Goal: Task Accomplishment & Management: Manage account settings

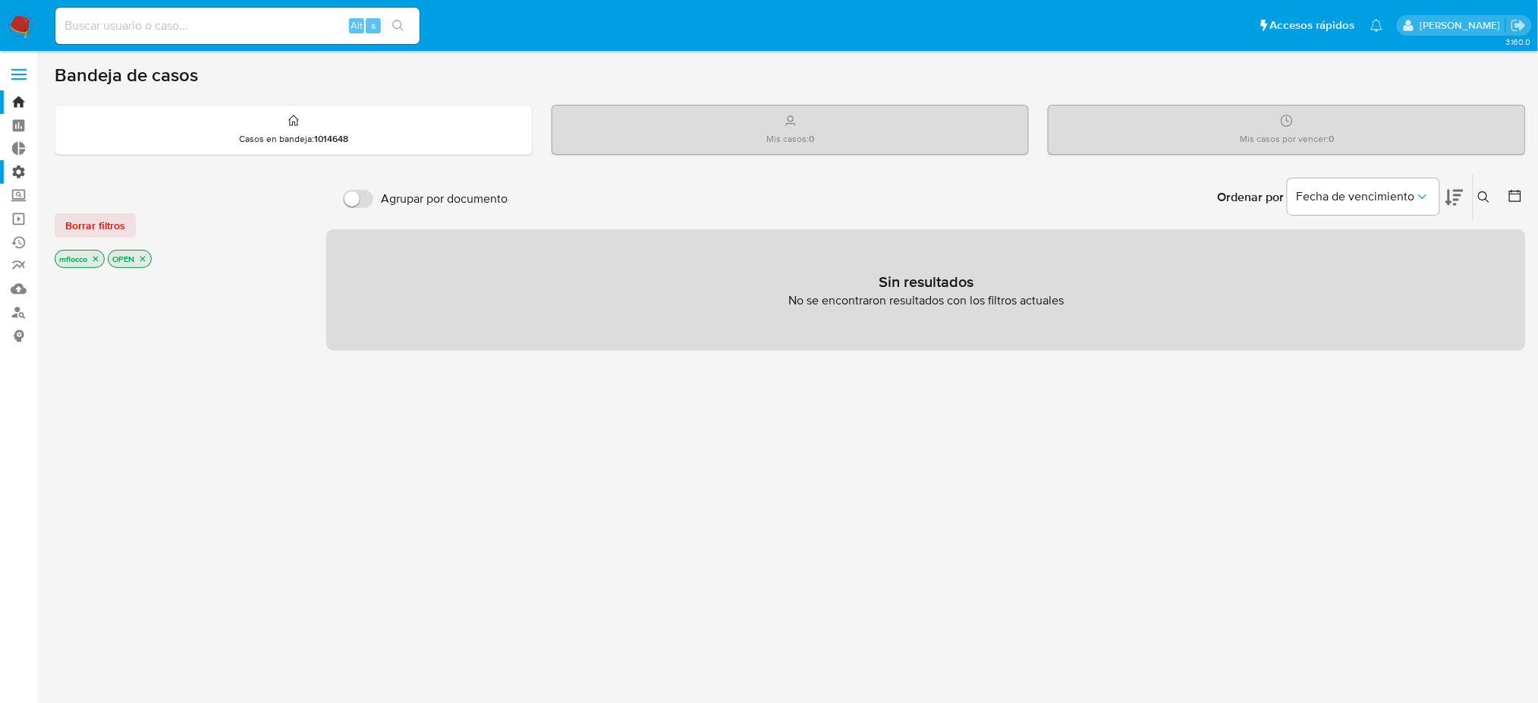
click at [13, 172] on label "Administración" at bounding box center [90, 172] width 181 height 24
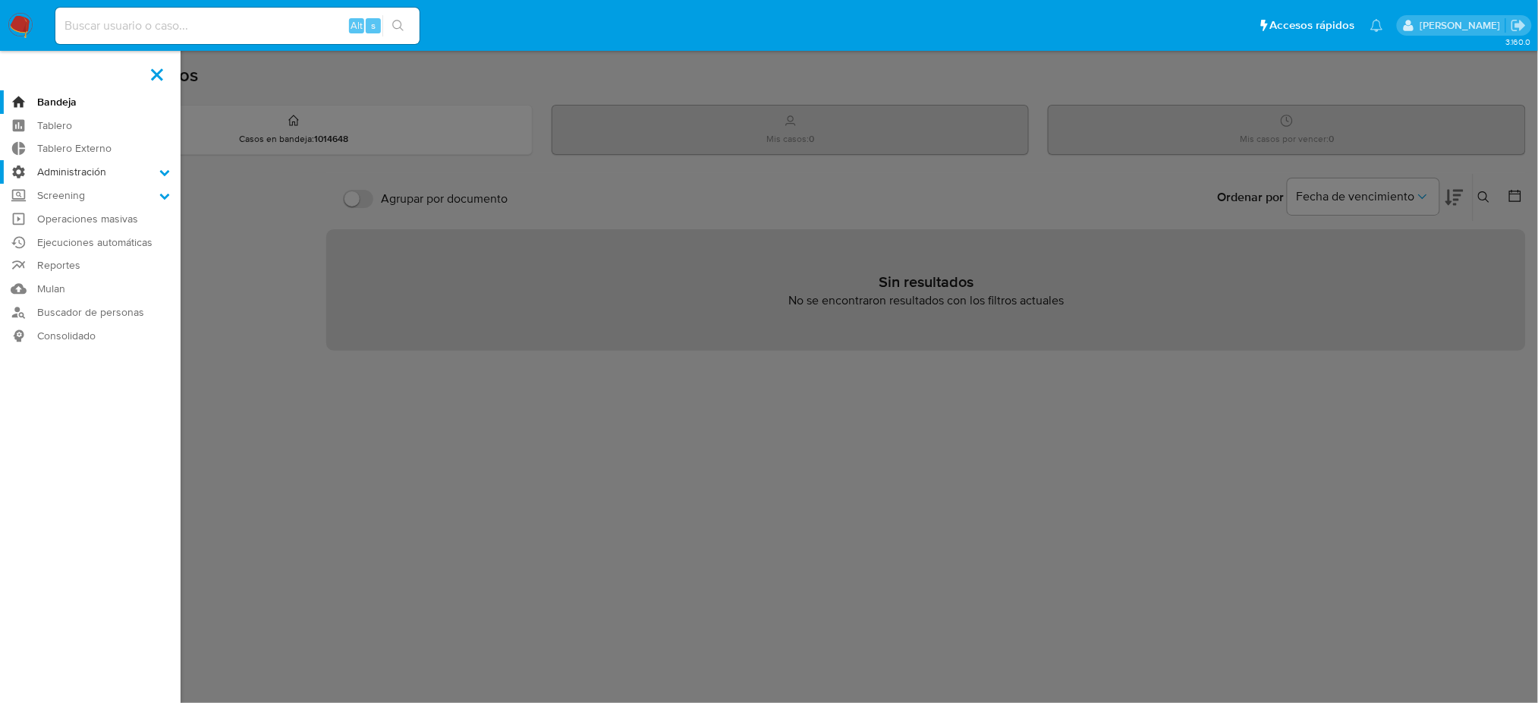
click at [0, 0] on input "Administración" at bounding box center [0, 0] width 0 height 0
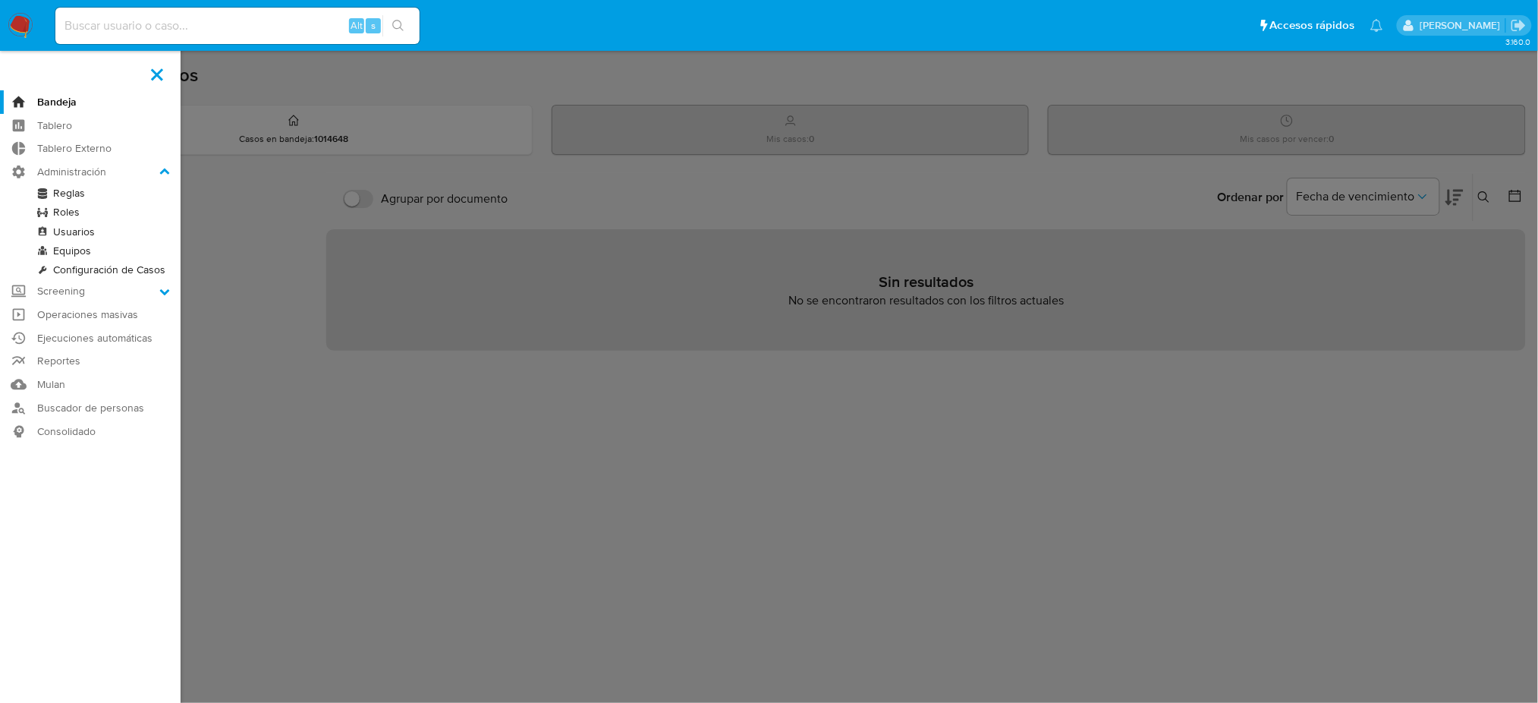
click at [64, 193] on link "Reglas" at bounding box center [90, 193] width 181 height 19
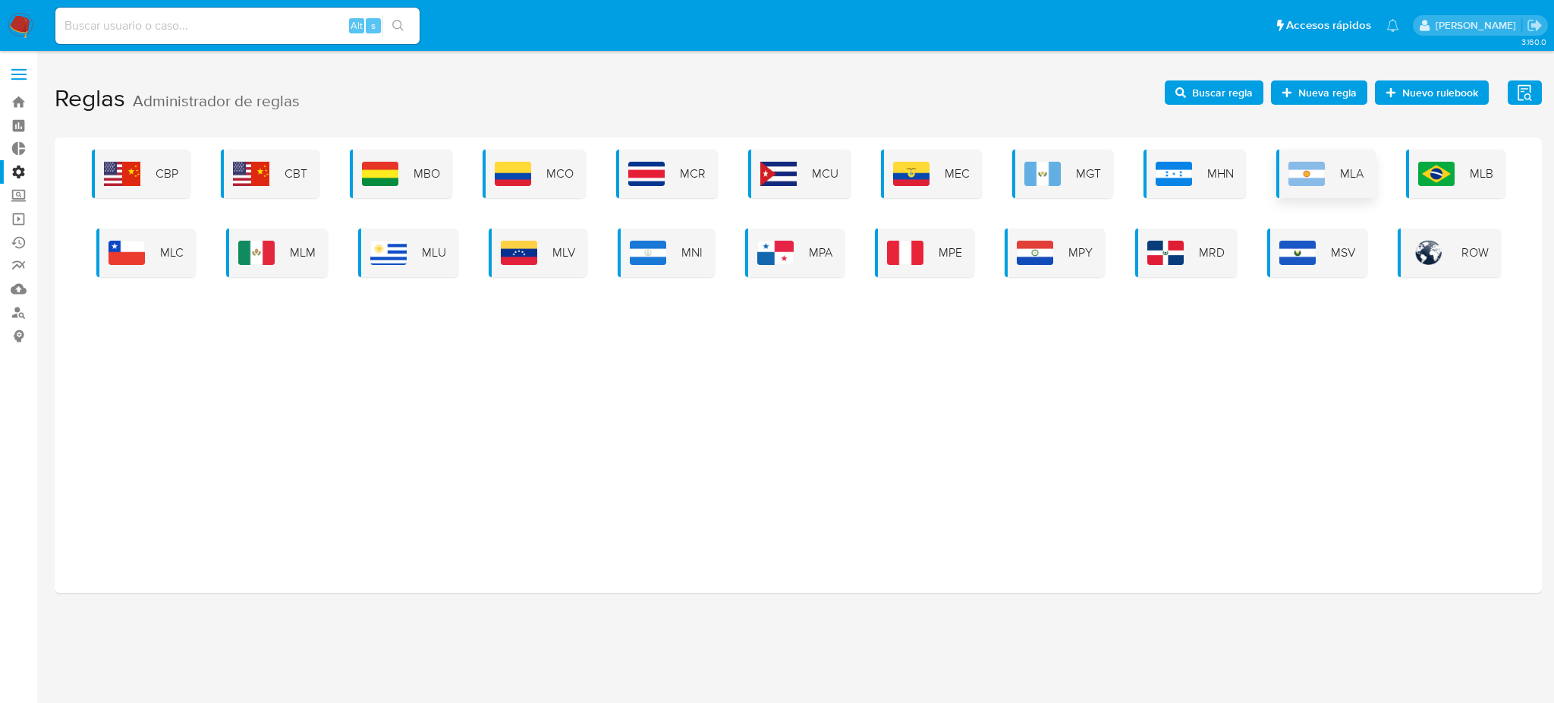
click at [1322, 178] on img at bounding box center [1307, 174] width 36 height 24
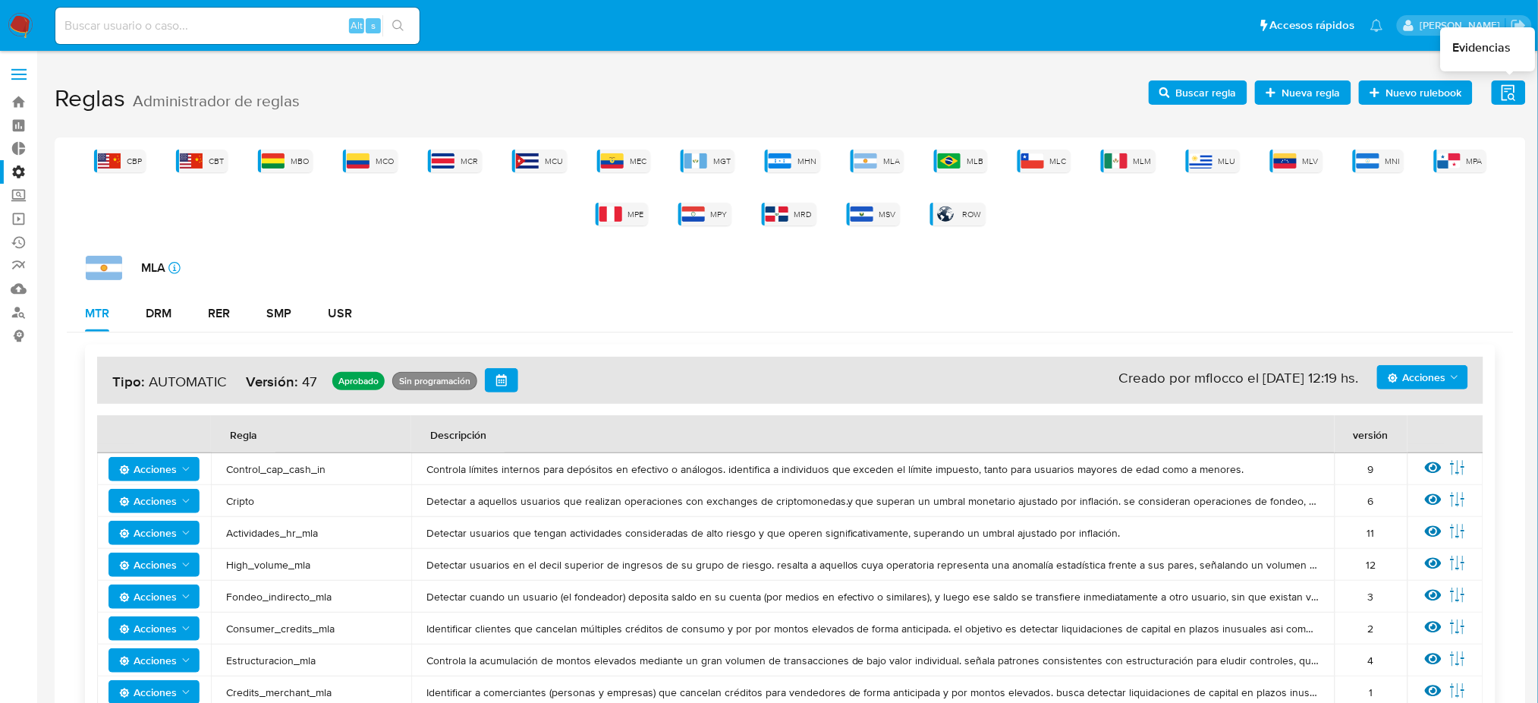
click at [1522, 94] on button "Evidencias" at bounding box center [1509, 92] width 34 height 24
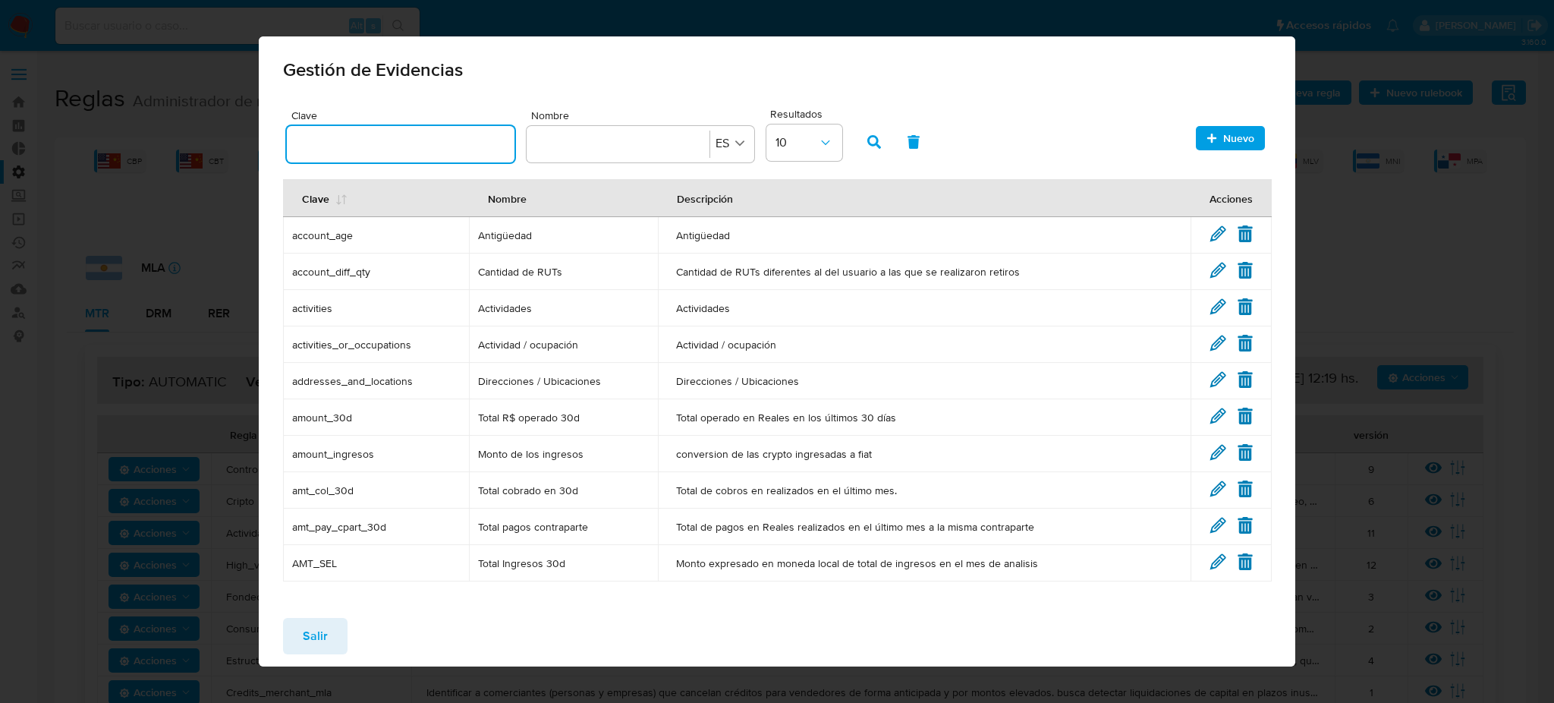
click at [426, 140] on input "text" at bounding box center [401, 144] width 228 height 20
click at [668, 131] on div at bounding box center [618, 144] width 165 height 36
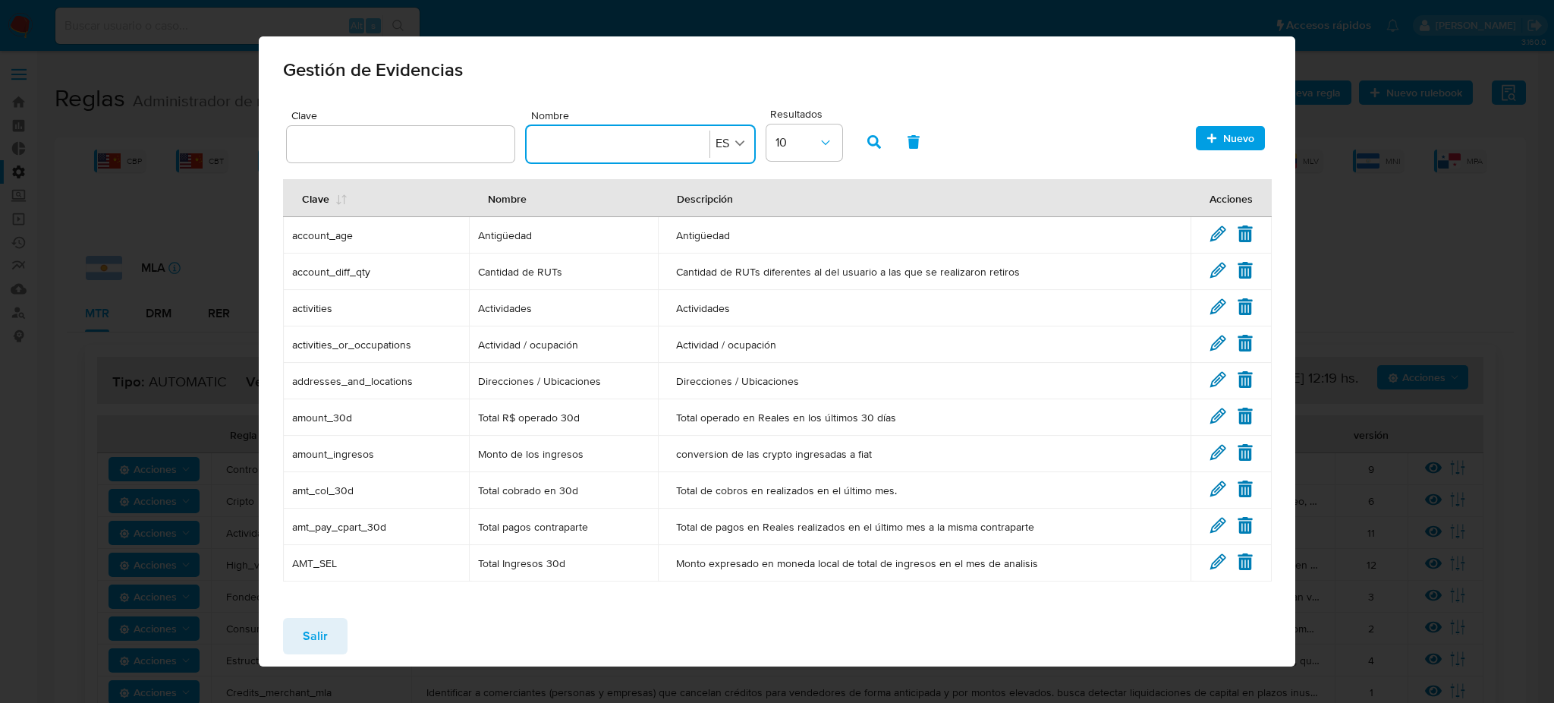
click at [677, 143] on input "Nombre" at bounding box center [618, 144] width 165 height 17
click at [731, 150] on button "Nombre ES" at bounding box center [731, 144] width 39 height 22
click at [684, 85] on div "Gestión de Evidencias" at bounding box center [777, 66] width 1037 height 61
click at [441, 143] on input "text" at bounding box center [401, 144] width 228 height 20
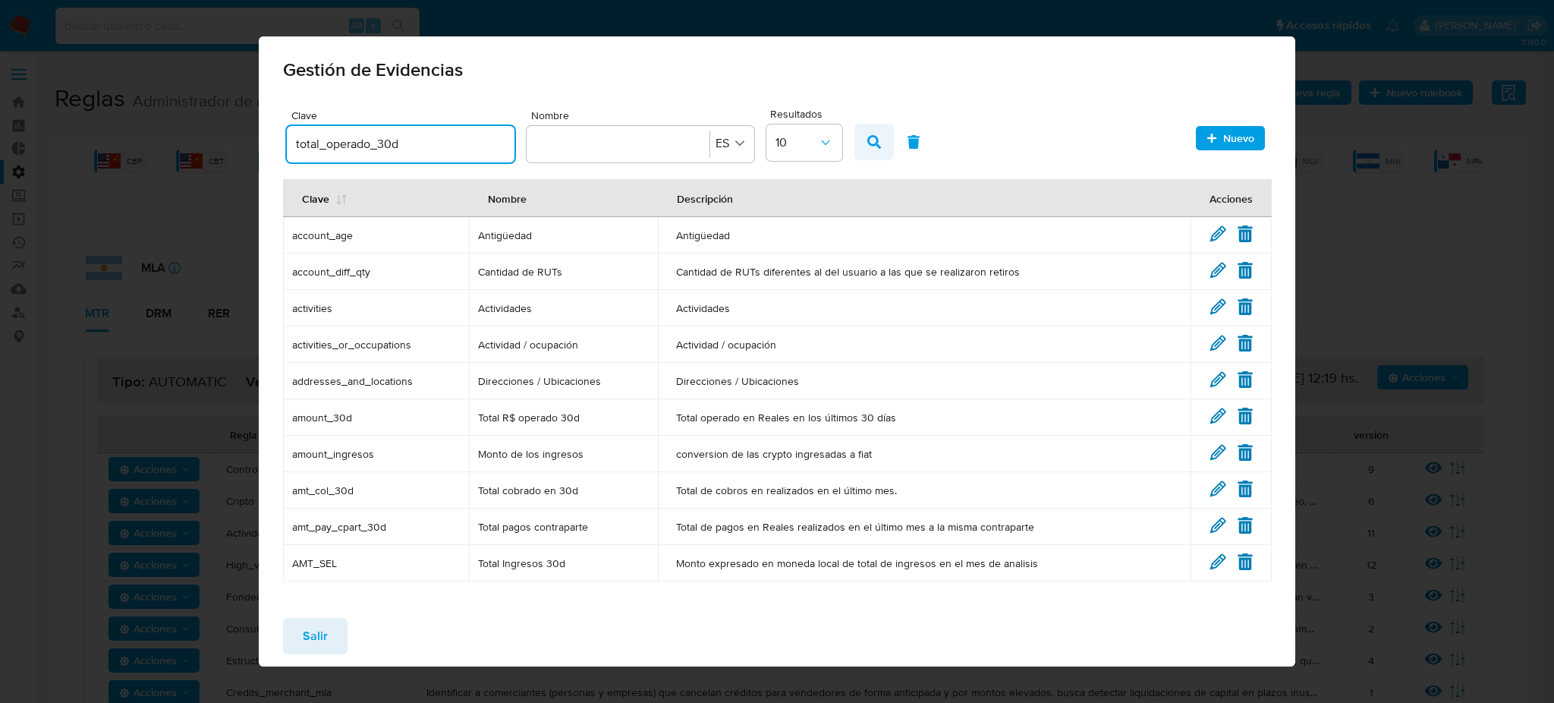
type input "total_operado_30d"
click at [874, 142] on icon "button" at bounding box center [874, 142] width 14 height 14
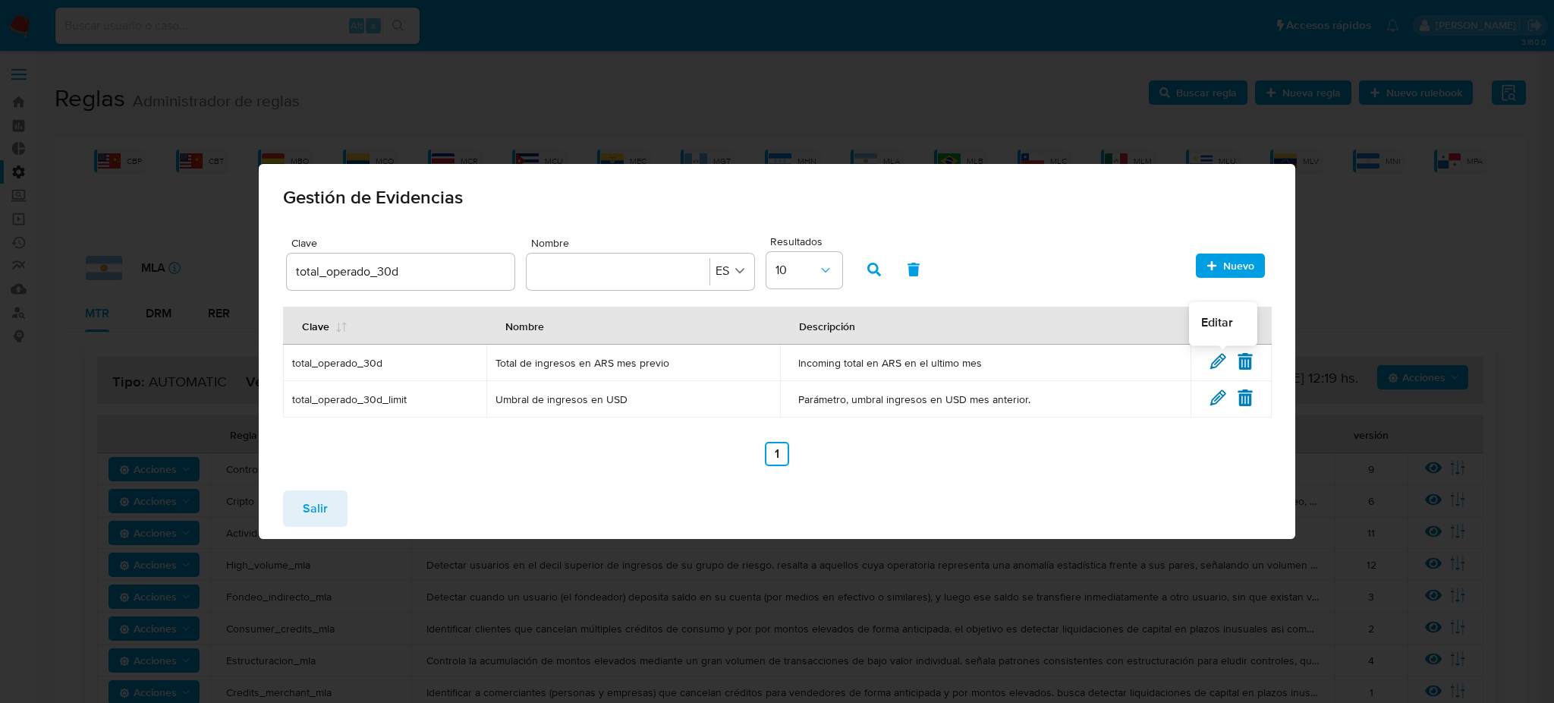
click at [1218, 360] on icon at bounding box center [1218, 361] width 14 height 14
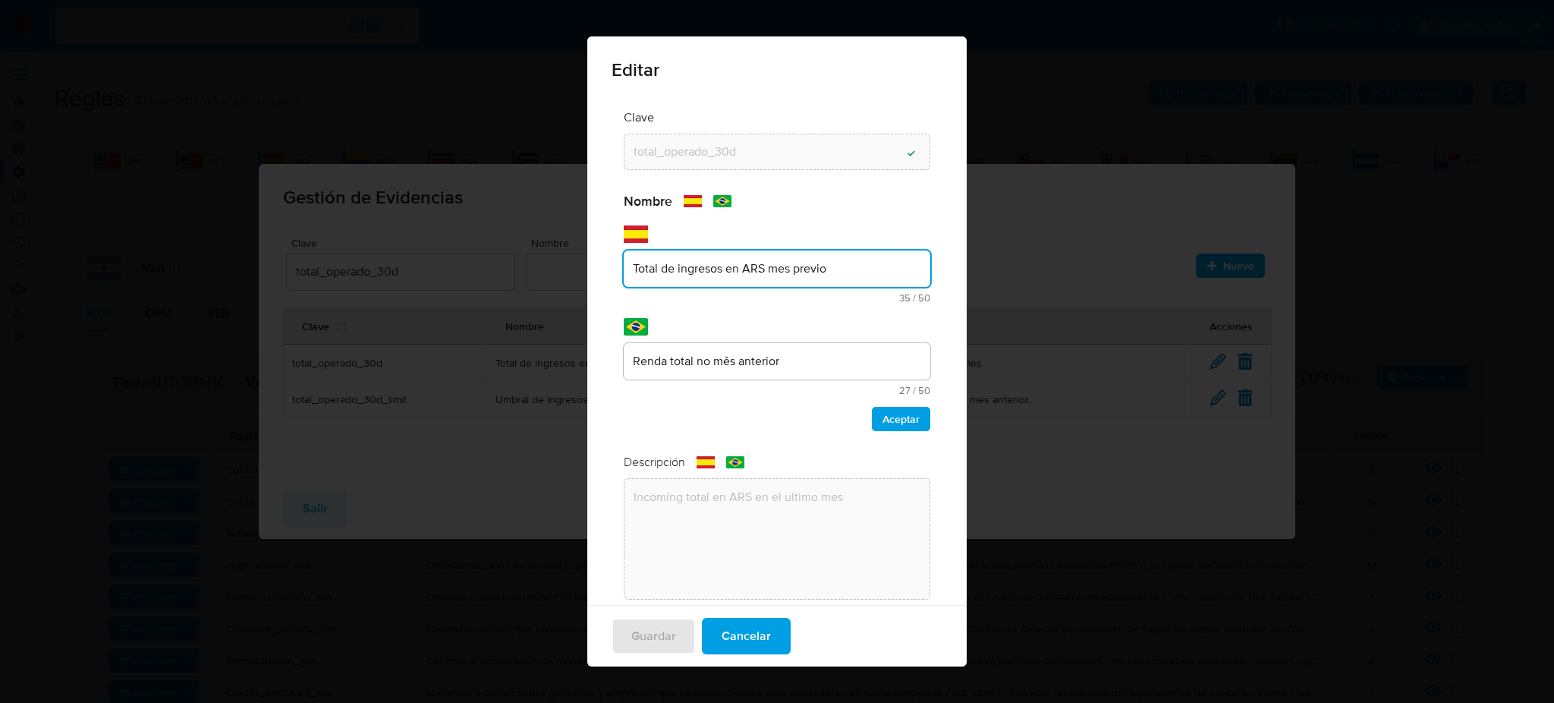
click at [748, 291] on div "text-es Total de ingresos en ARS mes previo 35 / 50 15 caracteres restantes" at bounding box center [777, 276] width 307 height 52
click at [748, 275] on input "Total de ingresos en ARS mes previo" at bounding box center [777, 269] width 307 height 20
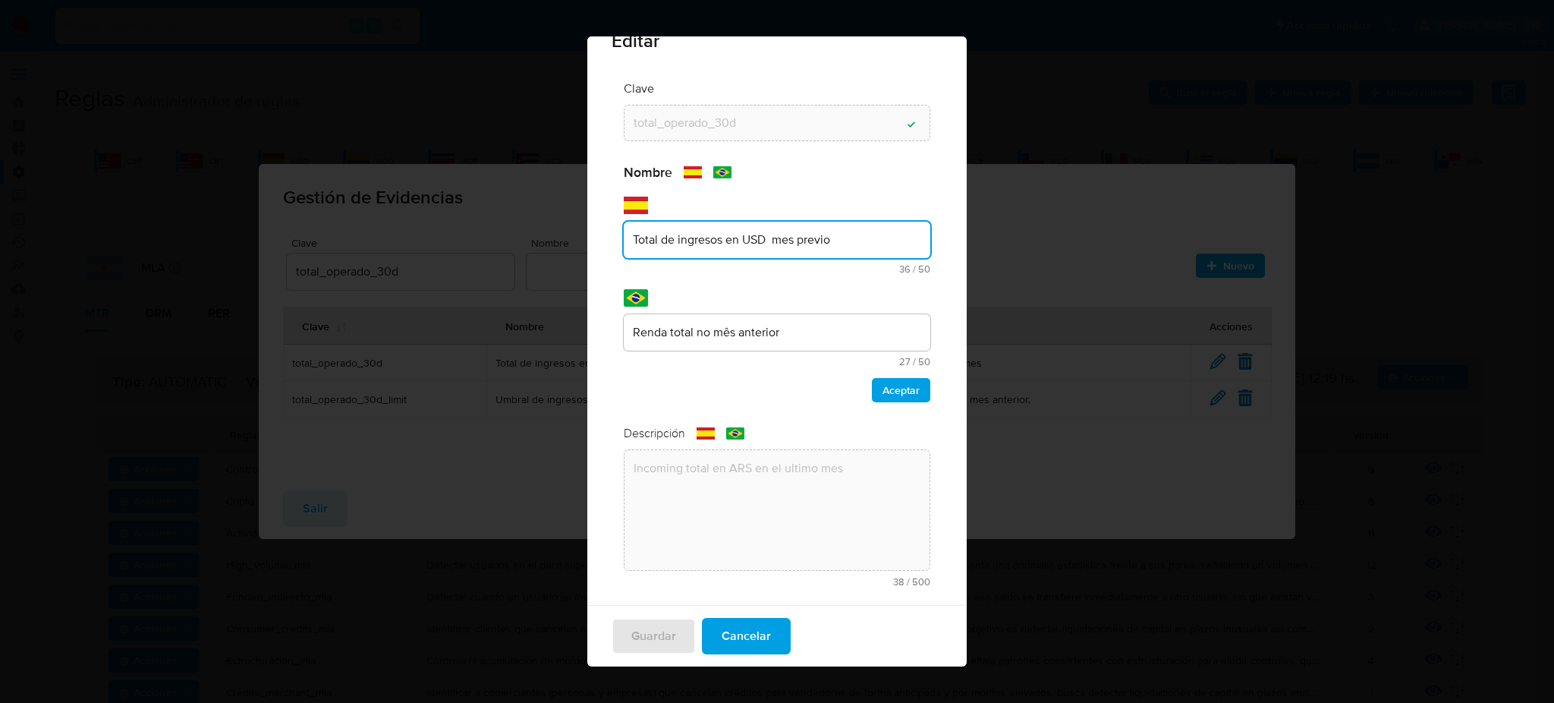
scroll to position [45, 0]
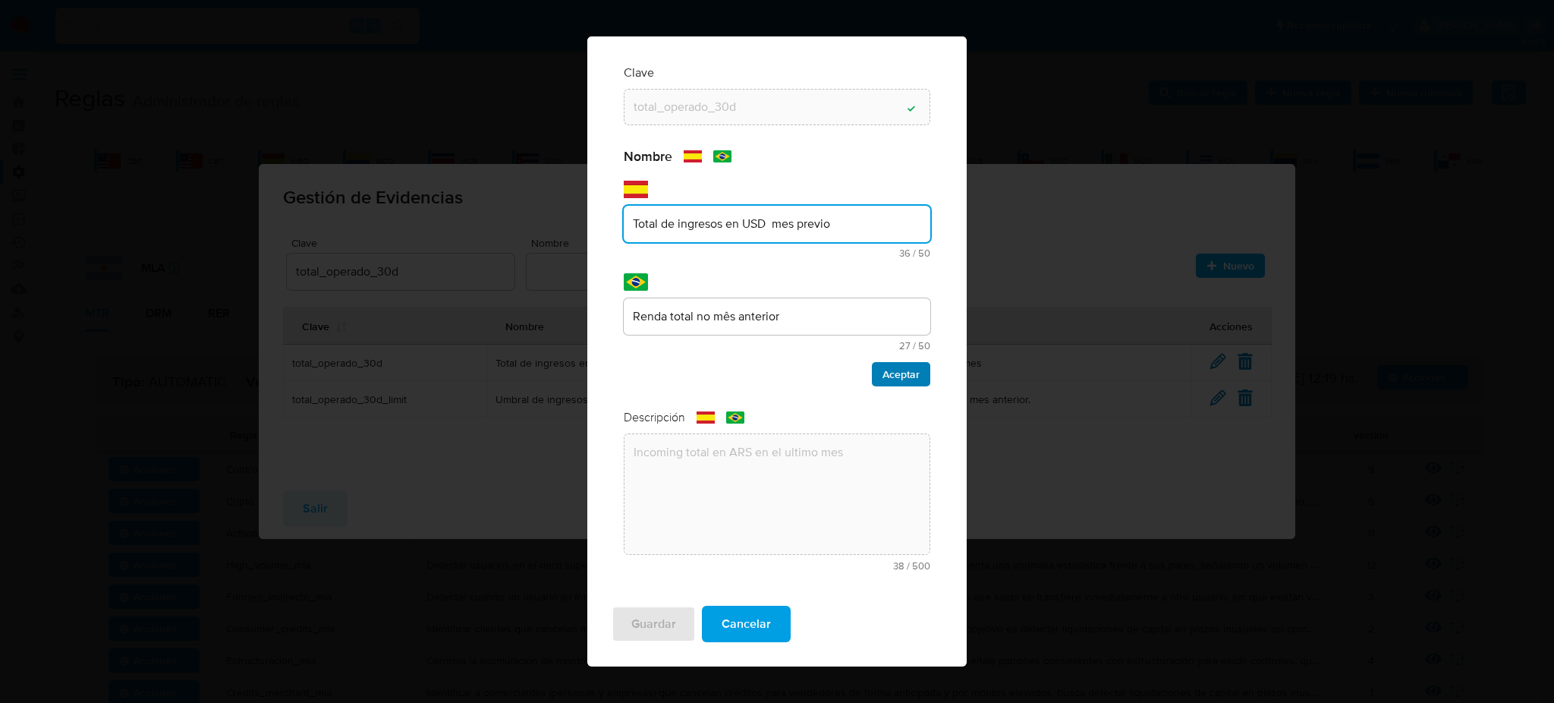
type input "Total de ingresos en USD mes previo"
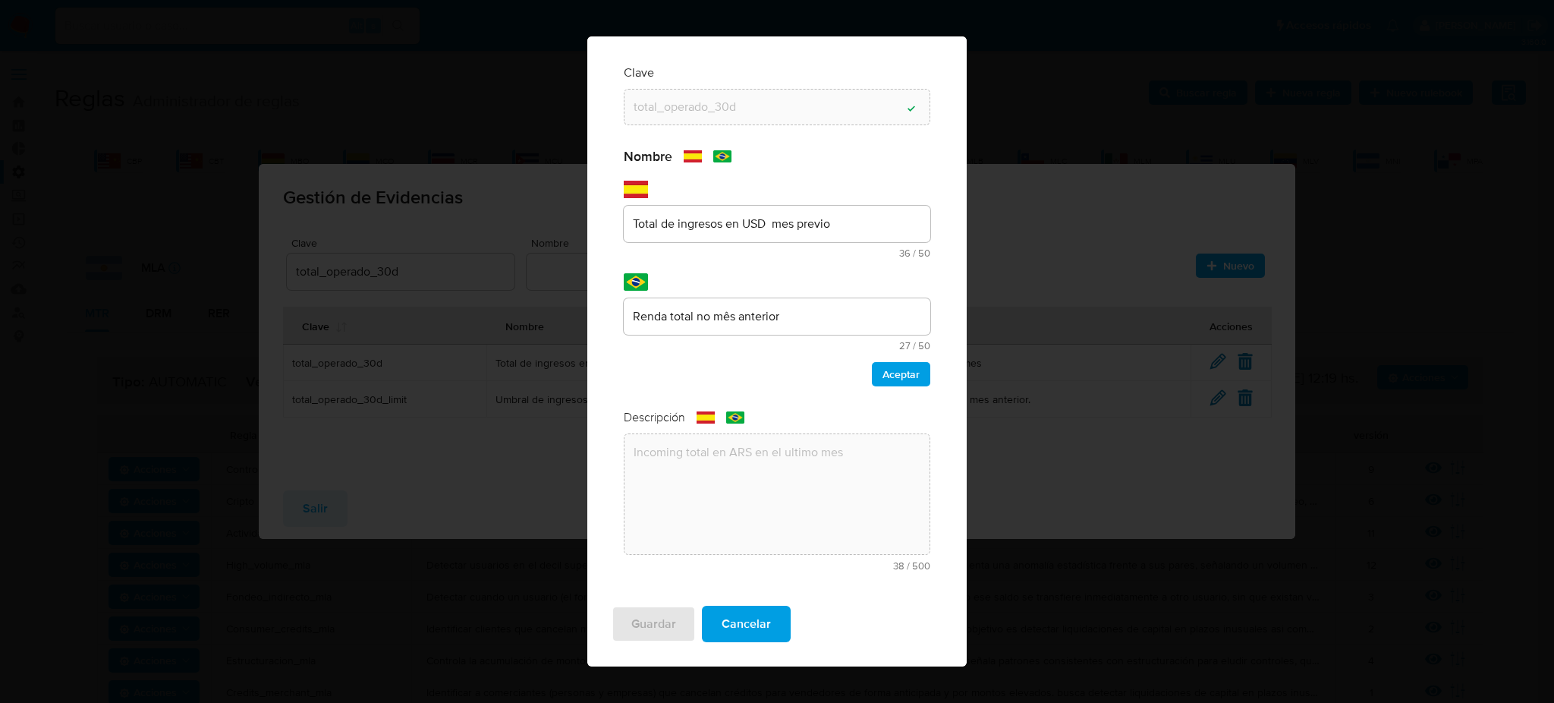
click at [899, 372] on span "Aceptar" at bounding box center [901, 374] width 37 height 21
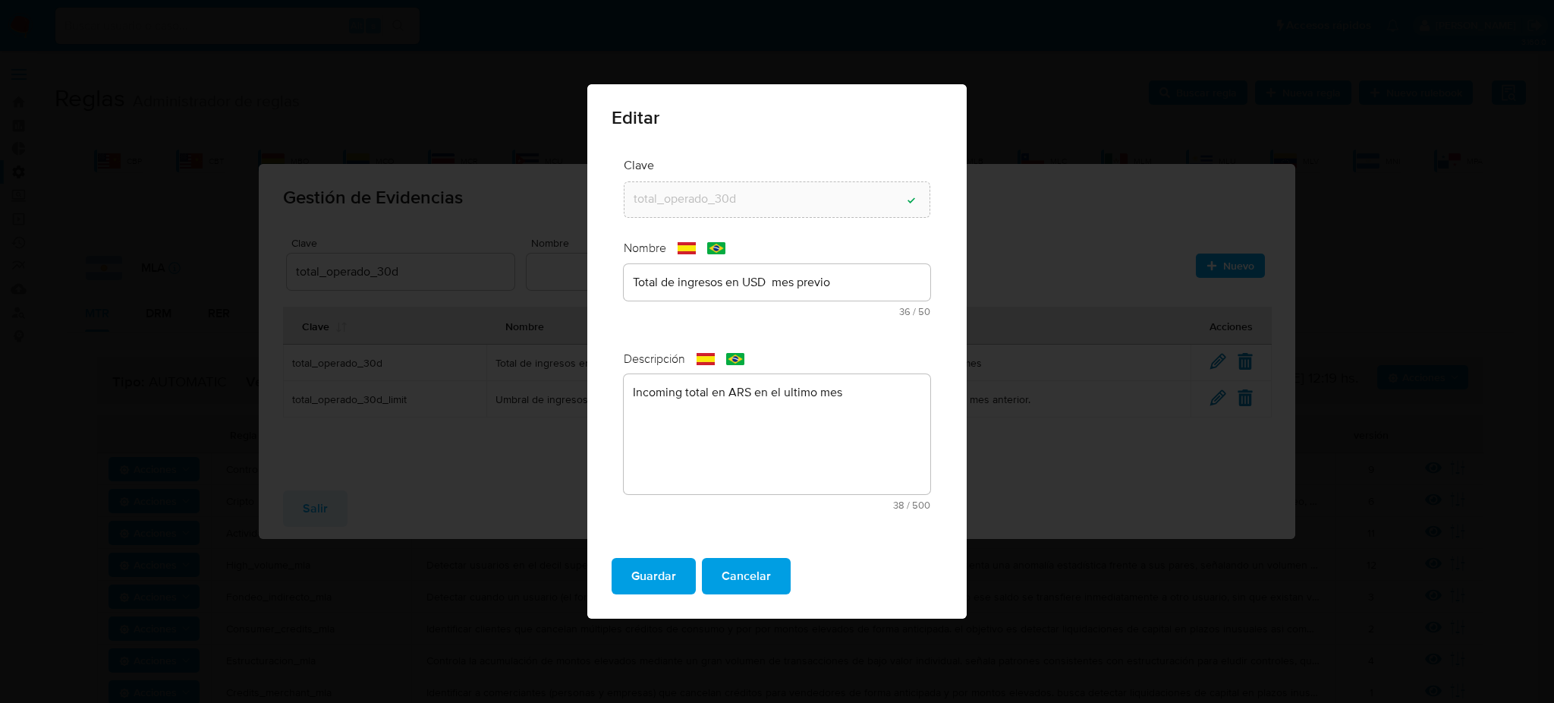
click at [727, 393] on textarea "Incoming total en ARS en el ultimo mes" at bounding box center [777, 434] width 307 height 120
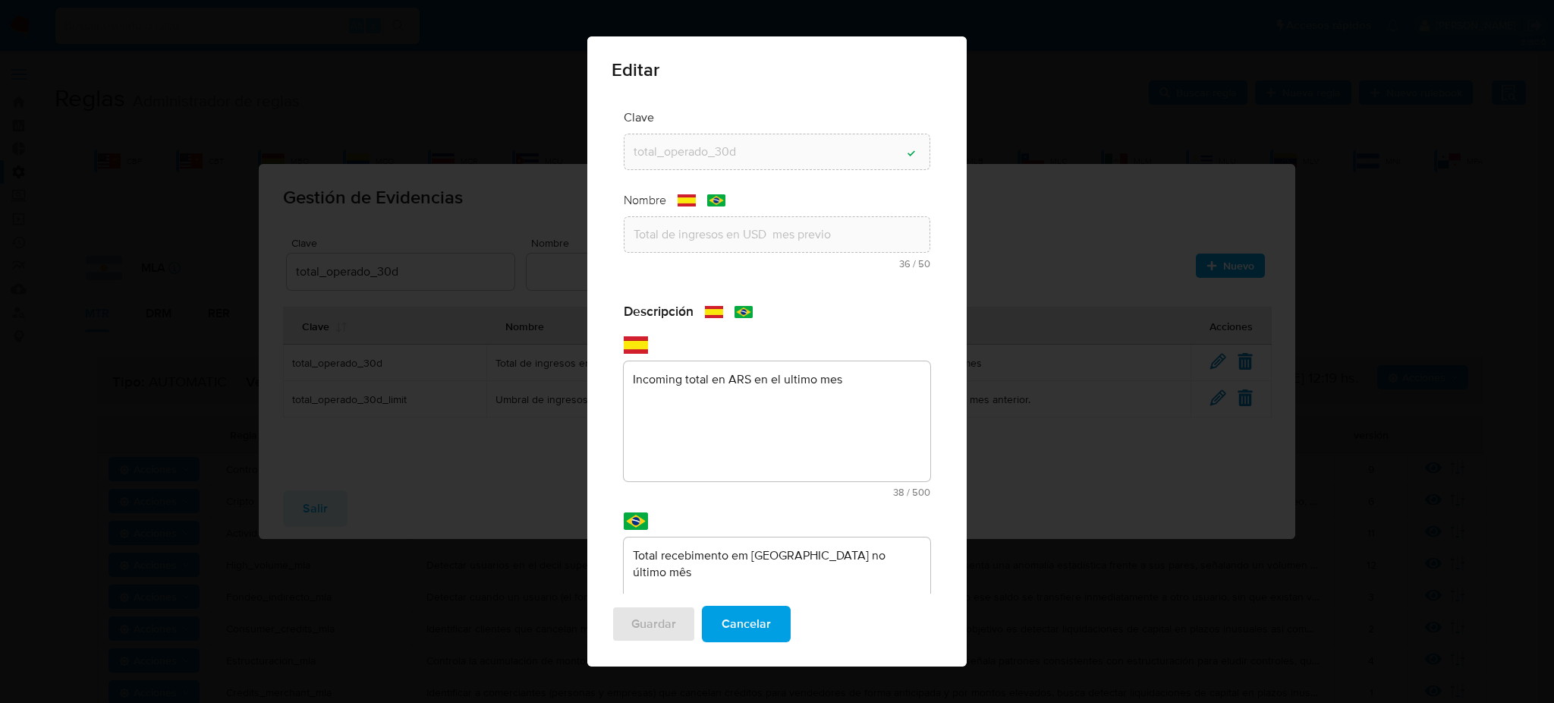
scroll to position [126, 0]
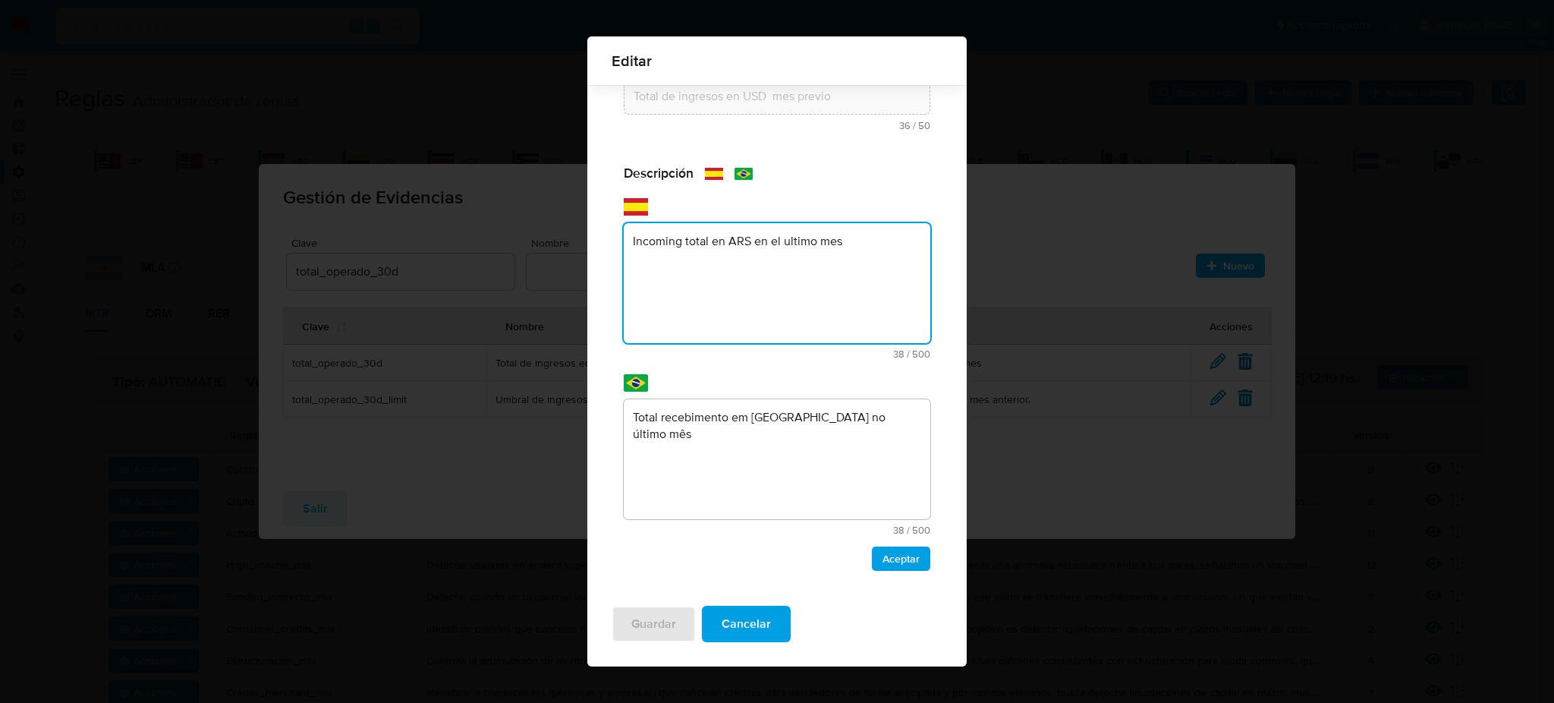
click at [736, 376] on div "Descripción text-es Incoming total en ARS en el ultimo mes 38 / 500 462 caracte…" at bounding box center [777, 367] width 307 height 405
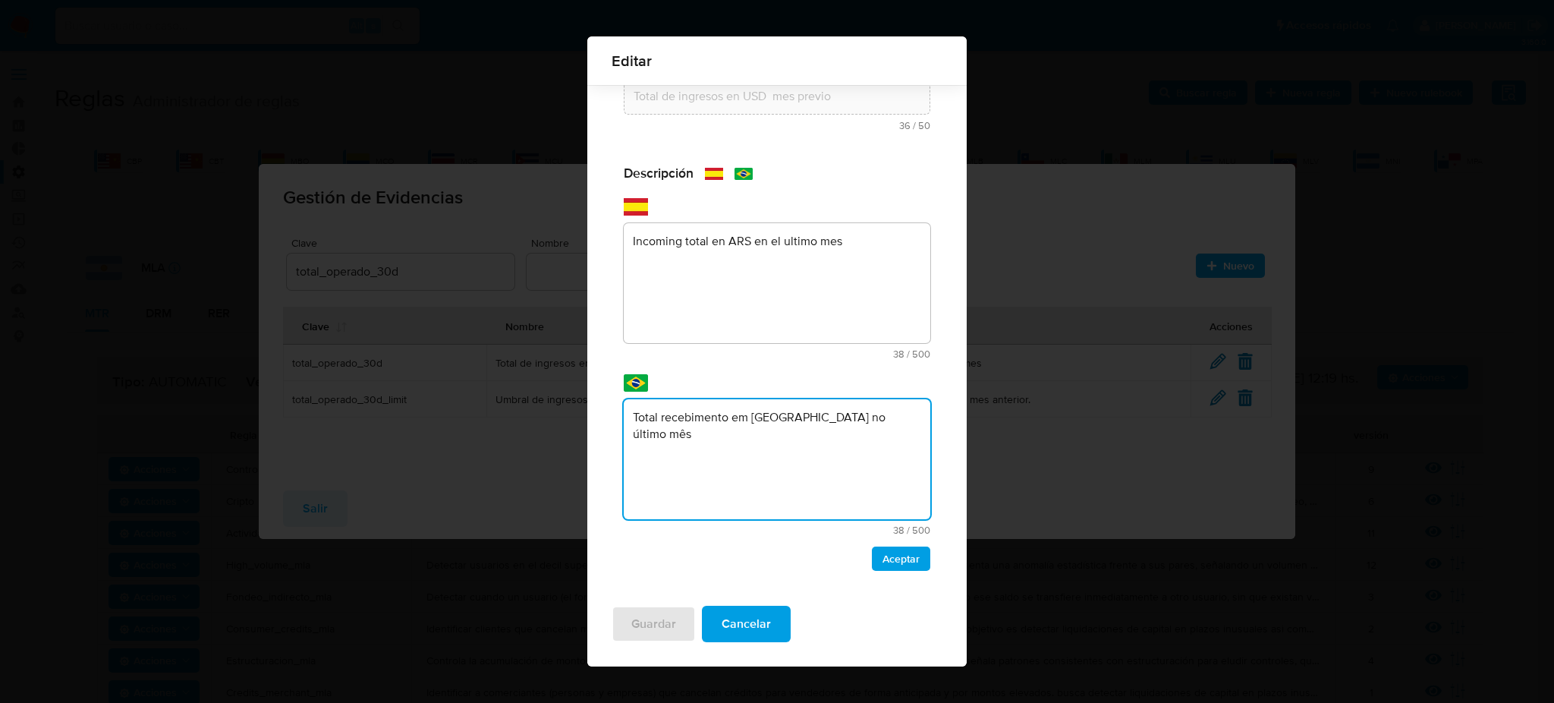
click at [762, 417] on textarea "Total recebimento em [GEOGRAPHIC_DATA] no último mês" at bounding box center [777, 459] width 307 height 120
type textarea "Total recebimento em USD no último mês"
click at [749, 241] on textarea "Incoming total en ARS en el ultimo mes" at bounding box center [777, 283] width 307 height 120
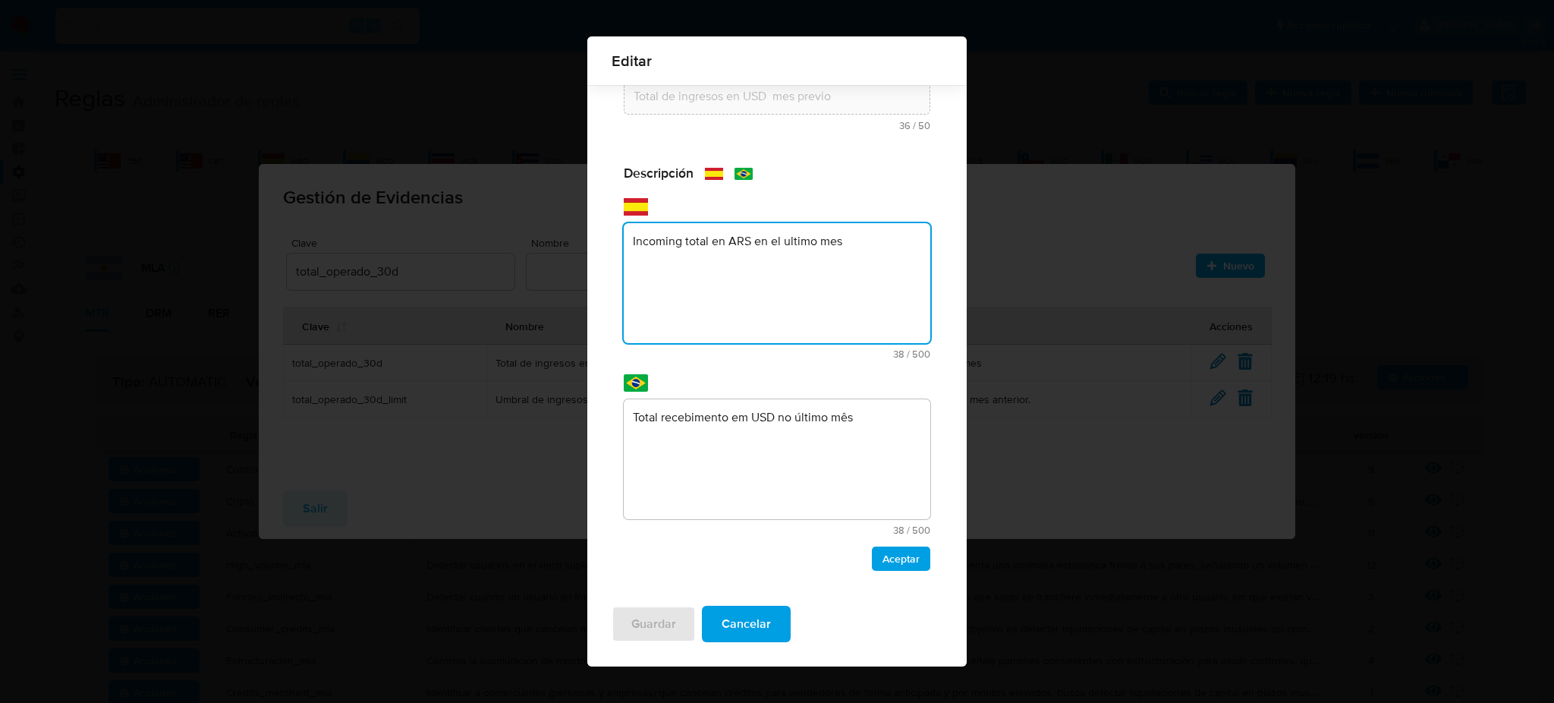
click at [749, 241] on textarea "Incoming total en ARS en el ultimo mes" at bounding box center [777, 283] width 307 height 120
click at [739, 237] on textarea "Incoming total en ARS en el ultimo mes" at bounding box center [777, 283] width 307 height 120
type textarea "Incoming total en USD en el ultimo mes"
click at [888, 559] on span "Aceptar" at bounding box center [901, 558] width 37 height 21
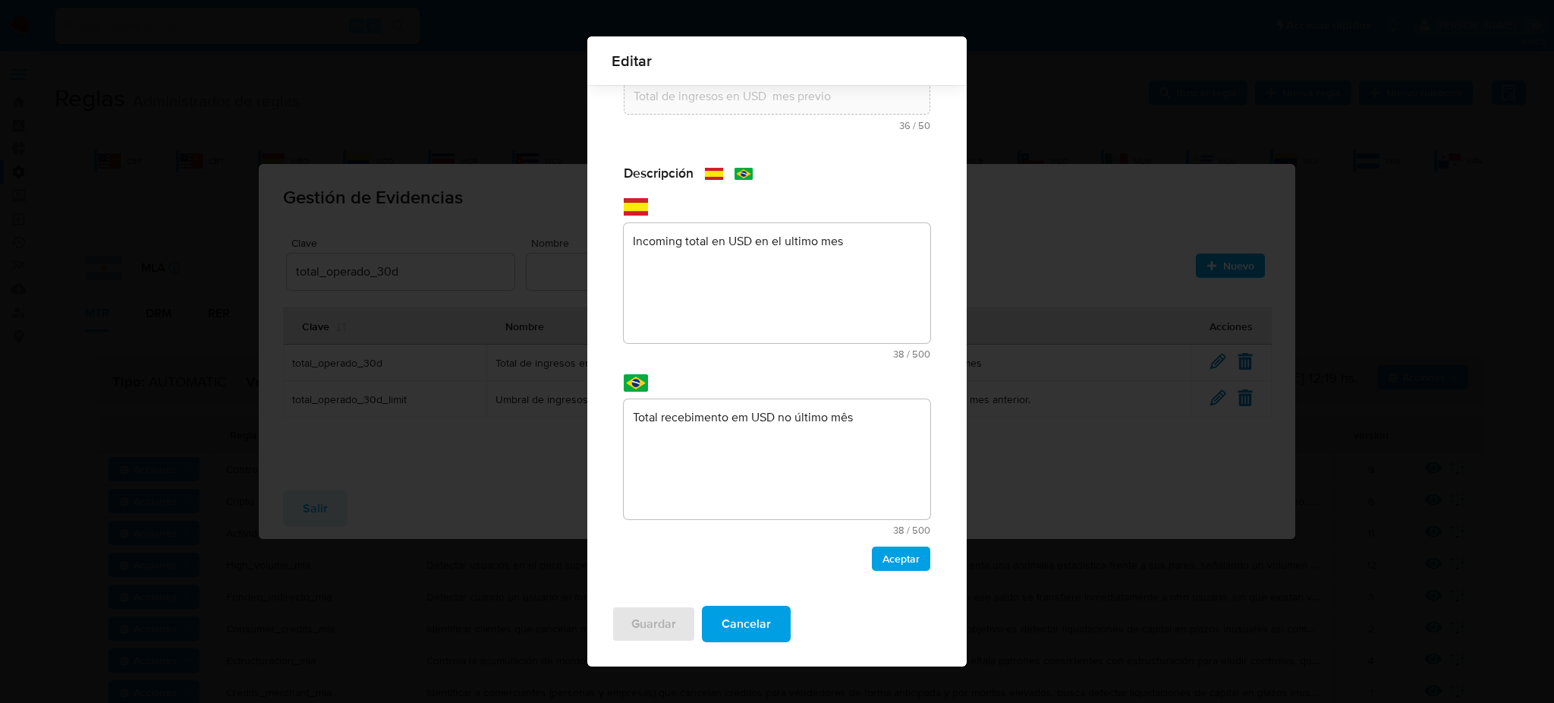
scroll to position [0, 0]
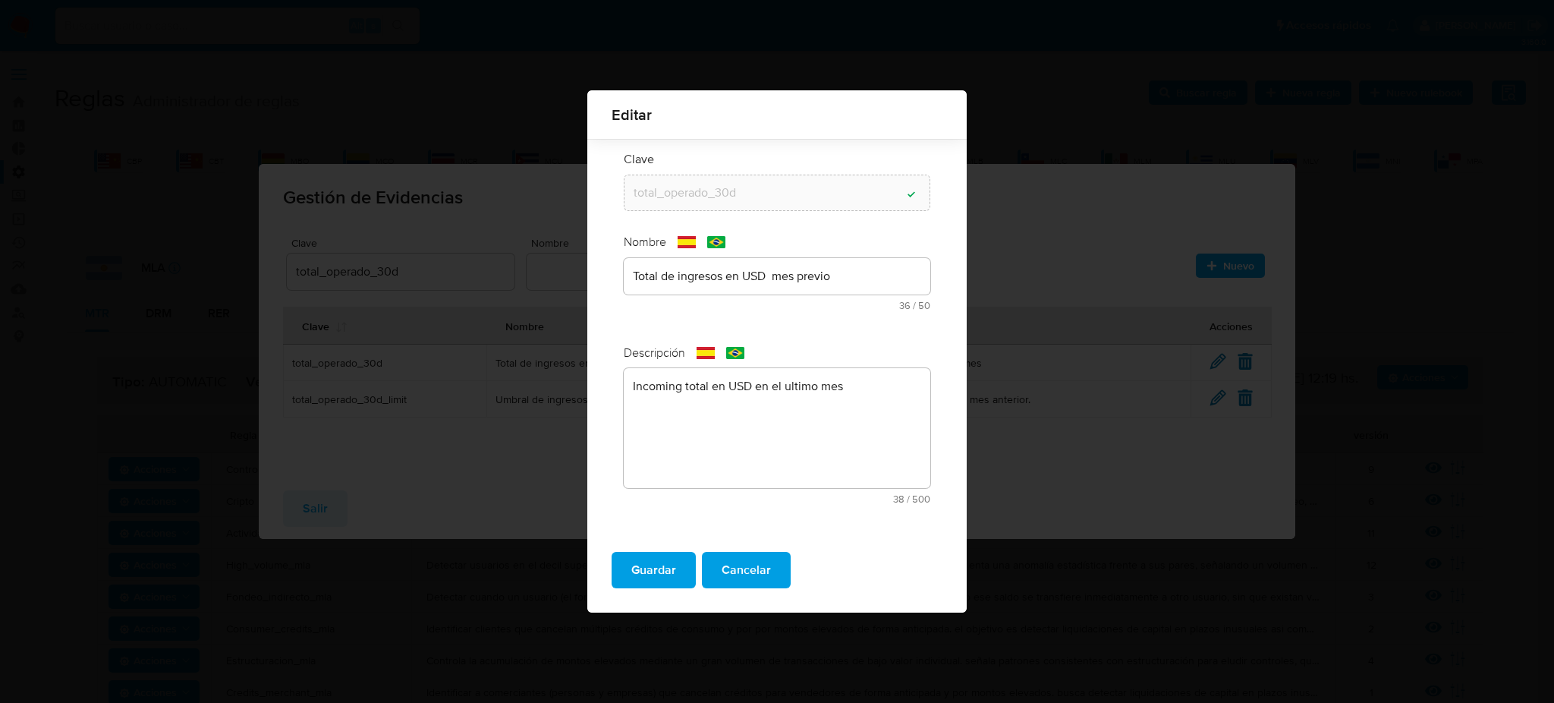
click at [665, 568] on span "Guardar" at bounding box center [653, 569] width 45 height 33
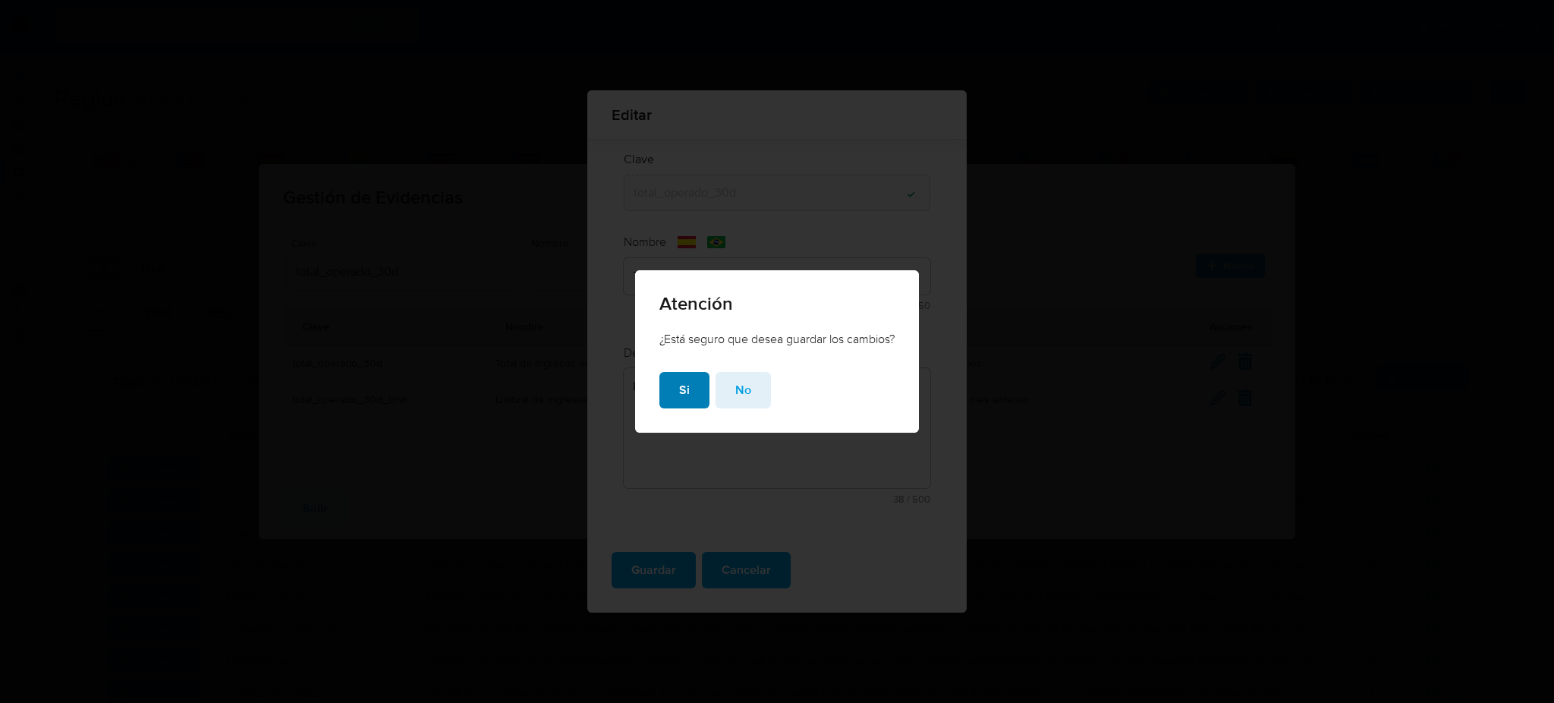
click at [674, 407] on button "Si" at bounding box center [684, 390] width 50 height 36
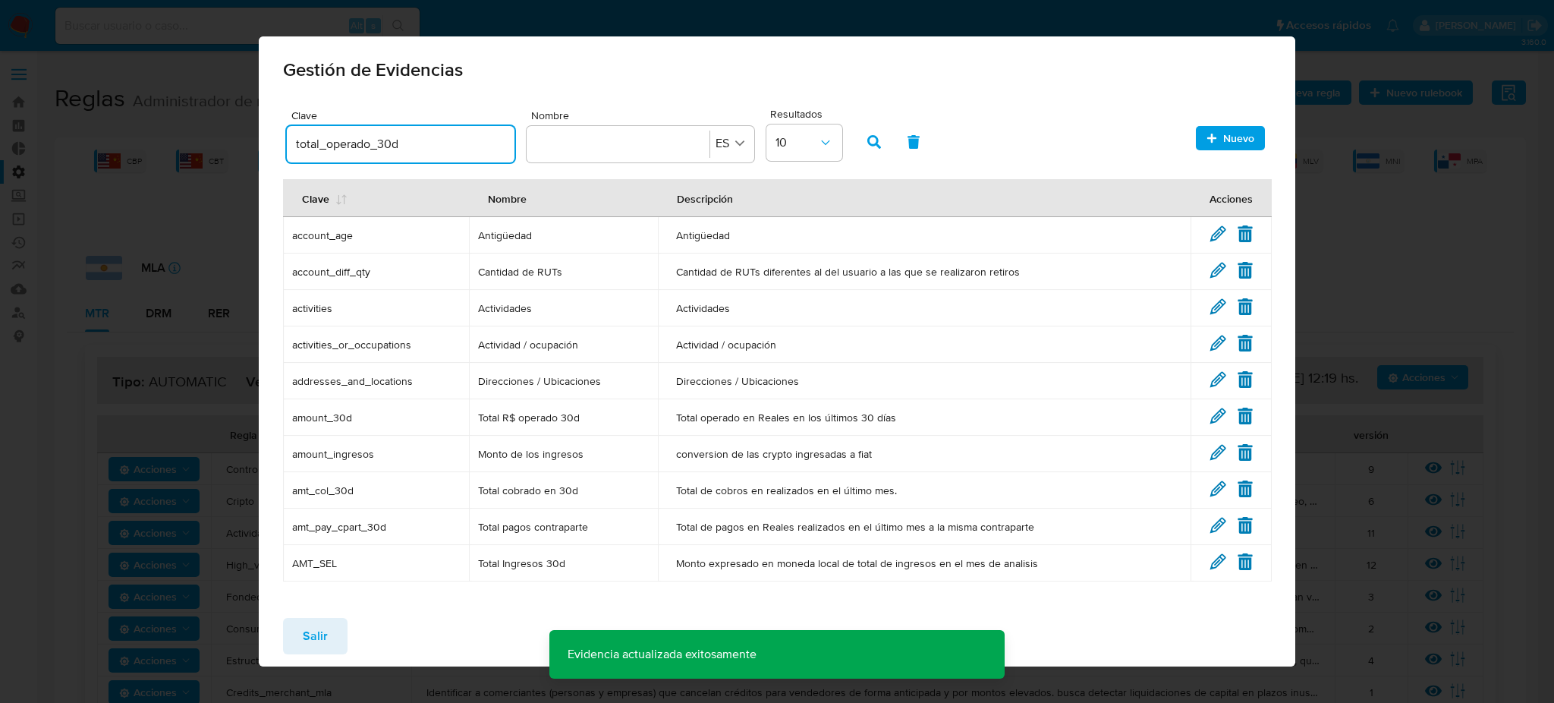
click at [405, 139] on input "total_operado_30d" at bounding box center [401, 144] width 228 height 20
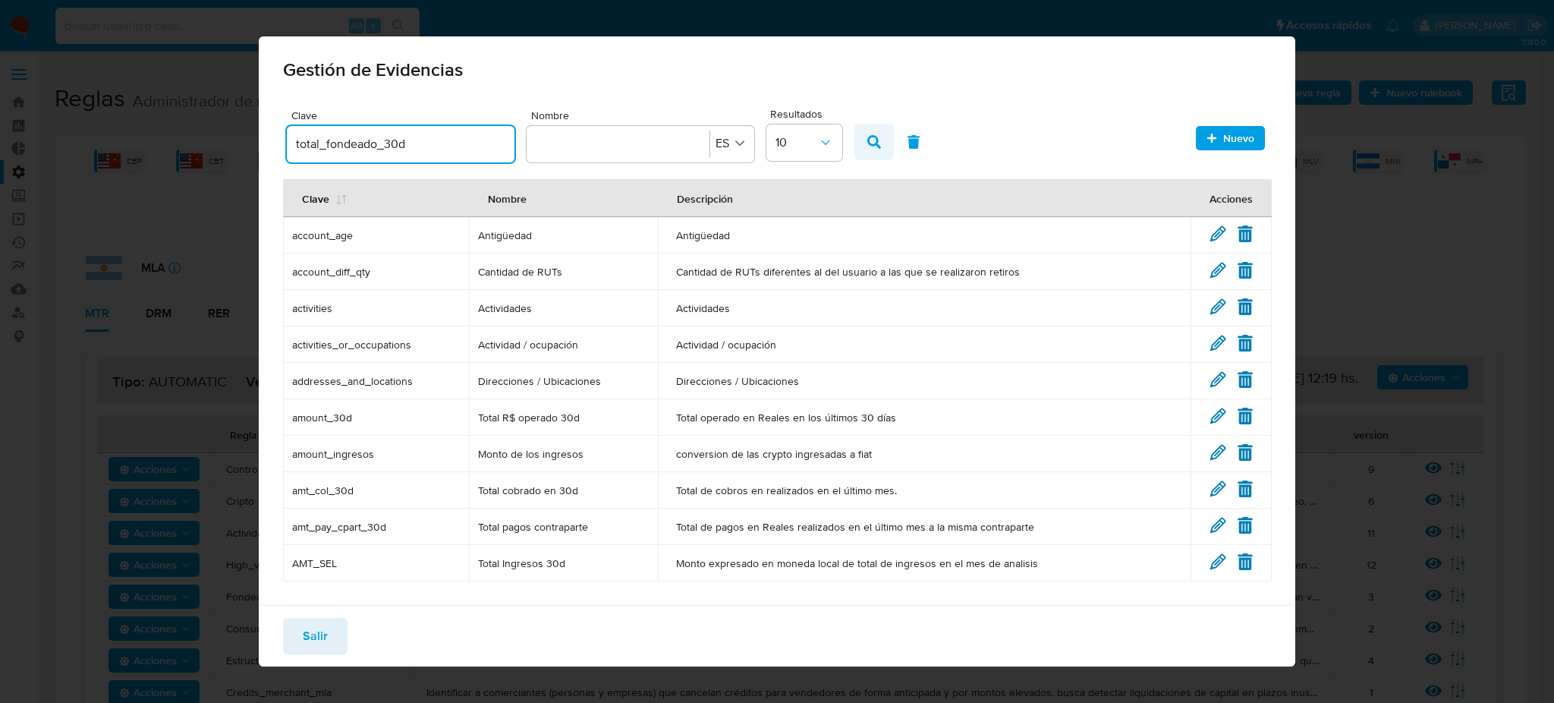
type input "total_fondeado_30d"
click at [867, 135] on icon "button" at bounding box center [874, 142] width 14 height 14
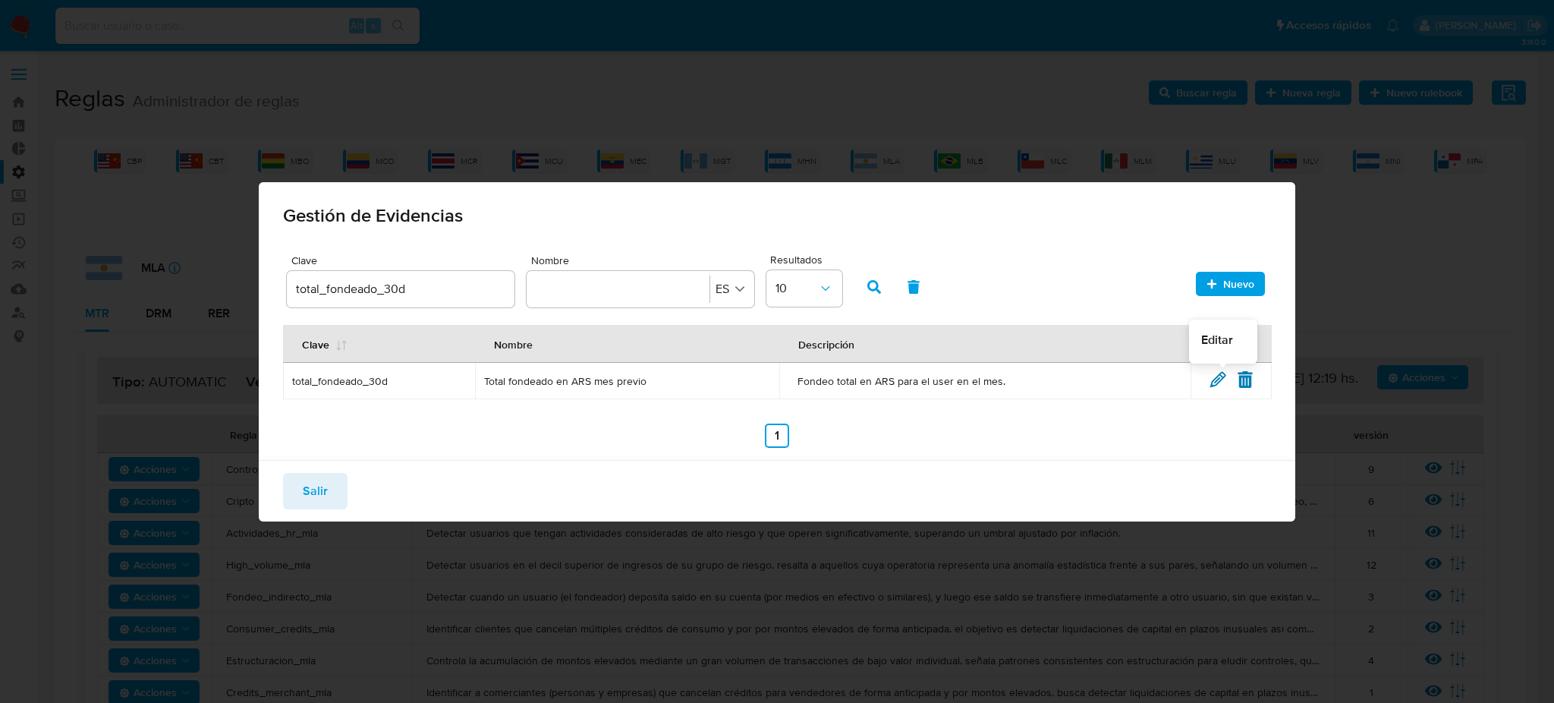
click at [1211, 377] on icon at bounding box center [1218, 379] width 17 height 17
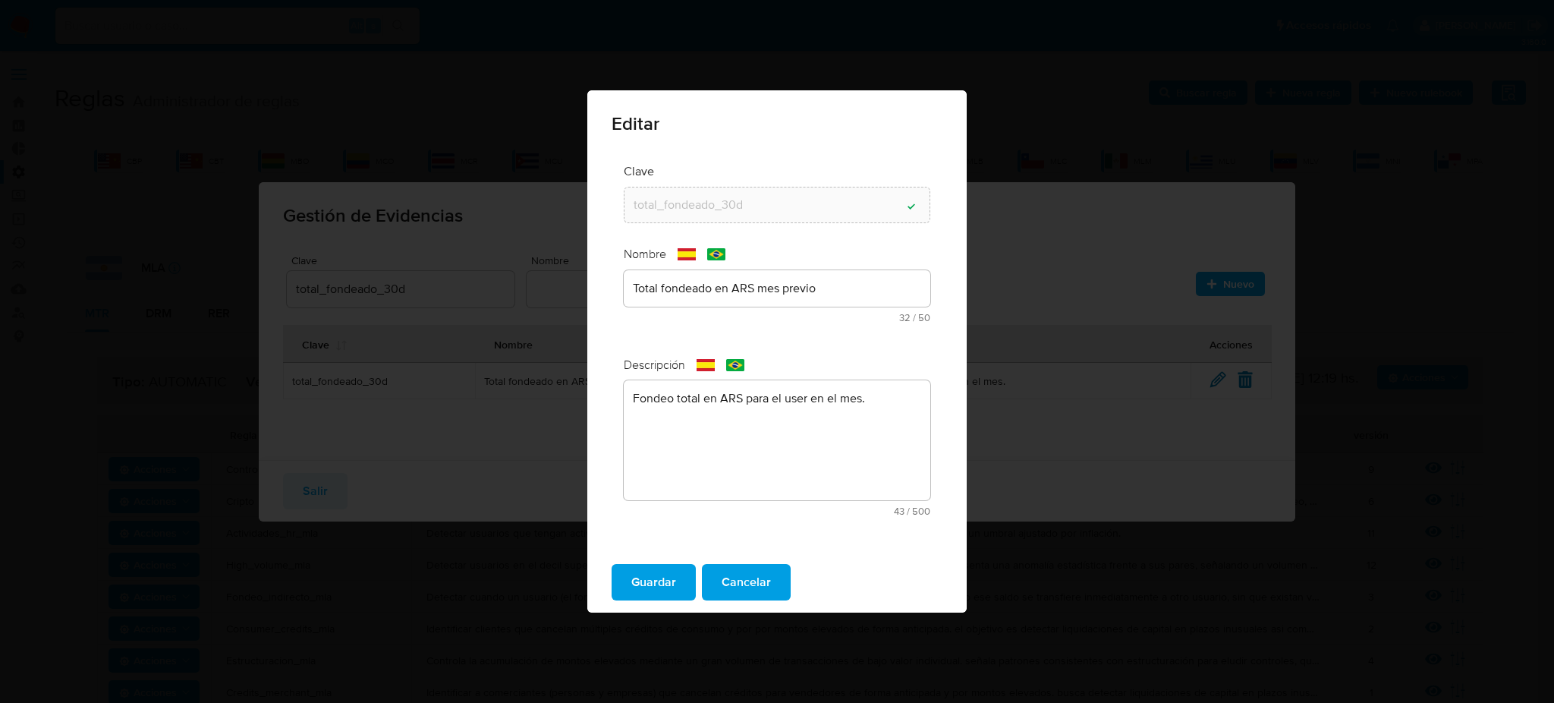
click at [735, 295] on div "text-es Total fondeado en ARS mes previo 32 / 50 18 caracteres restantes" at bounding box center [777, 296] width 307 height 52
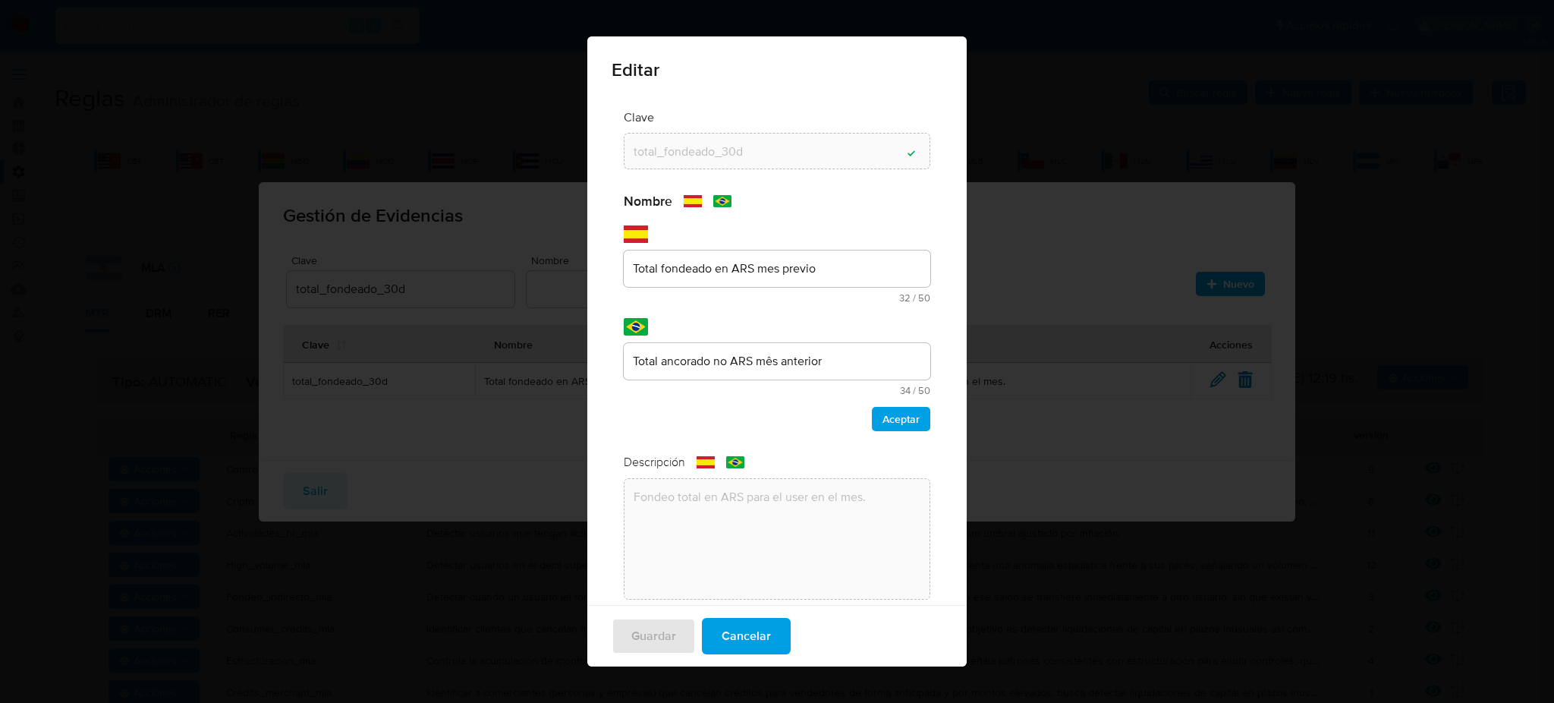
click at [735, 295] on span "32 / 50" at bounding box center [779, 298] width 302 height 10
click at [742, 261] on div "Nombre text-es Total fondeado en ARS mes previo 32 / 50 18 caracteres restantes…" at bounding box center [777, 312] width 307 height 238
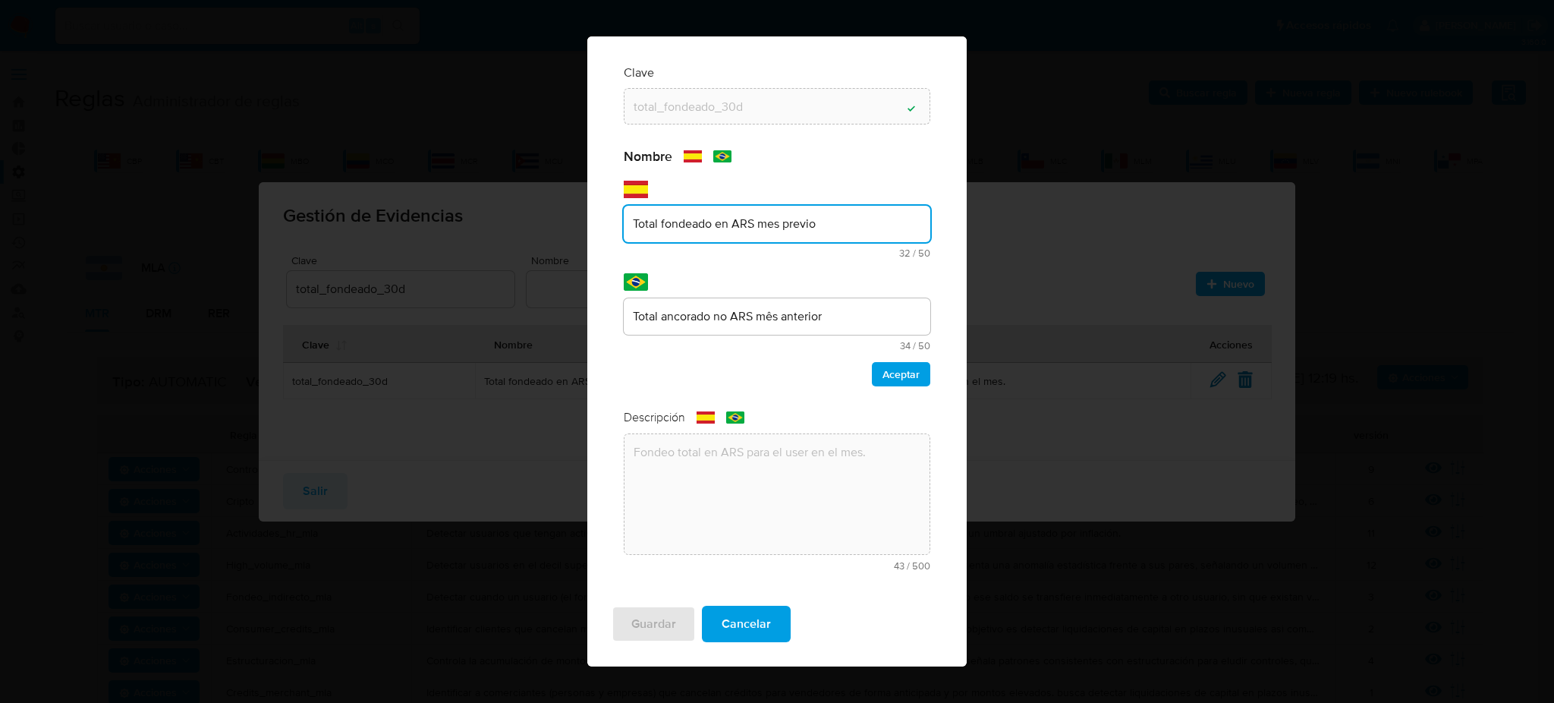
click at [741, 236] on div "Total fondeado en ARS mes previo" at bounding box center [777, 224] width 307 height 36
click at [741, 220] on input "Total fondeado en ARS mes previo" at bounding box center [777, 224] width 307 height 20
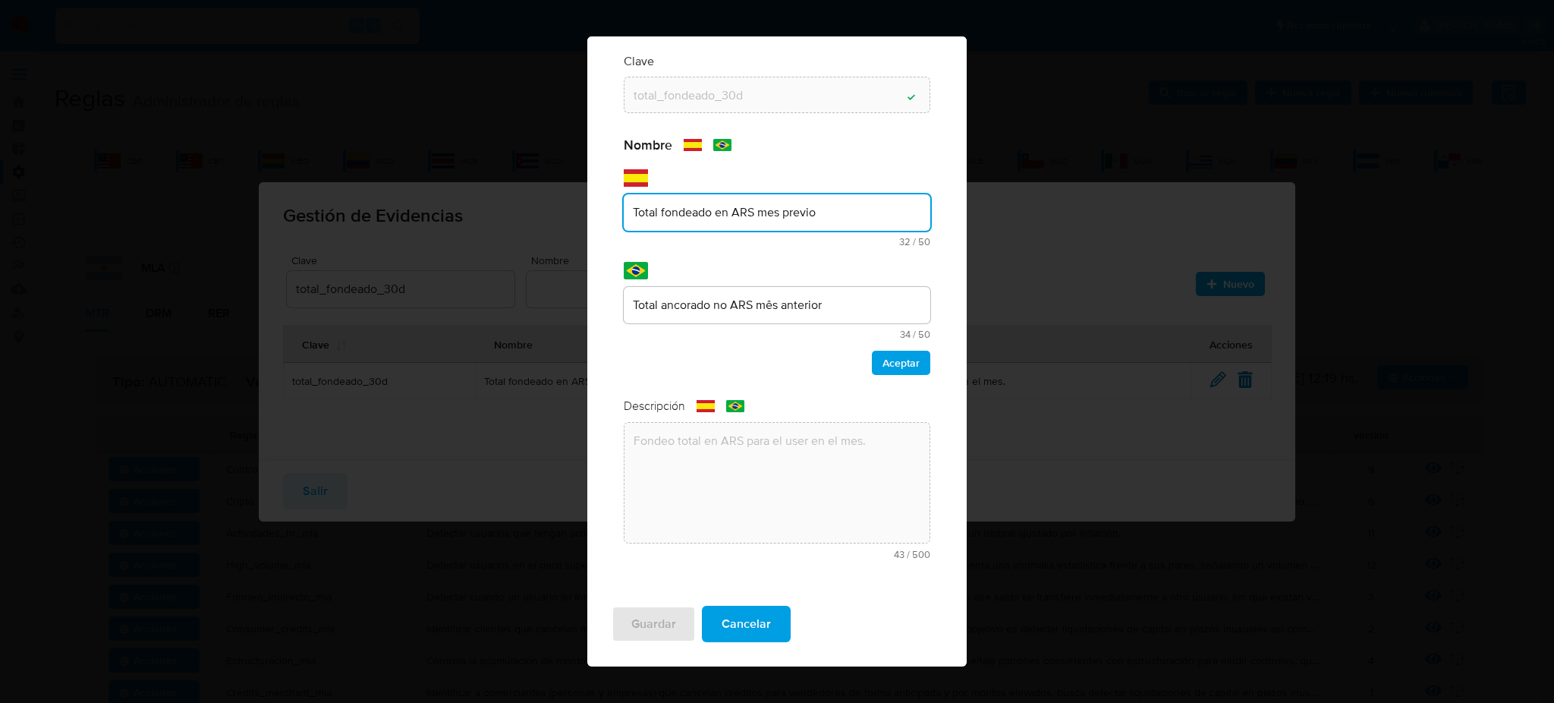
click at [741, 220] on input "Total fondeado en ARS mes previo" at bounding box center [777, 213] width 307 height 20
type input "Total fondeado en USD mes previo"
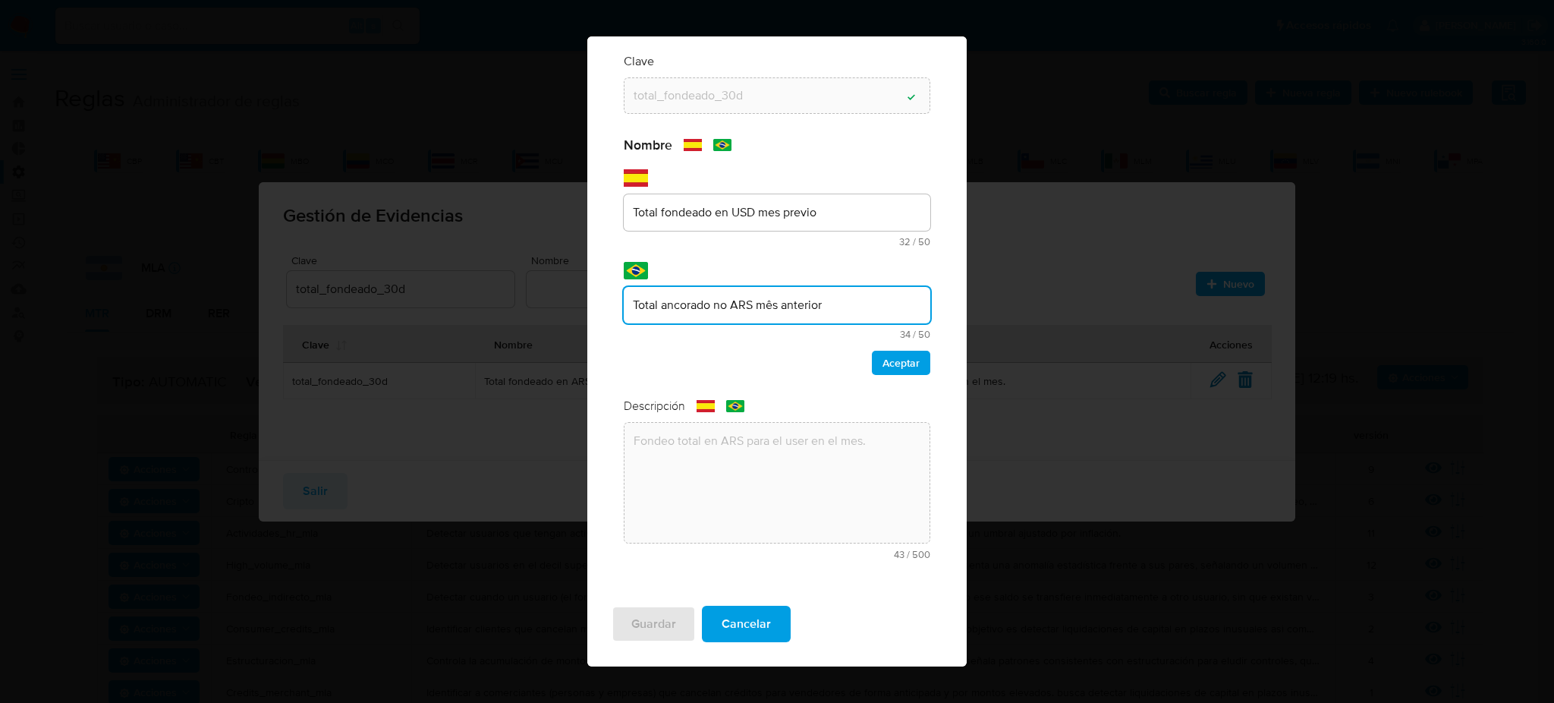
click at [741, 299] on input "Total ancorado no ARS mês anterior" at bounding box center [777, 305] width 307 height 20
type input "Total ancorado no USD mês anterior"
click at [897, 344] on div "Nombre text-es Total fondeado en USD mes previo 32 / 50 18 caracteres restantes…" at bounding box center [777, 256] width 307 height 238
click at [891, 359] on span "Aceptar" at bounding box center [901, 362] width 37 height 21
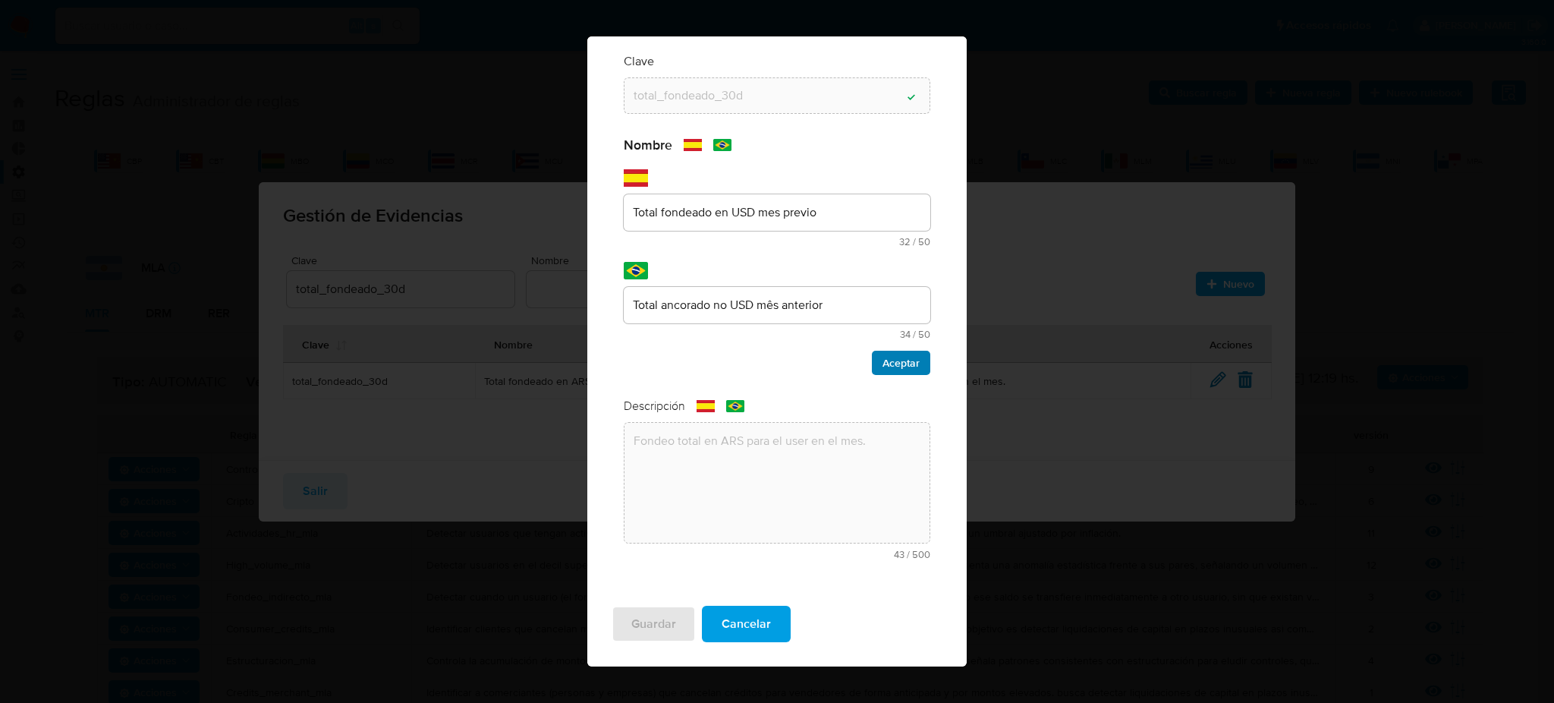
scroll to position [0, 0]
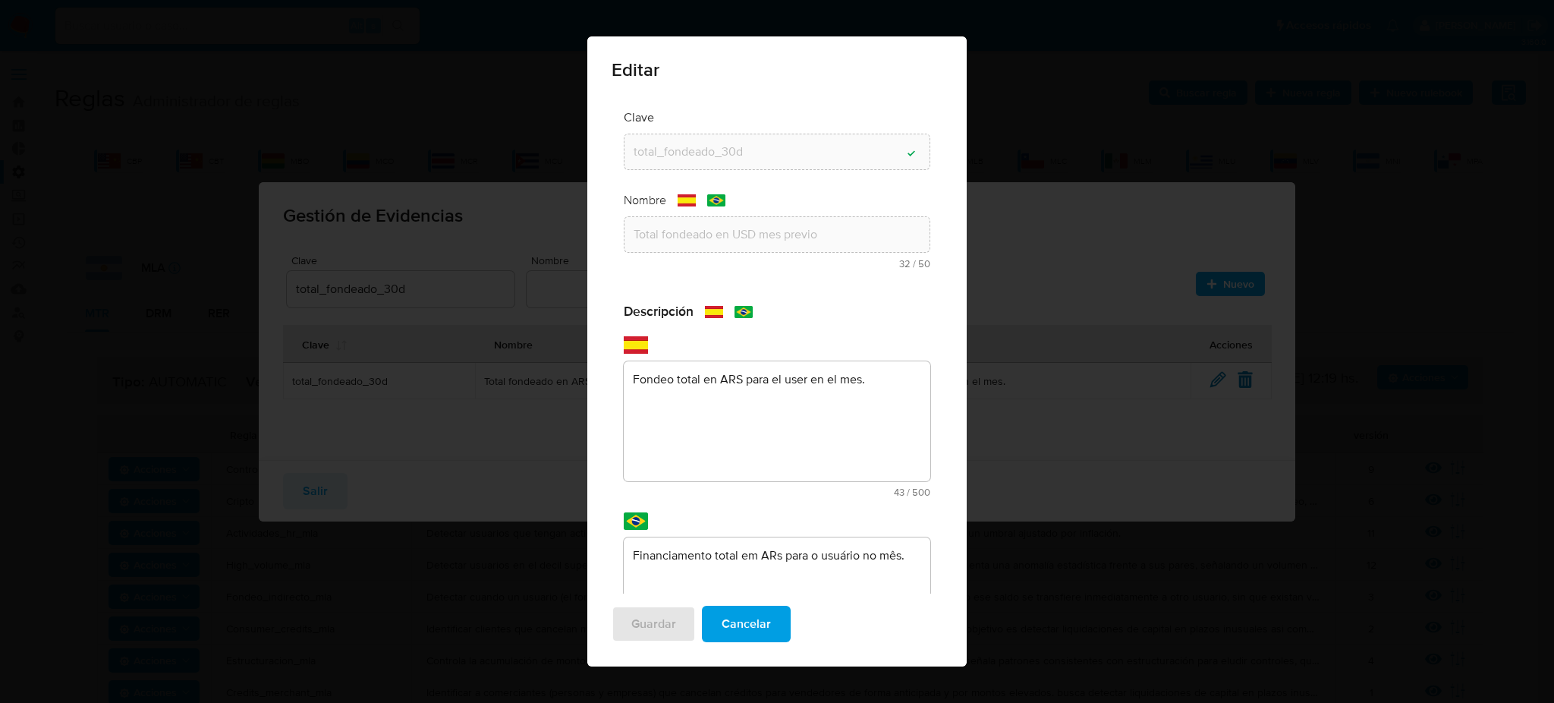
click at [735, 390] on textarea "Fondeo total en ARS para el user en el mes." at bounding box center [777, 421] width 307 height 120
click at [735, 390] on div "Descripción text-es Fondeo total en ARS para el user en el mes. 43 / 500 457 ca…" at bounding box center [777, 505] width 307 height 405
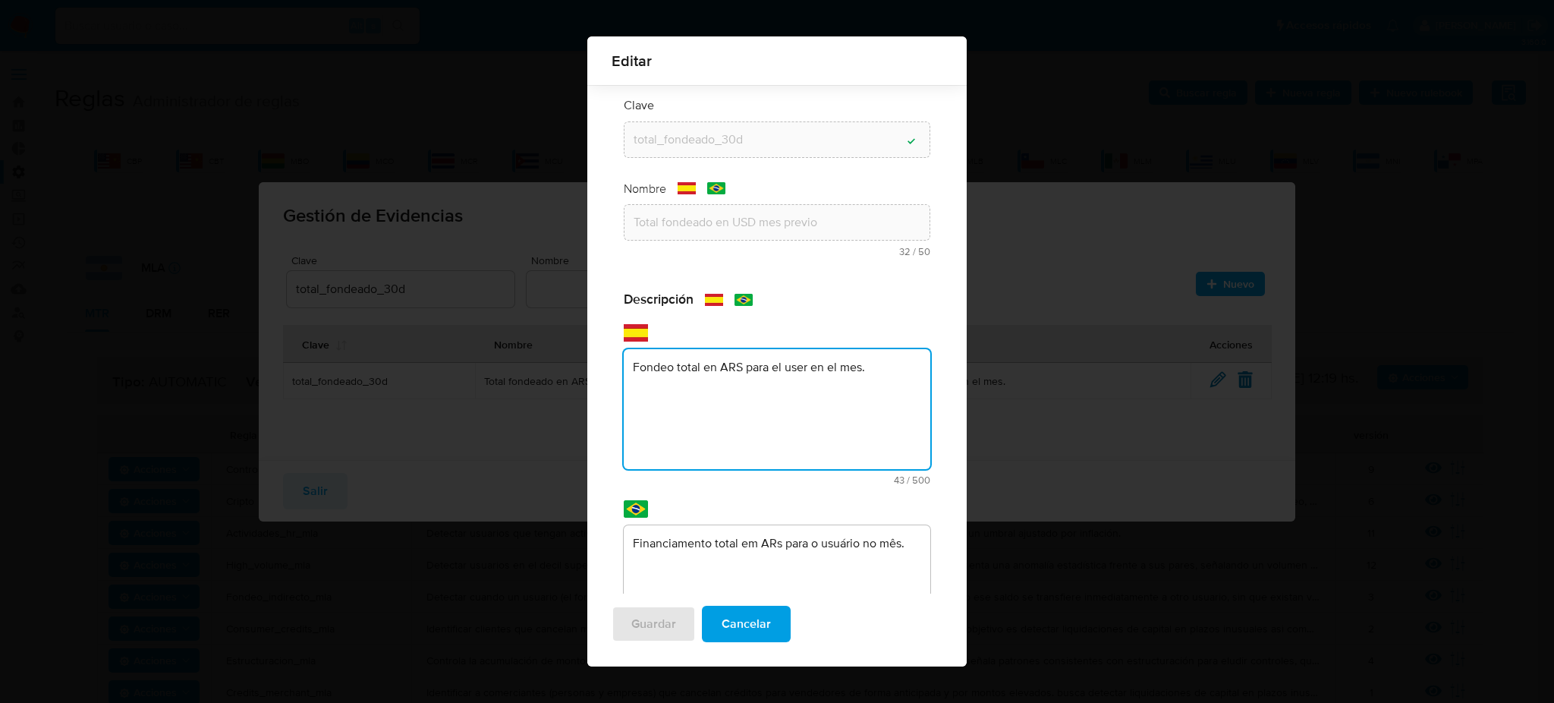
scroll to position [126, 0]
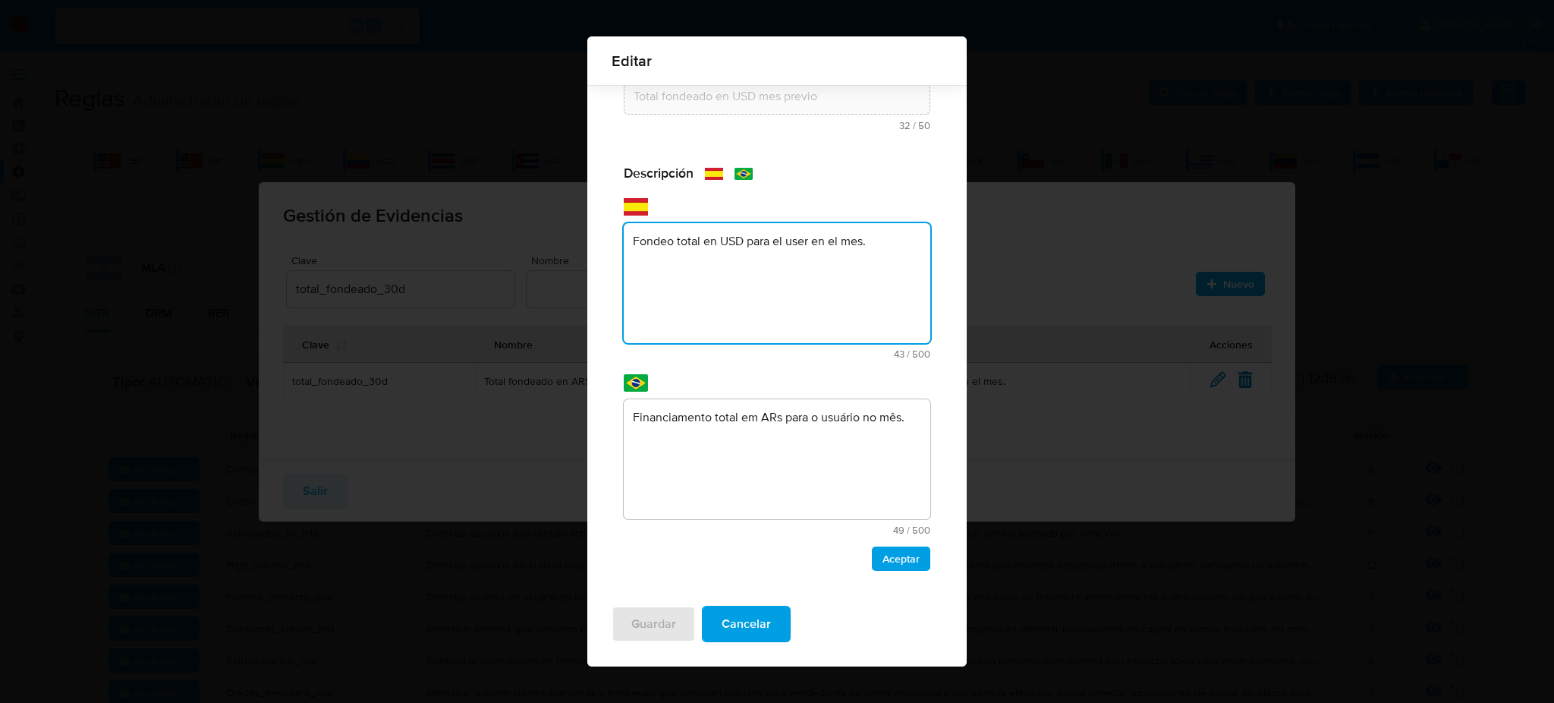
type textarea "Fondeo total en USD para el user en el mes."
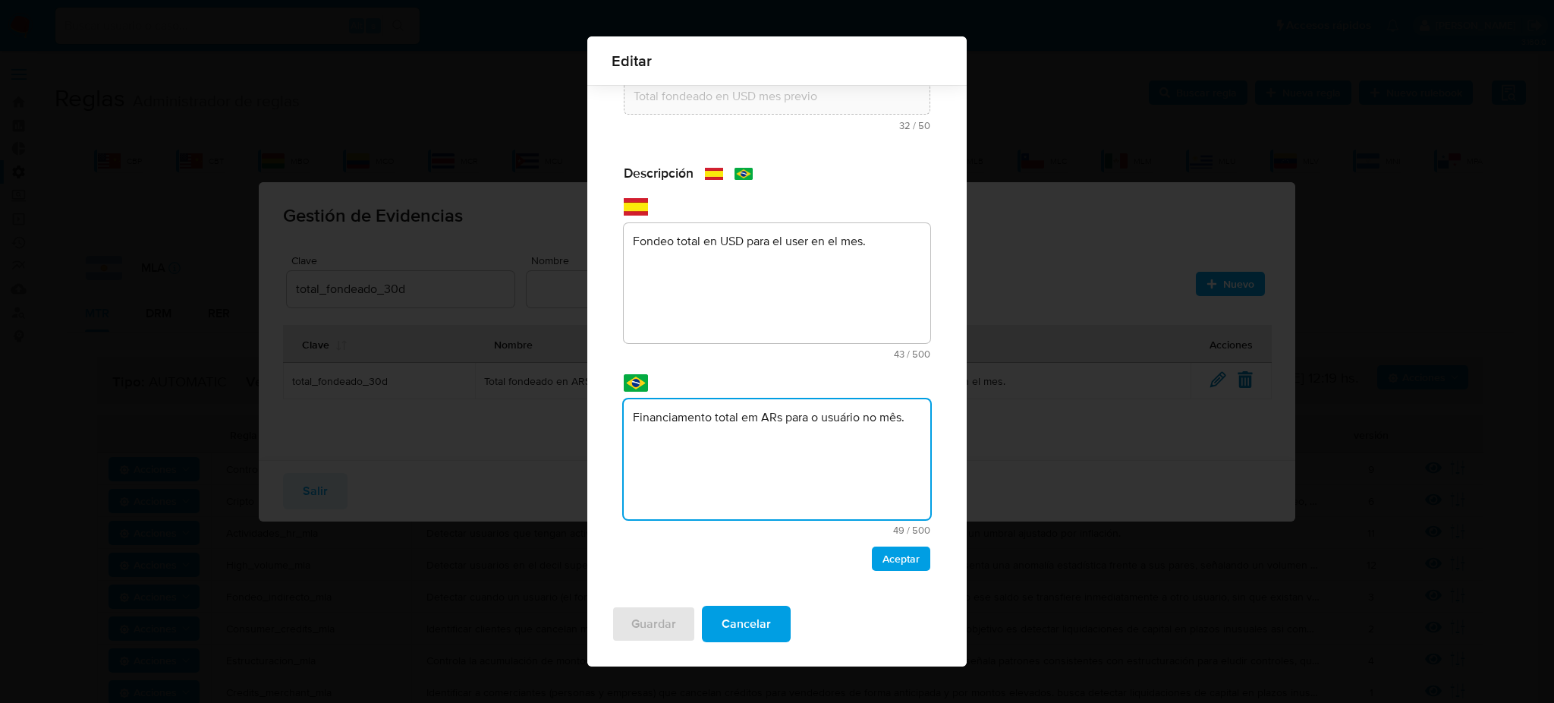
click at [769, 418] on textarea "Financiamento total em ARs para o usuário no mês." at bounding box center [777, 459] width 307 height 120
click at [768, 418] on textarea "Financiamento total em ARs para o usuário no mês." at bounding box center [777, 459] width 307 height 120
type textarea "Financiamento total em USD para o usuário no mês."
click at [889, 558] on span "Aceptar" at bounding box center [901, 558] width 37 height 21
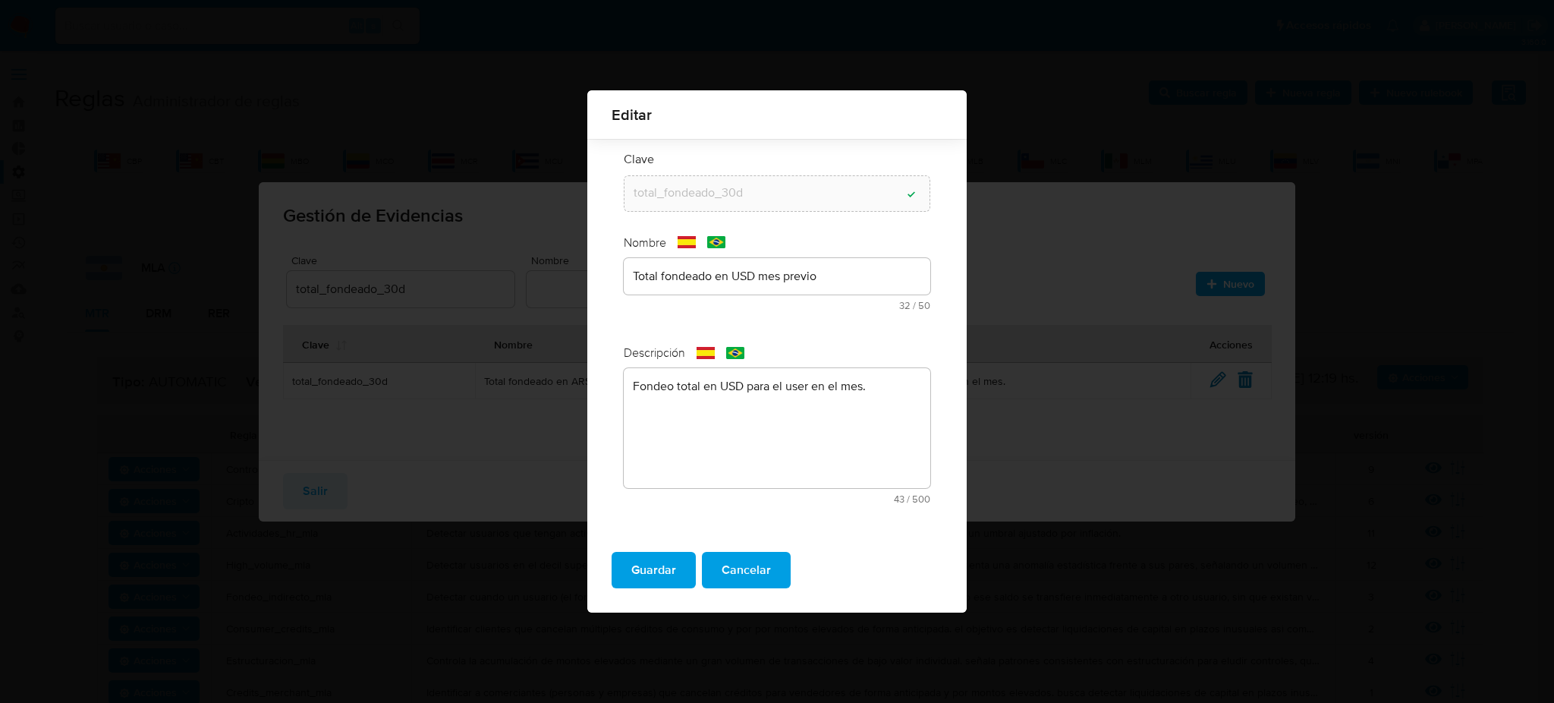
scroll to position [0, 0]
click at [663, 568] on span "Guardar" at bounding box center [653, 569] width 45 height 33
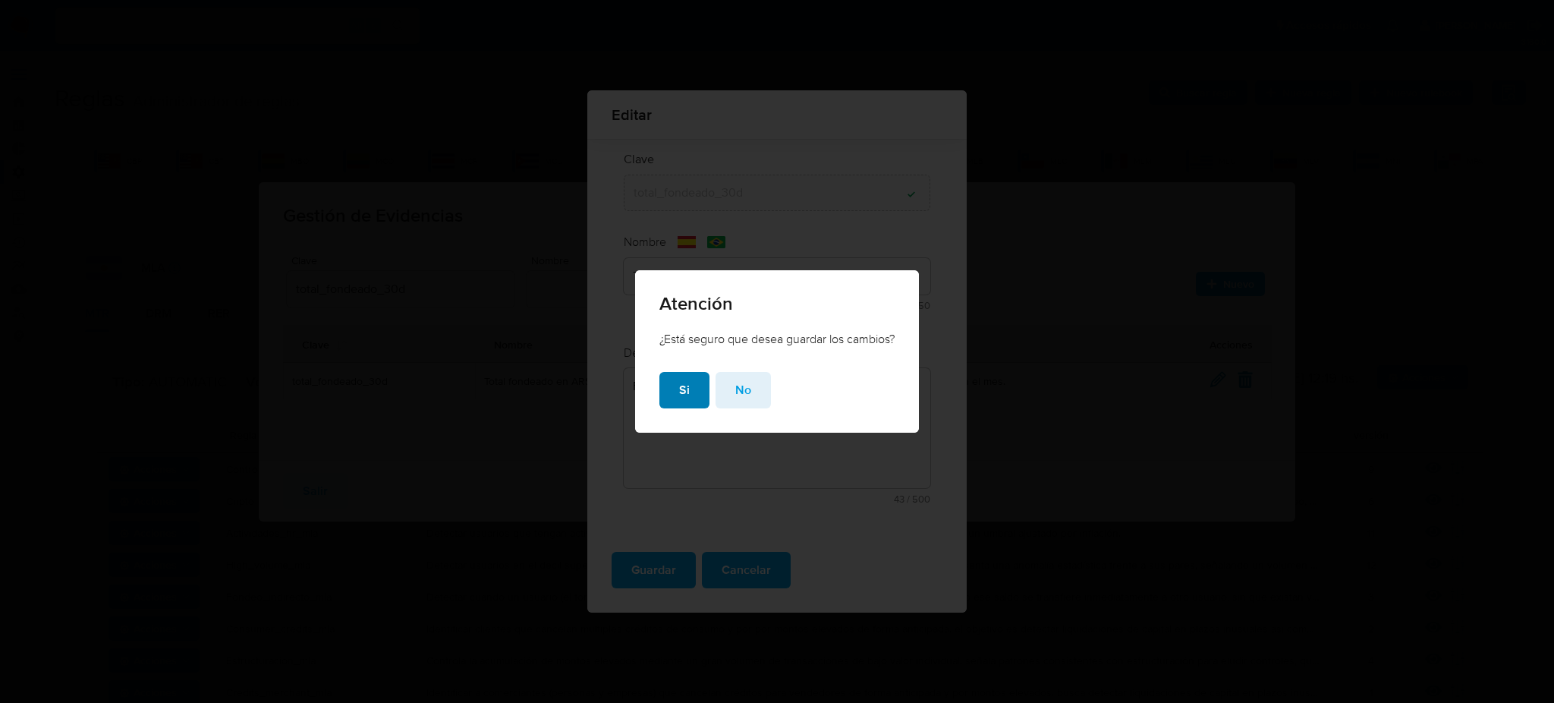
click at [694, 381] on button "Si" at bounding box center [684, 390] width 50 height 36
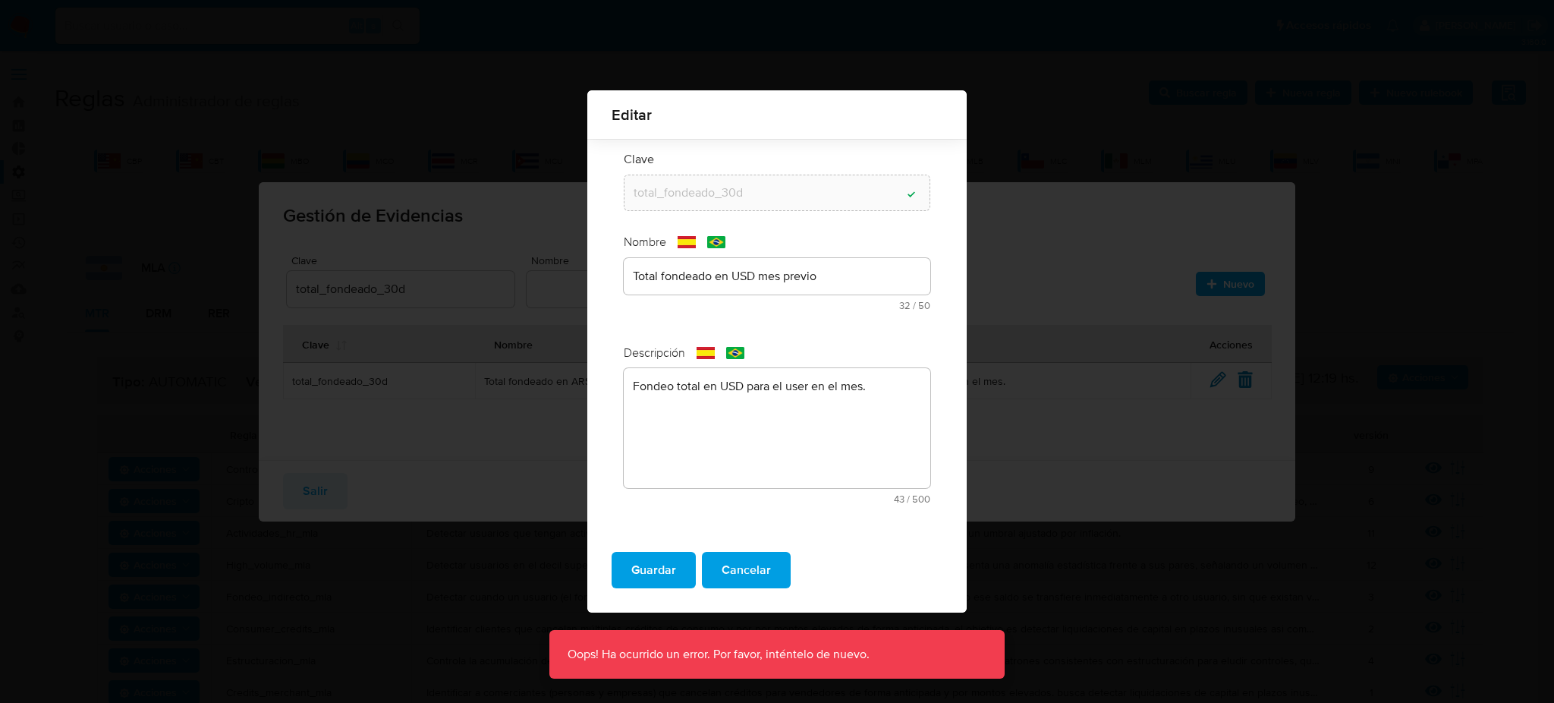
click at [656, 568] on span "Guardar" at bounding box center [653, 569] width 45 height 33
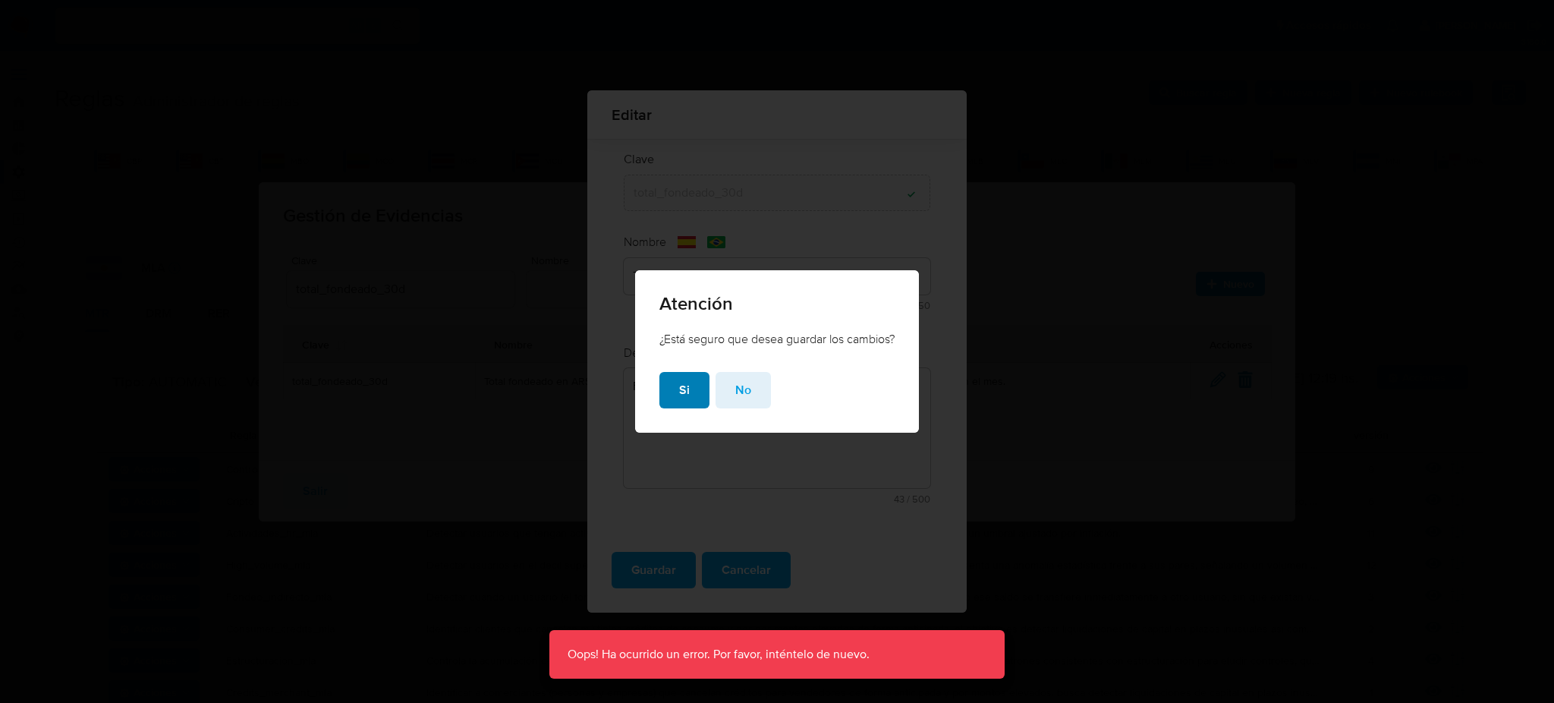
click at [687, 383] on button "Si" at bounding box center [684, 390] width 50 height 36
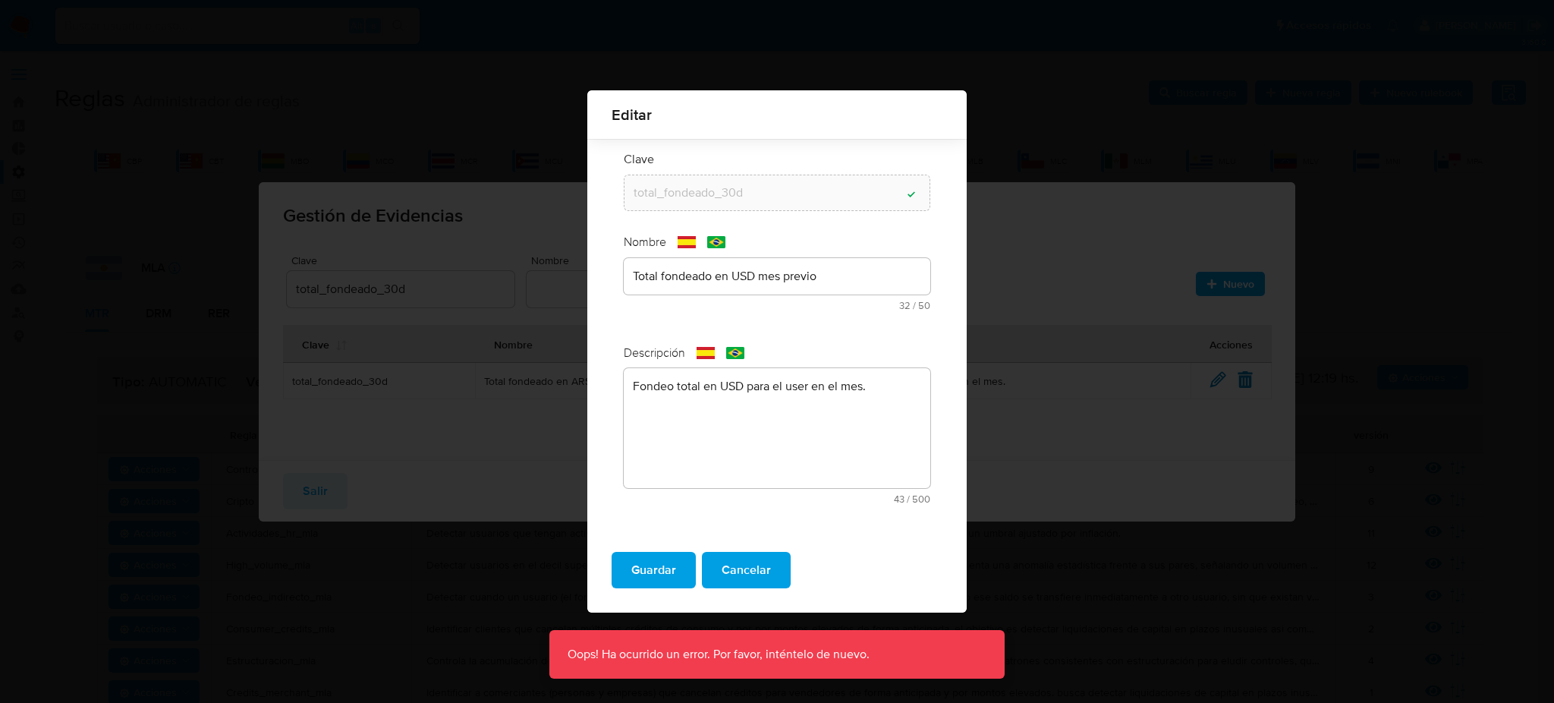
click at [648, 571] on span "Guardar" at bounding box center [653, 569] width 45 height 33
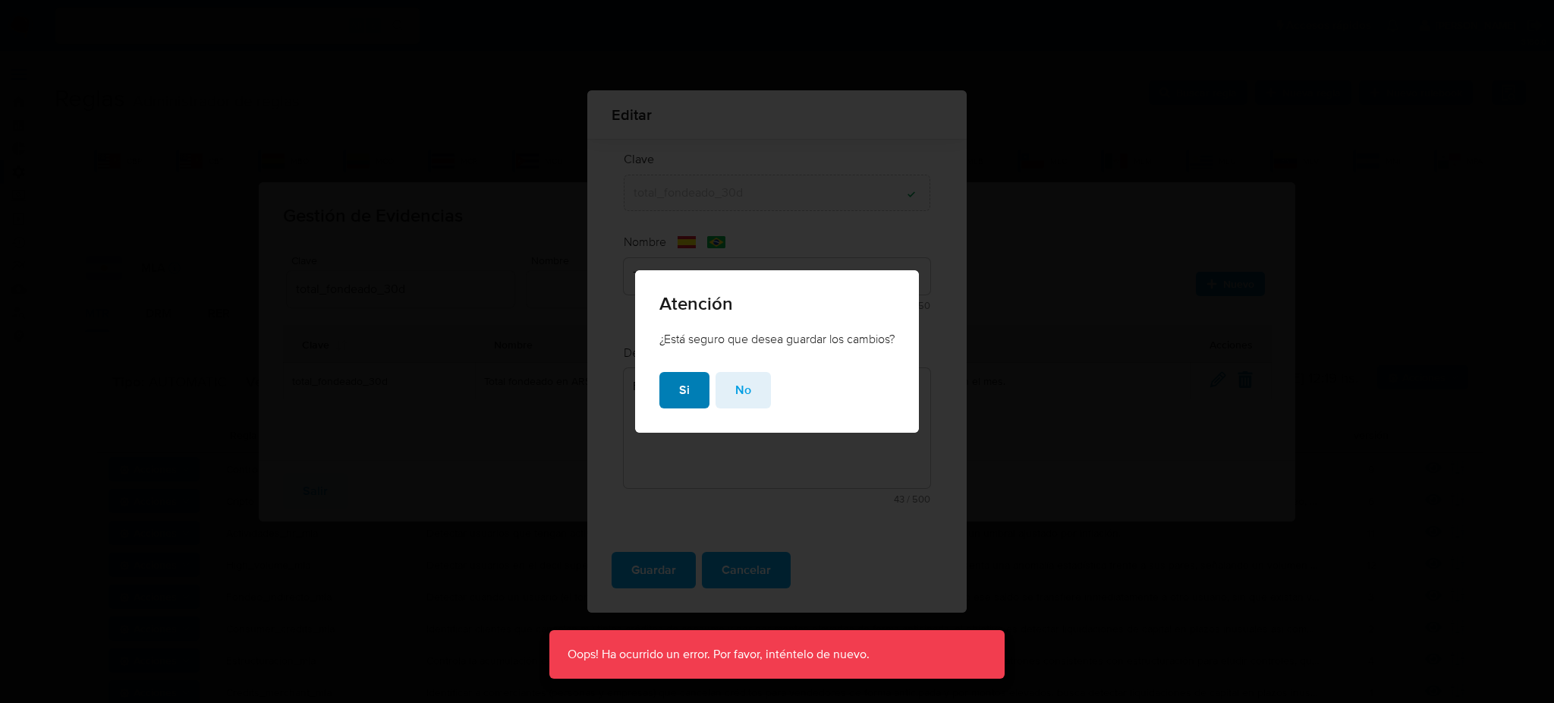
click at [683, 387] on span "Si" at bounding box center [684, 389] width 11 height 33
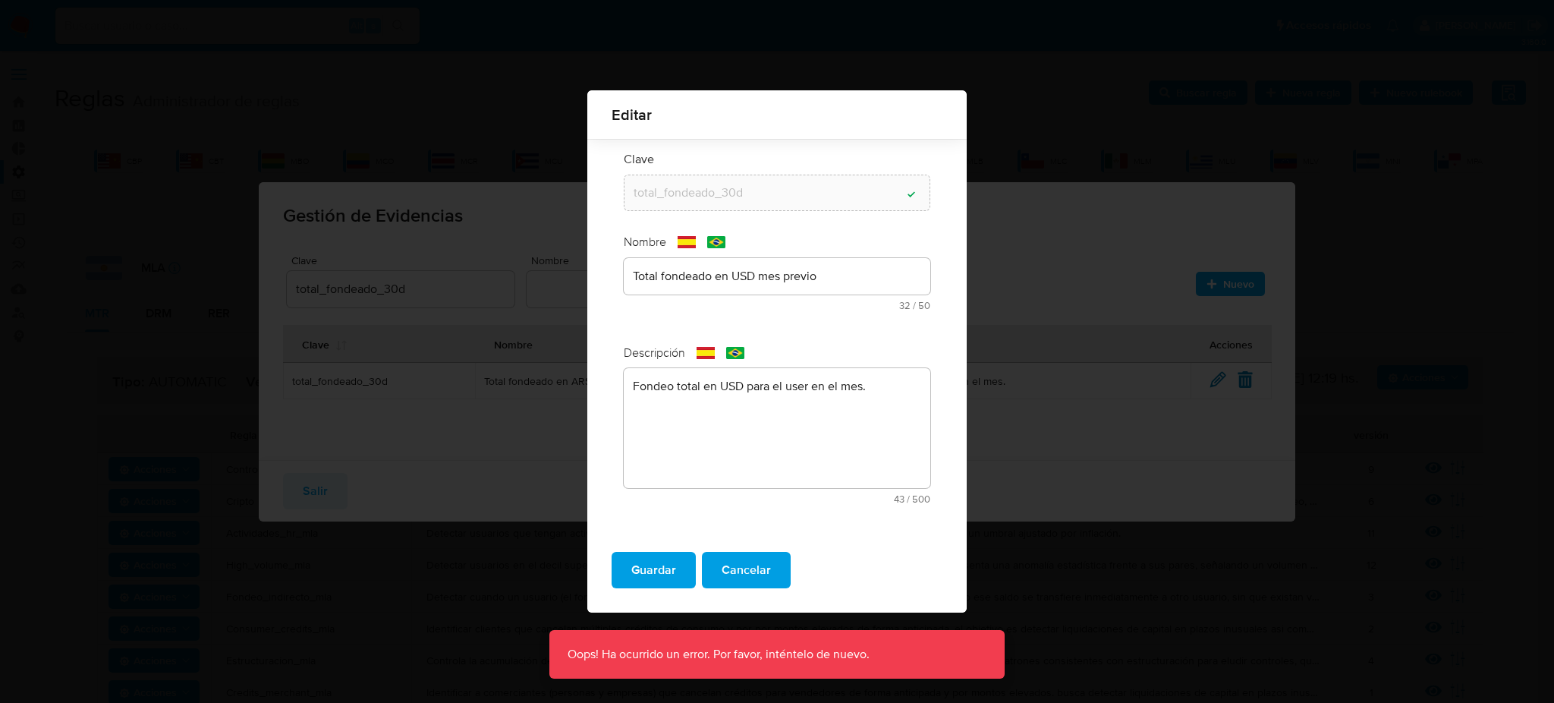
click at [748, 592] on div "Guardar Cancelar" at bounding box center [776, 576] width 379 height 73
click at [746, 576] on span "Cancelar" at bounding box center [746, 569] width 49 height 33
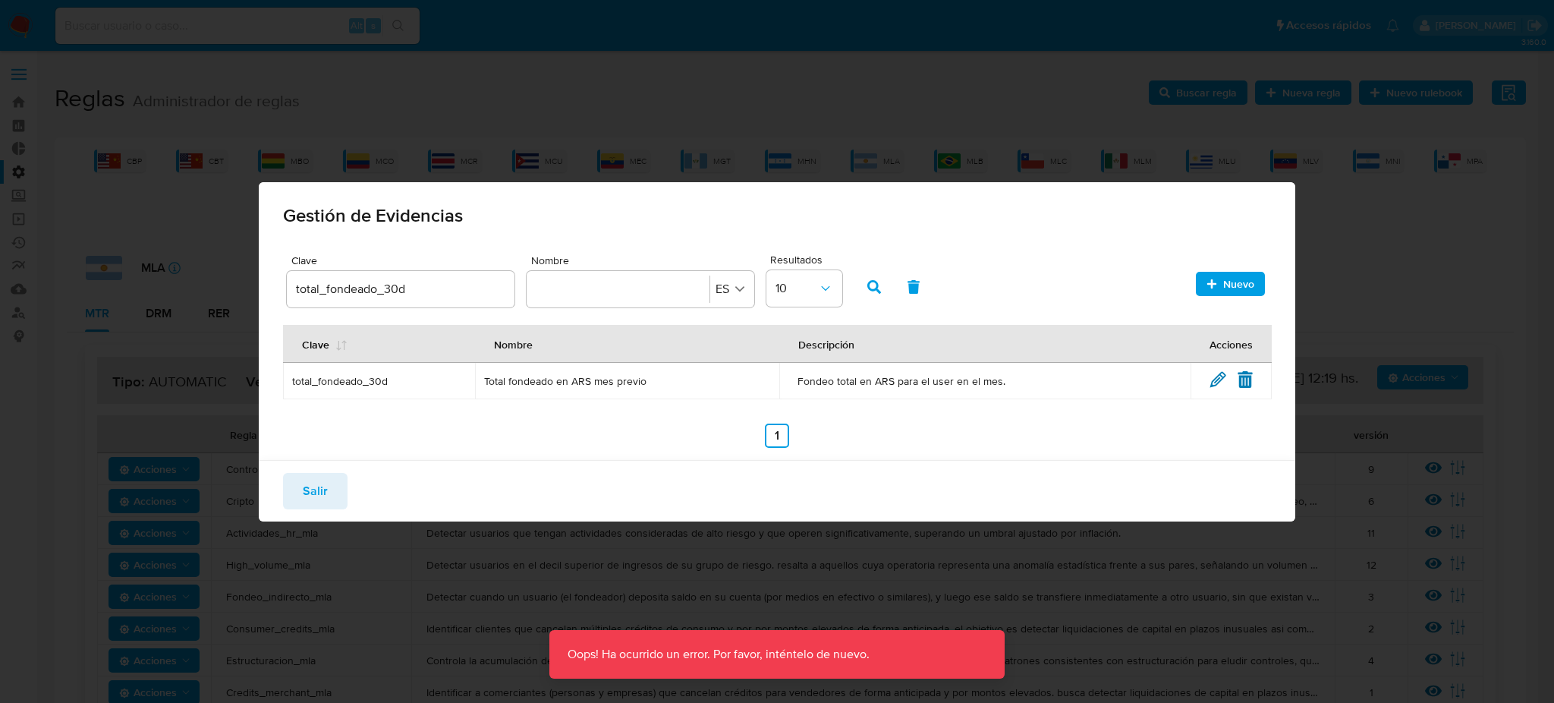
click at [993, 482] on div "Salir" at bounding box center [777, 490] width 1037 height 61
drag, startPoint x: 378, startPoint y: 288, endPoint x: 161, endPoint y: 268, distance: 218.0
click at [161, 268] on div "Gestión de Evidencias Clave total_fondeado_30d Nombre Nombre ES Resultados 10 N…" at bounding box center [777, 351] width 1554 height 703
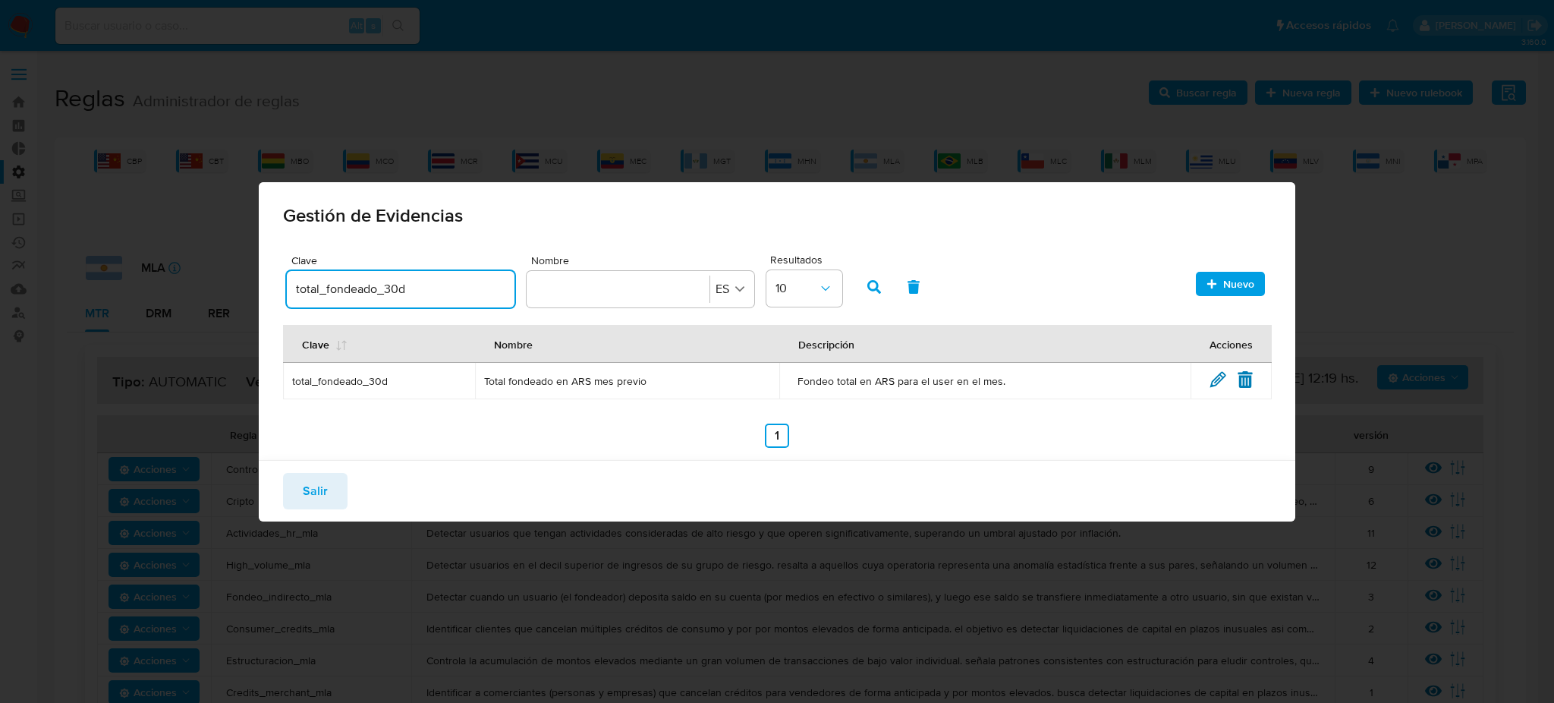
click at [575, 419] on div "Clave Nombre Descripción Acciones total_fondeado_30d Total fondeado en ARS mes …" at bounding box center [777, 386] width 988 height 123
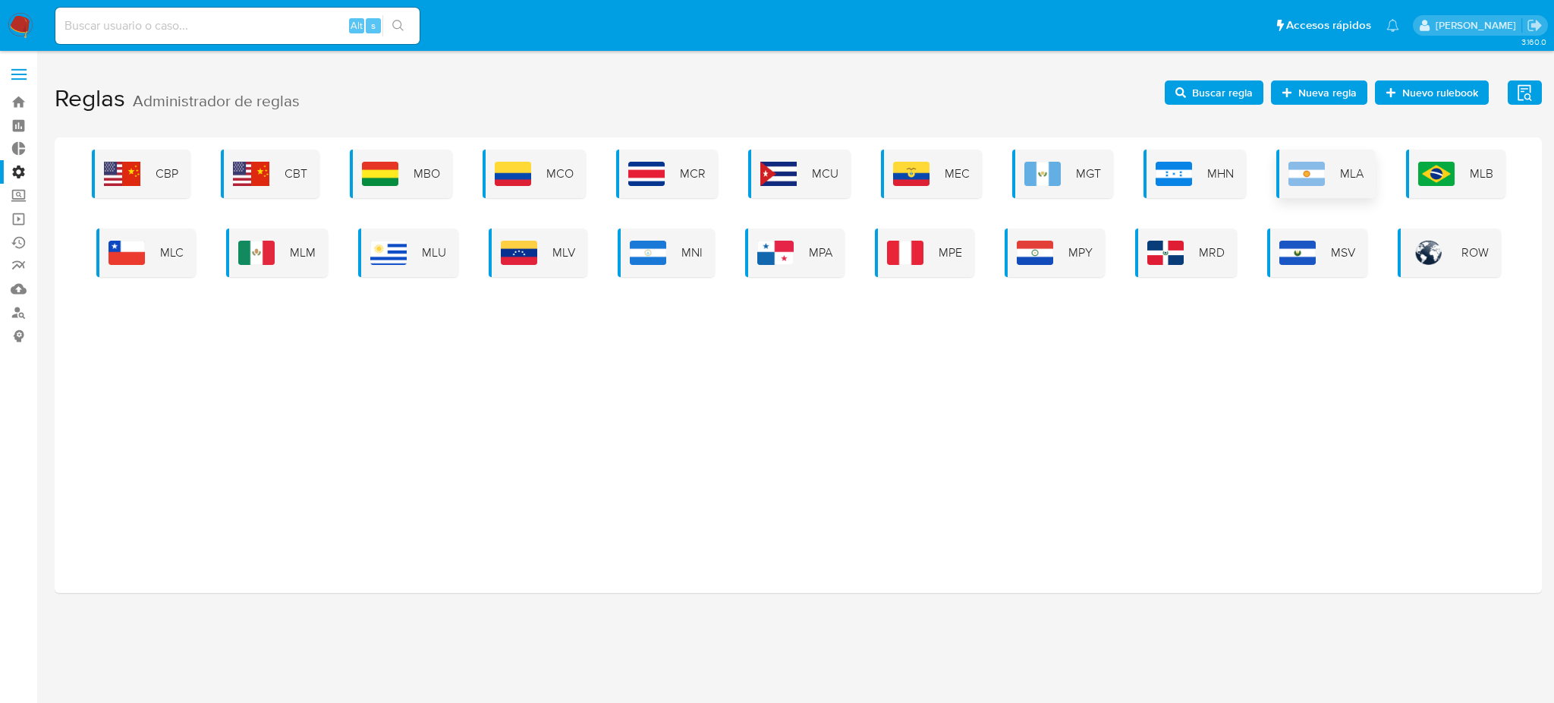
click at [1344, 175] on span "MLA" at bounding box center [1352, 173] width 24 height 17
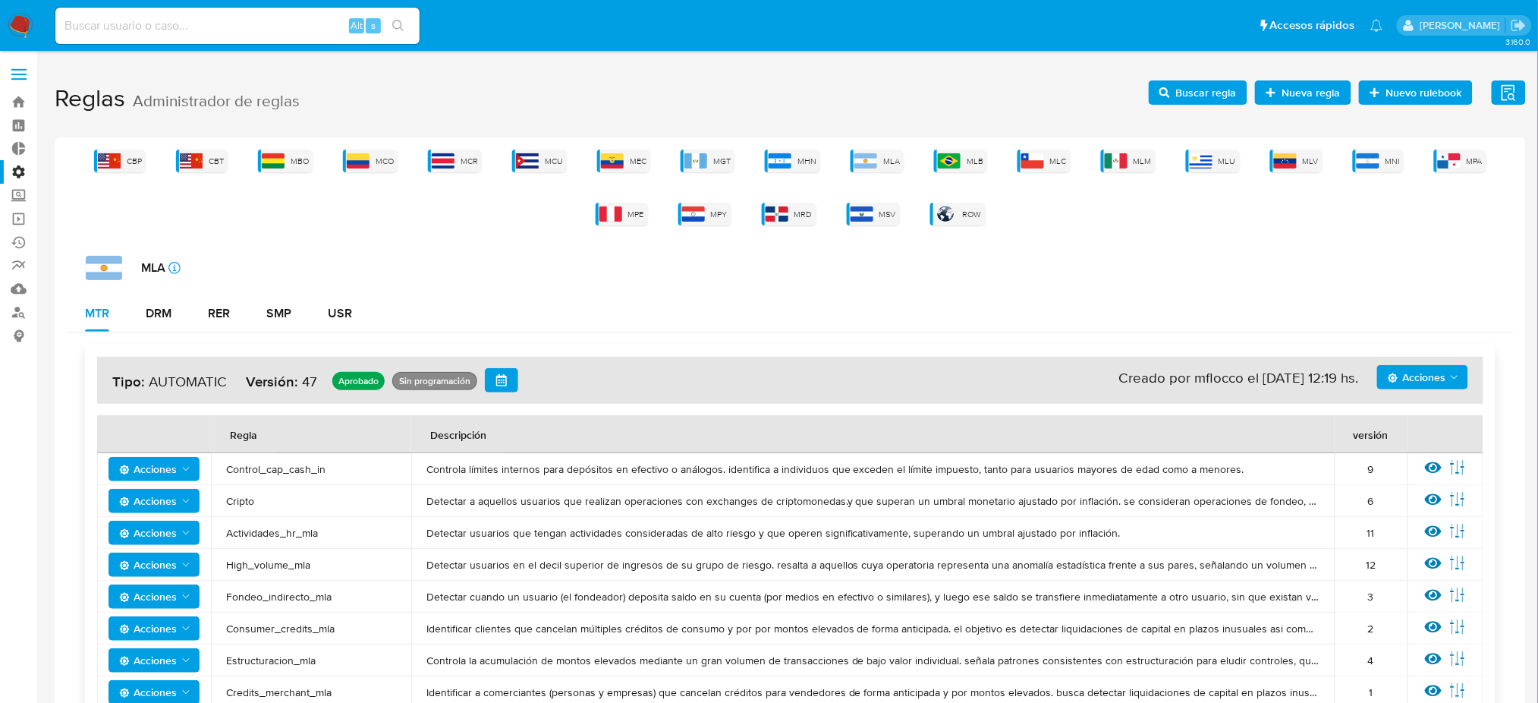
click at [1525, 92] on button "Evidencias" at bounding box center [1509, 92] width 34 height 24
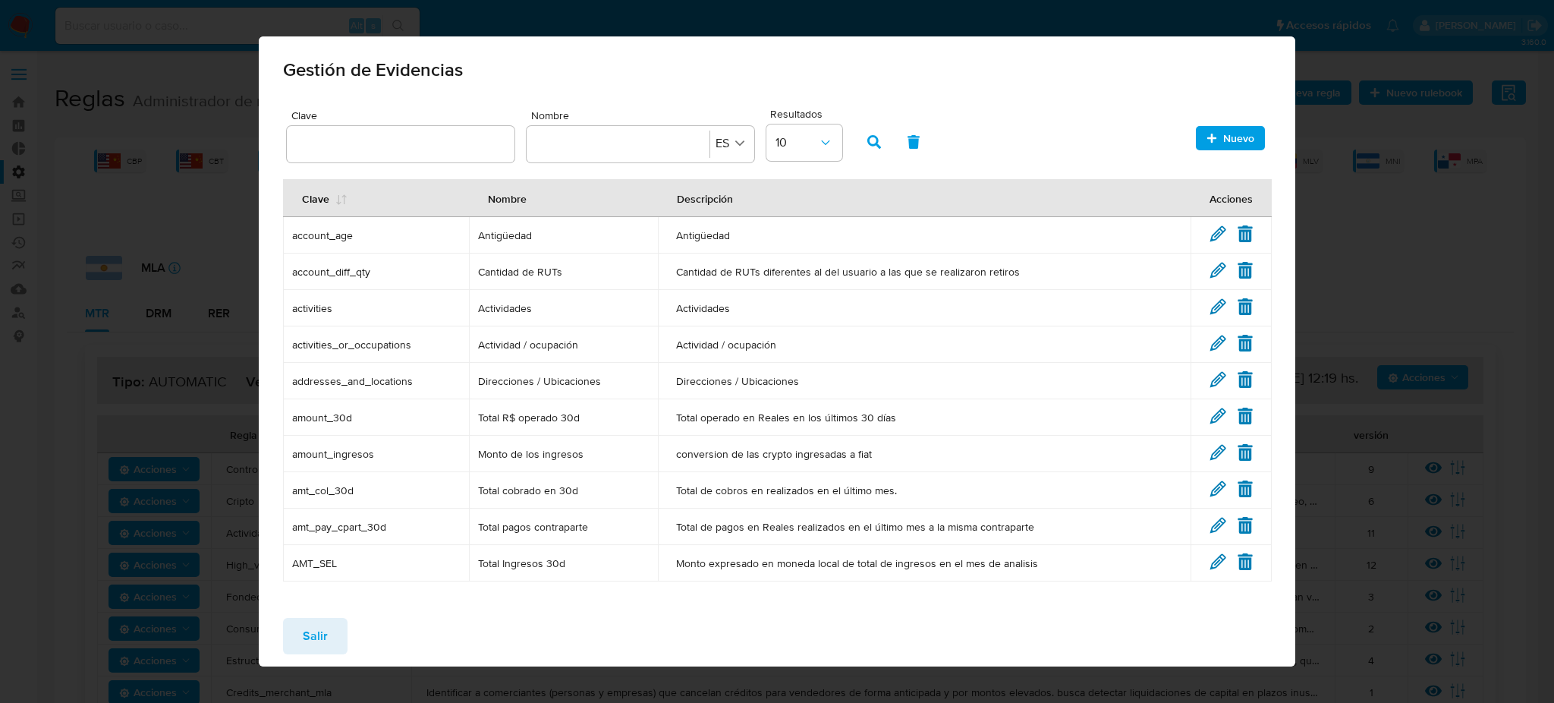
click at [427, 146] on input "text" at bounding box center [401, 144] width 228 height 20
type input "total_fondeado_30d"
click at [886, 141] on button "button" at bounding box center [874, 142] width 39 height 36
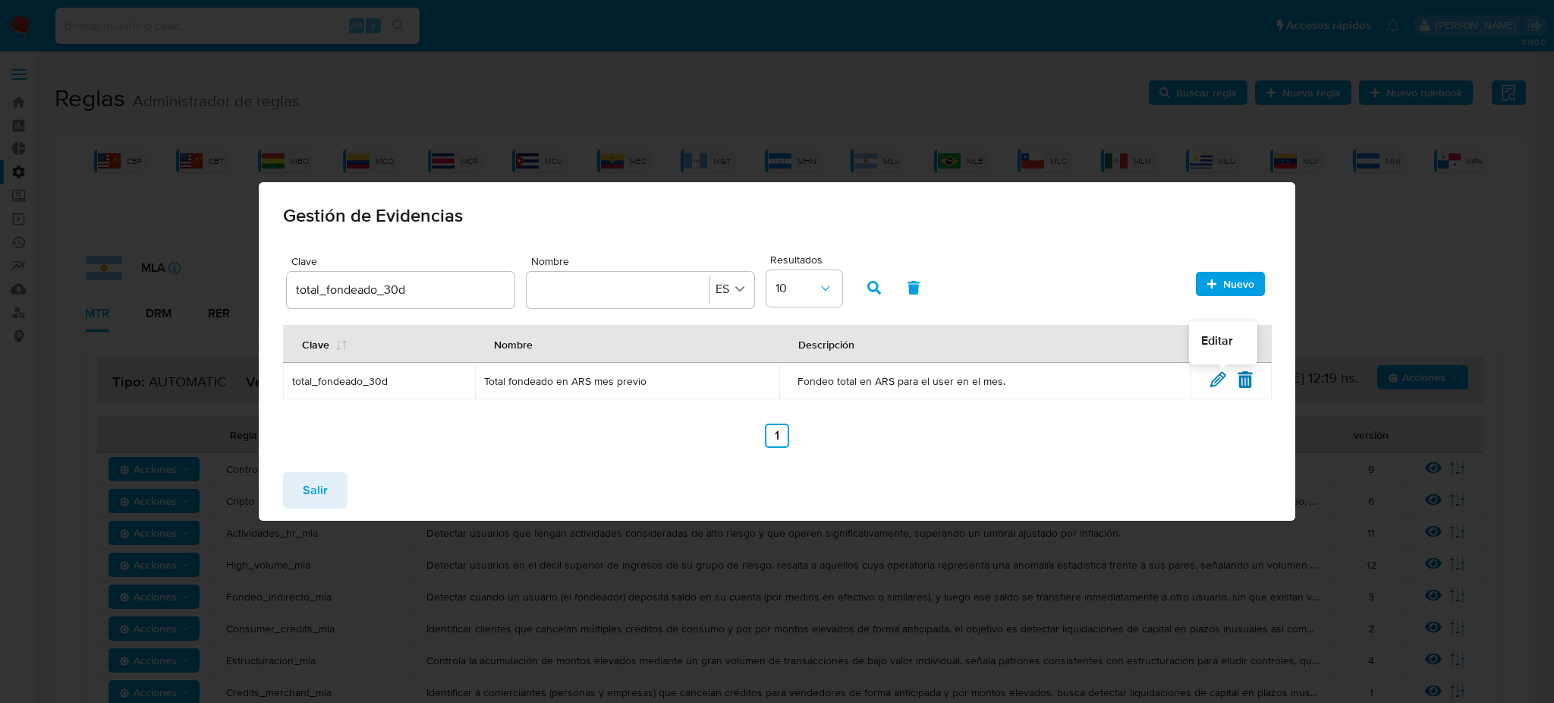
click at [1219, 377] on icon at bounding box center [1218, 379] width 14 height 14
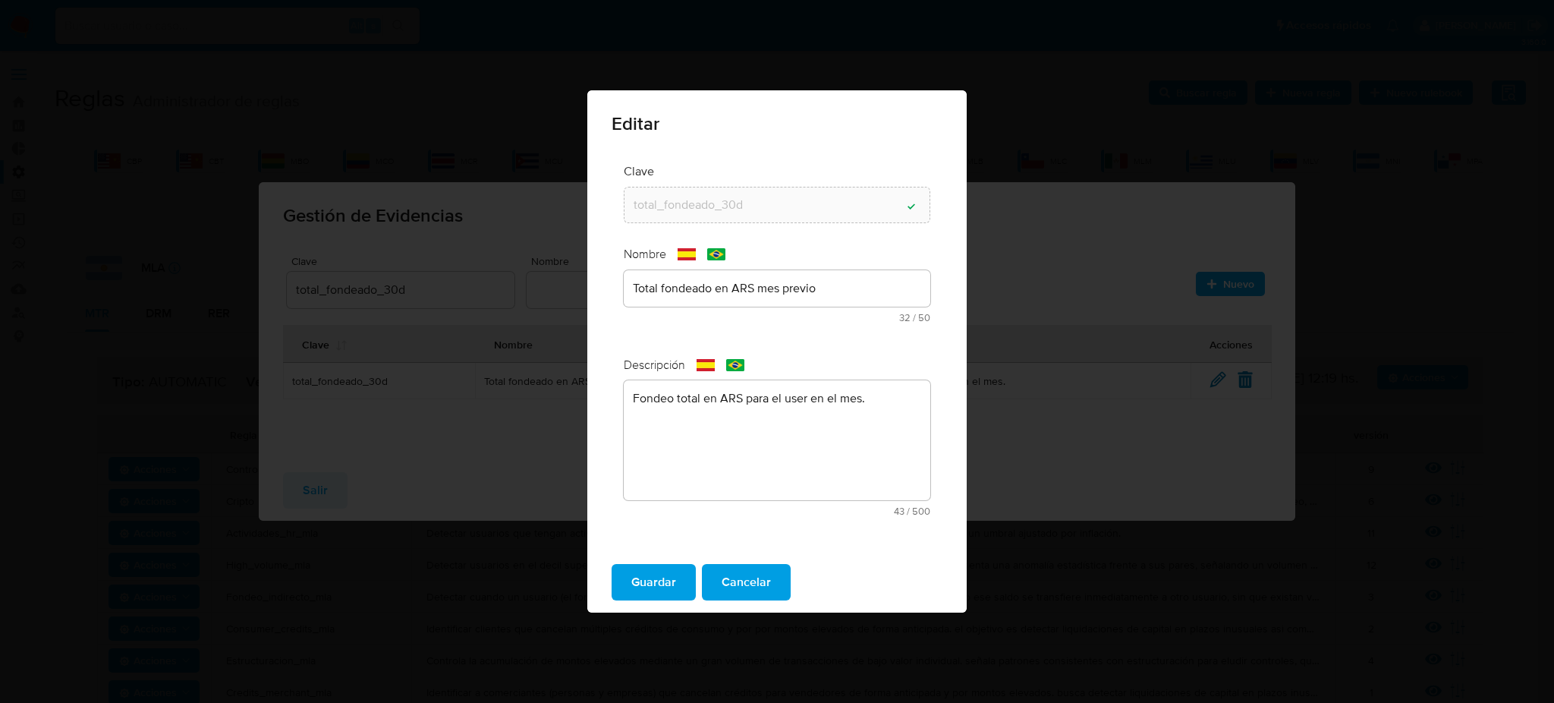
click at [744, 286] on div "Total fondeado en ARS mes previo" at bounding box center [777, 288] width 307 height 36
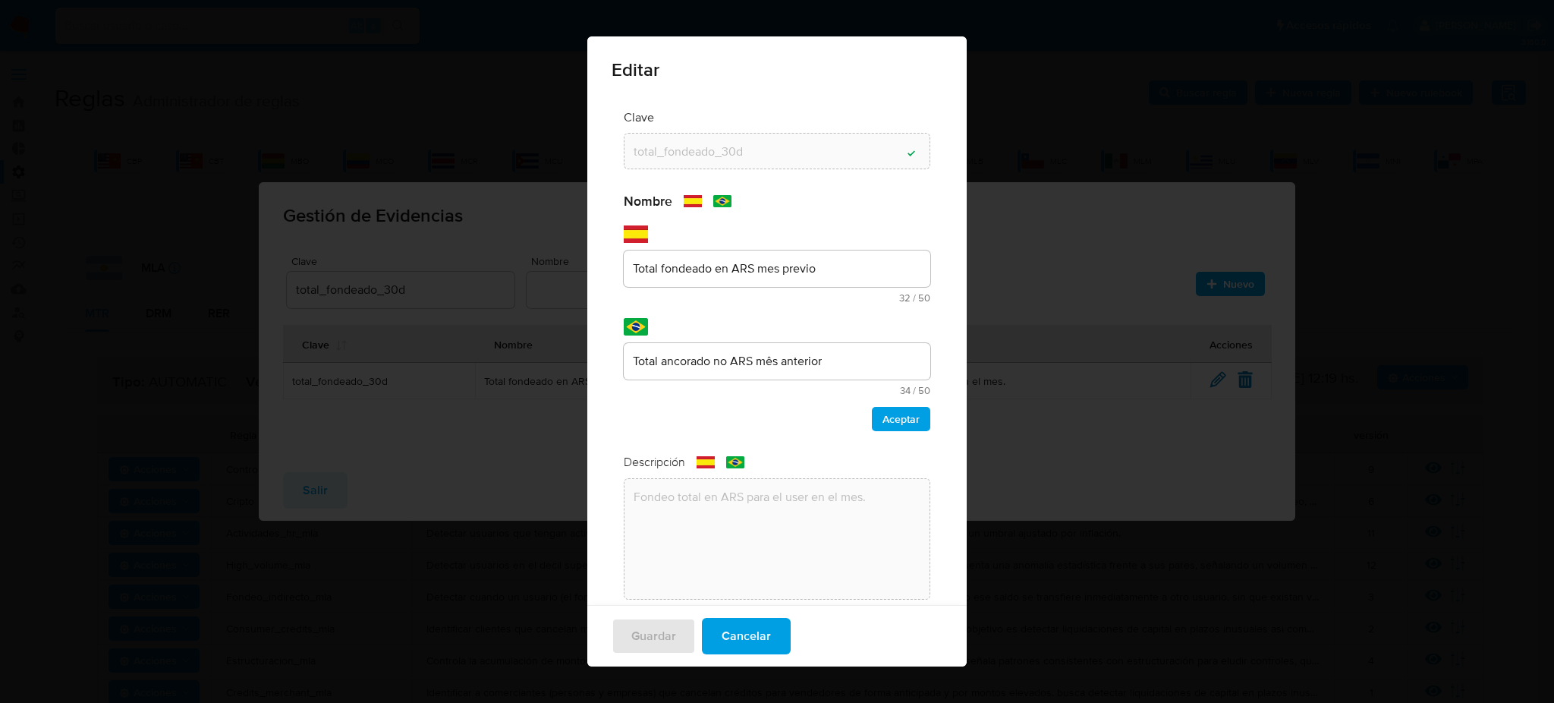
click at [744, 265] on div "Nombre text-es Total fondeado en ARS mes previo 32 / 50 18 caracteres restantes…" at bounding box center [777, 312] width 307 height 238
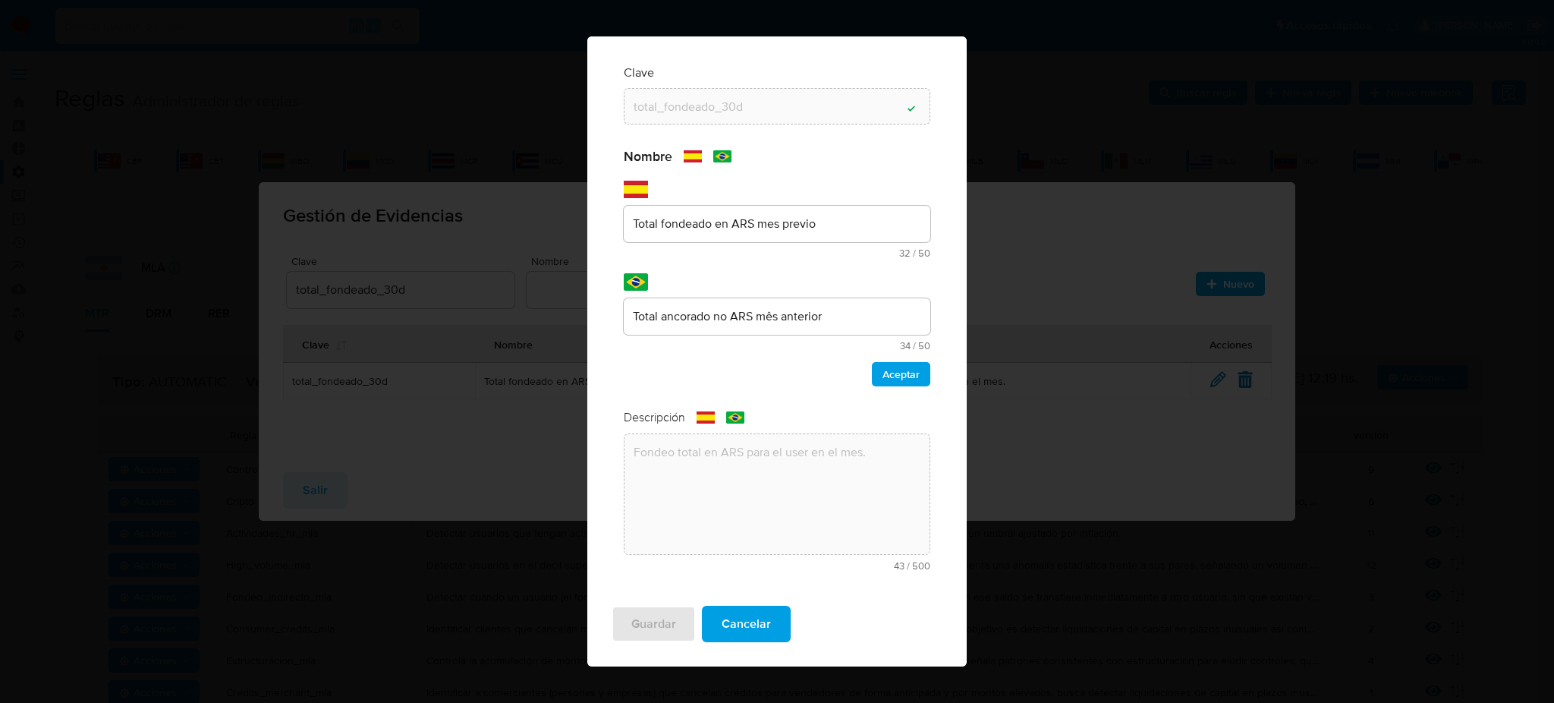
click at [744, 265] on div "Nombre text-es Total fondeado en ARS mes previo 32 / 50 18 caracteres restantes…" at bounding box center [777, 267] width 307 height 238
click at [744, 235] on div "Total fondeado en ARS mes previo" at bounding box center [777, 224] width 307 height 36
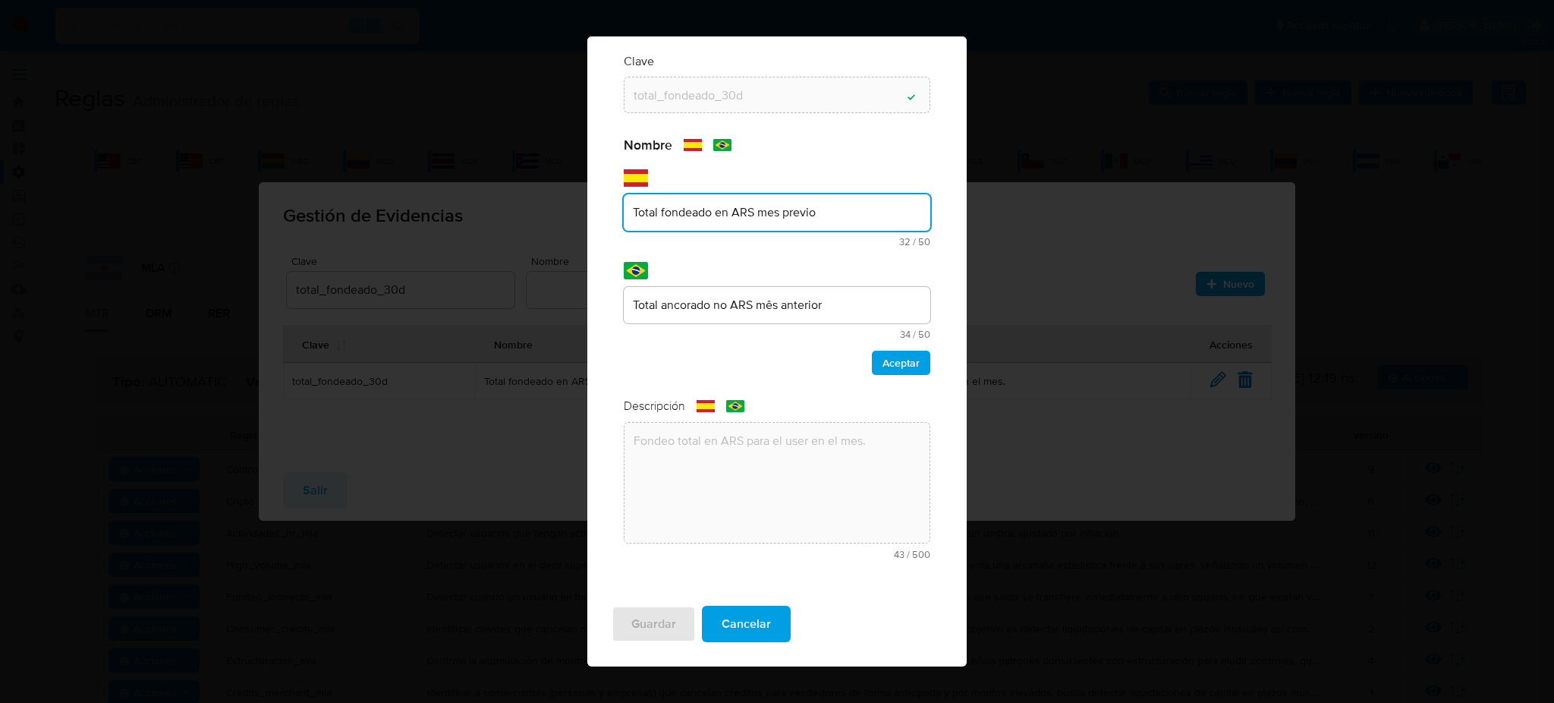
click at [744, 225] on div "Total fondeado en ARS mes previo" at bounding box center [777, 212] width 307 height 36
click at [744, 203] on input "Total fondeado en ARS mes previo" at bounding box center [777, 213] width 307 height 20
type input "Total fondeado en USD mes previo"
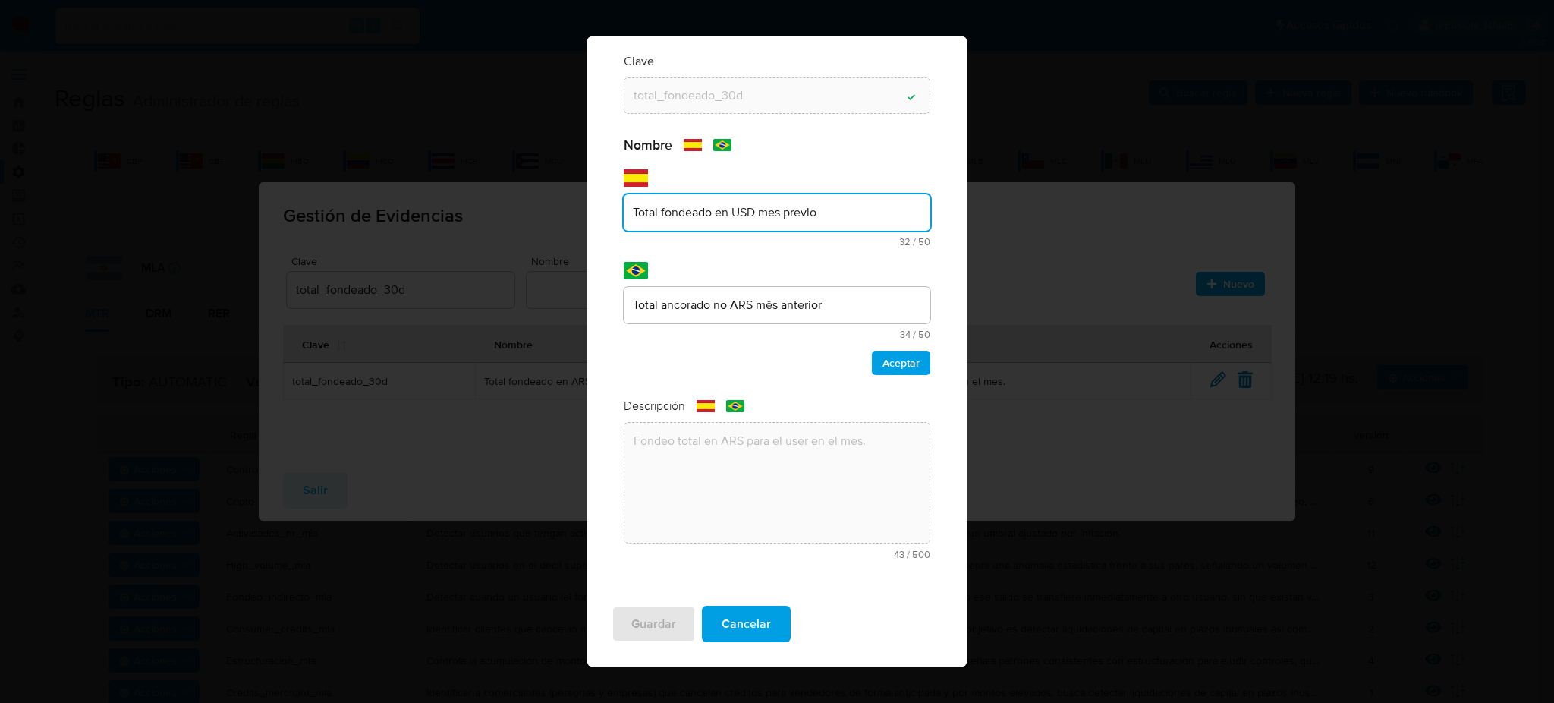
click at [745, 308] on input "Total ancorado no ARS mês anterior" at bounding box center [777, 305] width 307 height 20
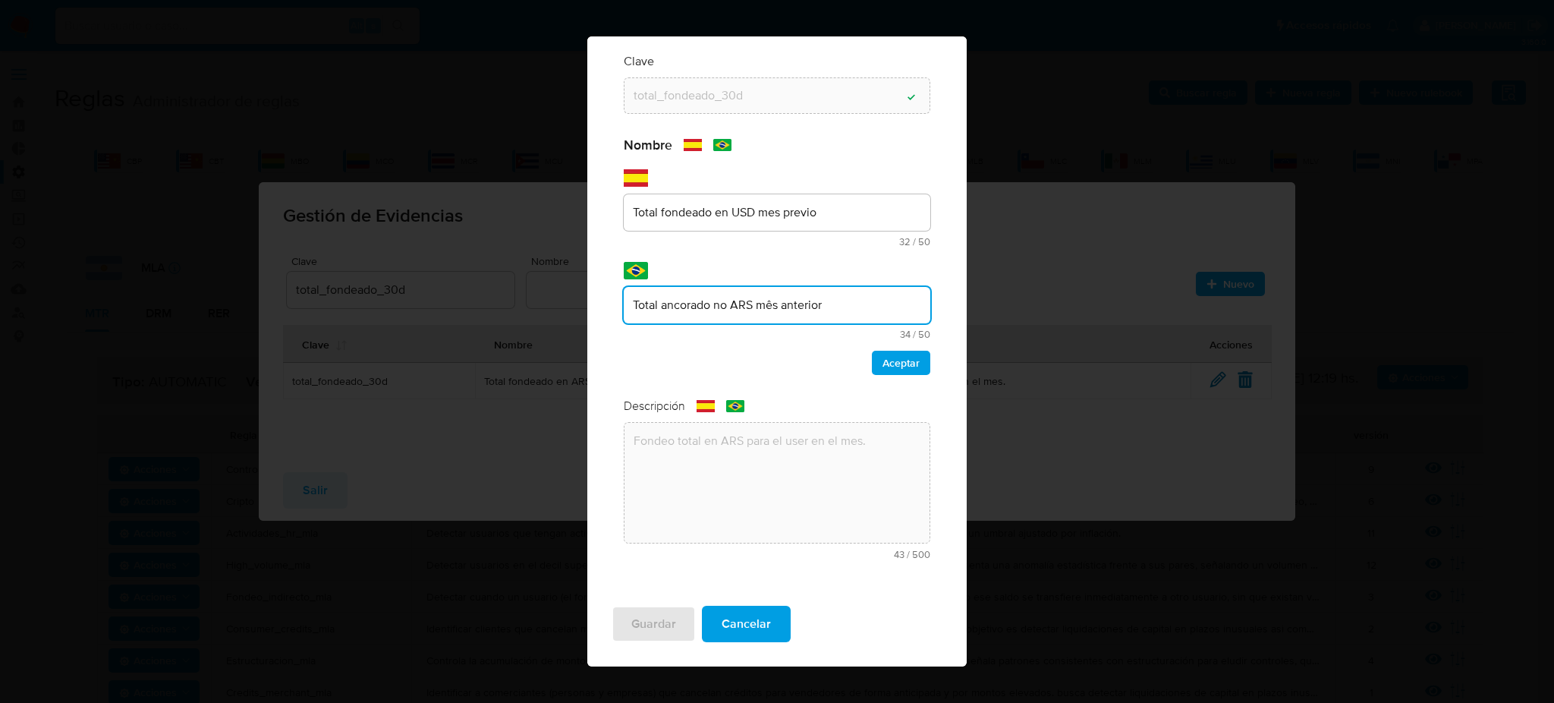
click at [745, 308] on input "Total ancorado no ARS mês anterior" at bounding box center [777, 305] width 307 height 20
type input "Total ancorado no USD mês anterior"
click at [883, 353] on span "Aceptar" at bounding box center [901, 362] width 37 height 21
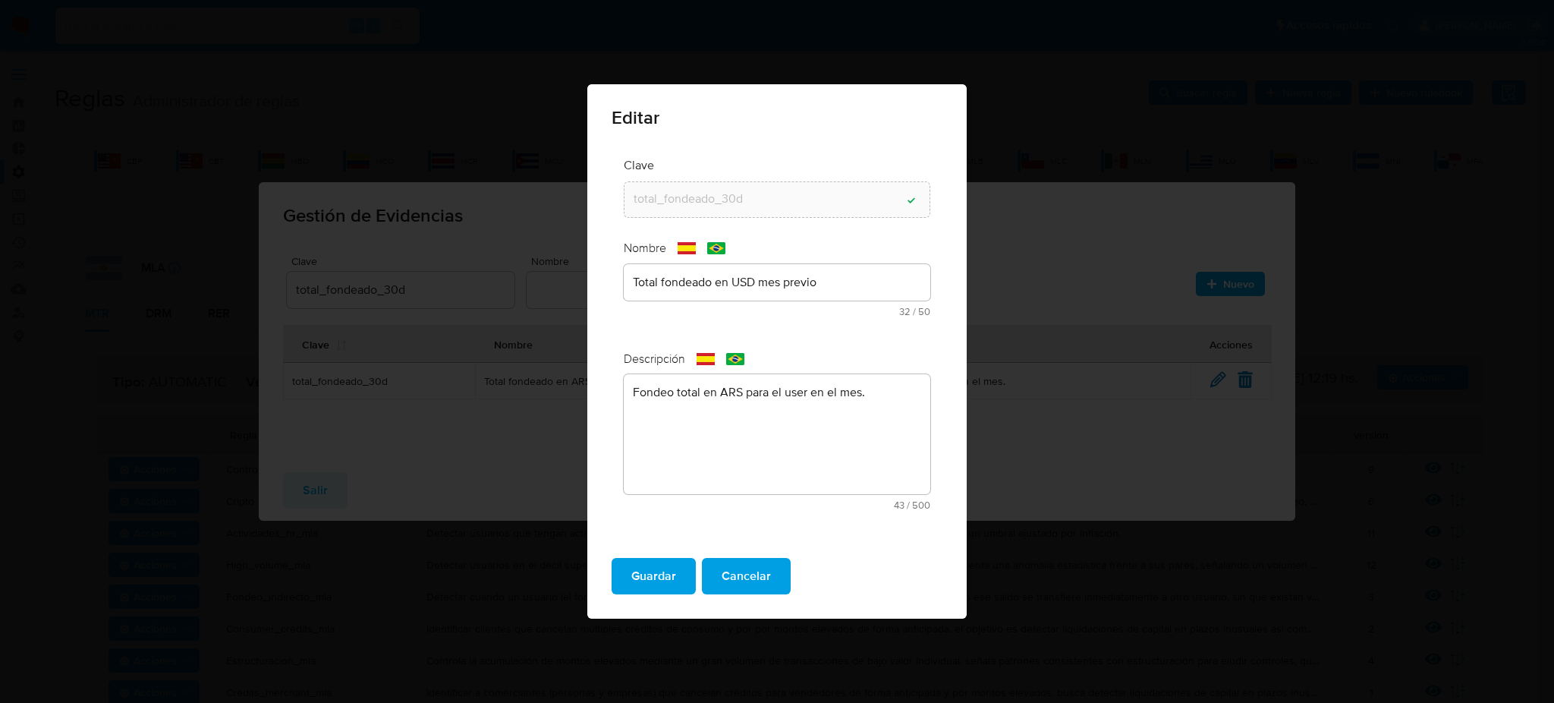
scroll to position [0, 0]
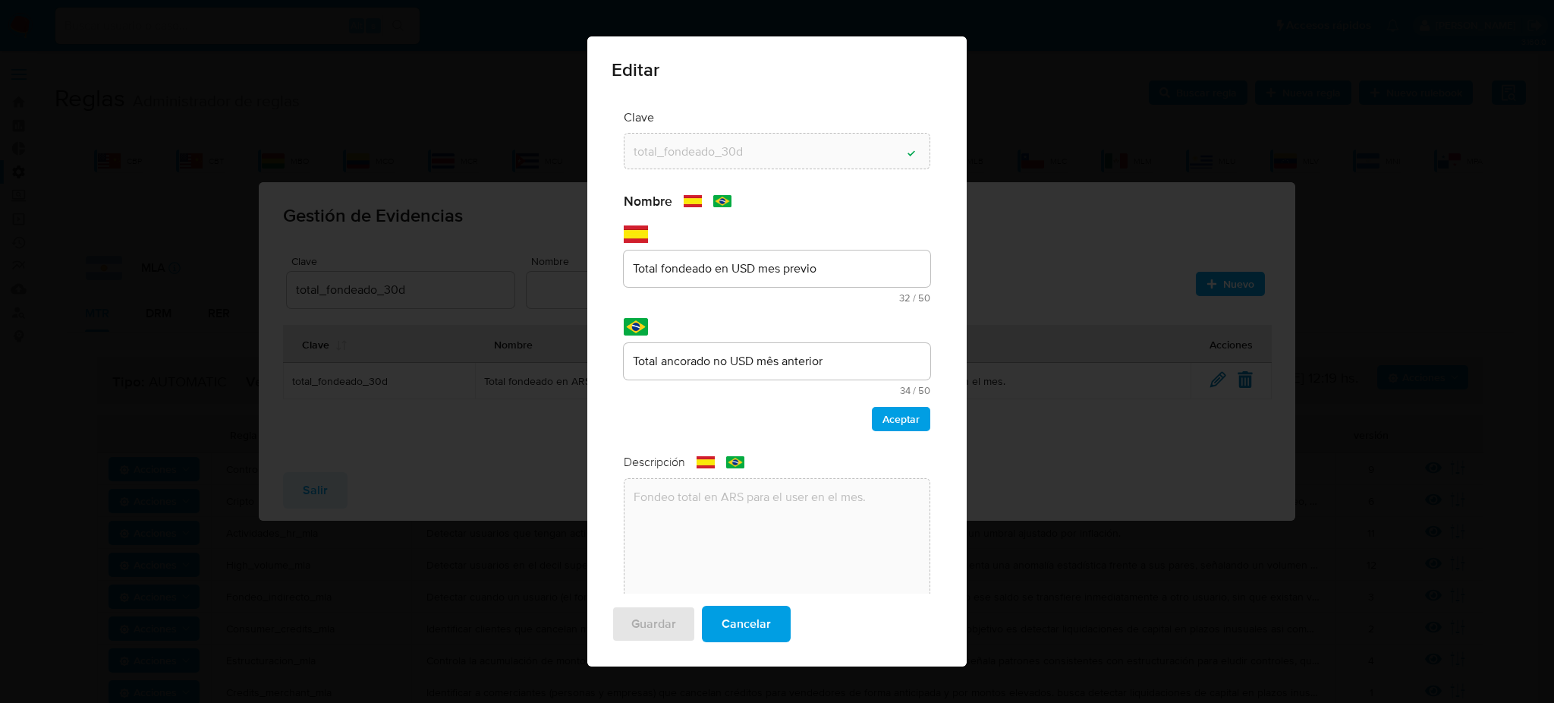
click at [735, 282] on div "Total fondeado en USD mes previo" at bounding box center [777, 268] width 307 height 36
click at [742, 269] on div "Nombre text-es Total fondeado en USD mes previo 32 / 50 18 caracteres restantes…" at bounding box center [777, 312] width 307 height 238
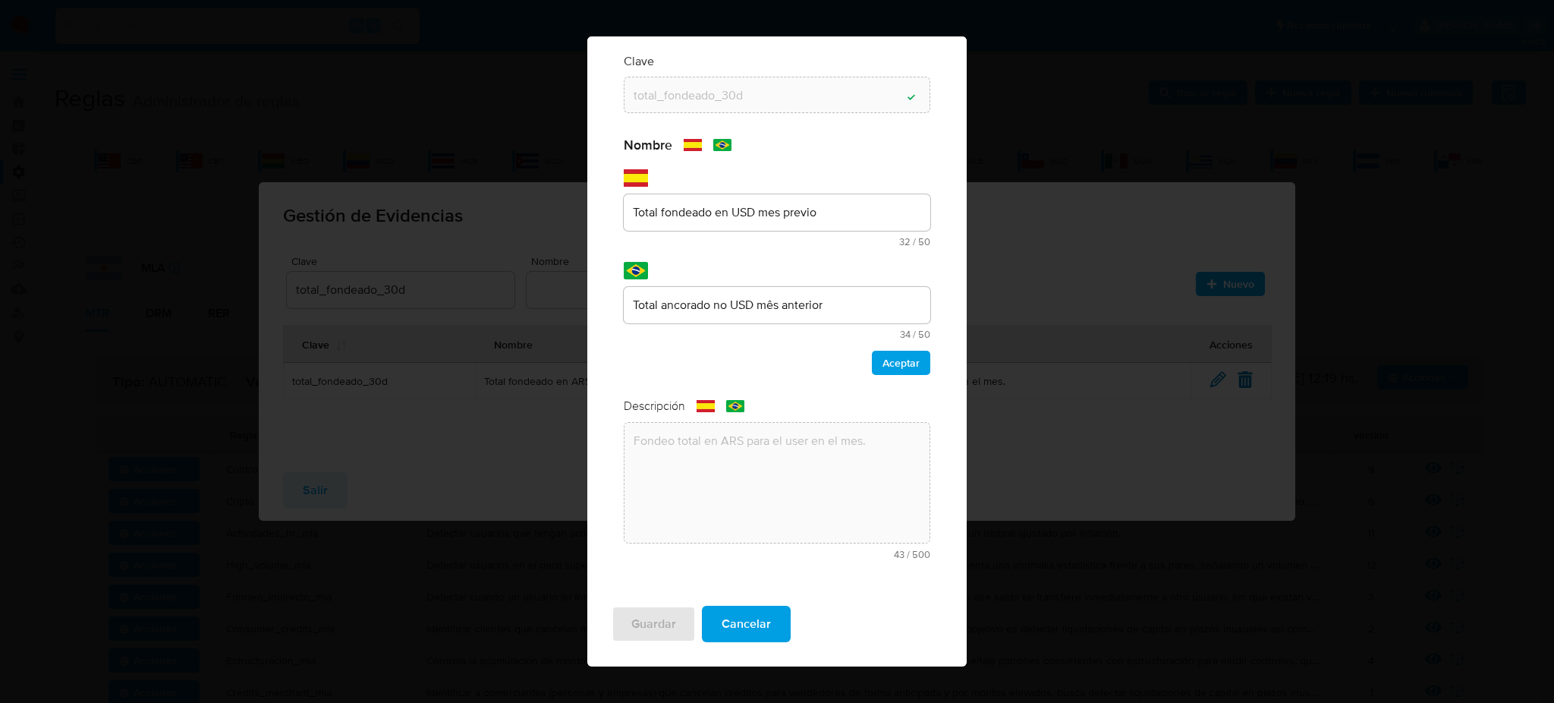
click at [742, 269] on div "text-pt Total ancorado no USD mês anterior 34 / 50 16 caracteres restantes" at bounding box center [777, 300] width 307 height 77
click at [747, 206] on input "Total fondeado en USD mes previo" at bounding box center [777, 213] width 307 height 20
click at [918, 367] on div "Clave total_fondeado_30d Campo de texto valido Nombre text-es Total fondeado en…" at bounding box center [777, 312] width 331 height 542
click at [907, 357] on button "Aceptar" at bounding box center [901, 363] width 58 height 24
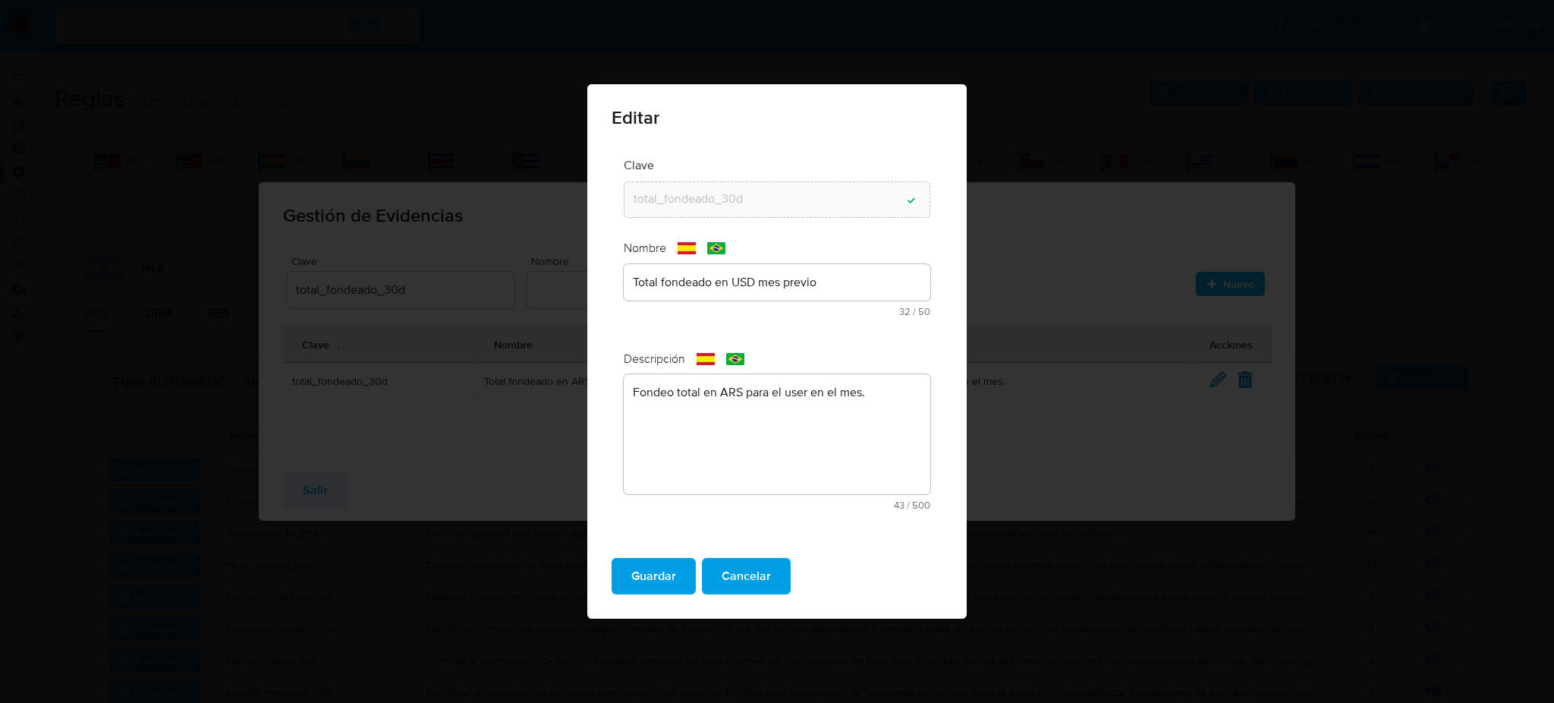
scroll to position [0, 0]
click at [733, 395] on textarea "Fondeo total en ARS para el user en el mes." at bounding box center [777, 434] width 307 height 120
click at [732, 394] on div "Descripción text-es Fondeo total en ARS para el user en el mes. 43 / 500 457 ca…" at bounding box center [777, 437] width 307 height 172
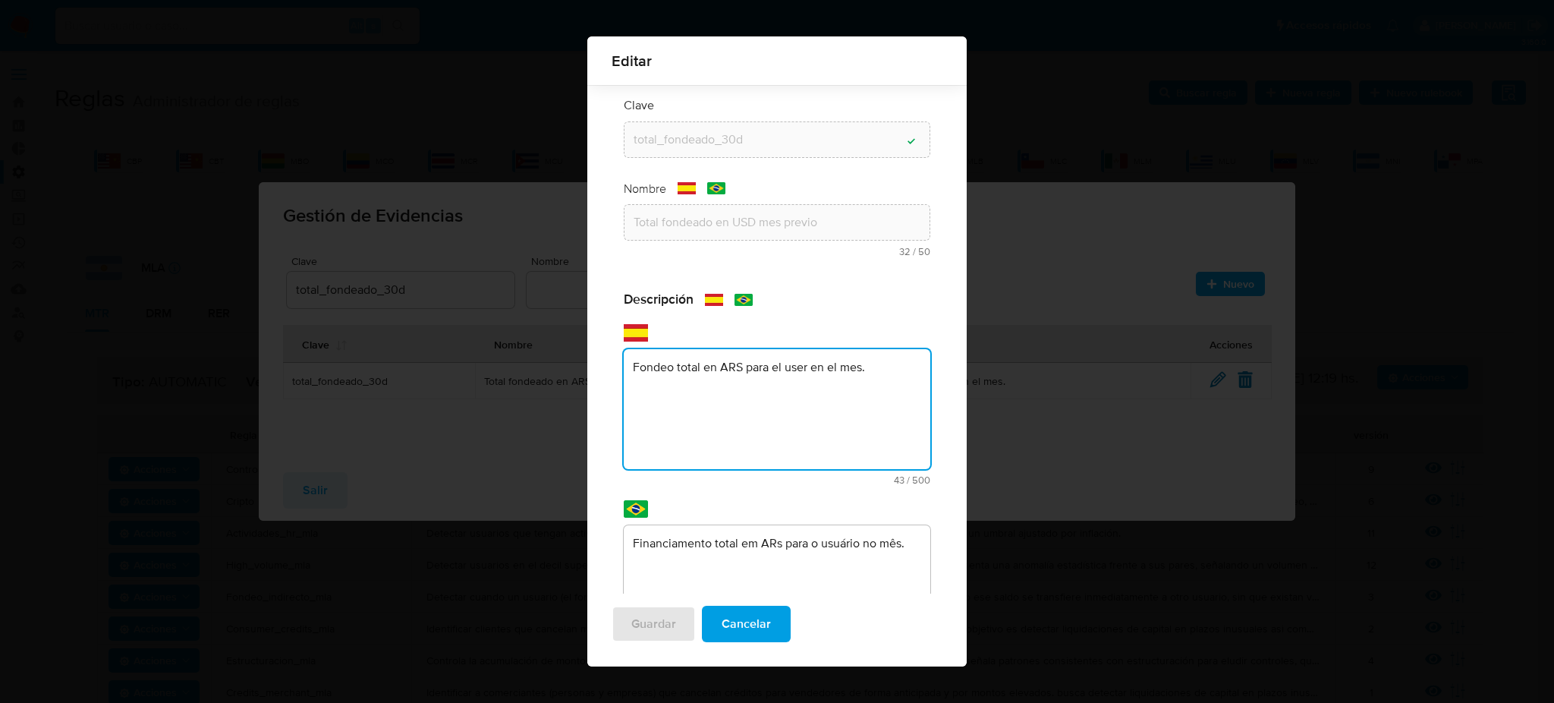
scroll to position [126, 0]
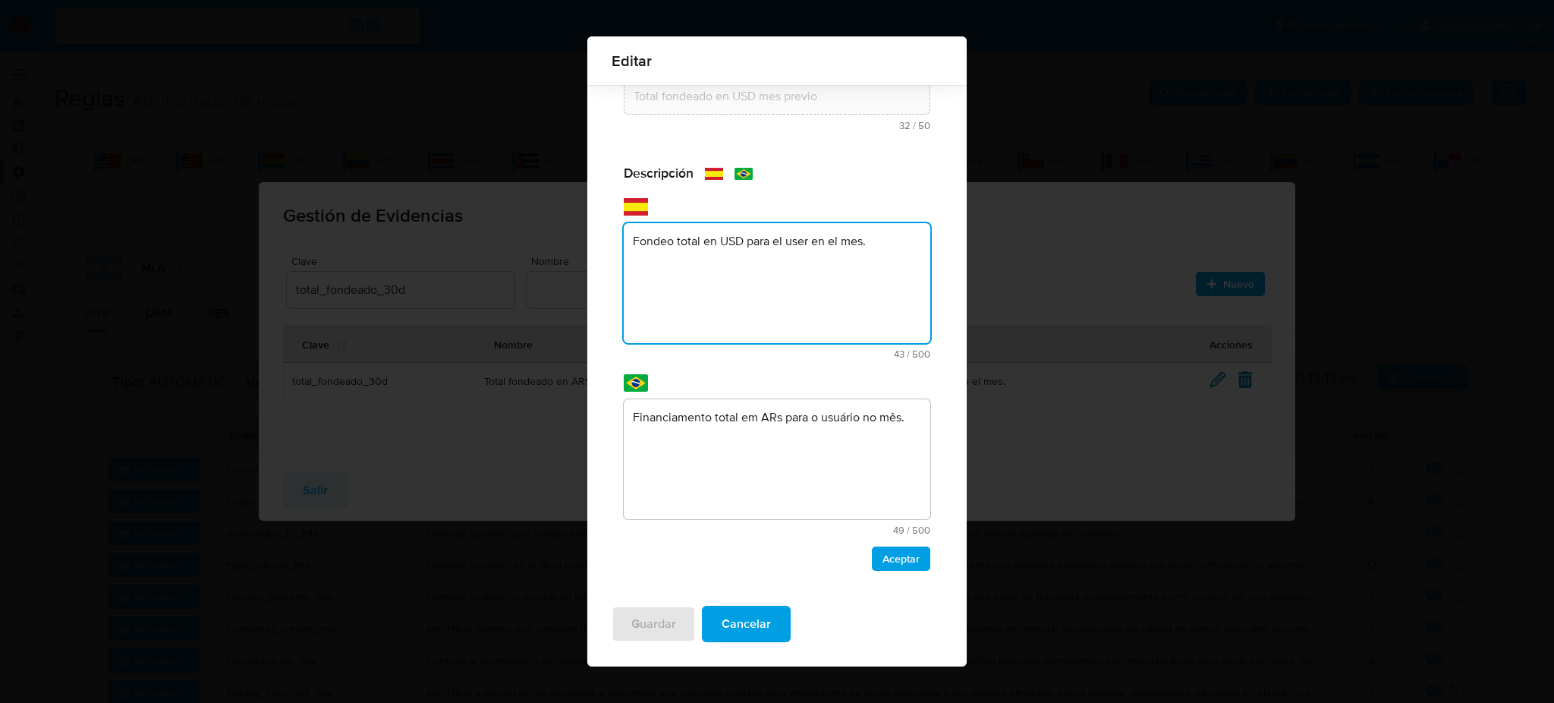
type textarea "Fondeo total en USD para el user en el mes."
click at [771, 420] on textarea "Financiamento total em ARs para o usuário no mês." at bounding box center [777, 459] width 307 height 120
click at [770, 420] on textarea "Financiamento total em ARs para o usuário no mês." at bounding box center [777, 459] width 307 height 120
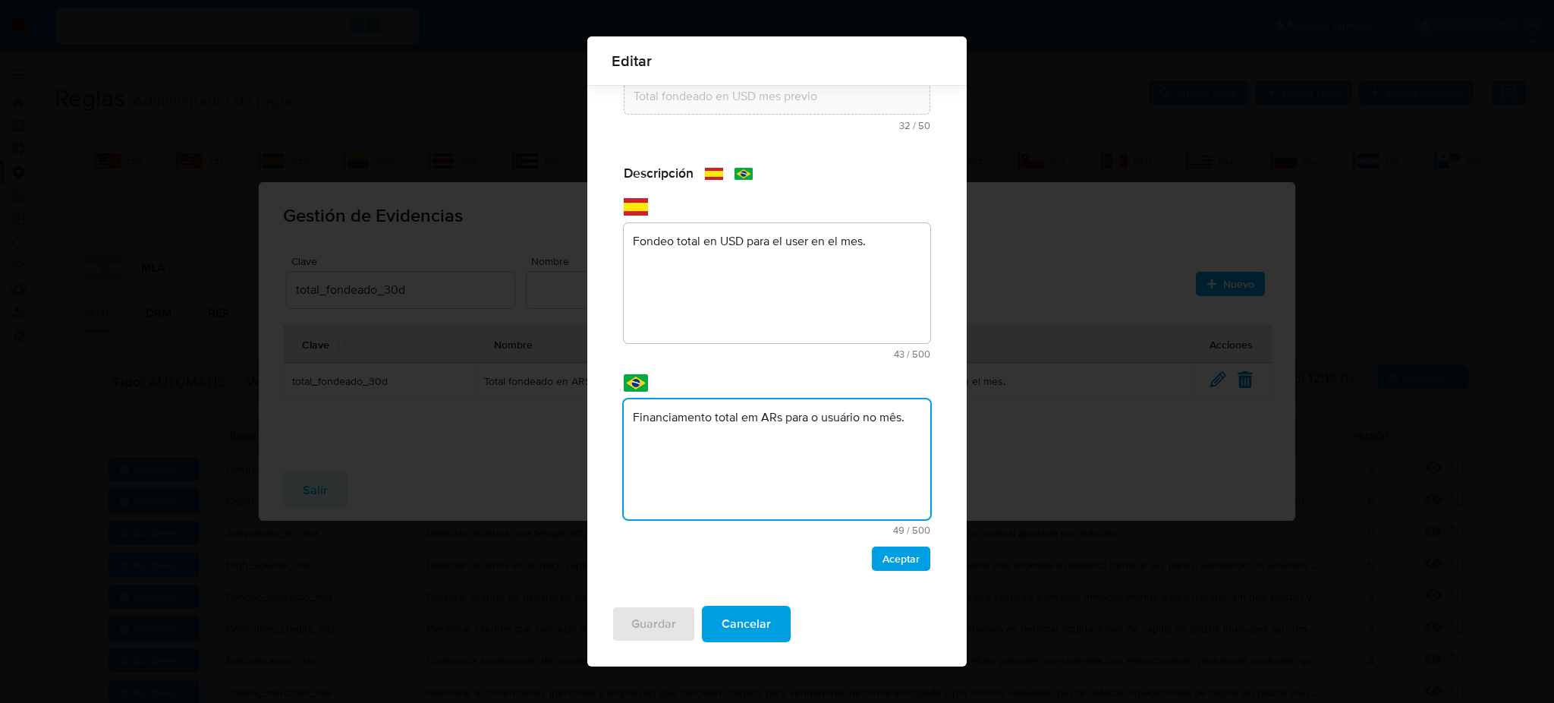
click at [836, 410] on textarea "Financiamento total em ARs para o usuário no mês." at bounding box center [777, 459] width 307 height 120
click at [770, 414] on textarea "Financiamento total em ARs para o usuário no mês." at bounding box center [777, 459] width 307 height 120
type textarea "Financiamento total em USD para o usuário no mês."
click at [900, 557] on span "Aceptar" at bounding box center [901, 558] width 37 height 21
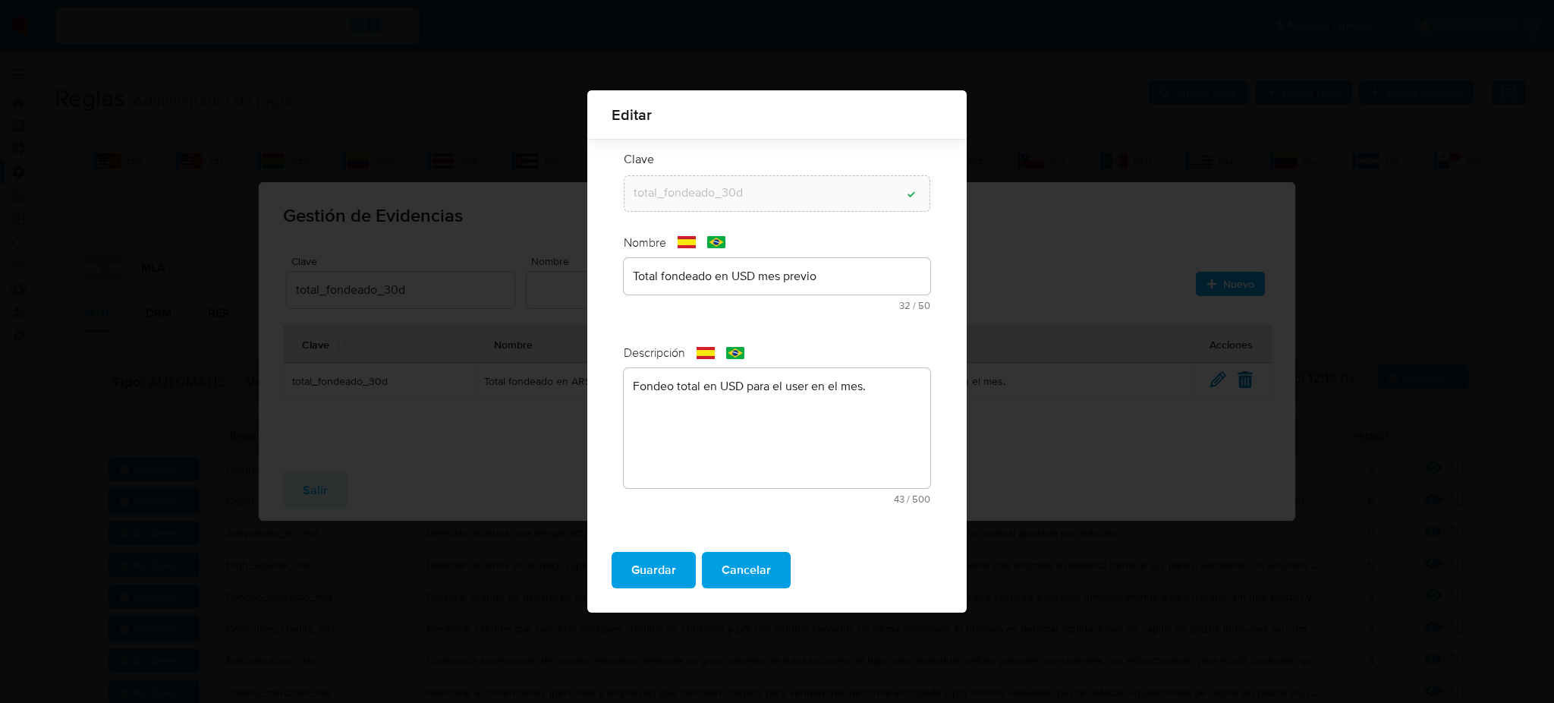
scroll to position [0, 0]
click at [651, 562] on span "Guardar" at bounding box center [653, 569] width 45 height 33
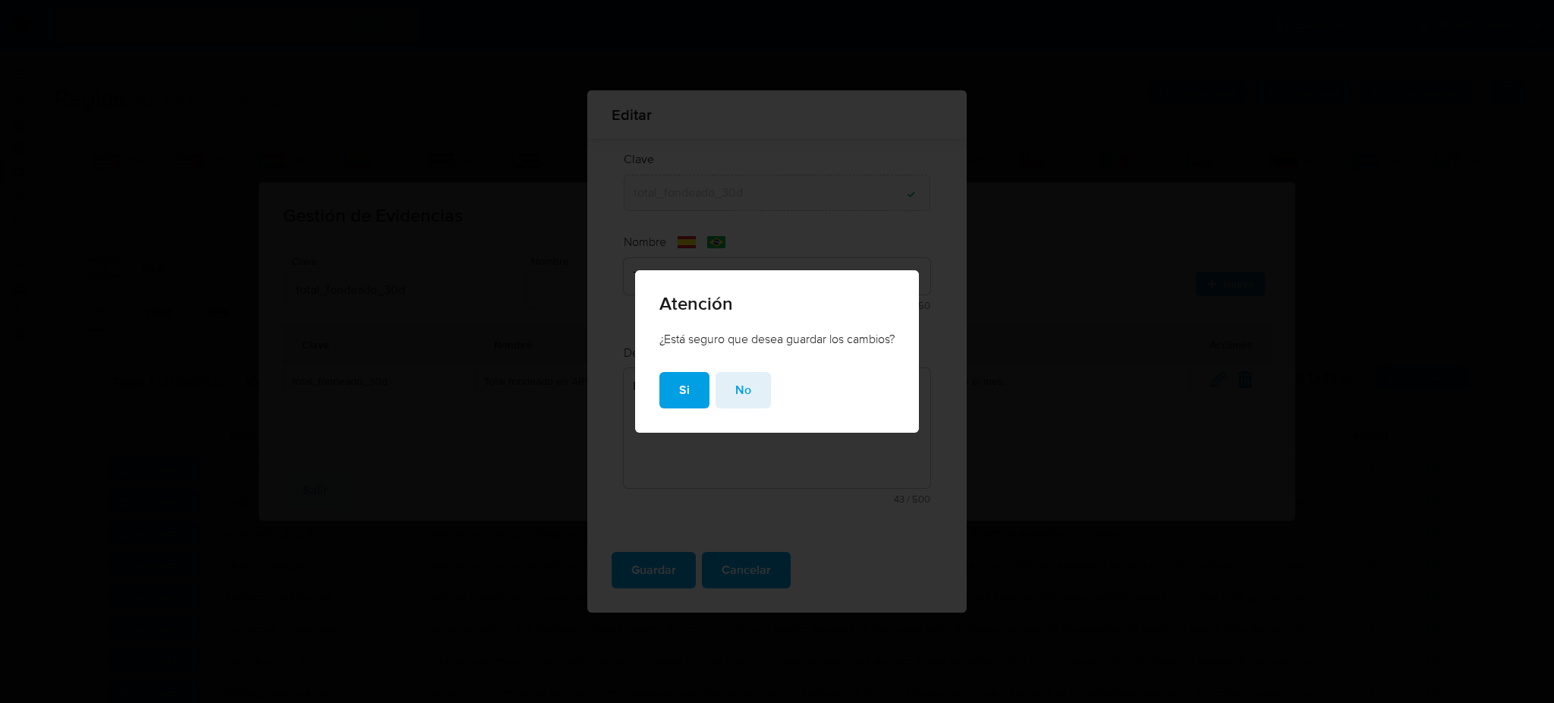
click at [688, 370] on div "¿Está seguro que desea guardar los cambios?" at bounding box center [777, 351] width 284 height 41
click at [688, 382] on button "Si" at bounding box center [684, 390] width 50 height 36
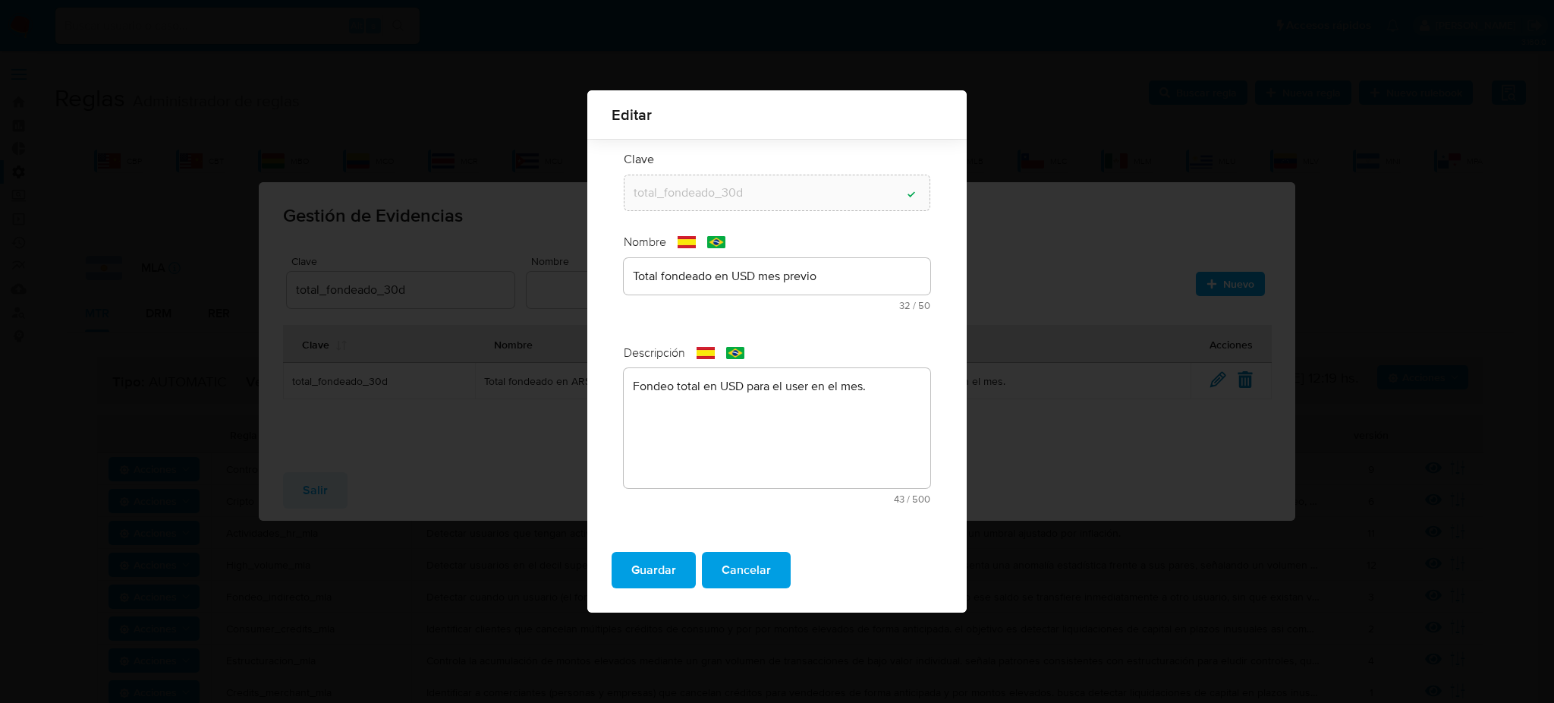
click at [645, 570] on span "Guardar" at bounding box center [653, 569] width 45 height 33
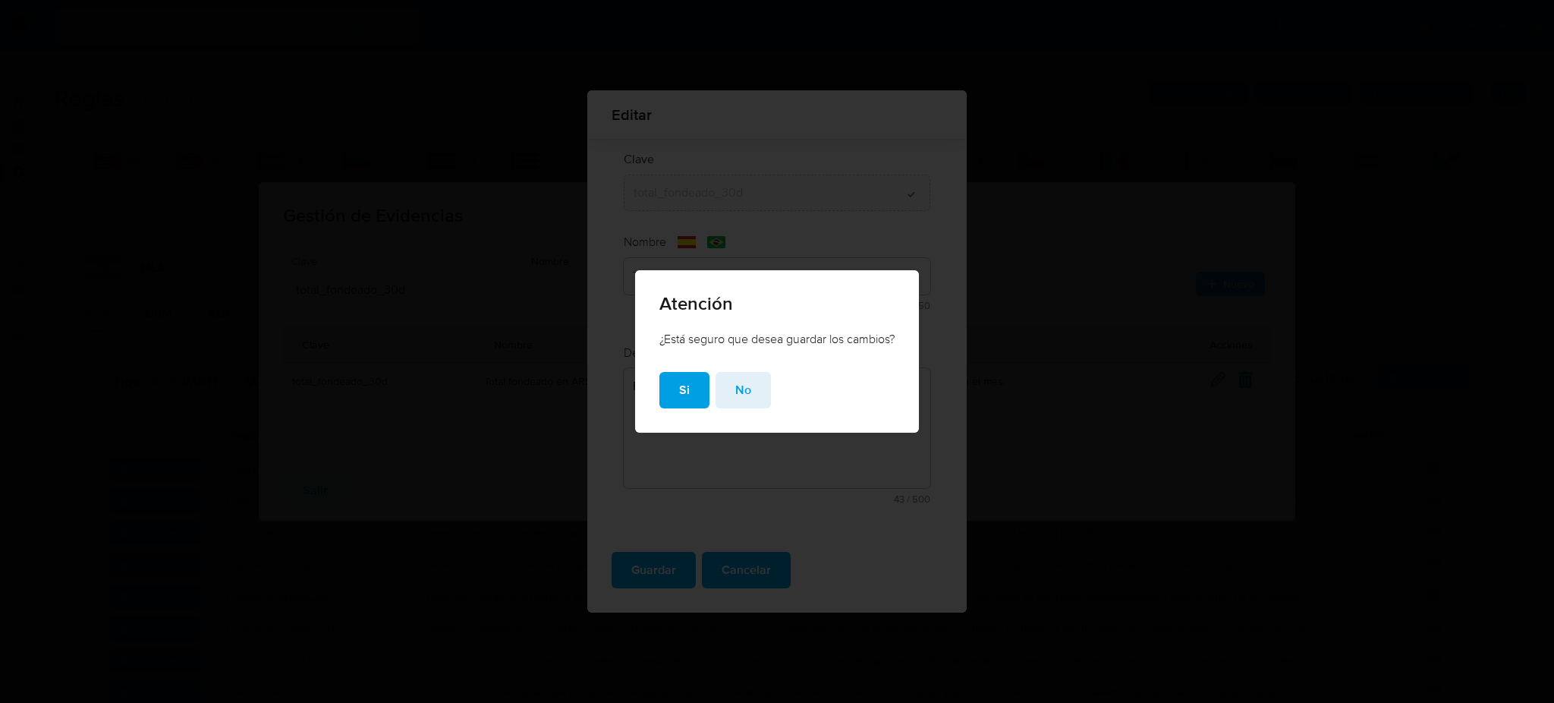
click at [656, 395] on div "Si No" at bounding box center [777, 402] width 284 height 61
click at [664, 393] on button "Si" at bounding box center [684, 390] width 50 height 36
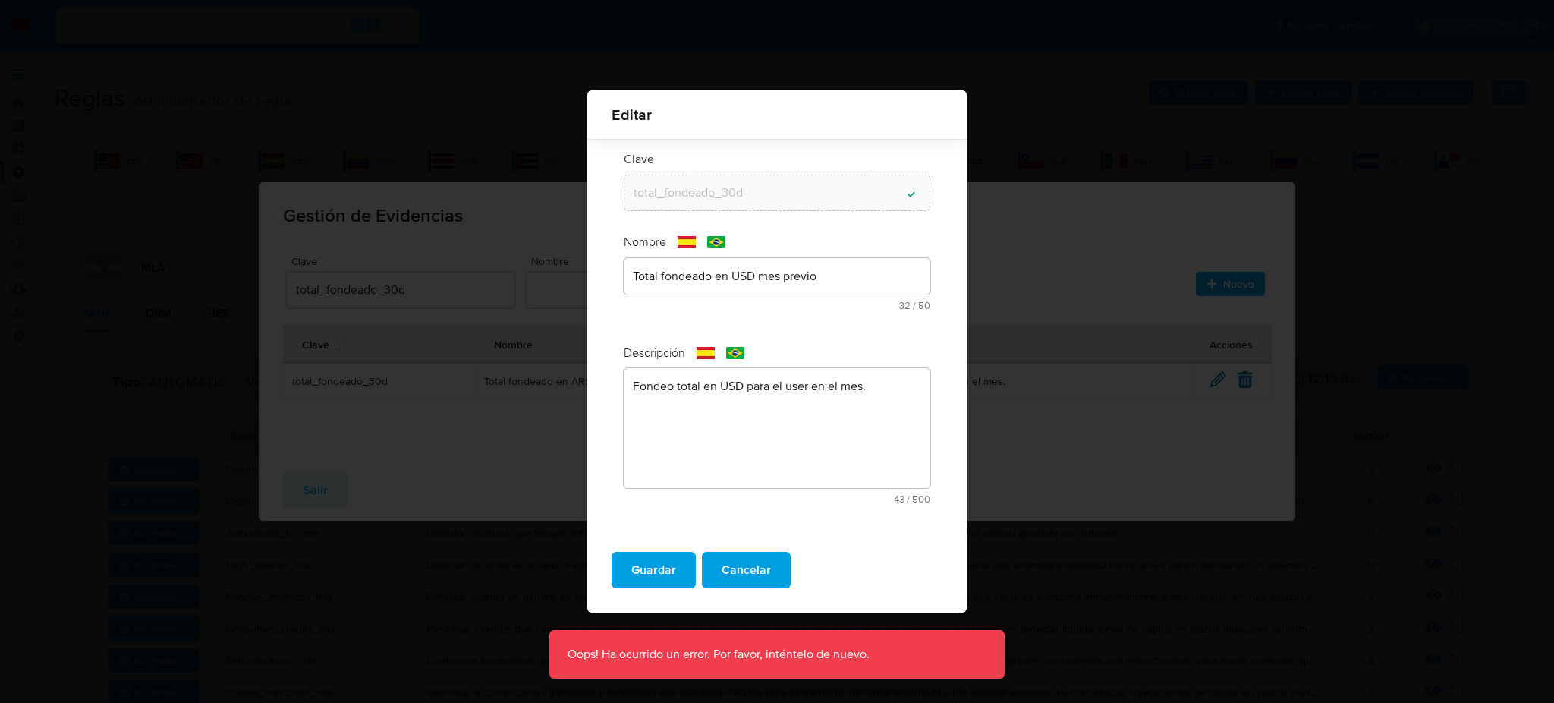
click at [743, 562] on span "Cancelar" at bounding box center [746, 569] width 49 height 33
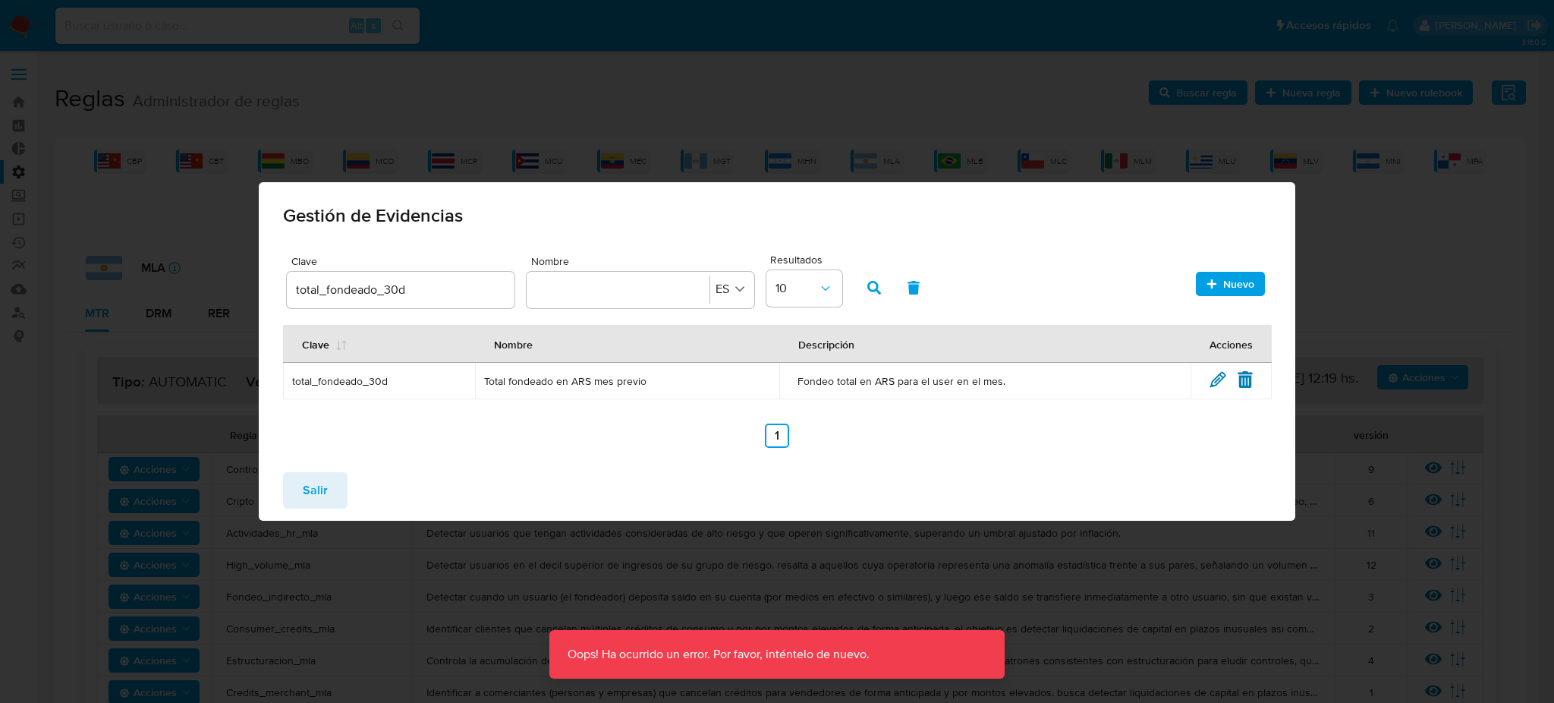
click at [588, 465] on div "Salir" at bounding box center [777, 490] width 1037 height 61
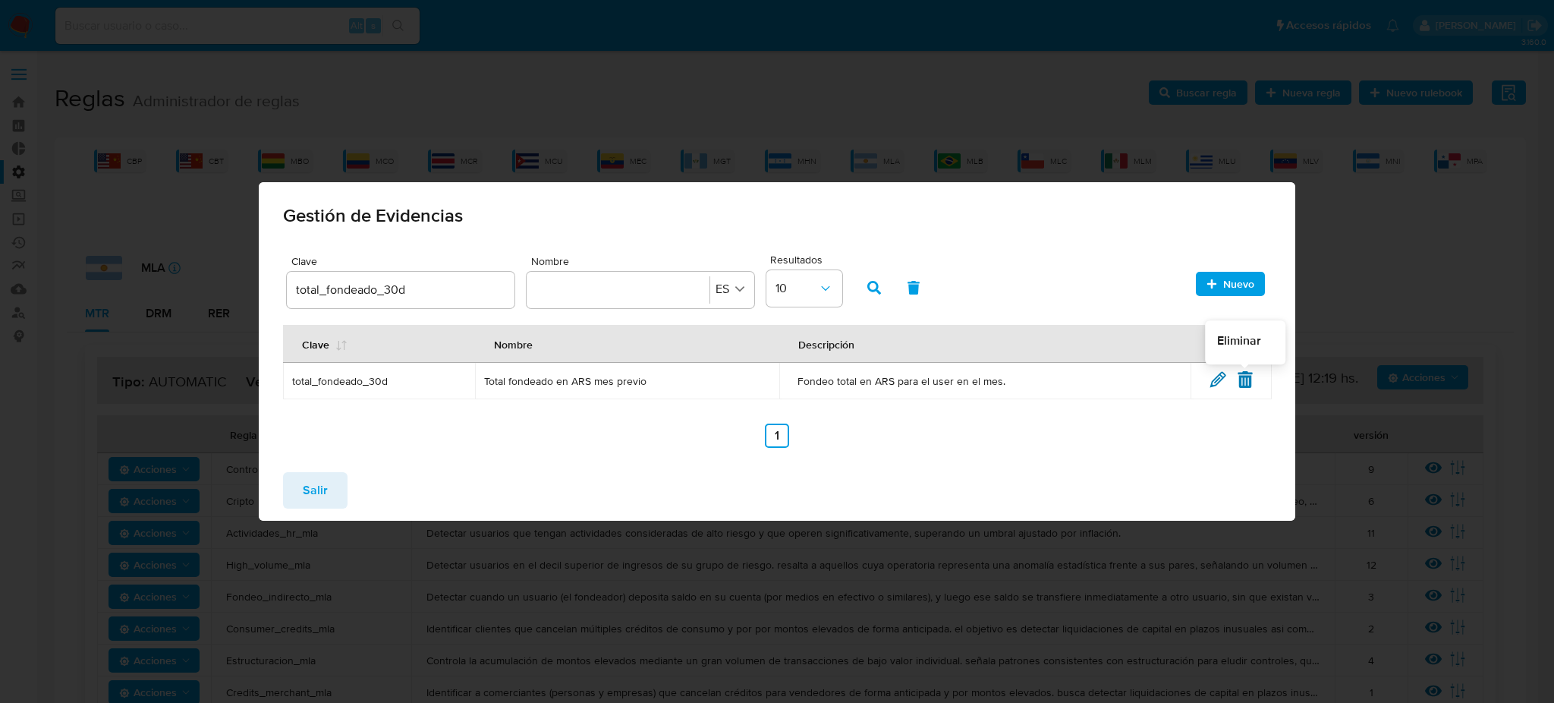
click at [1239, 374] on icon at bounding box center [1245, 379] width 17 height 17
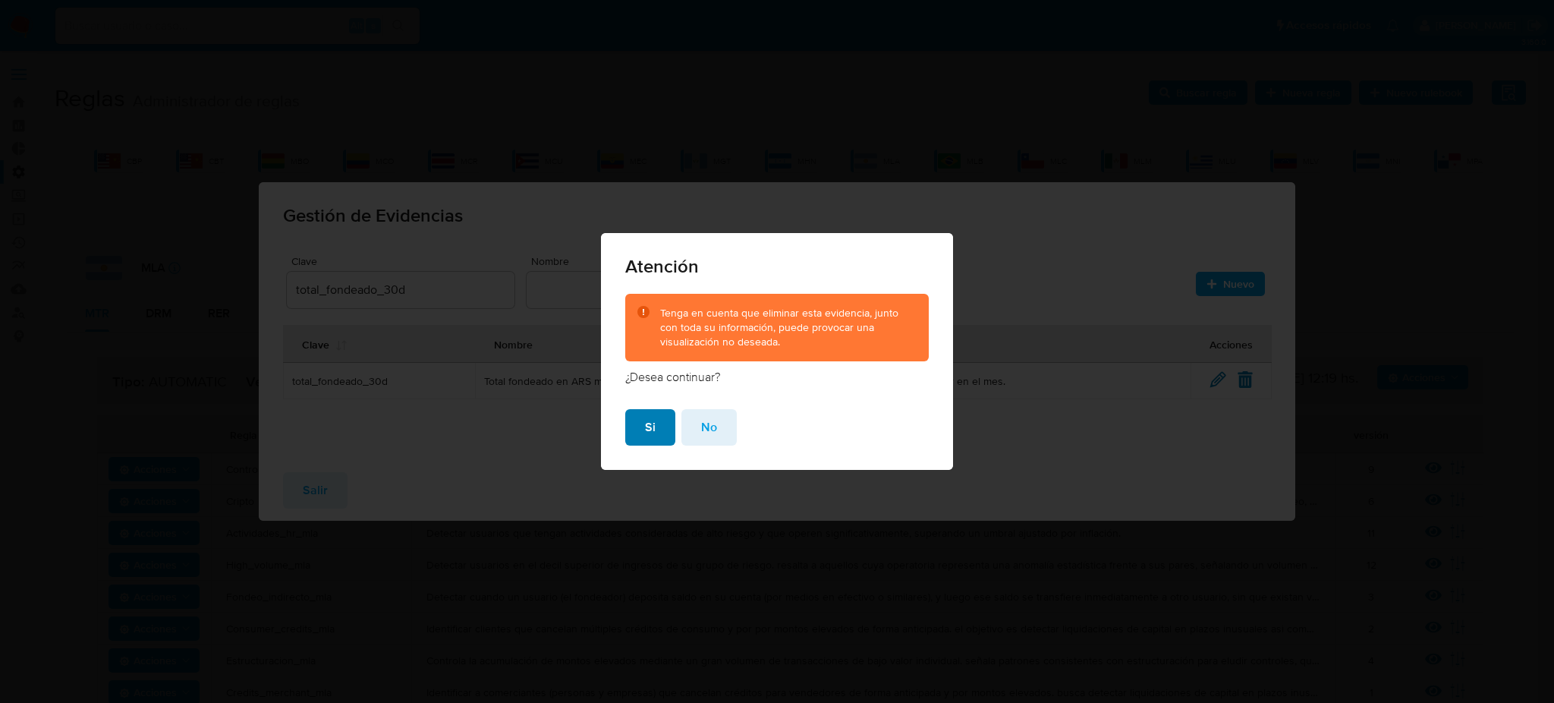
click at [637, 439] on button "Si" at bounding box center [650, 427] width 50 height 36
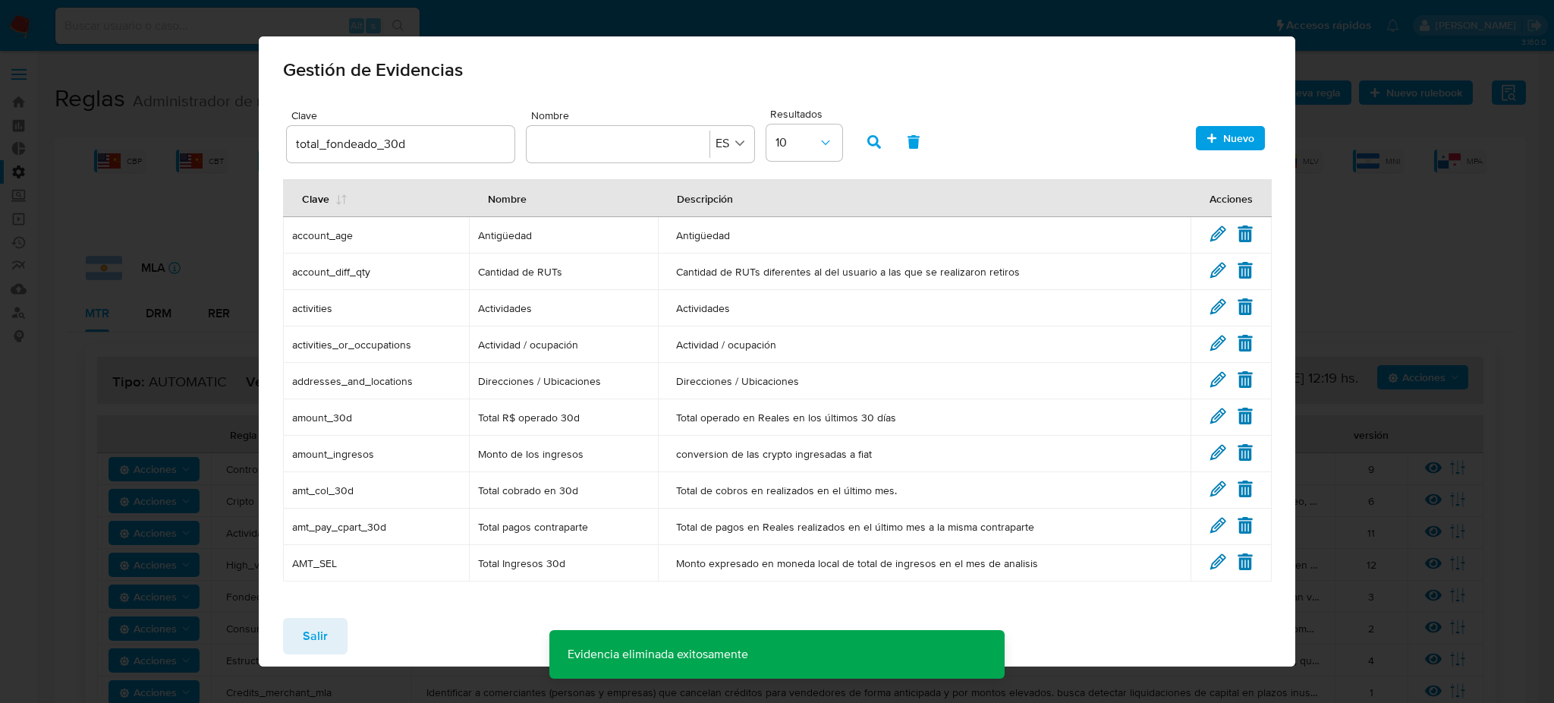
click at [1207, 137] on icon "button" at bounding box center [1211, 138] width 9 height 9
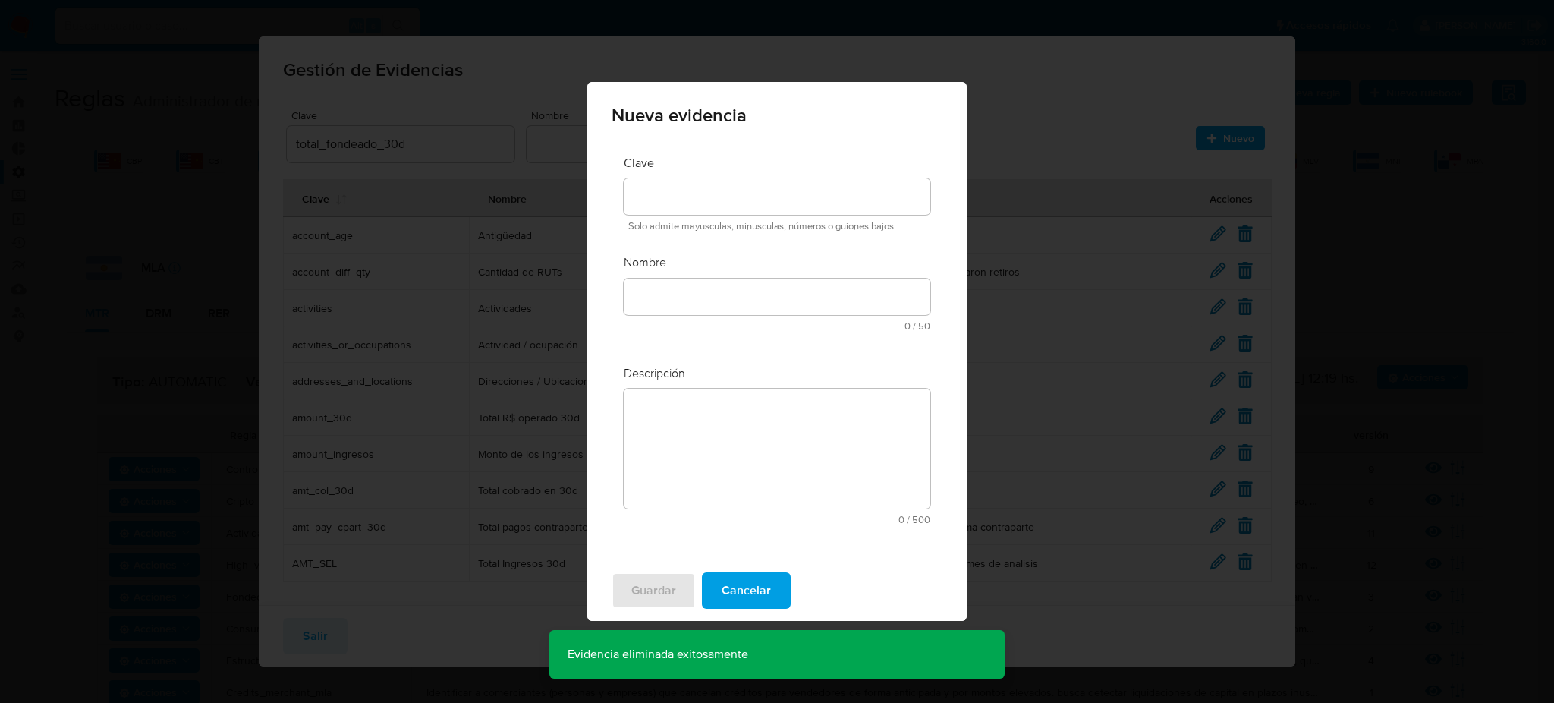
click at [687, 190] on input at bounding box center [777, 197] width 307 height 20
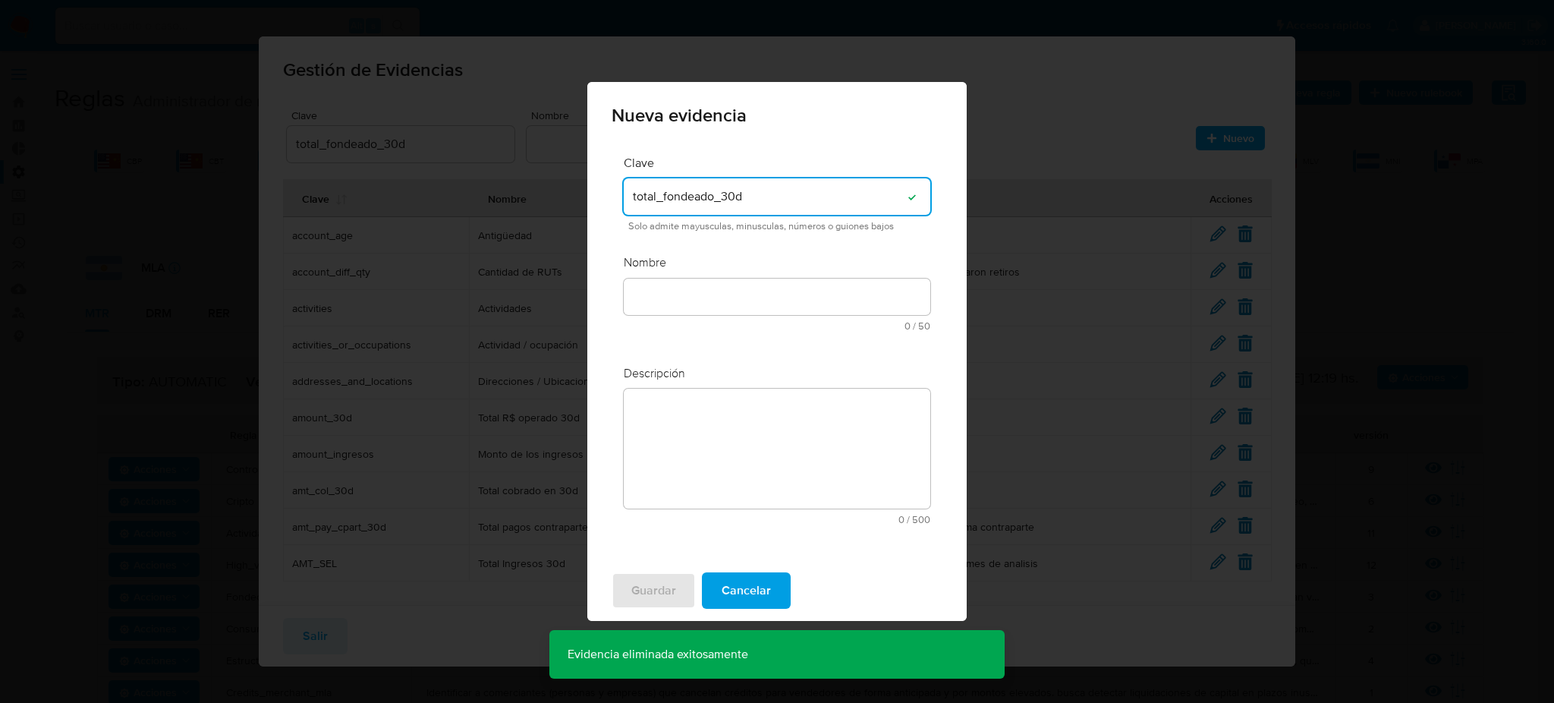
type input "total_fondeado_30d"
click at [777, 316] on div "text-es 0 / 50 50 caracteres restantes" at bounding box center [777, 305] width 307 height 52
click at [773, 297] on div at bounding box center [777, 297] width 307 height 36
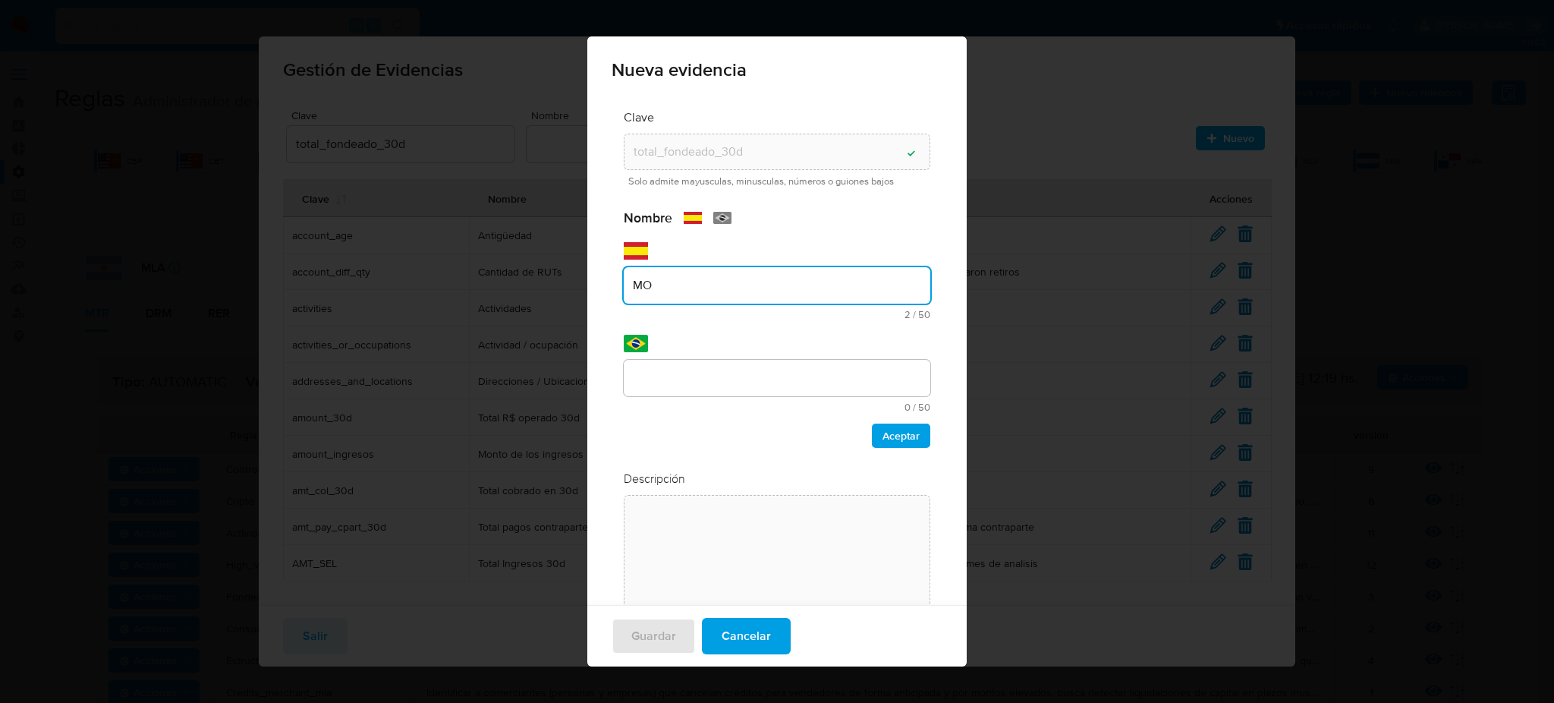
type input "M"
type input "fondeo total en USD para el user en el mes"
click at [770, 388] on div at bounding box center [777, 378] width 307 height 36
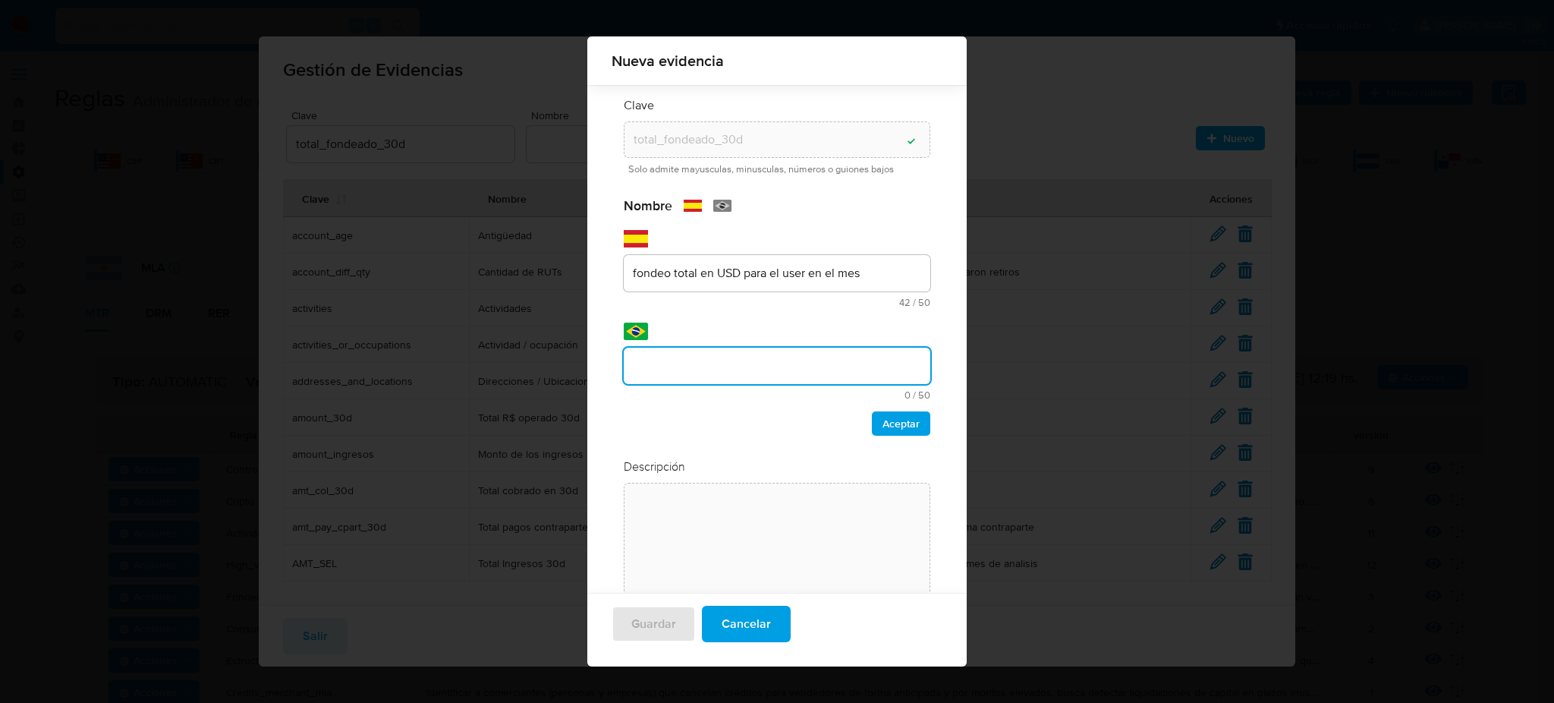
click at [779, 377] on div "Nombre text-es fondeo total en USD para el user en el mes 42 / 50 8 caracteres …" at bounding box center [777, 316] width 307 height 238
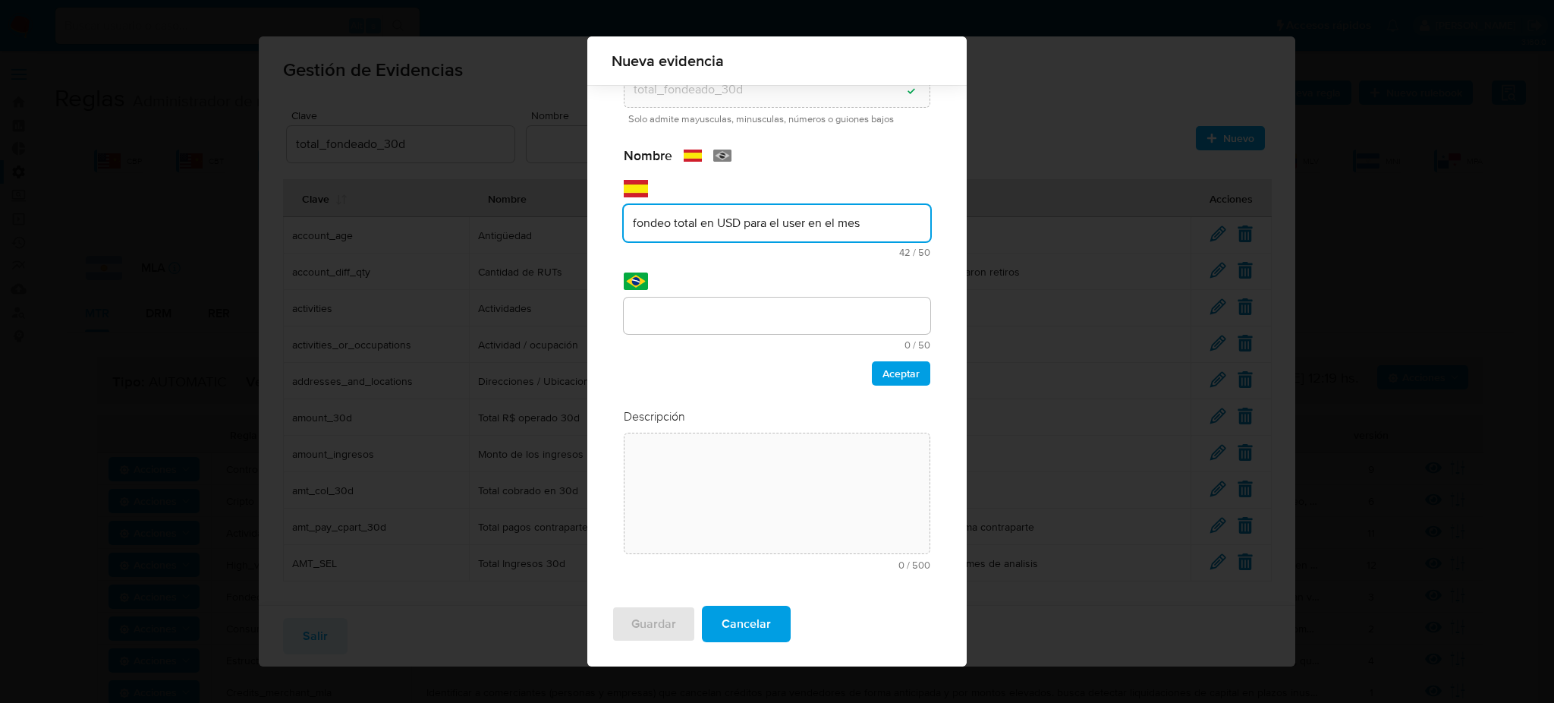
scroll to position [61, 0]
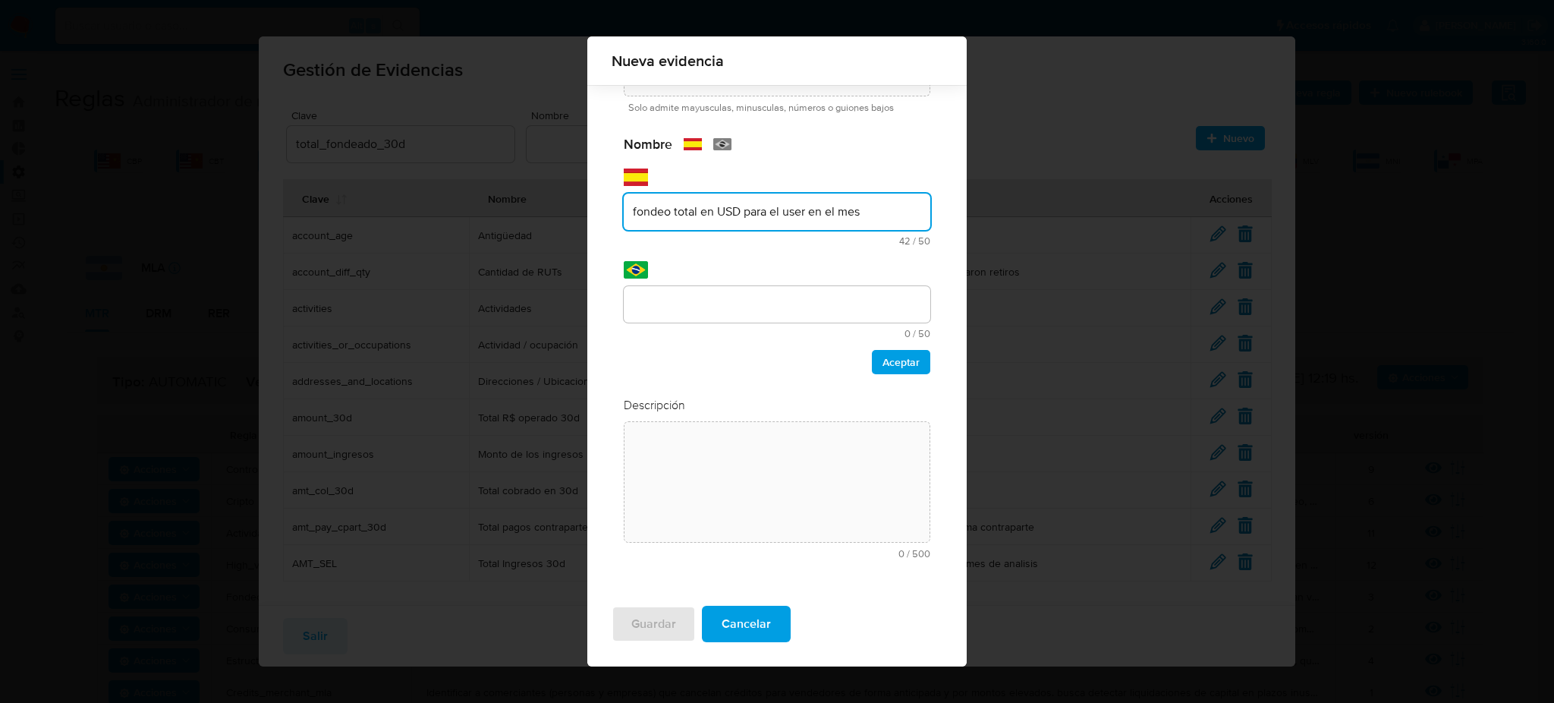
drag, startPoint x: 892, startPoint y: 219, endPoint x: 587, endPoint y: 190, distance: 307.2
click at [587, 190] on div "Clave total_fondeado_30d Campo de texto valido Solo admite mayusculas, minuscul…" at bounding box center [776, 309] width 379 height 571
click at [848, 289] on div at bounding box center [777, 304] width 307 height 36
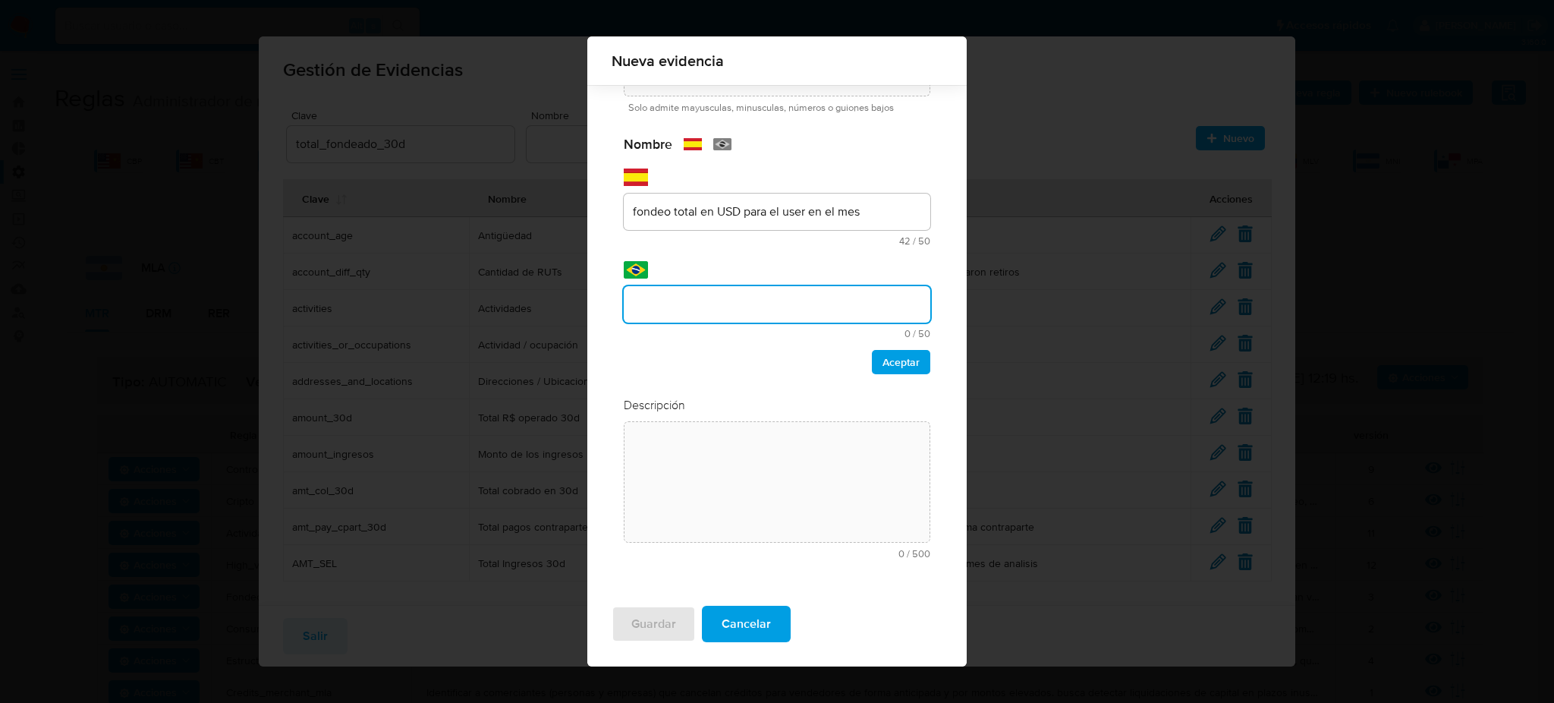
click at [855, 300] on input "text" at bounding box center [777, 304] width 307 height 20
type input "fondeo total en USD para el user en el mes"
click at [902, 358] on span "Aceptar" at bounding box center [901, 361] width 37 height 21
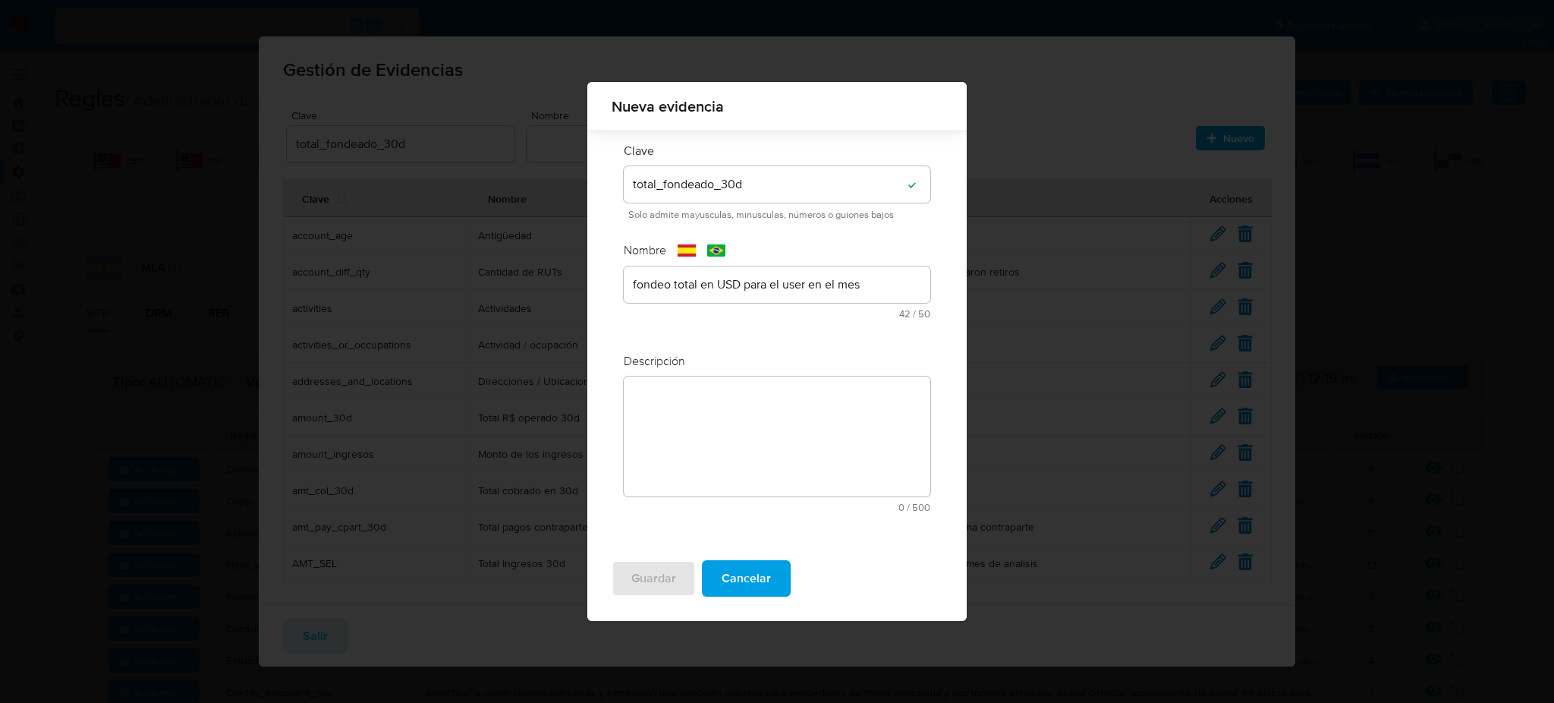
scroll to position [0, 0]
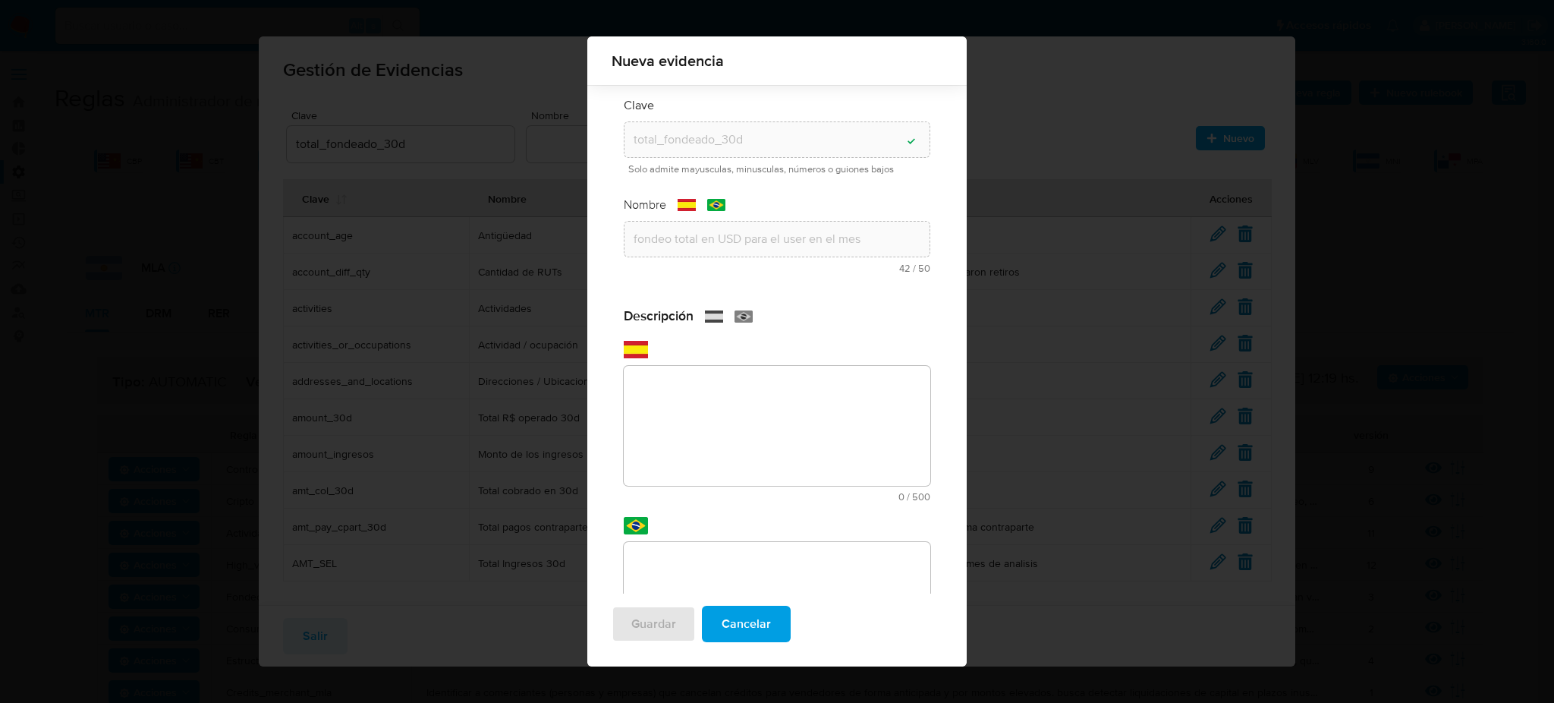
click at [805, 417] on textarea at bounding box center [777, 426] width 307 height 120
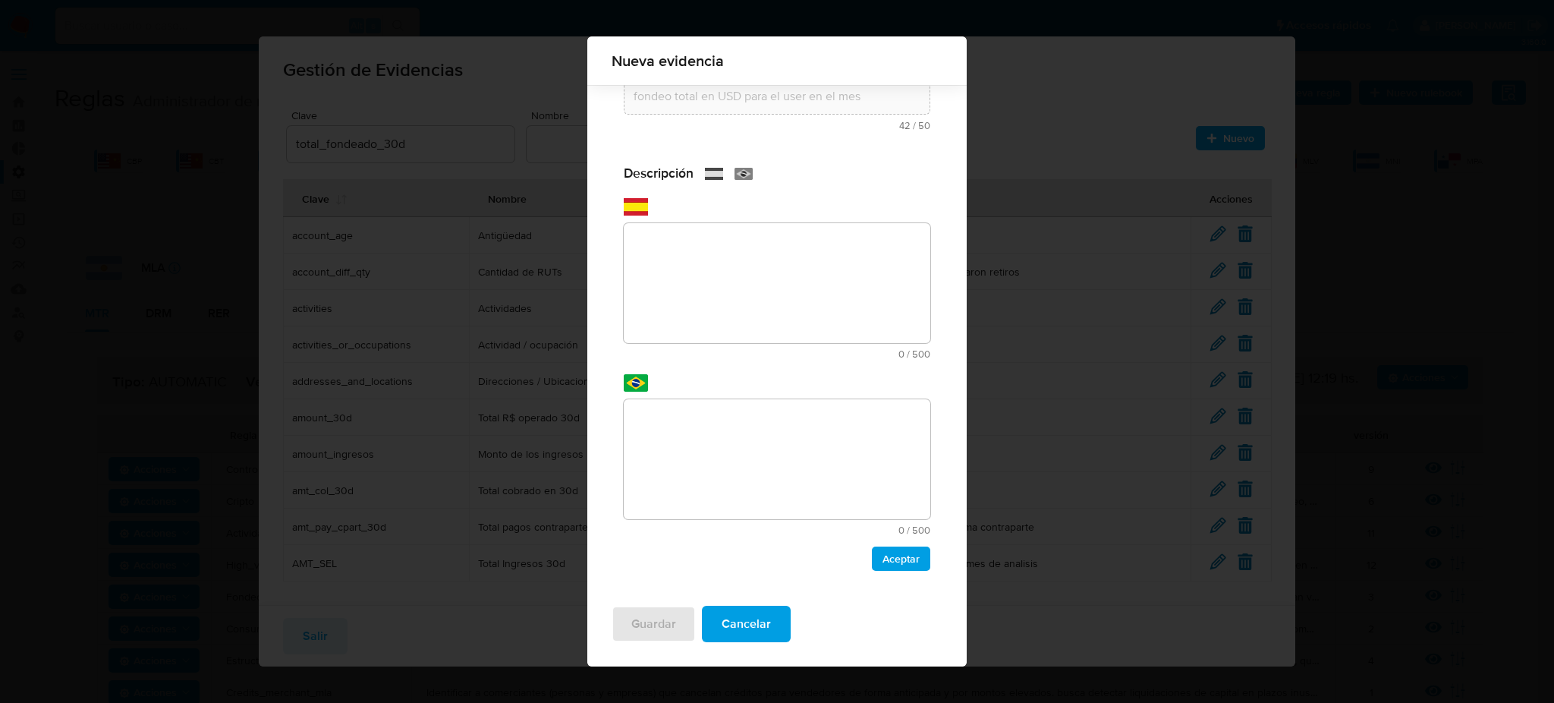
click at [826, 413] on div "Descripción text-es 0 / 500 500 caracteres restantes text-pt 0 / 500 500 caract…" at bounding box center [777, 367] width 307 height 405
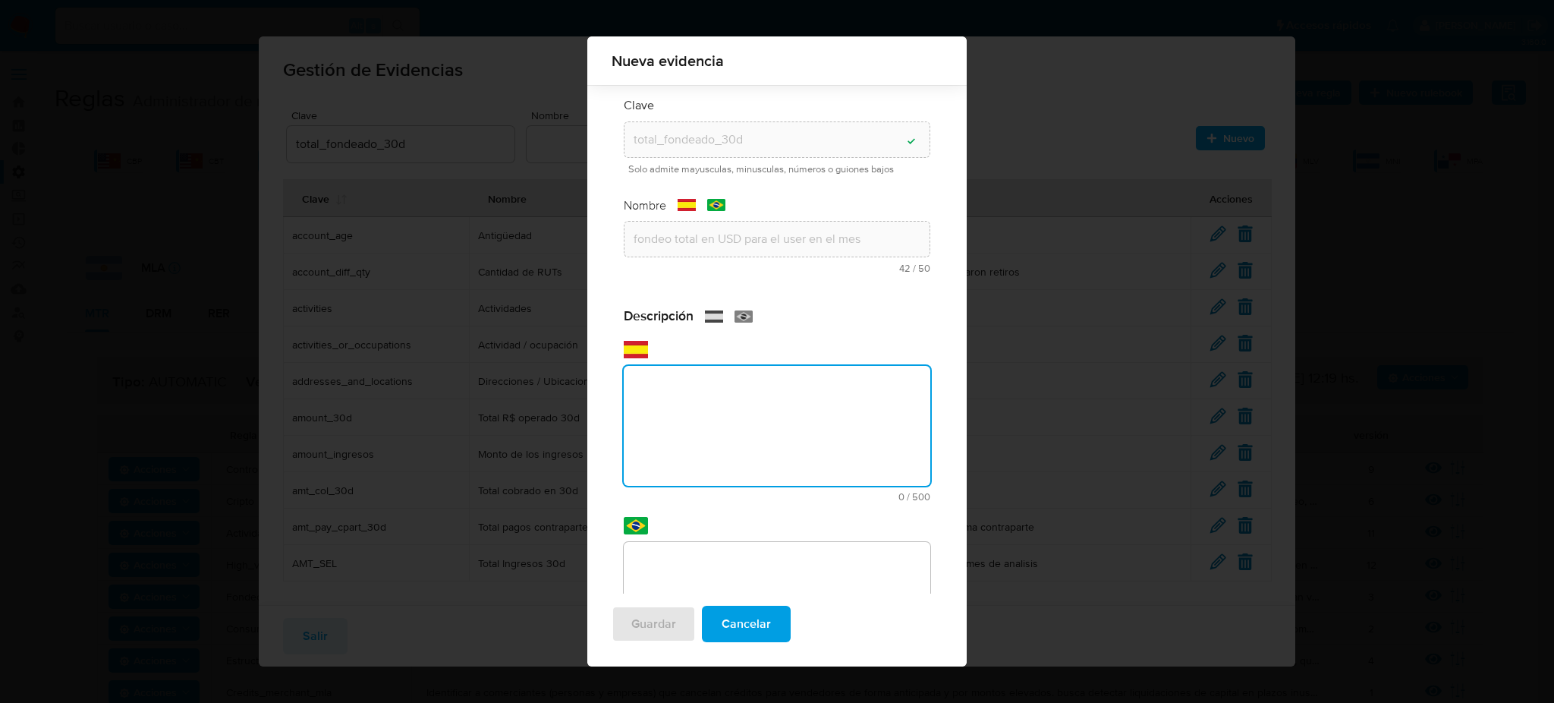
click at [733, 467] on div "Descripción text-es 0 / 500 500 caracteres restantes text-pt 0 / 500 500 caract…" at bounding box center [777, 509] width 307 height 405
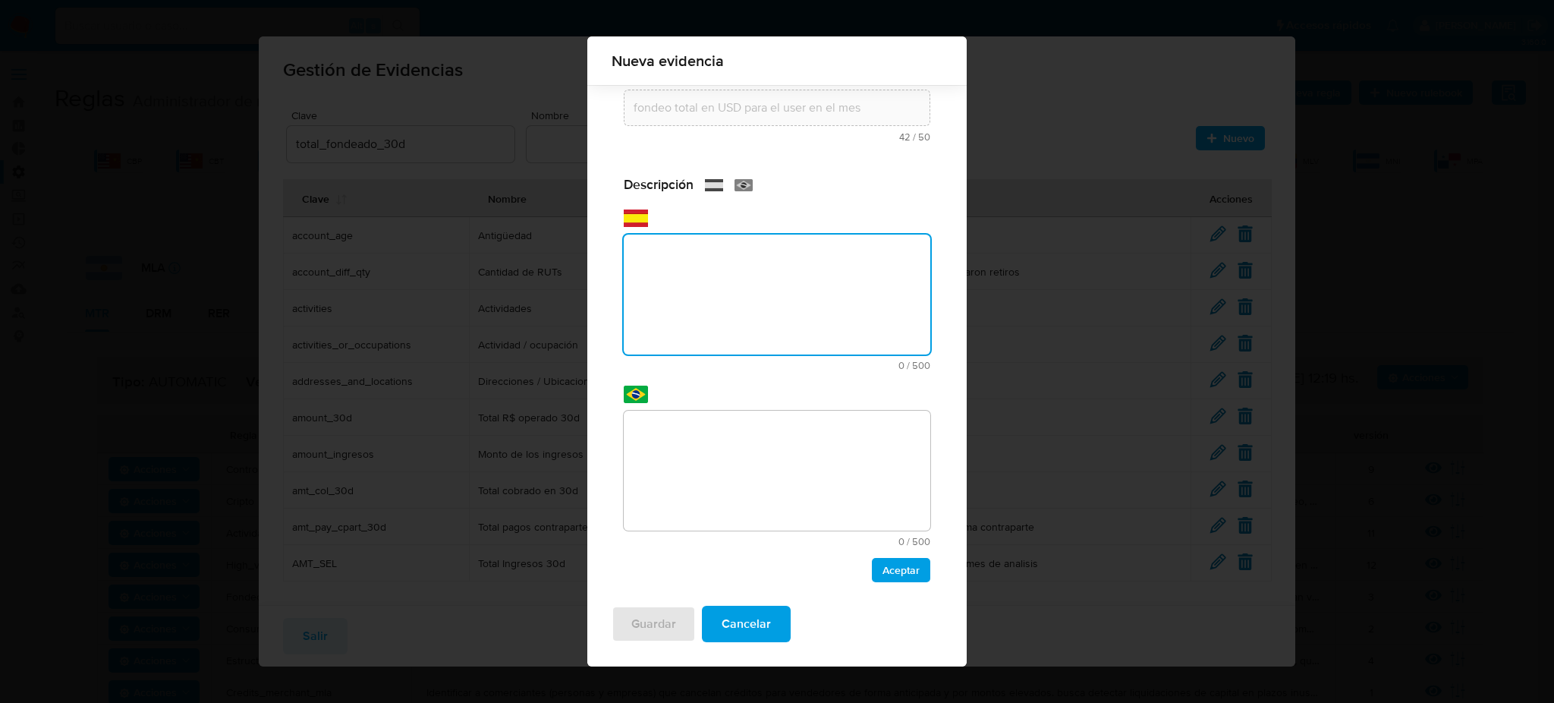
paste textarea "fondeo total en USD para el user en el mes"
type textarea "fondeo total en USD para el user en el mes"
click at [775, 463] on textarea at bounding box center [777, 471] width 307 height 120
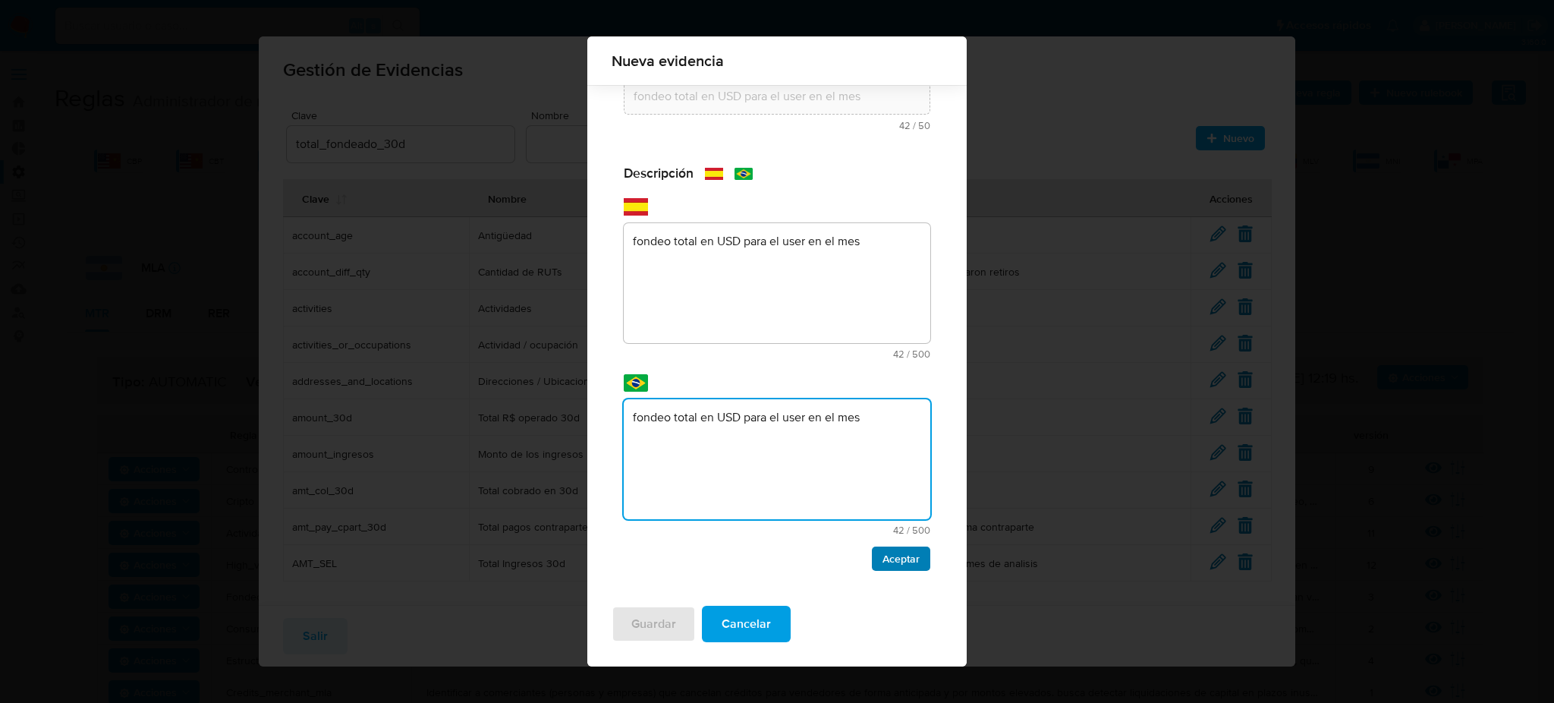
type textarea "fondeo total en USD para el user en el mes"
click at [909, 558] on button "Aceptar" at bounding box center [901, 558] width 58 height 24
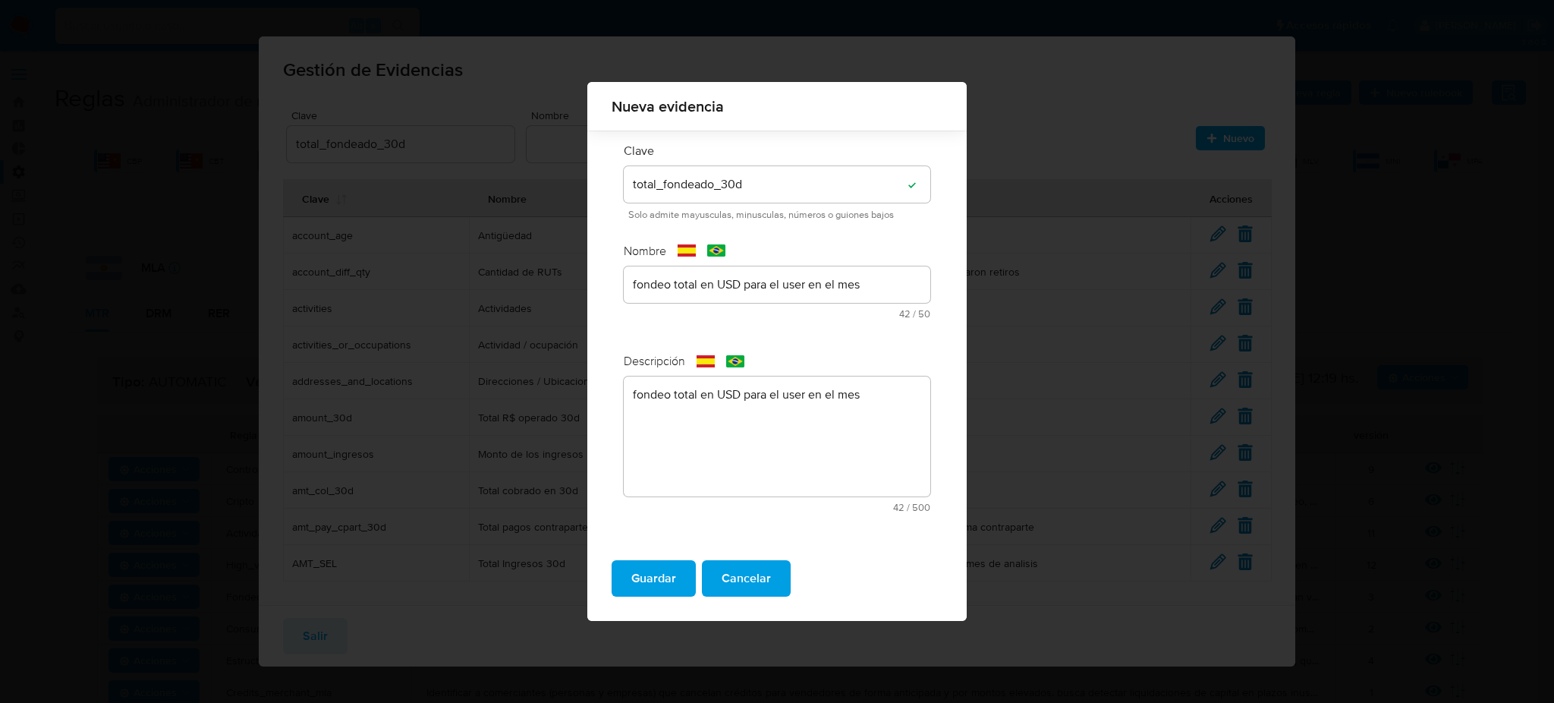
scroll to position [0, 0]
click at [881, 273] on div "fondeo total en USD para el user en el mes" at bounding box center [777, 284] width 307 height 36
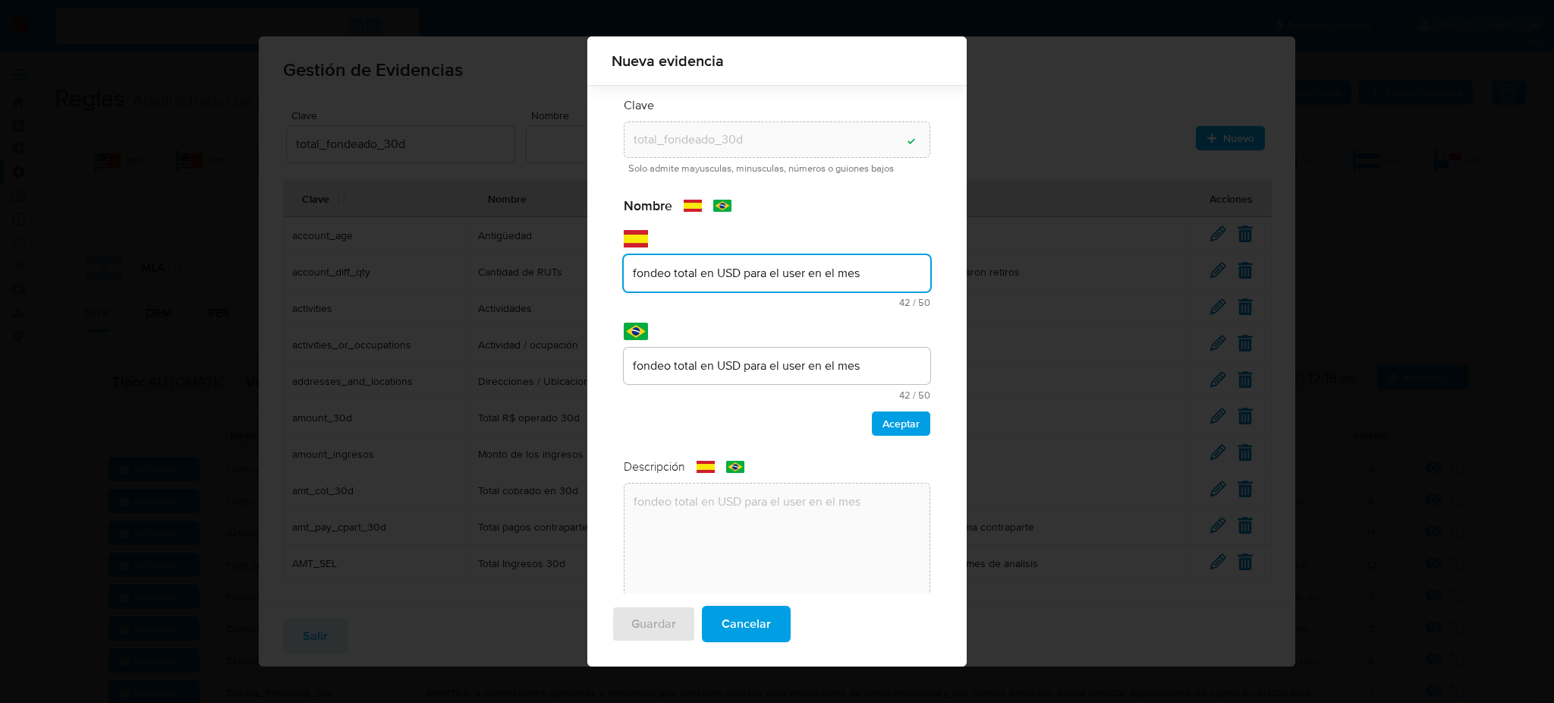
drag, startPoint x: 883, startPoint y: 285, endPoint x: 597, endPoint y: 274, distance: 287.1
click at [597, 274] on div "Clave total_fondeado_30d Campo de texto valido Solo admite mayusculas, minuscul…" at bounding box center [776, 370] width 379 height 571
drag, startPoint x: 822, startPoint y: 273, endPoint x: 579, endPoint y: 246, distance: 244.4
click at [579, 246] on div "Nueva evidencia Clave total_fondeado_30d Campo de texto valido Solo admite mayu…" at bounding box center [777, 351] width 1554 height 703
type input "total fondeado en USD mes previo"
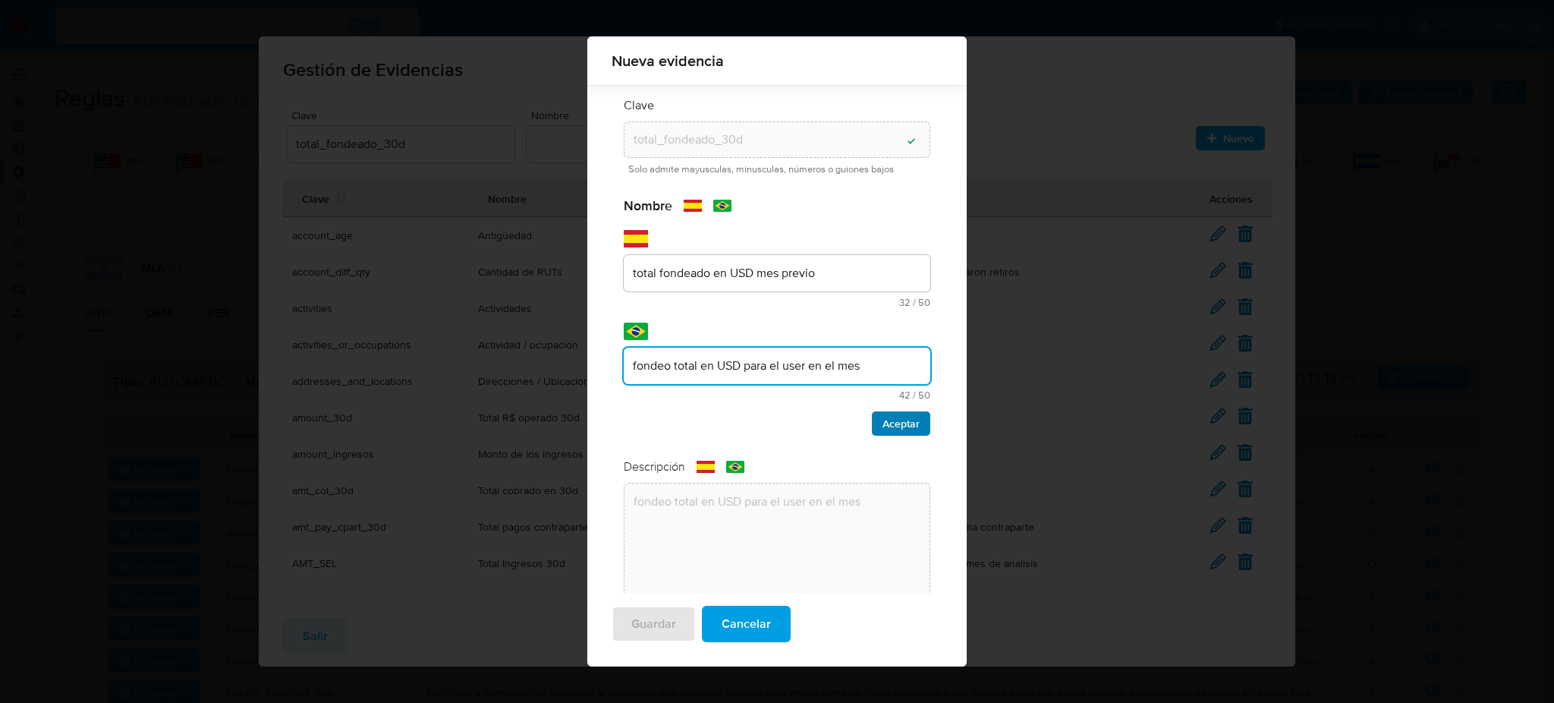
click at [871, 360] on div "Nombre text-es total fondeado en USD mes previo 32 / 50 18 caracteres restantes…" at bounding box center [777, 316] width 307 height 238
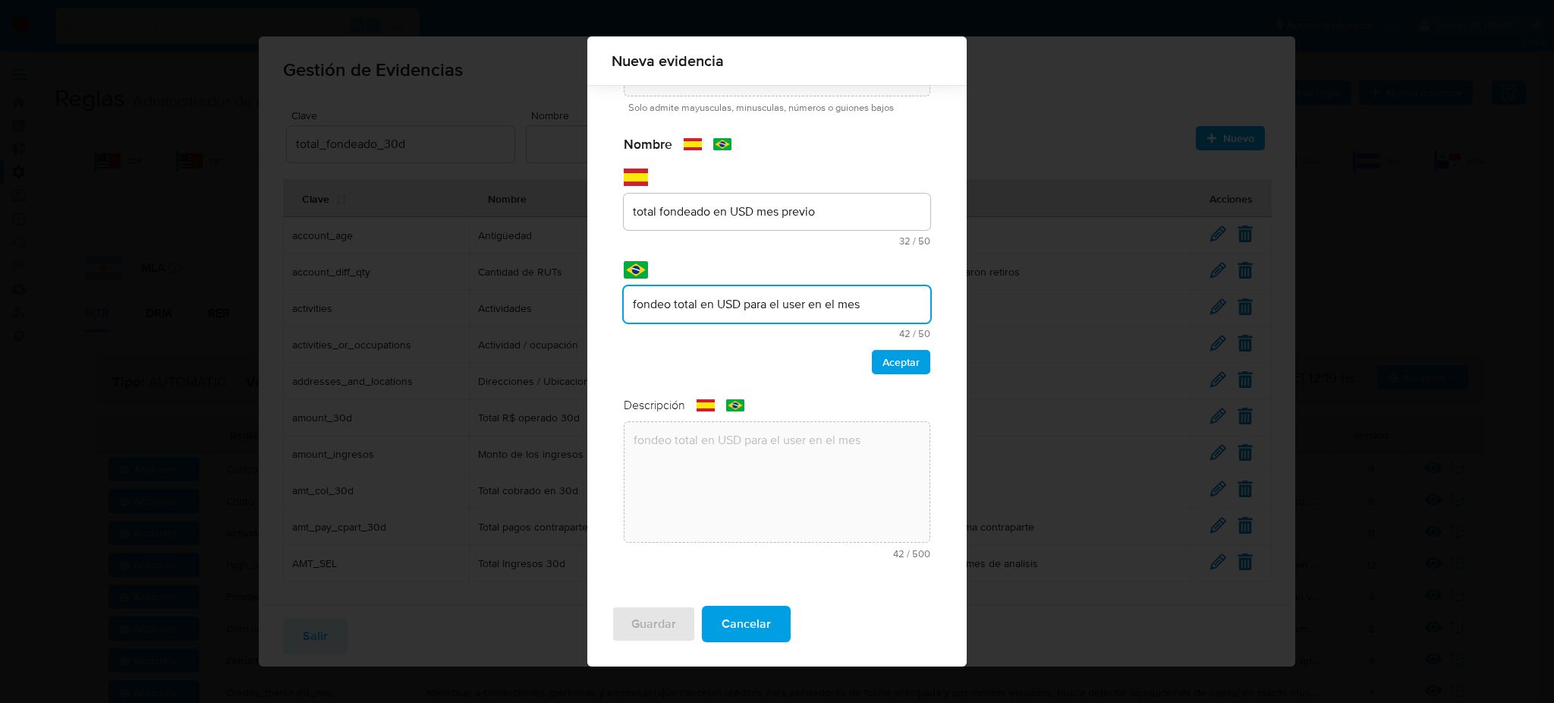
drag, startPoint x: 875, startPoint y: 304, endPoint x: 518, endPoint y: 276, distance: 358.5
click at [515, 285] on div "Nueva evidencia Clave total_fondeado_30d Campo de texto valido Solo admite mayu…" at bounding box center [777, 351] width 1554 height 703
type input "total fondeado en USD mes previo"
click at [899, 365] on span "Aceptar" at bounding box center [901, 361] width 37 height 21
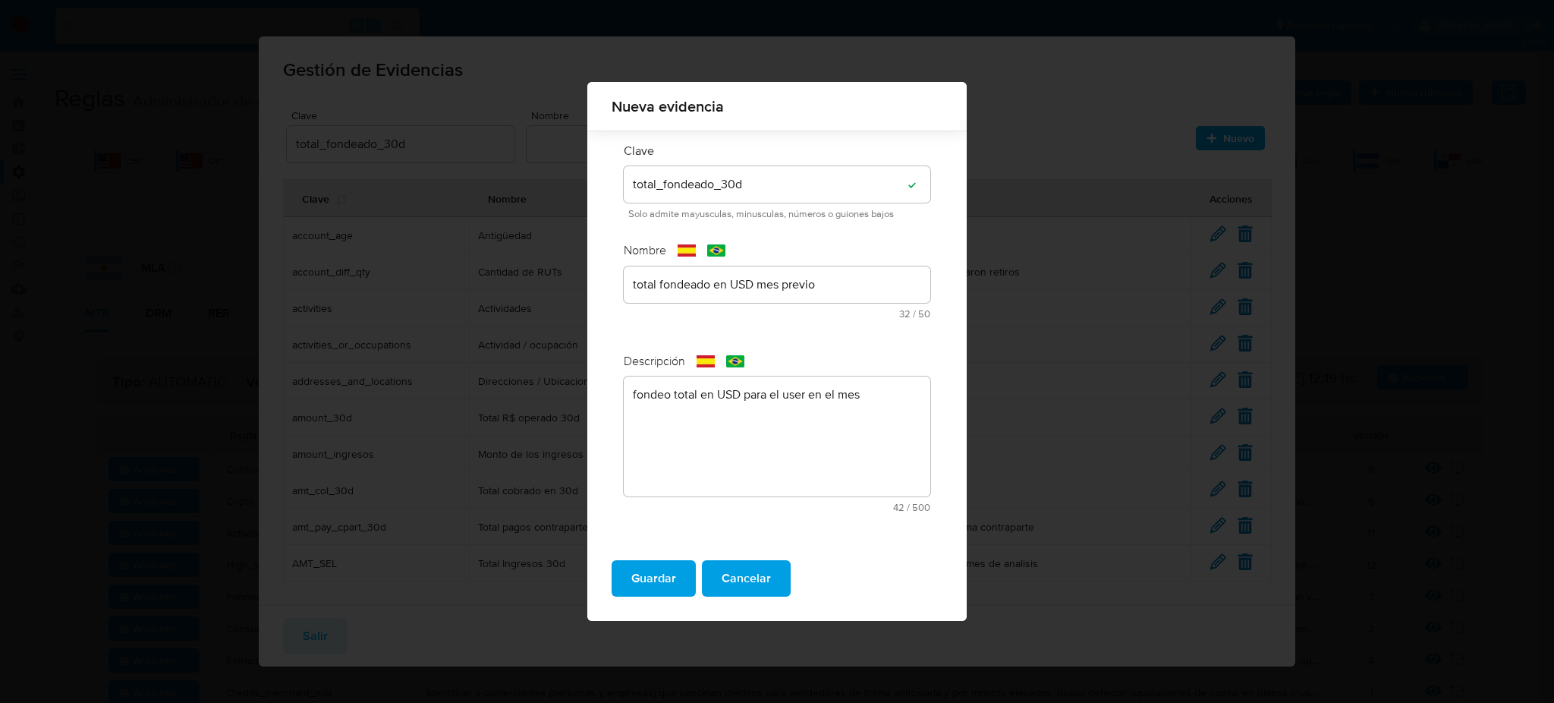
click at [680, 578] on button "Guardar" at bounding box center [654, 578] width 84 height 36
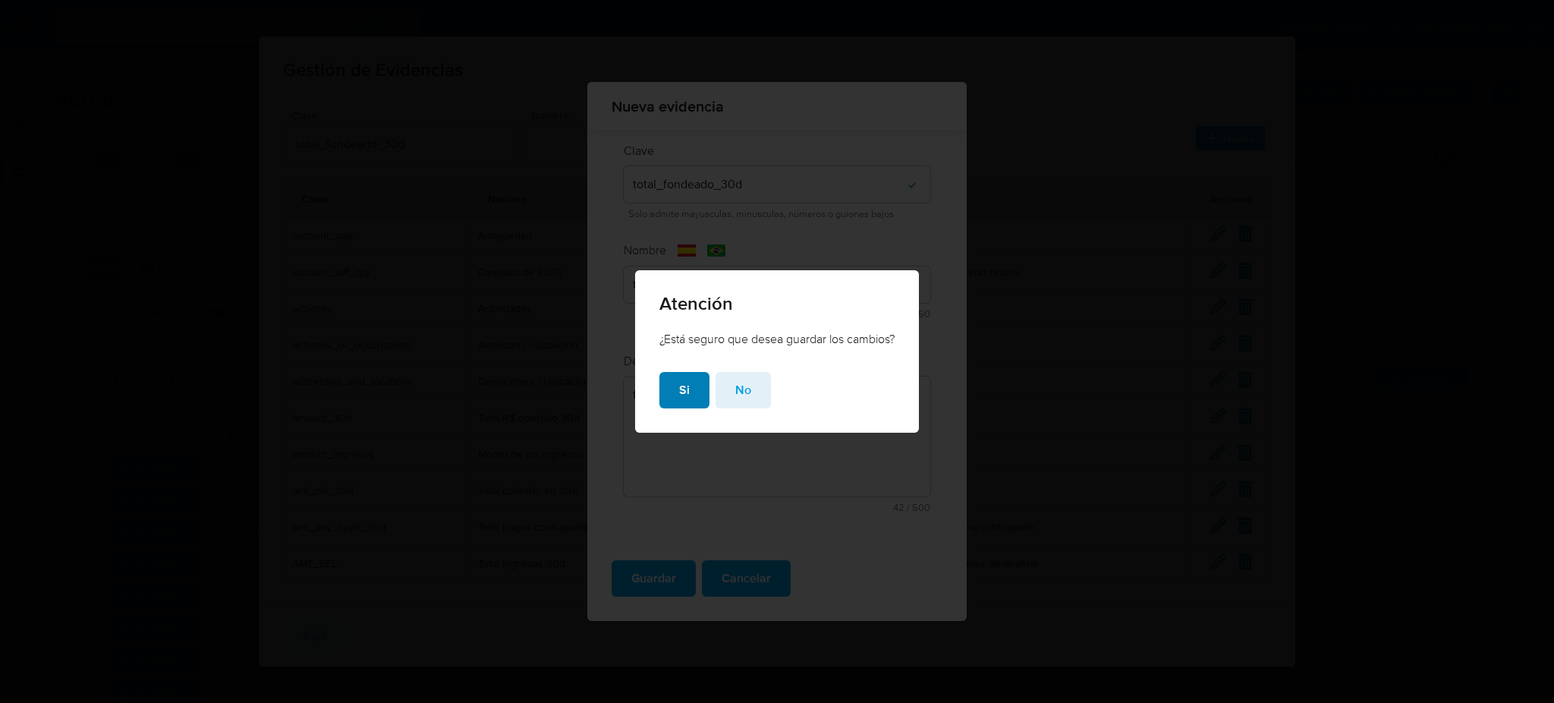
click at [679, 392] on span "Si" at bounding box center [684, 389] width 11 height 33
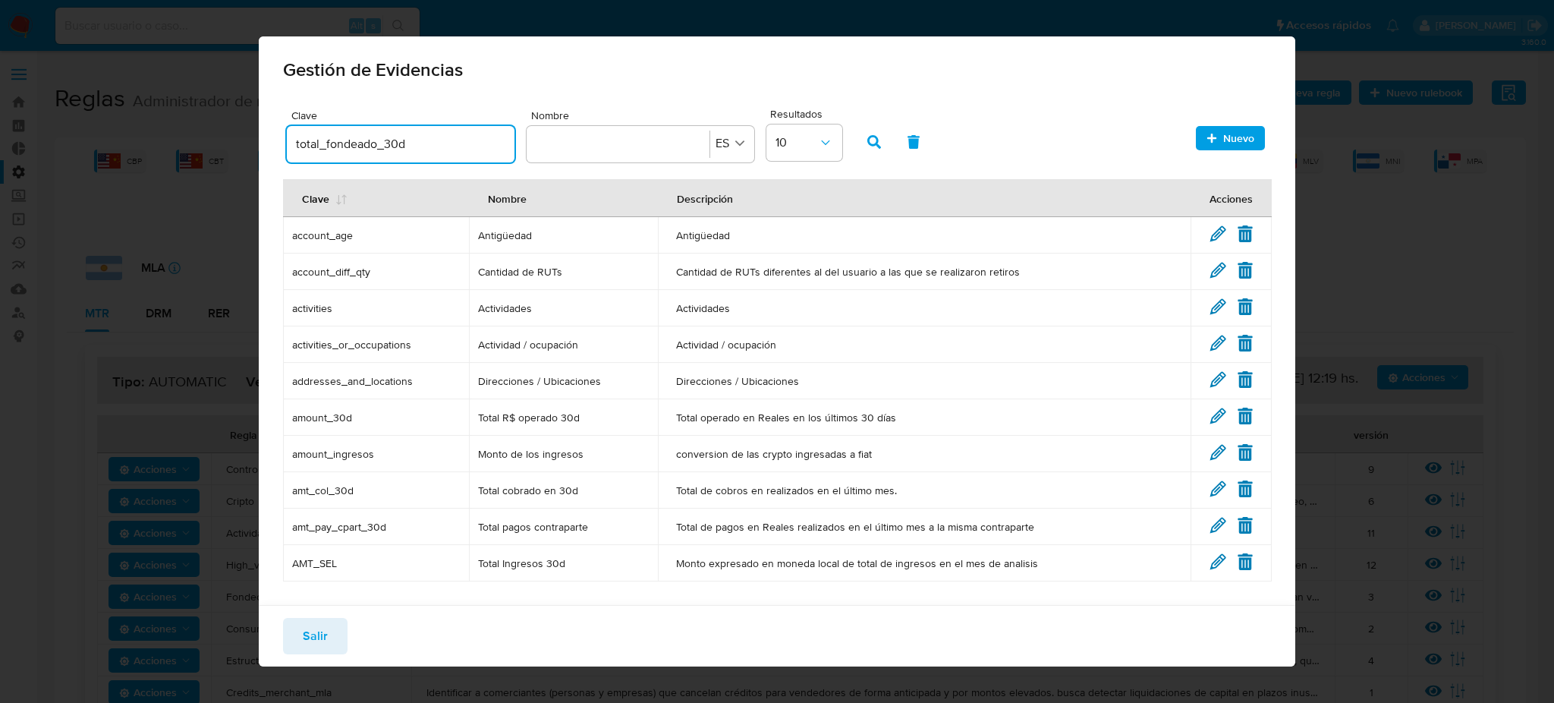
drag, startPoint x: 379, startPoint y: 122, endPoint x: 269, endPoint y: 87, distance: 115.0
click at [269, 89] on div "Gestión de Evidencias Clave total_fondeado_30d Nombre Nombre ES Resultados 10 N…" at bounding box center [777, 351] width 1037 height 630
type input "misma_tot_fond_30d"
click at [877, 140] on icon "button" at bounding box center [874, 142] width 14 height 14
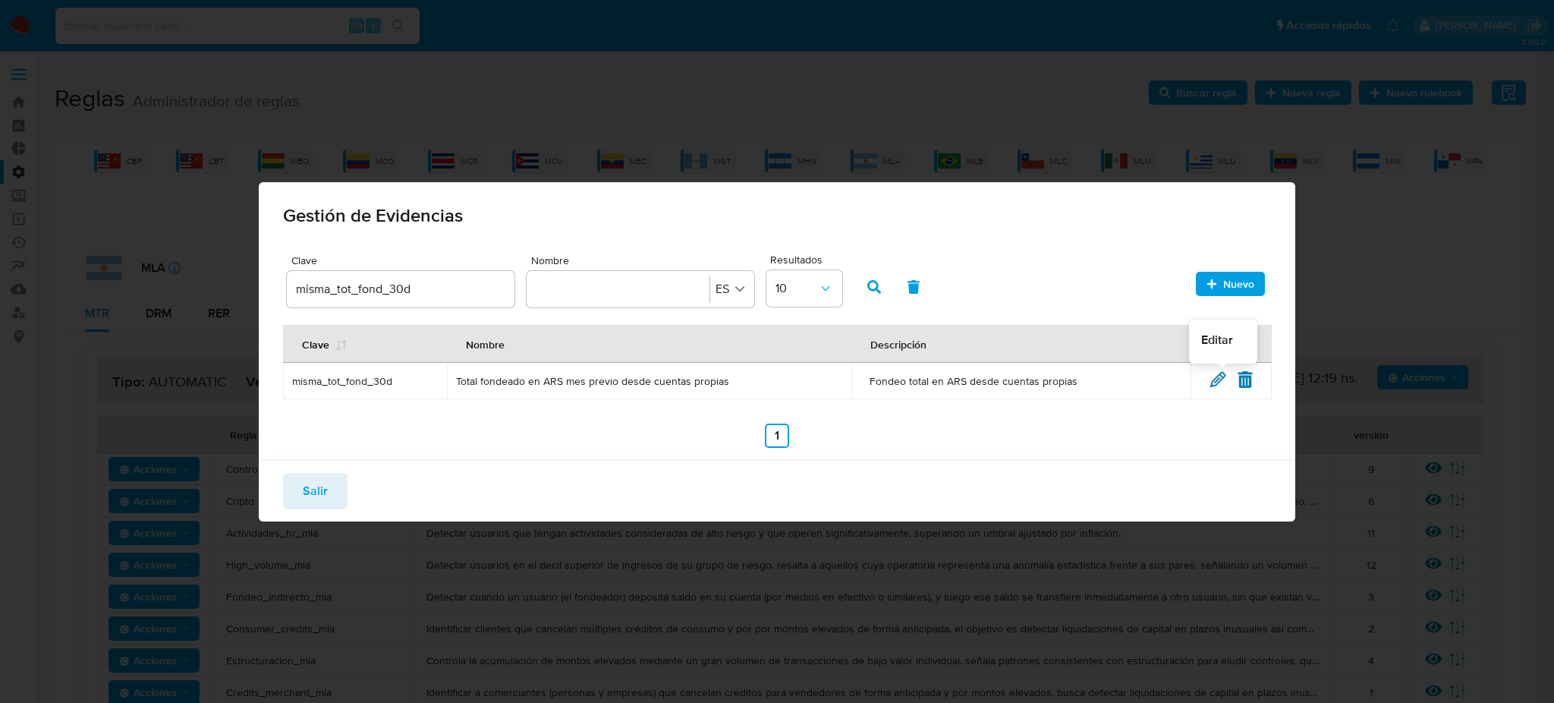
click at [1217, 380] on icon at bounding box center [1218, 379] width 17 height 17
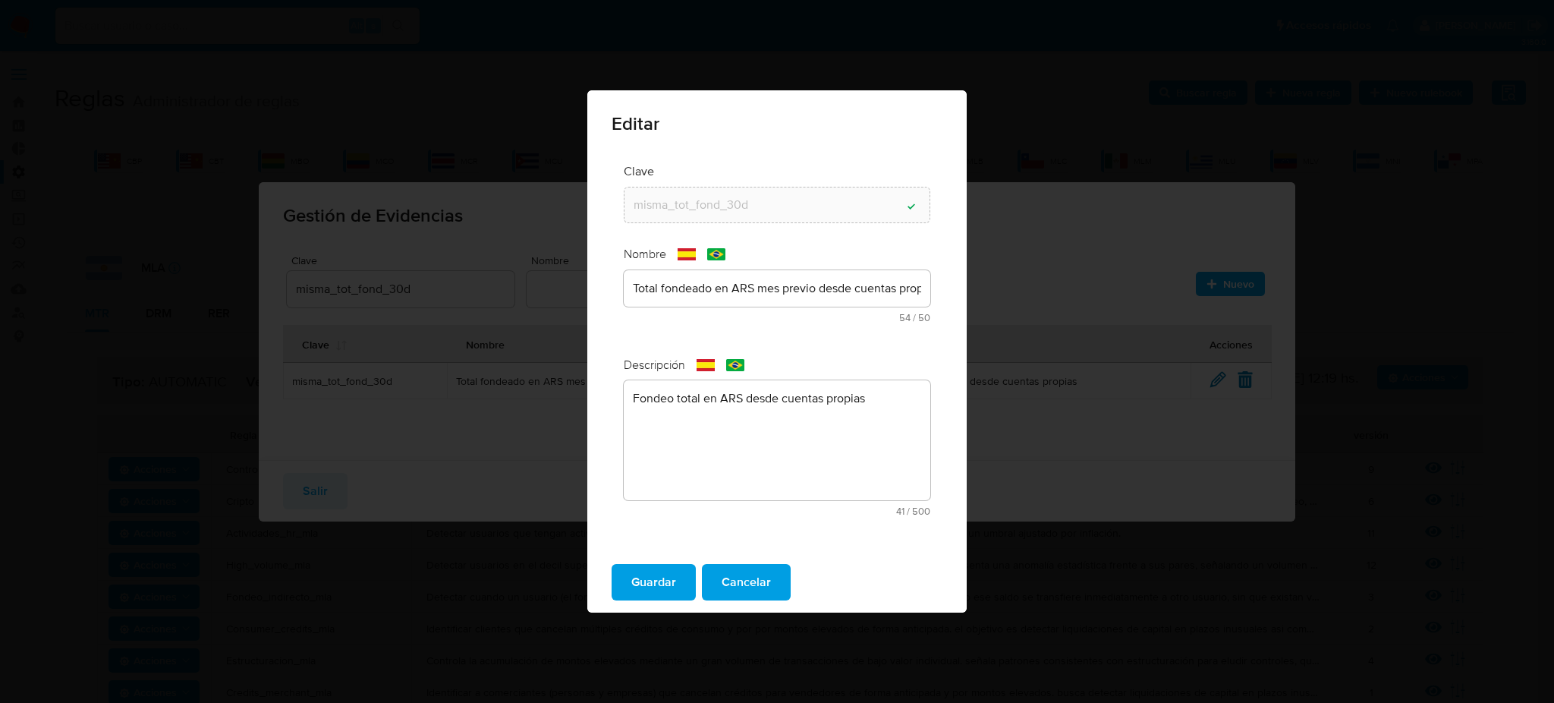
click at [743, 289] on div "text-es Total fondeado en ARS mes previo desde cuentas propias 54 / 50 -4 carac…" at bounding box center [777, 296] width 307 height 52
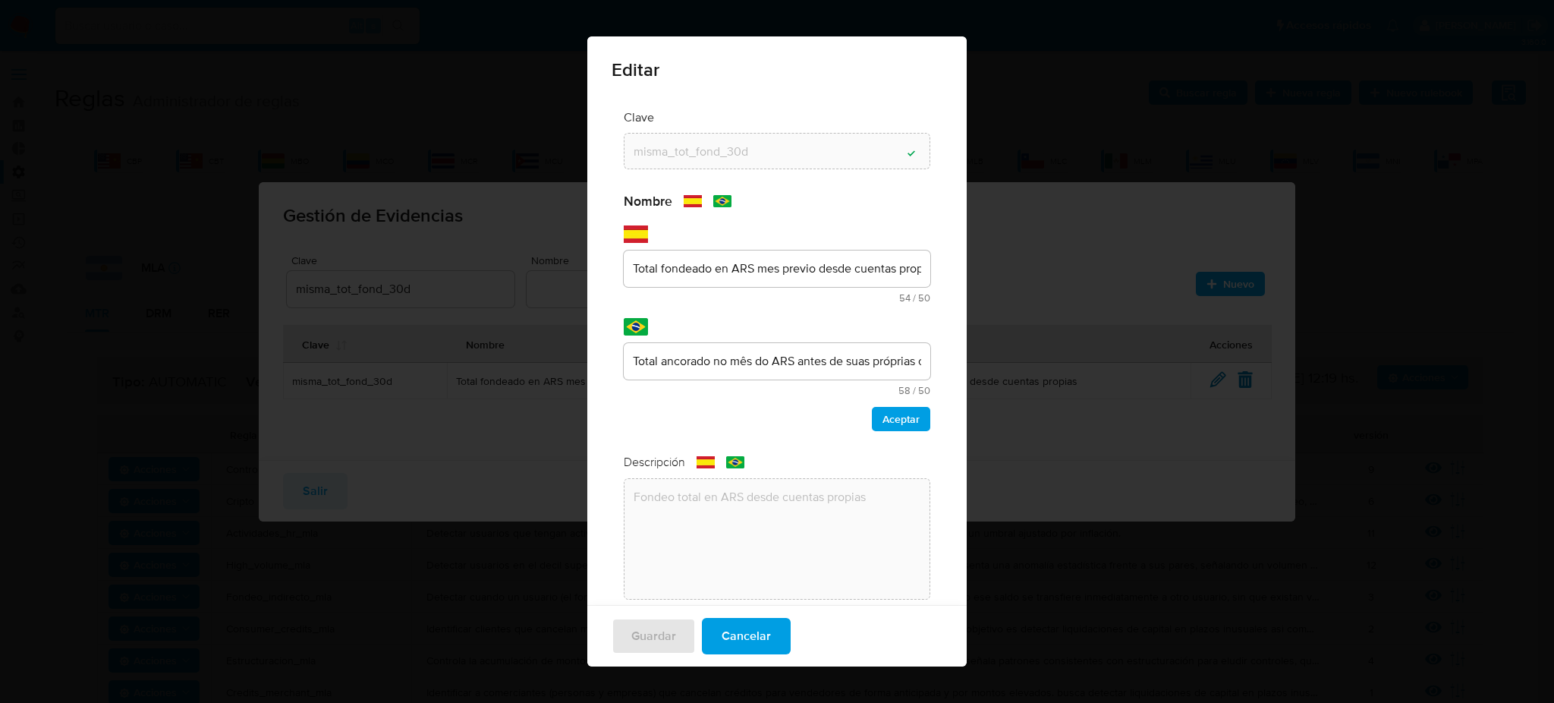
click at [743, 289] on div "text-es Total fondeado en ARS mes previo desde cuentas propias 54 / 50 -4 carac…" at bounding box center [777, 276] width 307 height 52
click at [743, 263] on div "Nombre text-es Total fondeado en ARS mes previo desde cuentas propias 54 / 50 -…" at bounding box center [777, 312] width 307 height 238
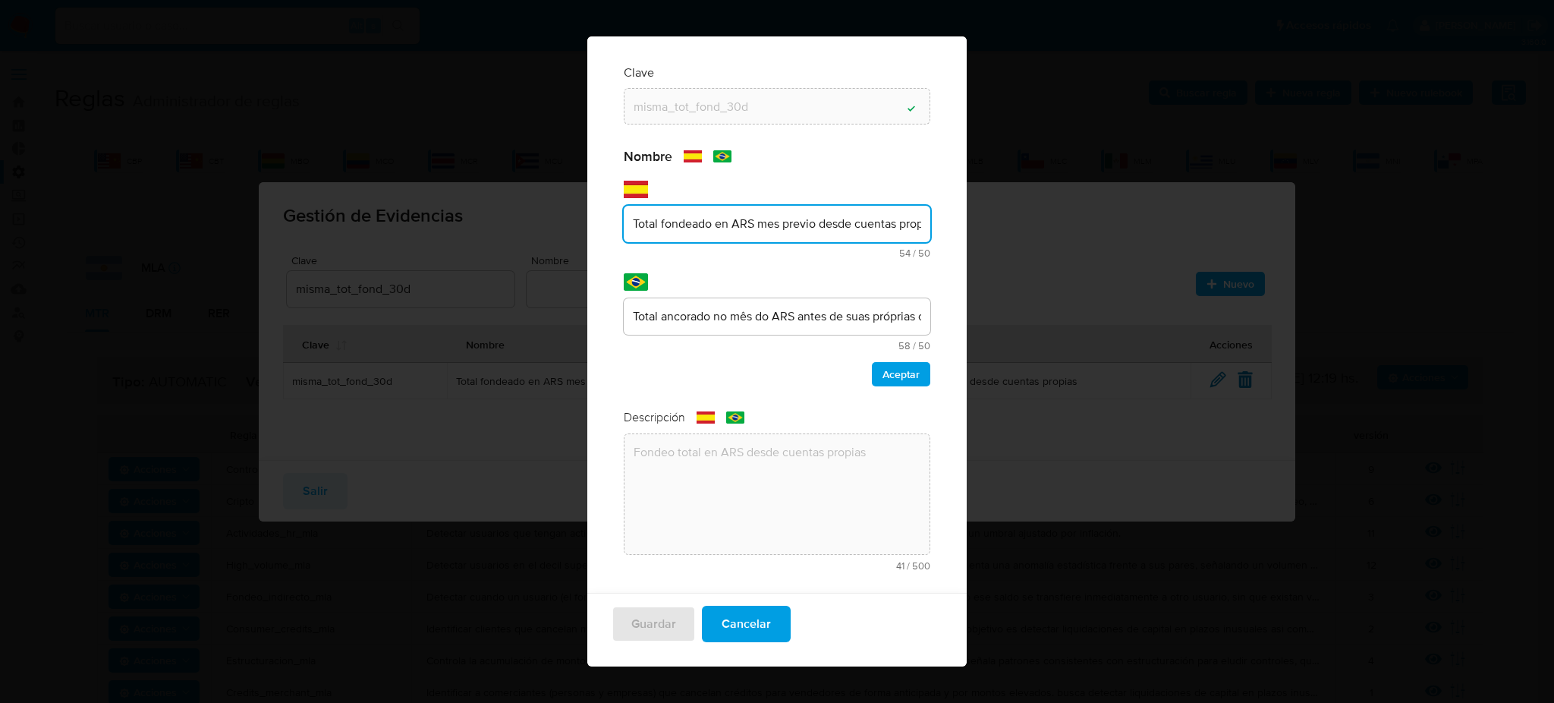
click at [743, 263] on div "Nombre text-es Total fondeado en ARS mes previo desde cuentas propias 54 / 50 -…" at bounding box center [777, 267] width 307 height 238
click at [744, 228] on div "Total fondeado en ARS mes previo desde cuentas propias" at bounding box center [777, 224] width 307 height 36
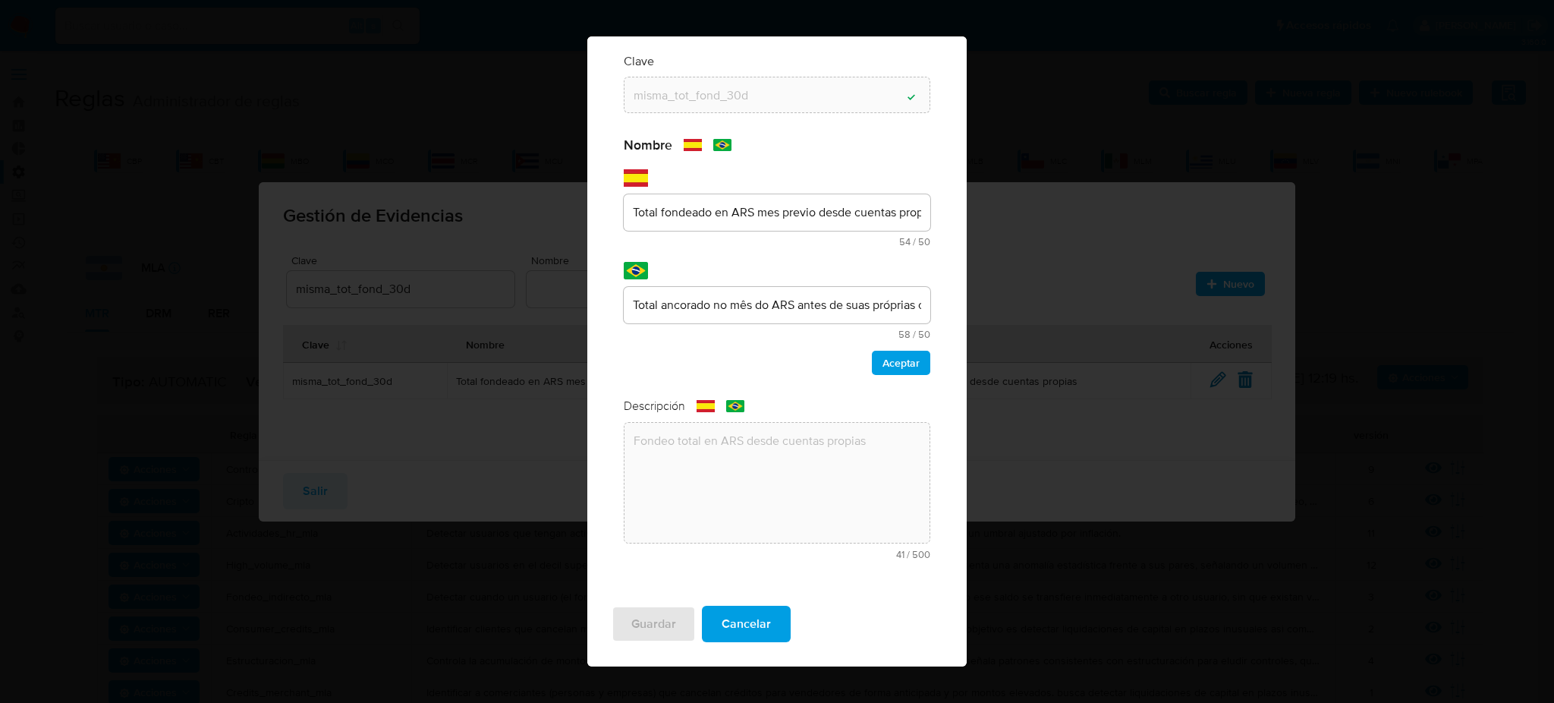
click at [744, 228] on div "Total fondeado en ARS mes previo desde cuentas propias" at bounding box center [777, 212] width 307 height 36
click at [743, 209] on input "Total fondeado en ARS mes previo desde cuentas propias" at bounding box center [777, 213] width 307 height 20
type input "Total fondeado en mes previo desde cuentas propias"
click at [747, 235] on div "text-es Total fondeado en mes previo desde cuentas propias 50 / 50 0 caracteres…" at bounding box center [777, 220] width 307 height 52
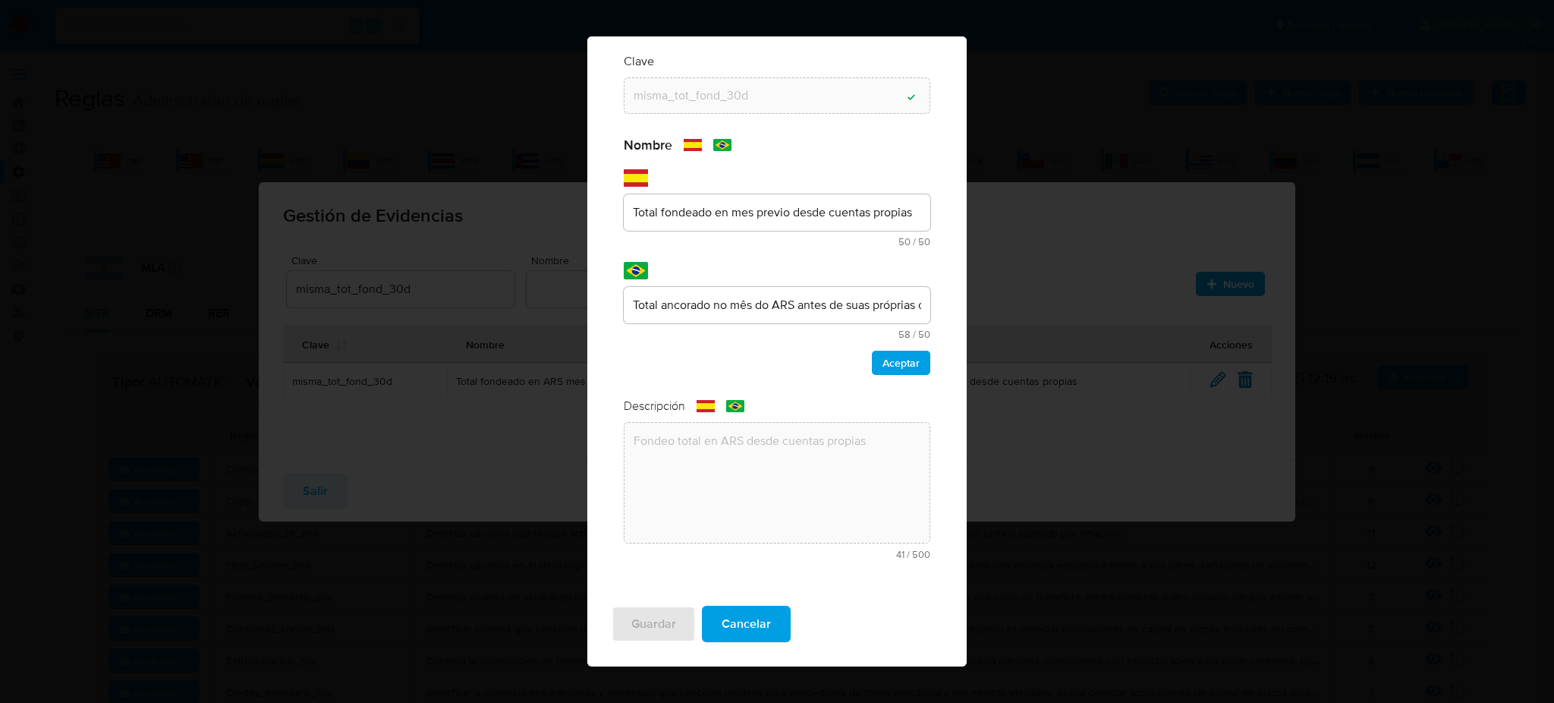
click at [746, 209] on input "Total fondeado en mes previo desde cuentas propias" at bounding box center [777, 213] width 307 height 20
click at [732, 206] on input "Total fondeado en mes previo desde cuentas propias" at bounding box center [777, 213] width 307 height 20
click at [765, 228] on div "Total fondeado en mes previo desde cuentas propias" at bounding box center [777, 212] width 307 height 36
click at [886, 372] on span "Aceptar" at bounding box center [901, 362] width 37 height 21
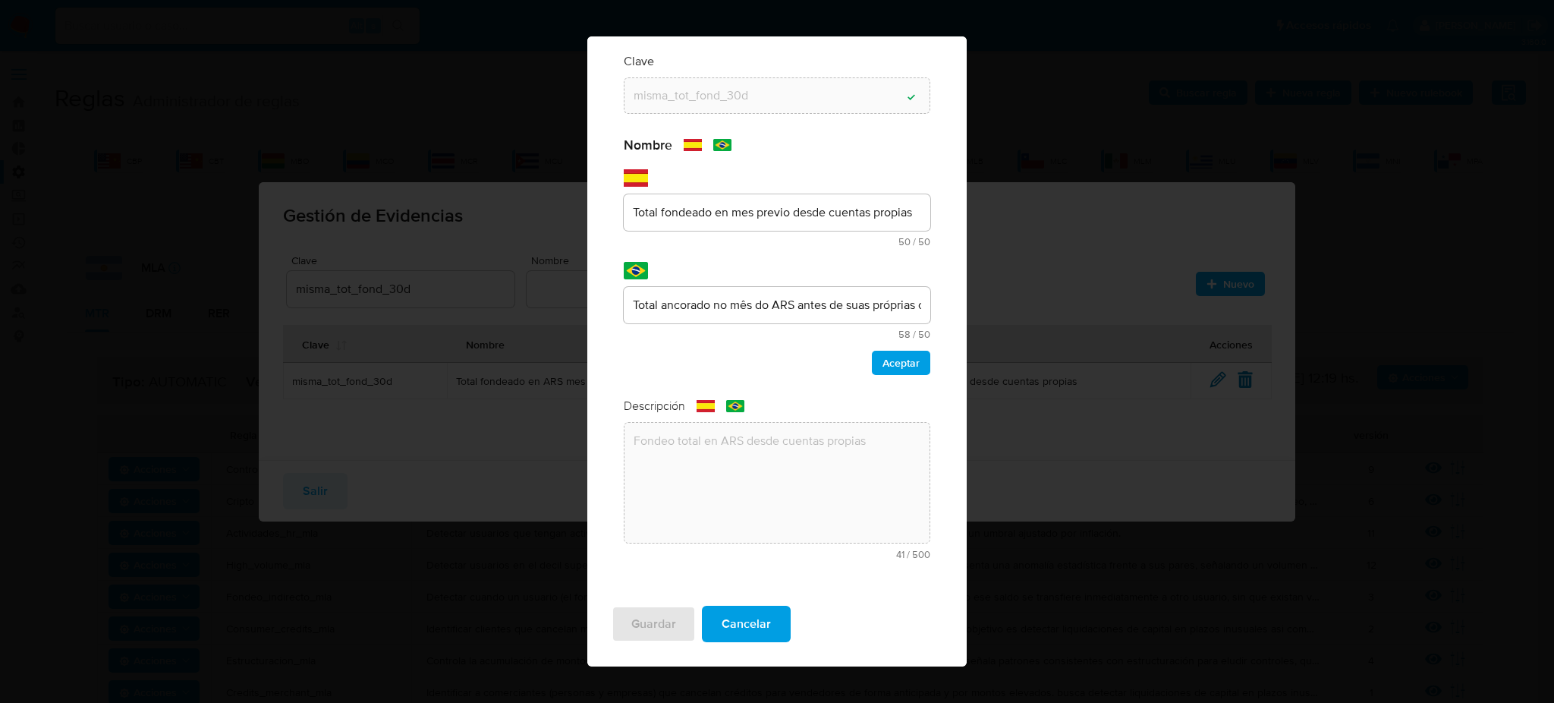
scroll to position [0, 0]
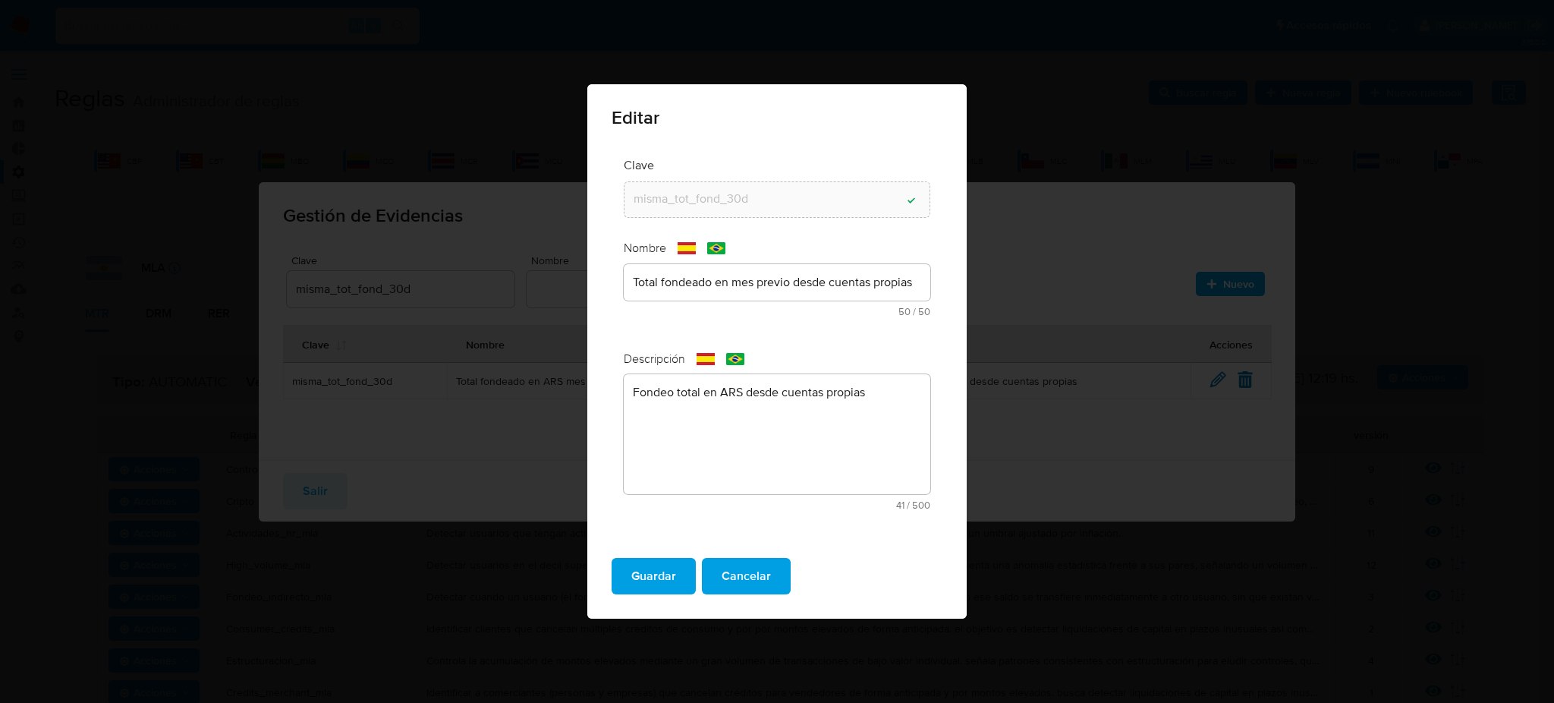
click at [719, 279] on div "Total fondeado en mes previo desde cuentas propias" at bounding box center [777, 282] width 307 height 36
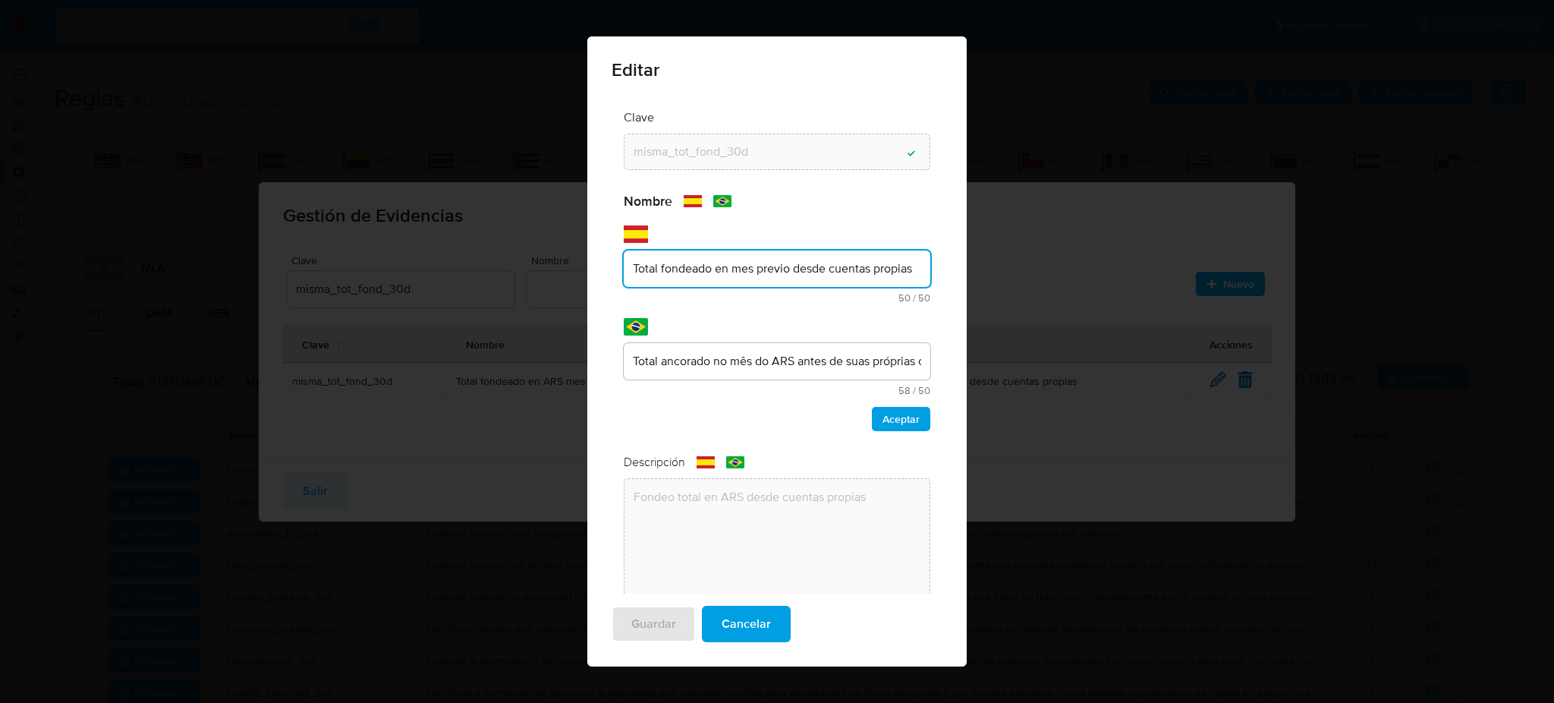
scroll to position [56, 0]
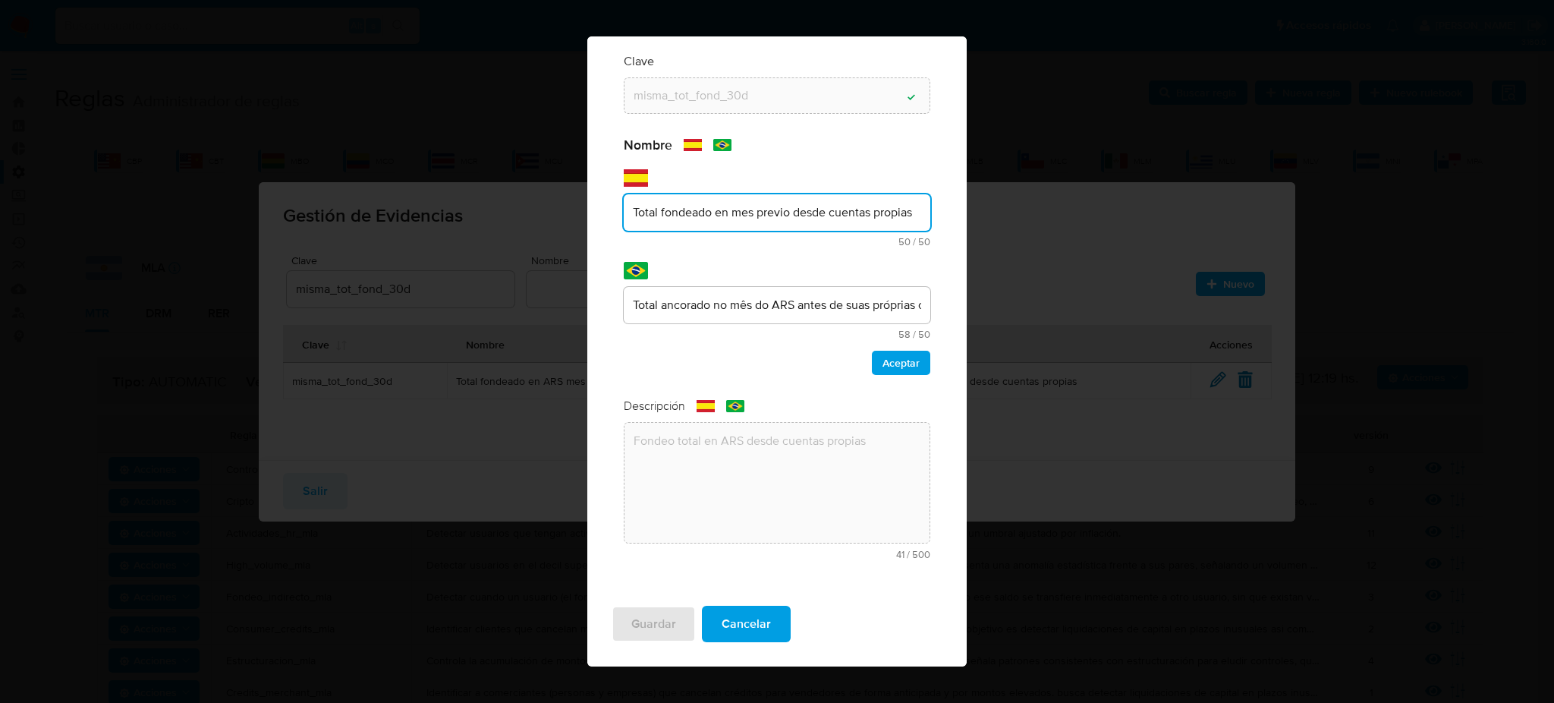
click at [710, 260] on div "Nombre text-es Total fondeado en mes previo desde cuentas propias 50 / 50 0 car…" at bounding box center [777, 256] width 307 height 238
click at [718, 210] on input "Total fondeado en mes previo desde cuentas propias" at bounding box center [777, 213] width 307 height 20
click at [741, 296] on input "Total ancorado no mês do ARS antes de suas próprias contas" at bounding box center [777, 305] width 307 height 20
click at [867, 339] on div "Nombre text-es Total fondeado en mes previo desde cuentas propias 50 / 50 0 car…" at bounding box center [777, 256] width 307 height 238
click at [883, 352] on span "Aceptar" at bounding box center [901, 362] width 37 height 21
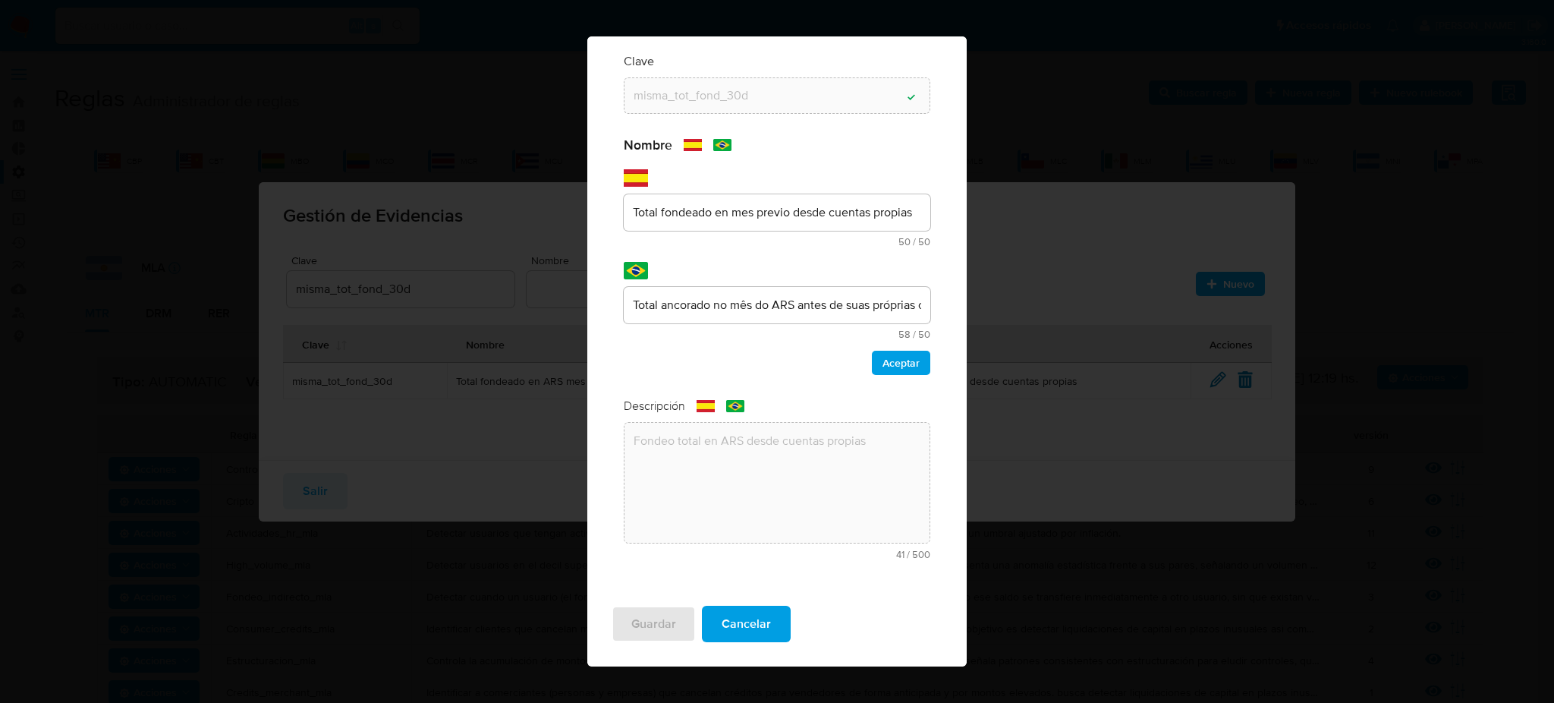
scroll to position [0, 0]
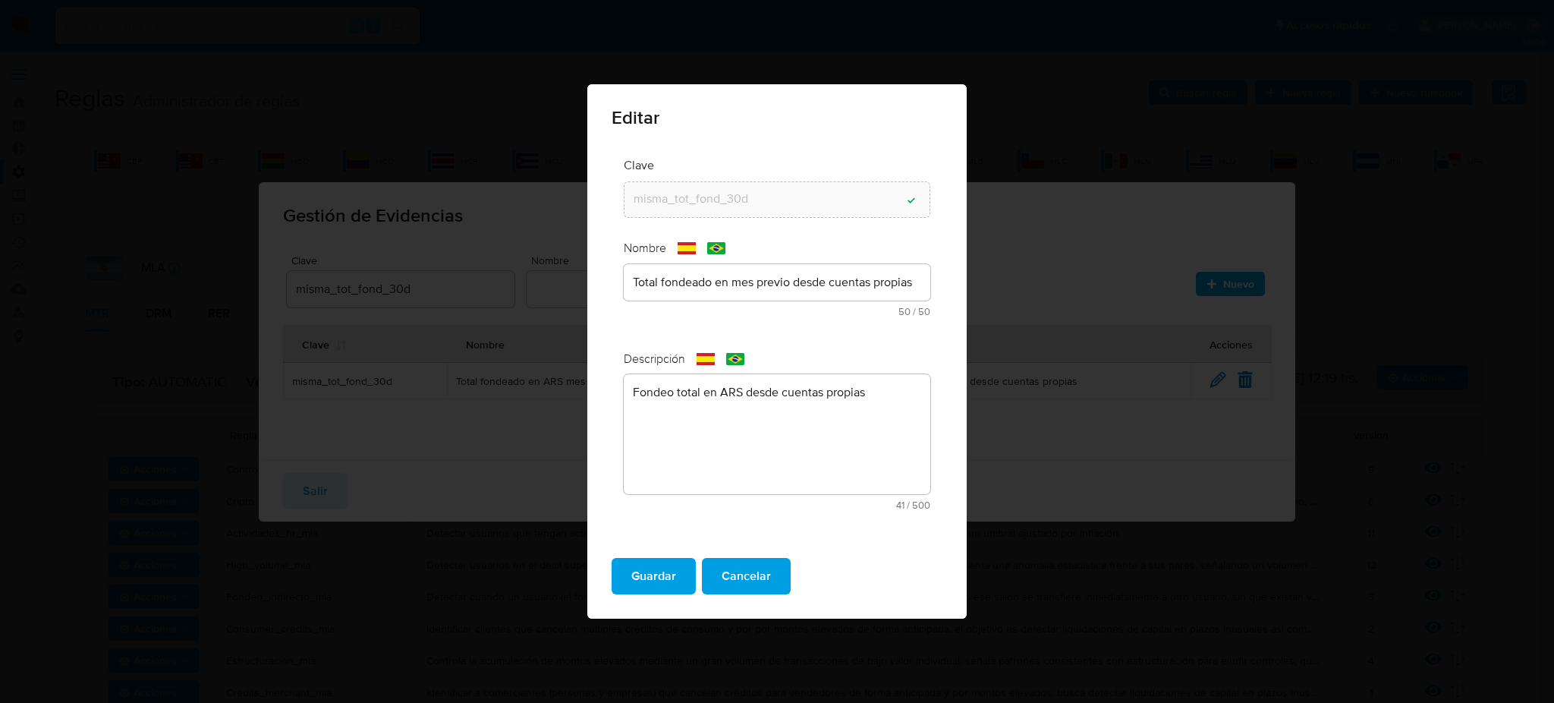
click at [833, 456] on textarea "Fondeo total en ARS desde cuentas propias" at bounding box center [777, 434] width 307 height 120
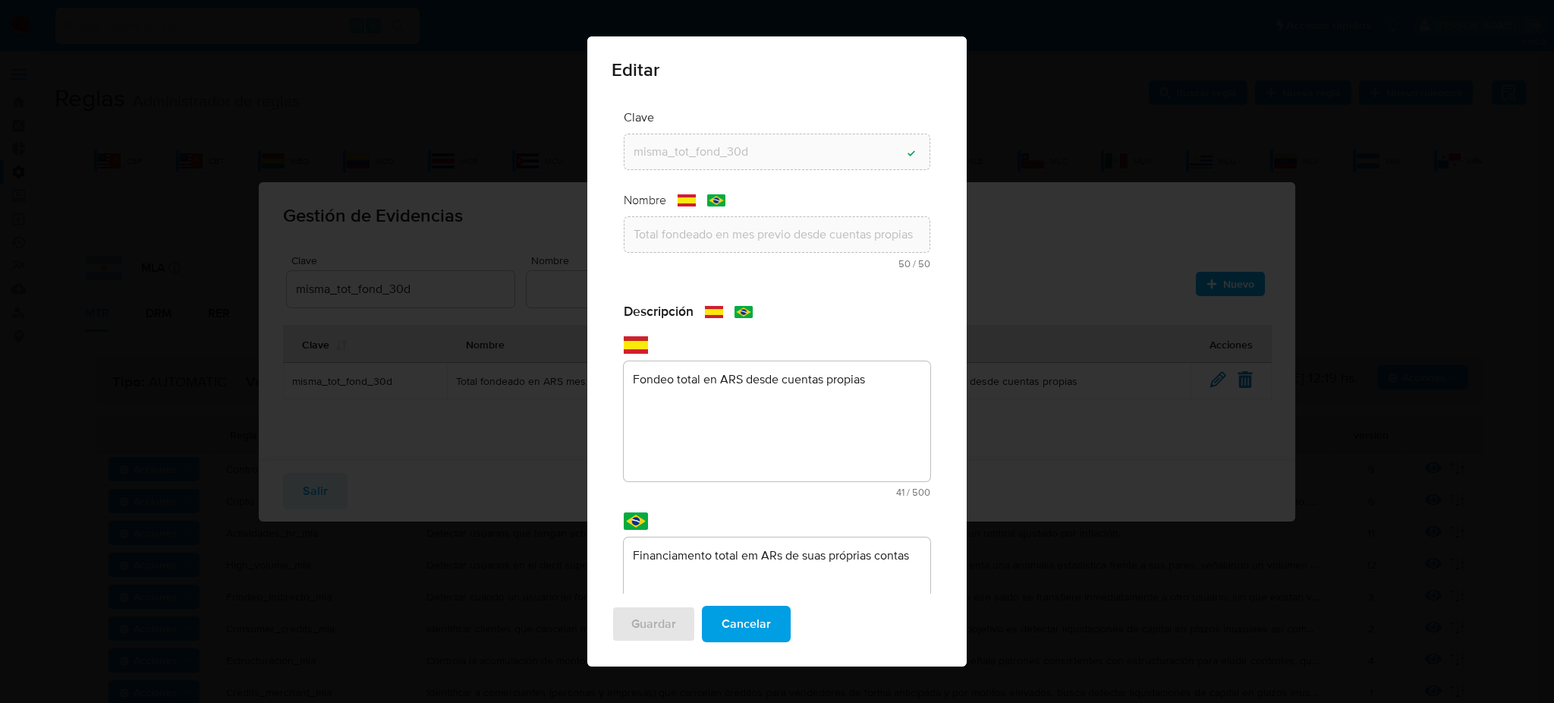
click at [730, 376] on div "Descripción text-es Fondeo total en ARS desde cuentas propias 41 / 500 459 cara…" at bounding box center [777, 505] width 307 height 405
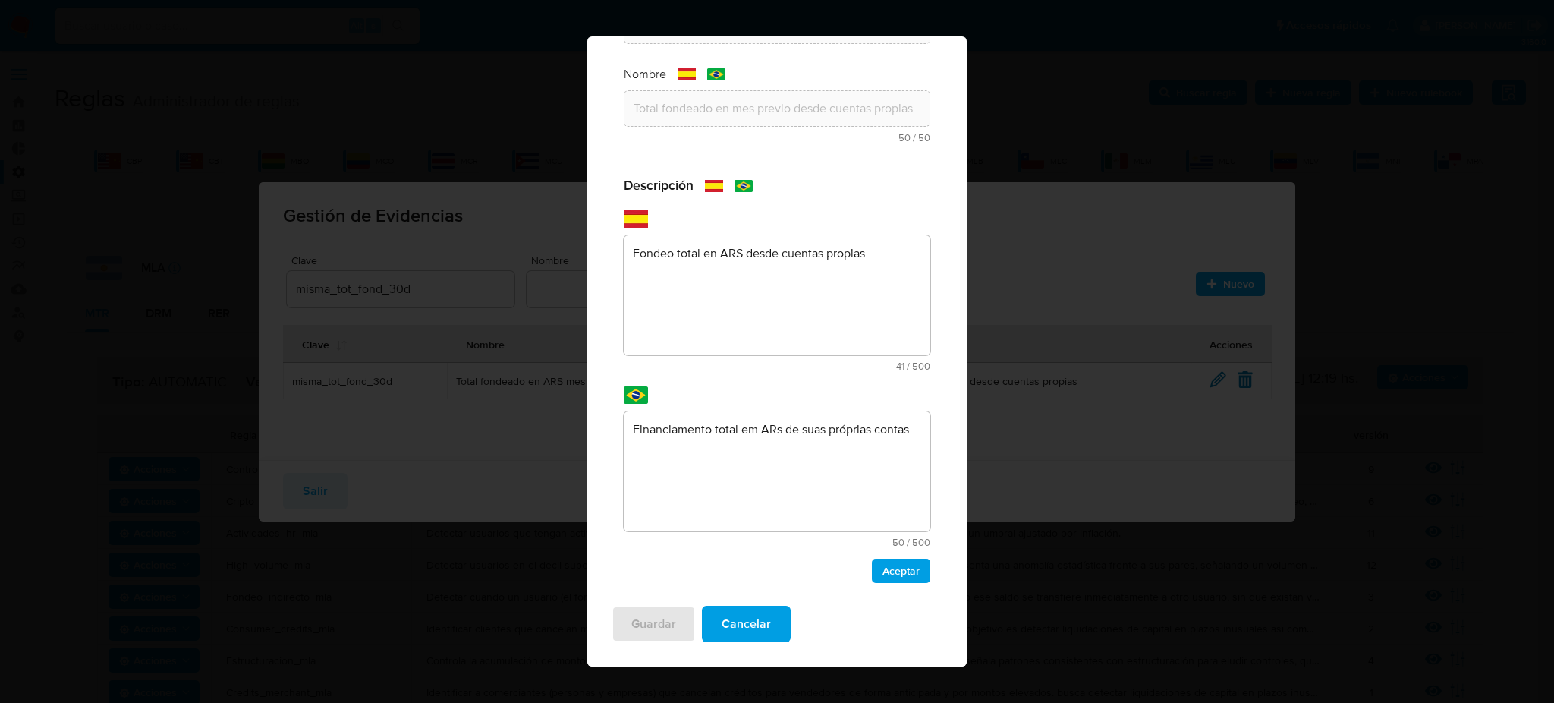
click at [730, 386] on div "text-pt Financiamento total em ARs de suas próprias contas 50 / 500 450 caracte…" at bounding box center [777, 466] width 307 height 161
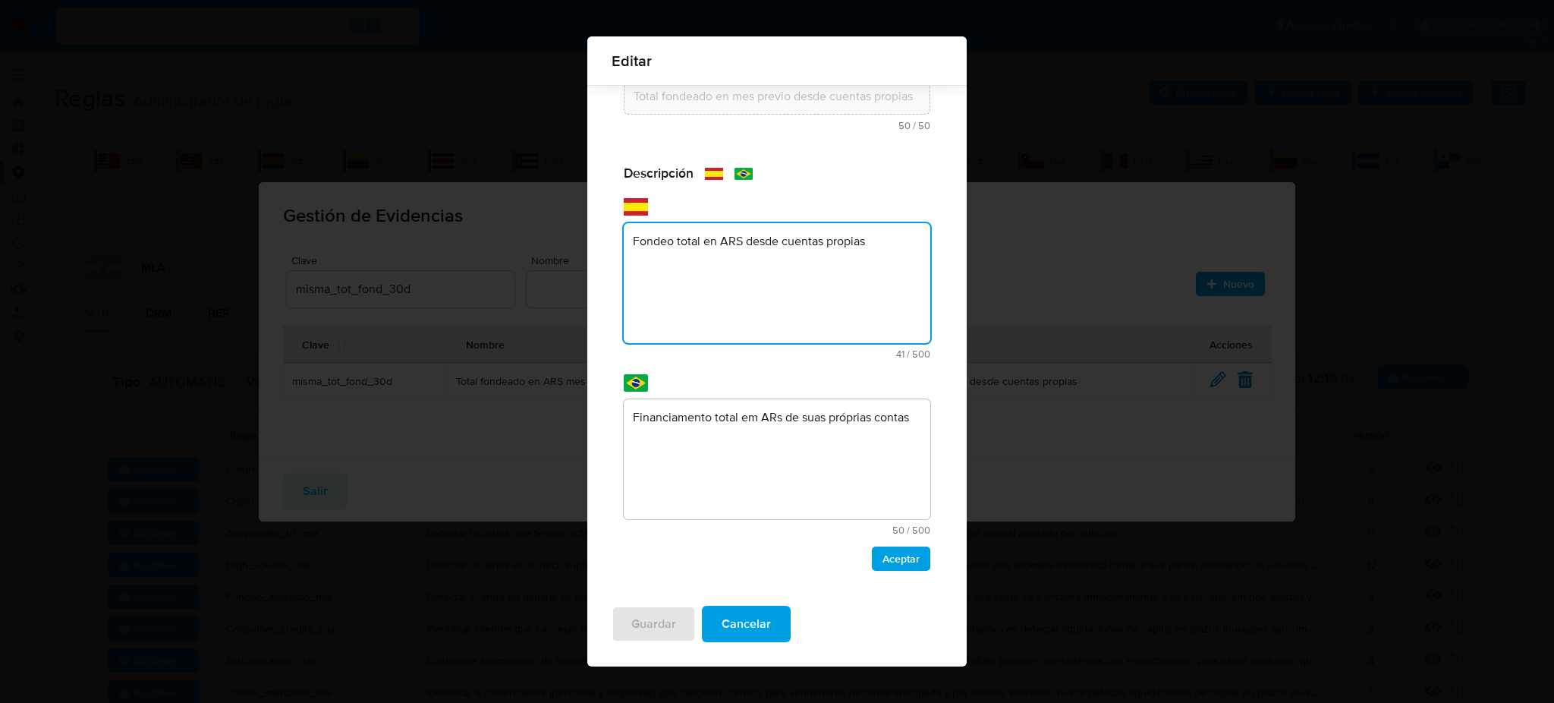
click at [732, 243] on textarea "Fondeo total en ARS desde cuentas propias" at bounding box center [777, 283] width 307 height 120
type textarea "Fondeo total en USD desde cuentas propias"
click at [777, 411] on textarea "Financiamento total em ARs de suas próprias contas" at bounding box center [777, 459] width 307 height 120
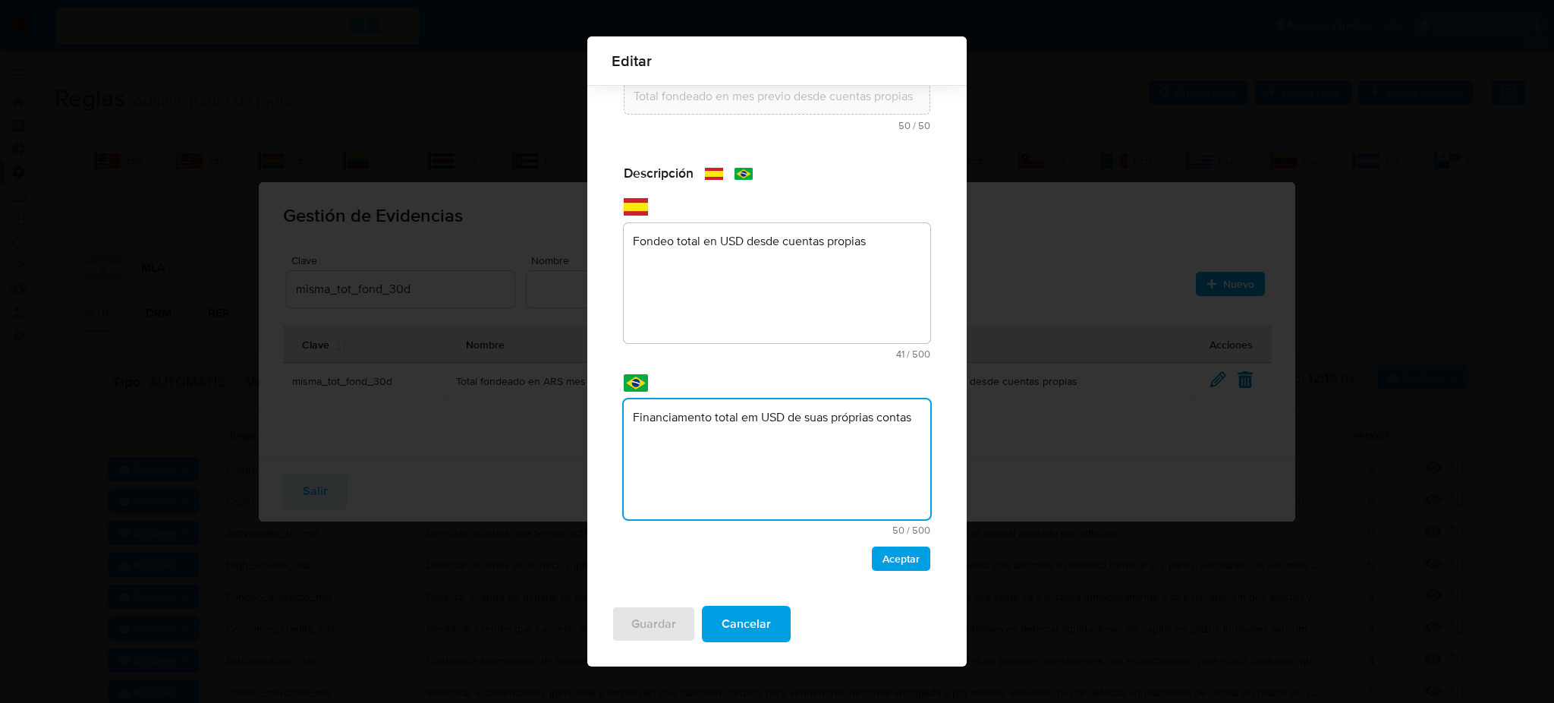
type textarea "Financiamento total em USD de suas próprias contas"
click at [903, 559] on span "Aceptar" at bounding box center [901, 558] width 37 height 21
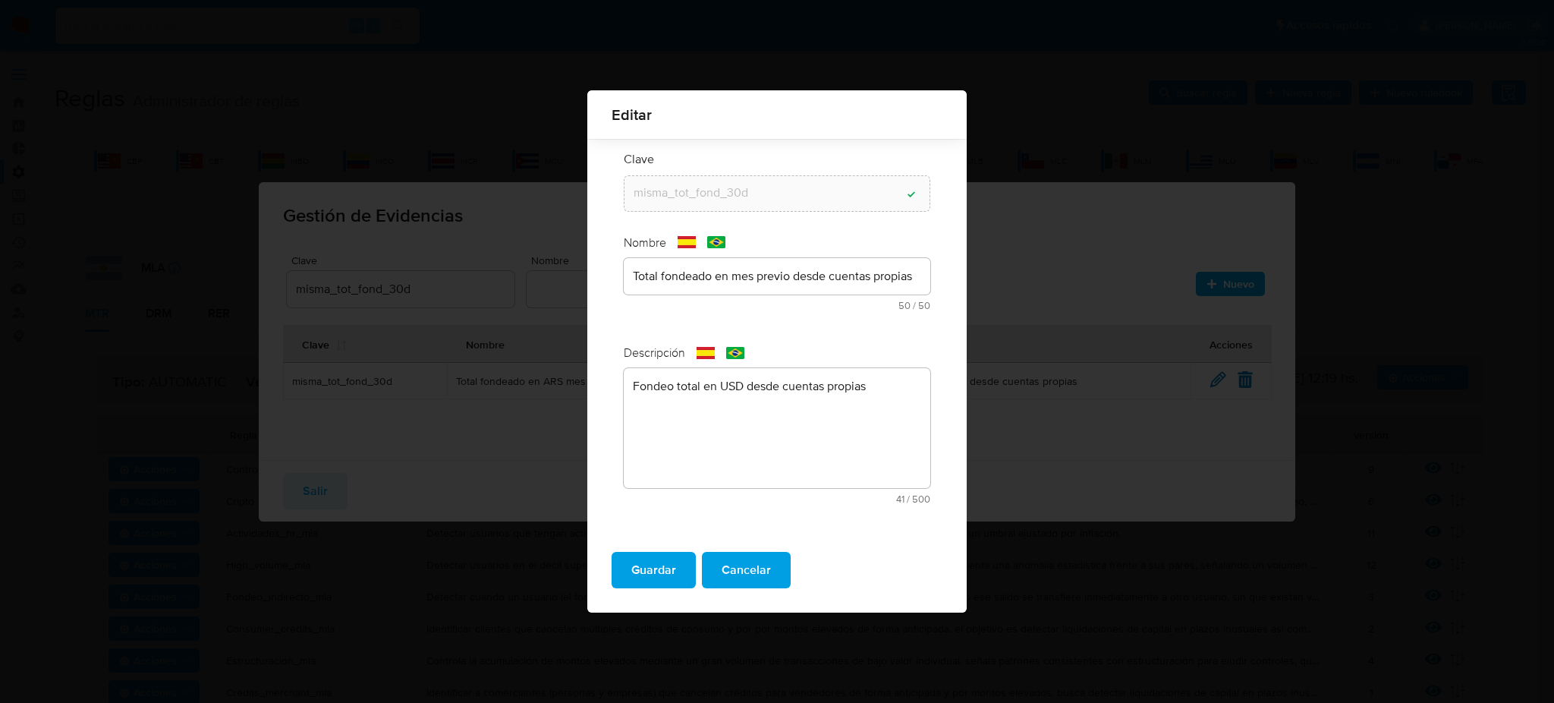
scroll to position [0, 0]
click at [766, 279] on div "text-es Total fondeado en mes previo desde cuentas propias 50 / 50 0 caracteres…" at bounding box center [777, 284] width 307 height 52
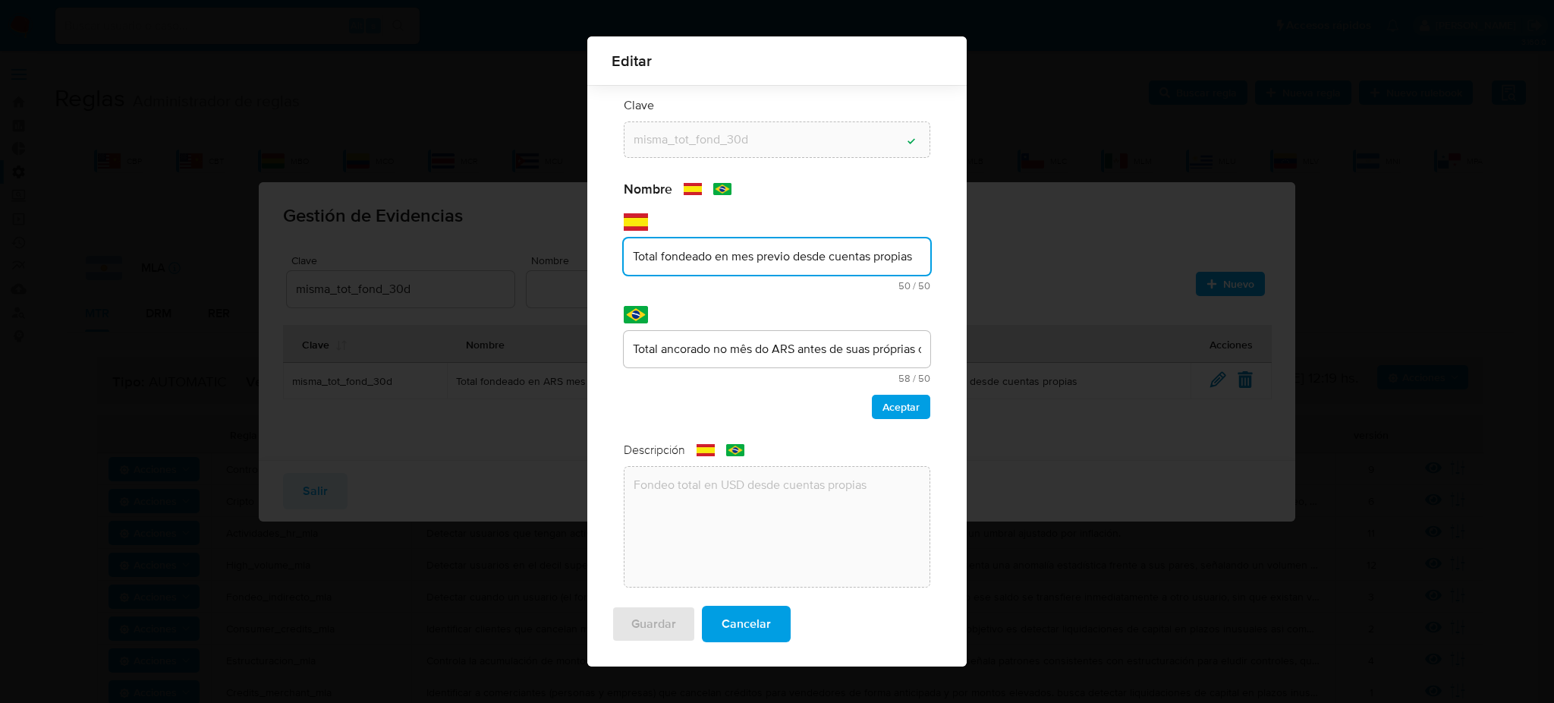
click at [768, 260] on input "Total fondeado en mes previo desde cuentas propias" at bounding box center [777, 257] width 307 height 20
click at [757, 262] on input "Total fondeado en mes previo desde cuentas propias" at bounding box center [777, 257] width 307 height 20
click at [791, 260] on input "Total fondeado en mes previo desde cuentas propias" at bounding box center [777, 257] width 307 height 20
click at [804, 348] on div "text-pt Total ancorado no mês do ARS antes de suas próprias contas 58 / 50 -8 c…" at bounding box center [777, 357] width 307 height 52
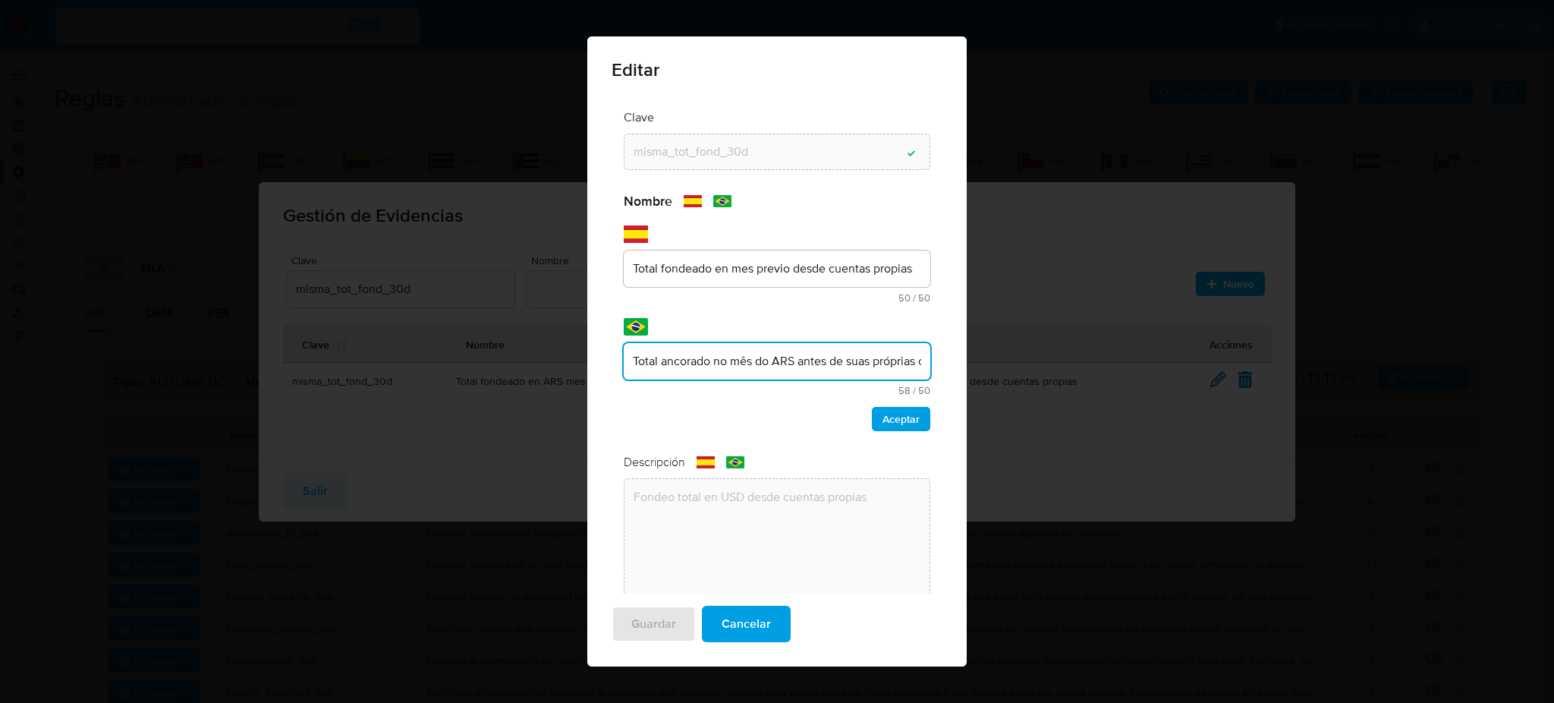
scroll to position [44, 0]
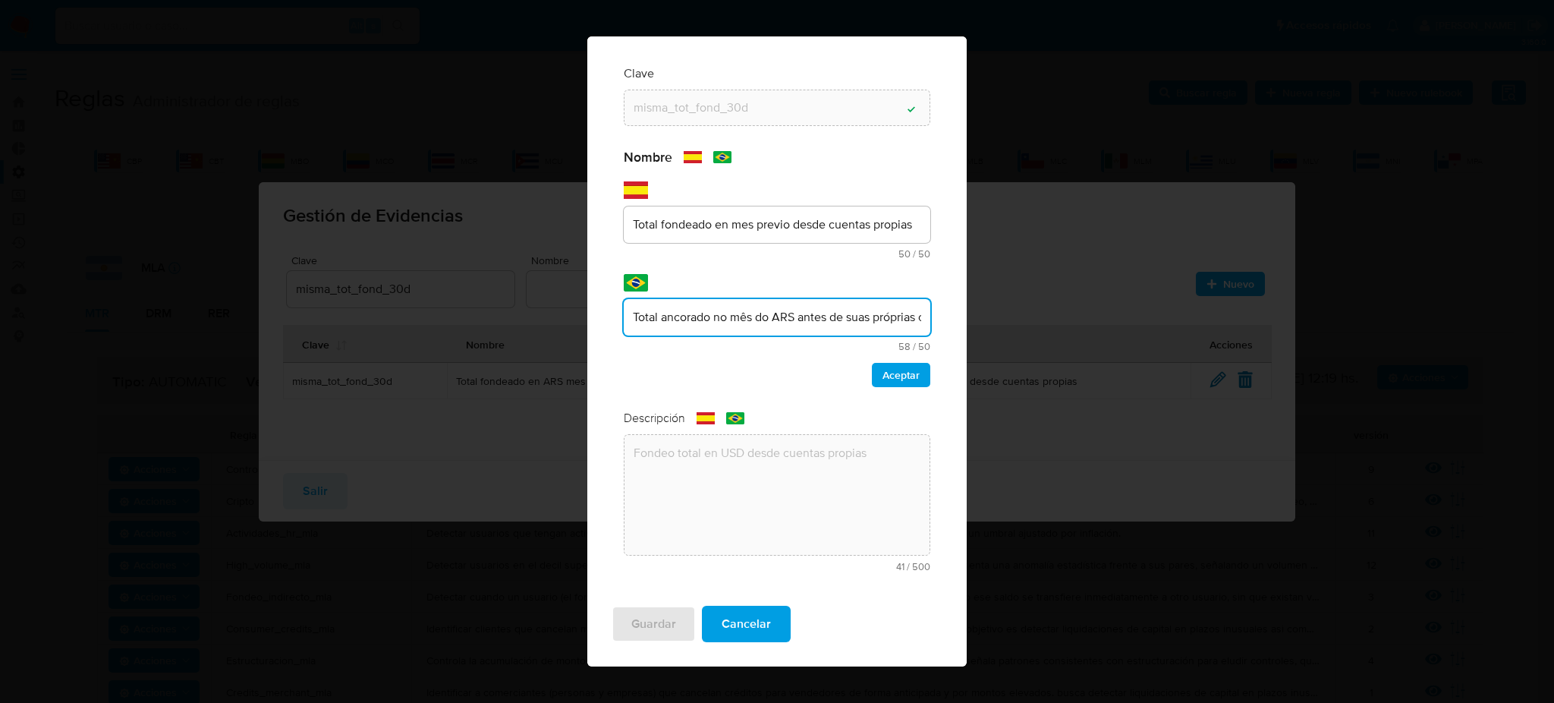
click at [796, 312] on input "Total ancorado no mês do ARS antes de suas próprias contas" at bounding box center [777, 317] width 307 height 20
click at [795, 312] on input "Total ancorado no mês do ARS antes de suas próprias contas" at bounding box center [777, 317] width 307 height 20
click at [788, 313] on input "Total ancorado no mês do ARS antes de suas próprias contas" at bounding box center [777, 317] width 307 height 20
type input "Total ancorado no mês antes de suas próprias contas"
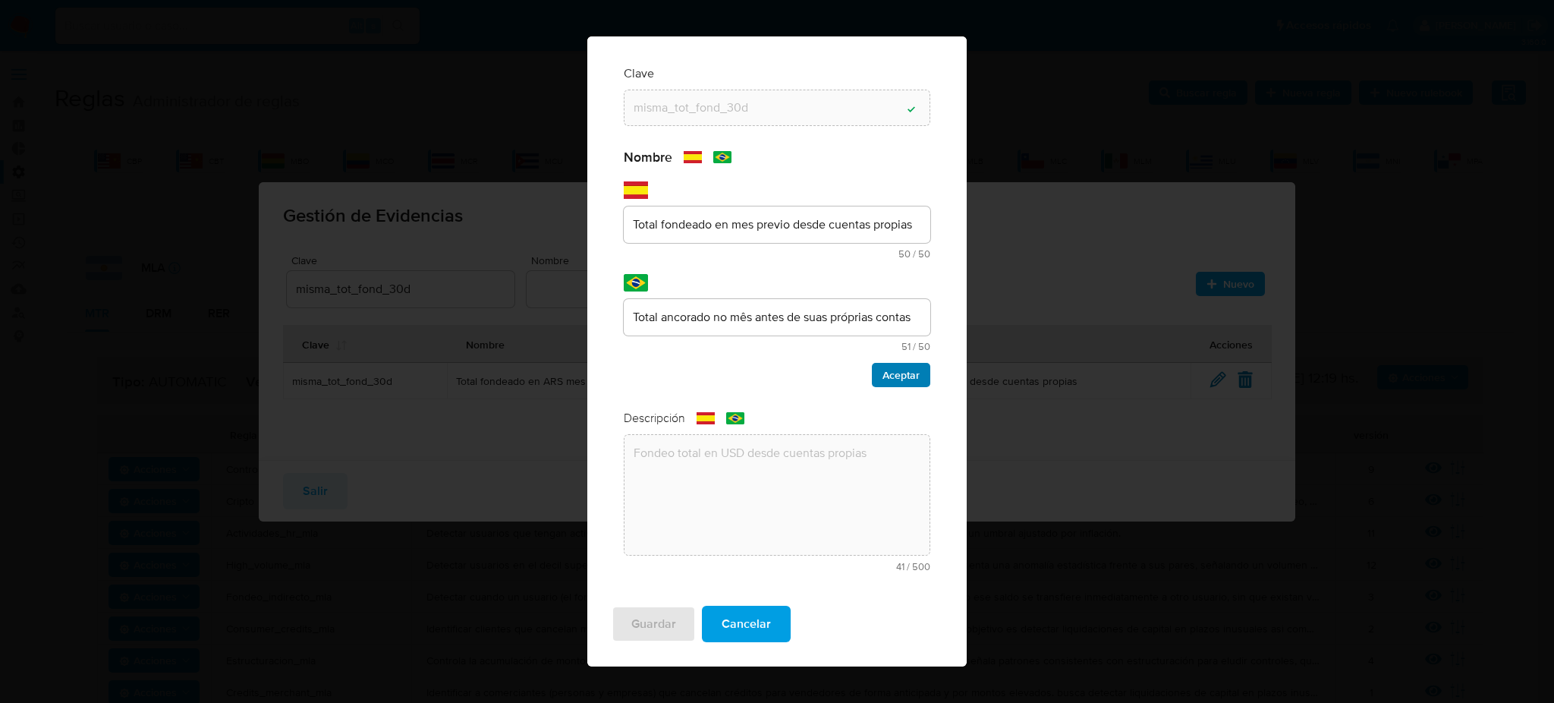
click at [893, 372] on span "Aceptar" at bounding box center [901, 374] width 37 height 21
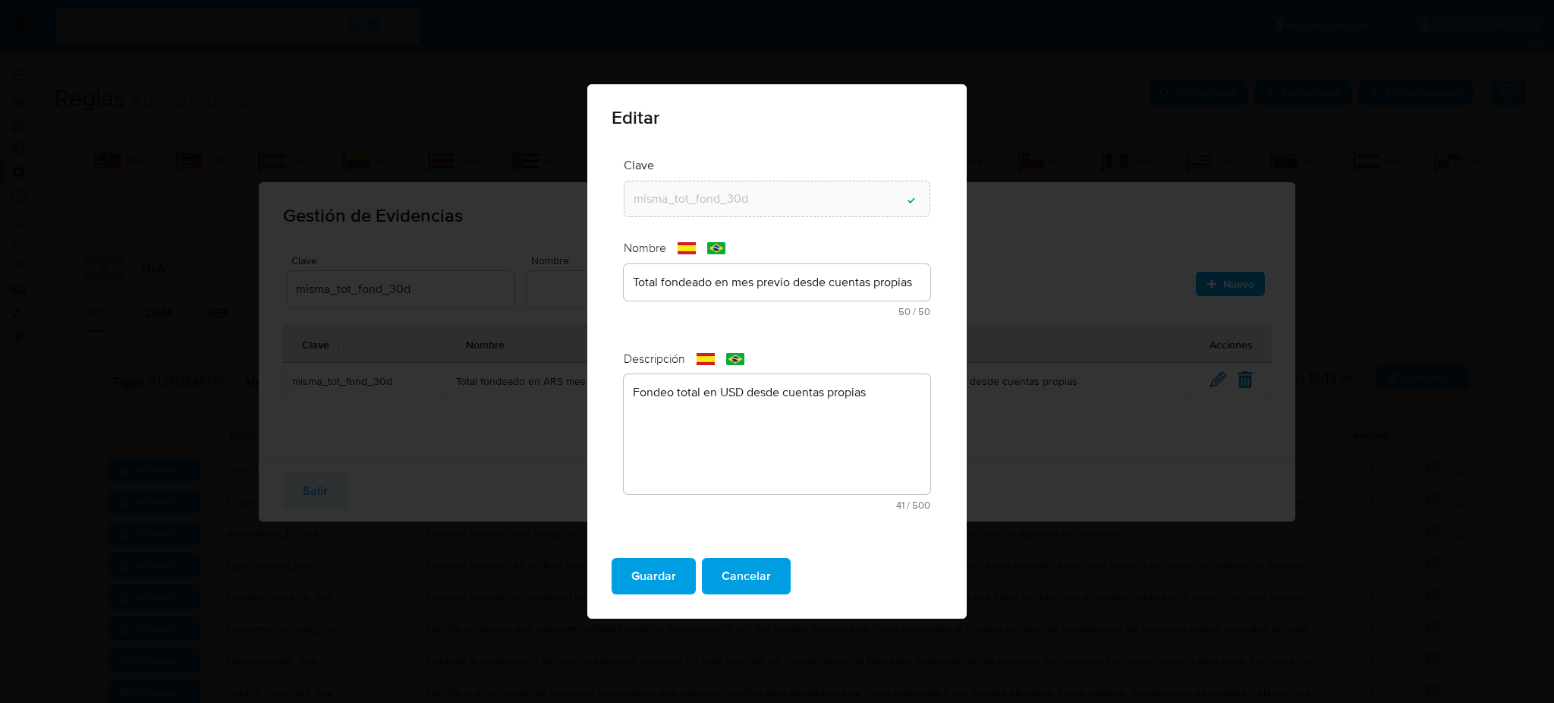
click at [625, 576] on button "Guardar" at bounding box center [654, 576] width 84 height 36
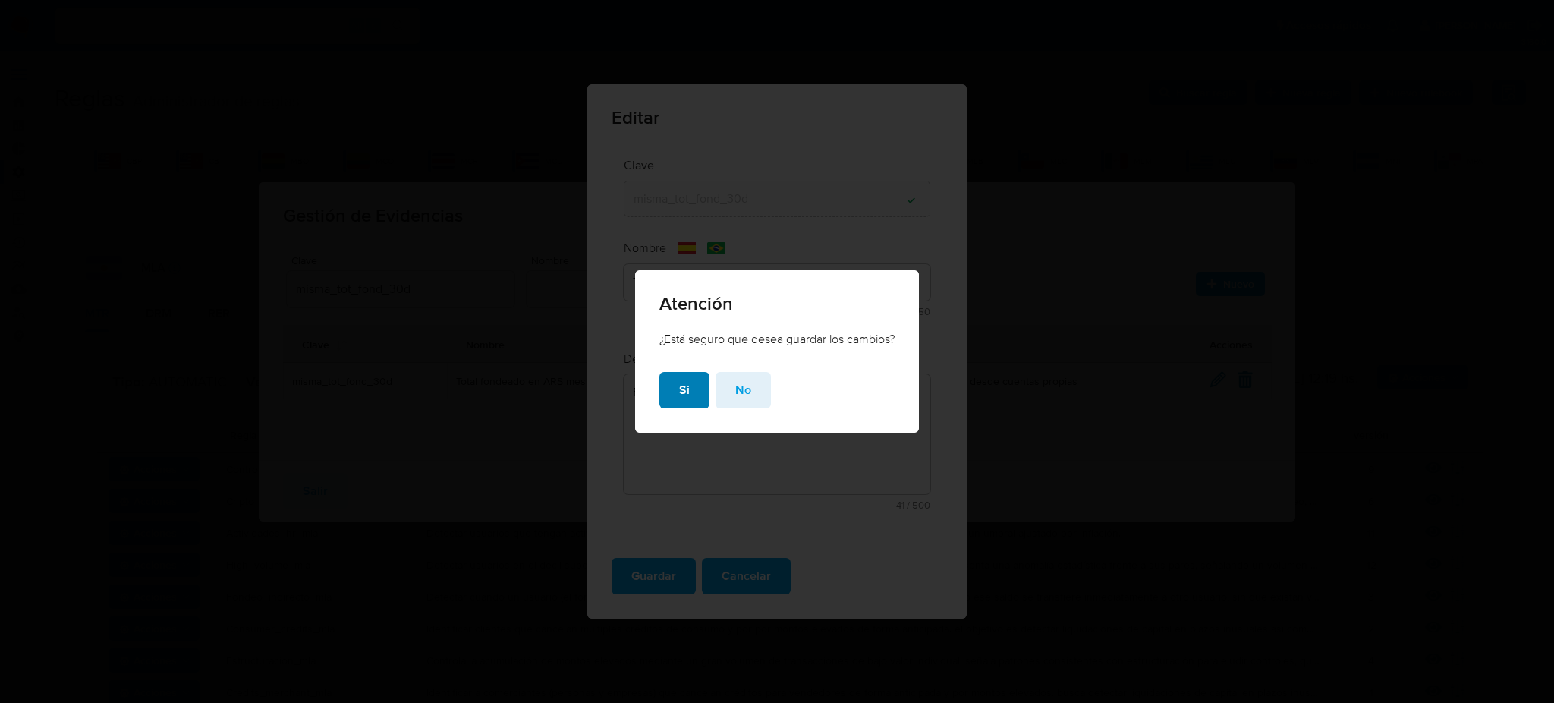
click at [674, 384] on button "Si" at bounding box center [684, 390] width 50 height 36
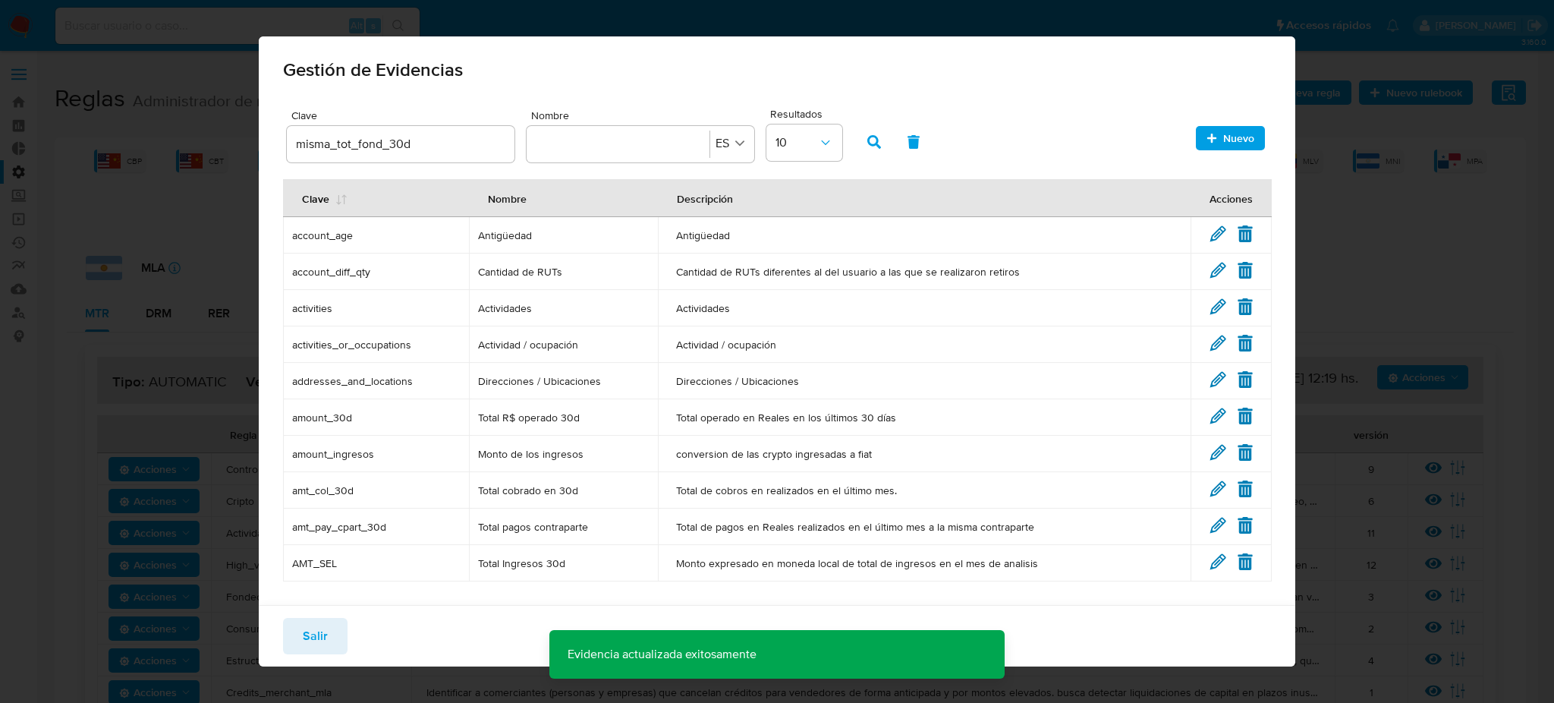
click at [454, 140] on input "misma_tot_fond_30d" at bounding box center [401, 144] width 228 height 20
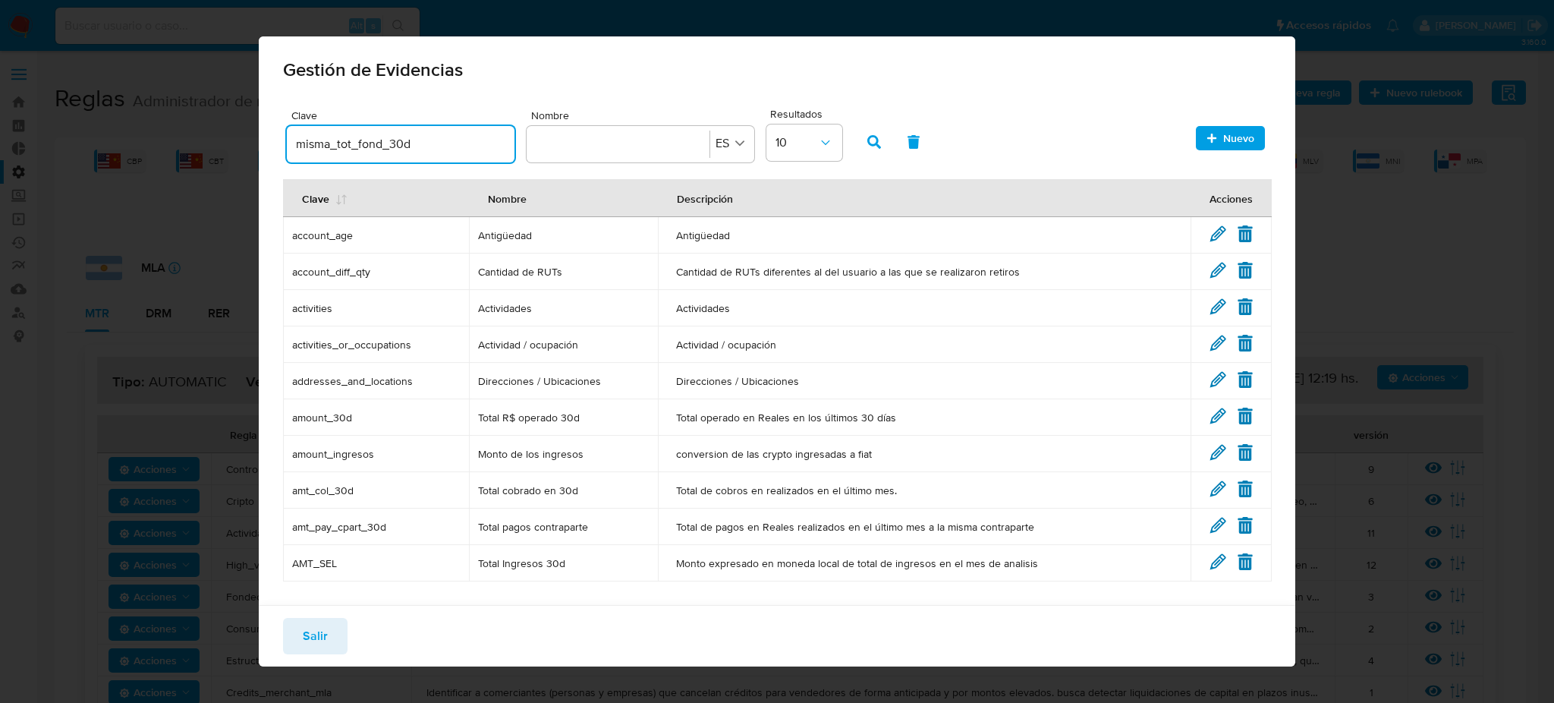
drag, startPoint x: 454, startPoint y: 143, endPoint x: 269, endPoint y: 150, distance: 185.3
click at [269, 150] on div "Clave misma_tot_fond_30d Nombre Nombre ES Resultados 10 Nuevo Clave Nombre Desc…" at bounding box center [777, 373] width 1037 height 537
type input "D"
type input "dist_tot_fond_30d"
drag, startPoint x: 864, startPoint y: 134, endPoint x: 873, endPoint y: 134, distance: 8.3
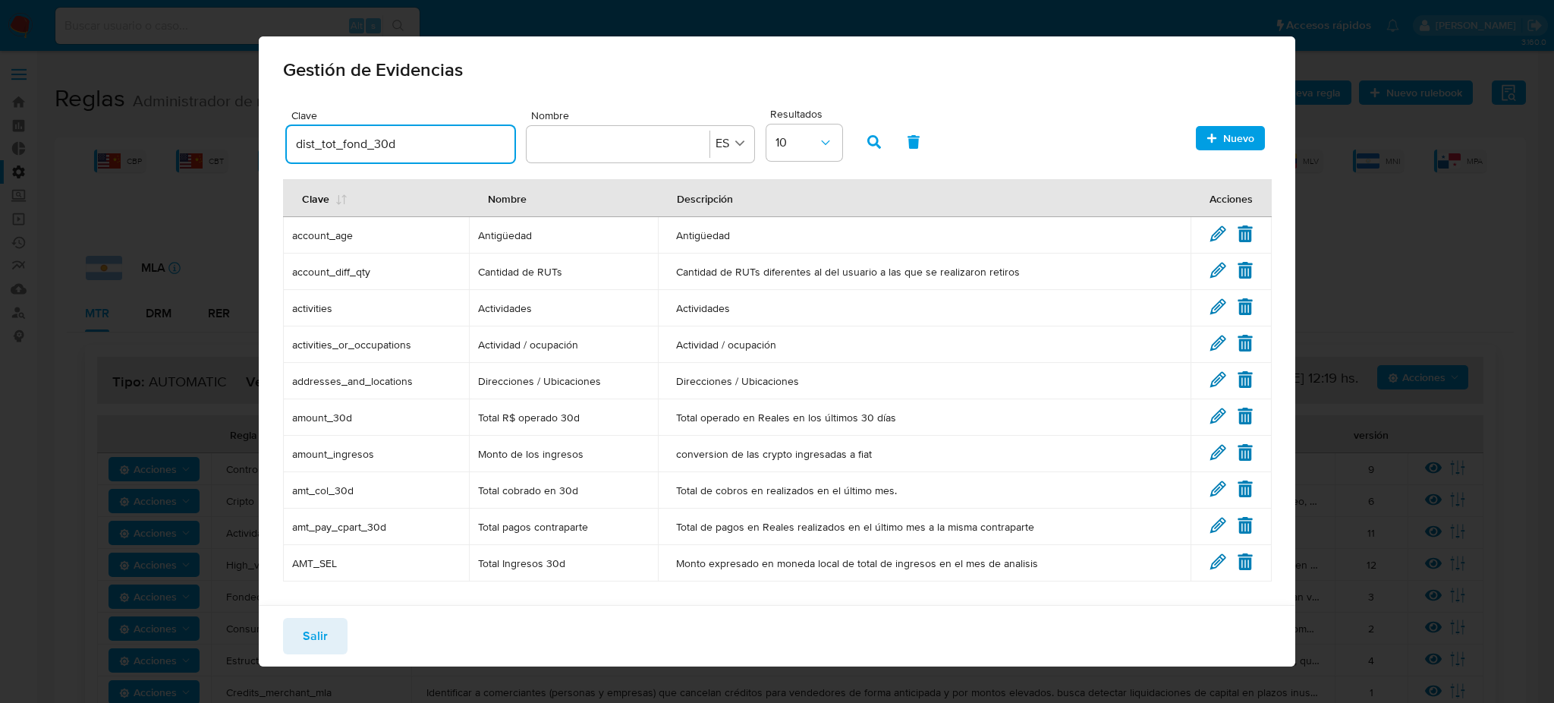
click at [866, 134] on button "button" at bounding box center [874, 142] width 39 height 36
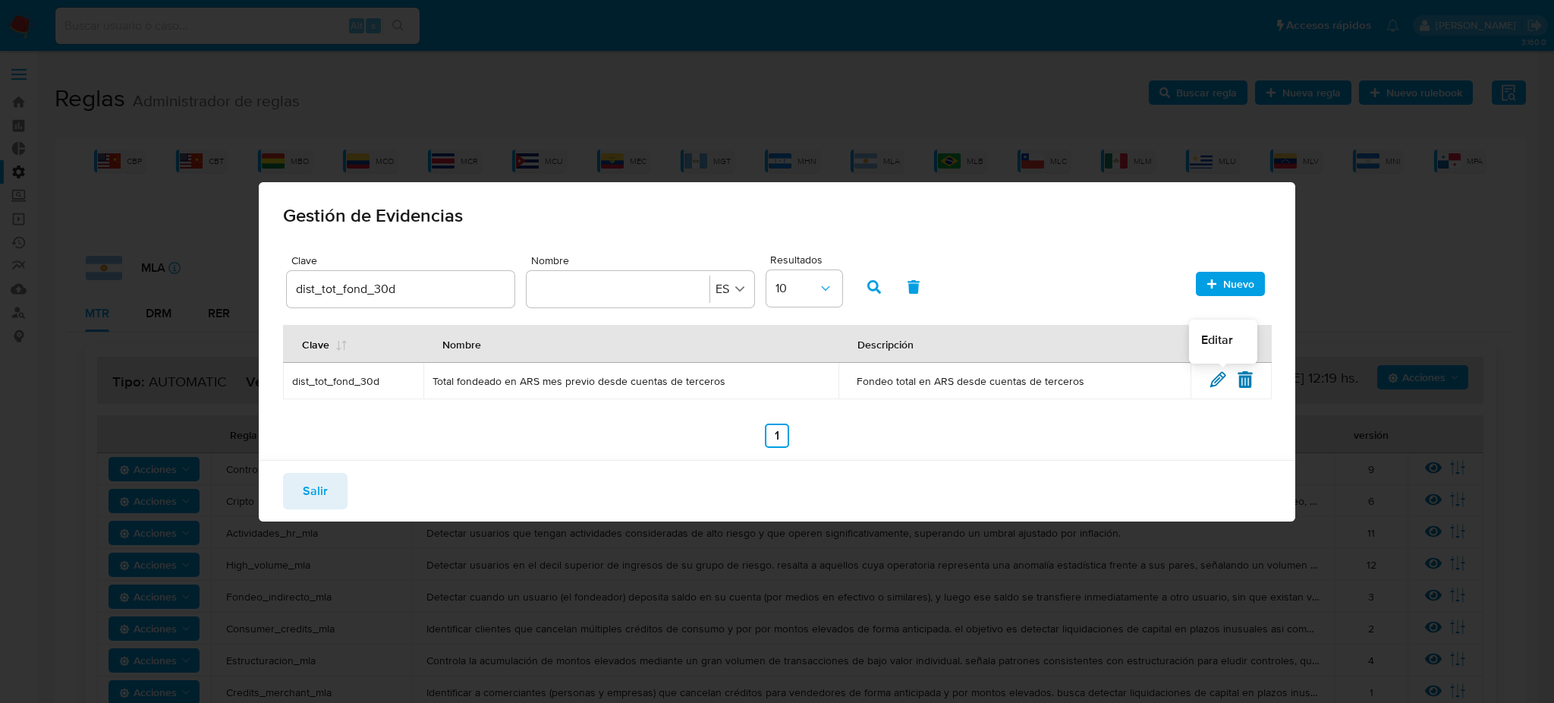
click at [1218, 373] on icon at bounding box center [1218, 379] width 17 height 17
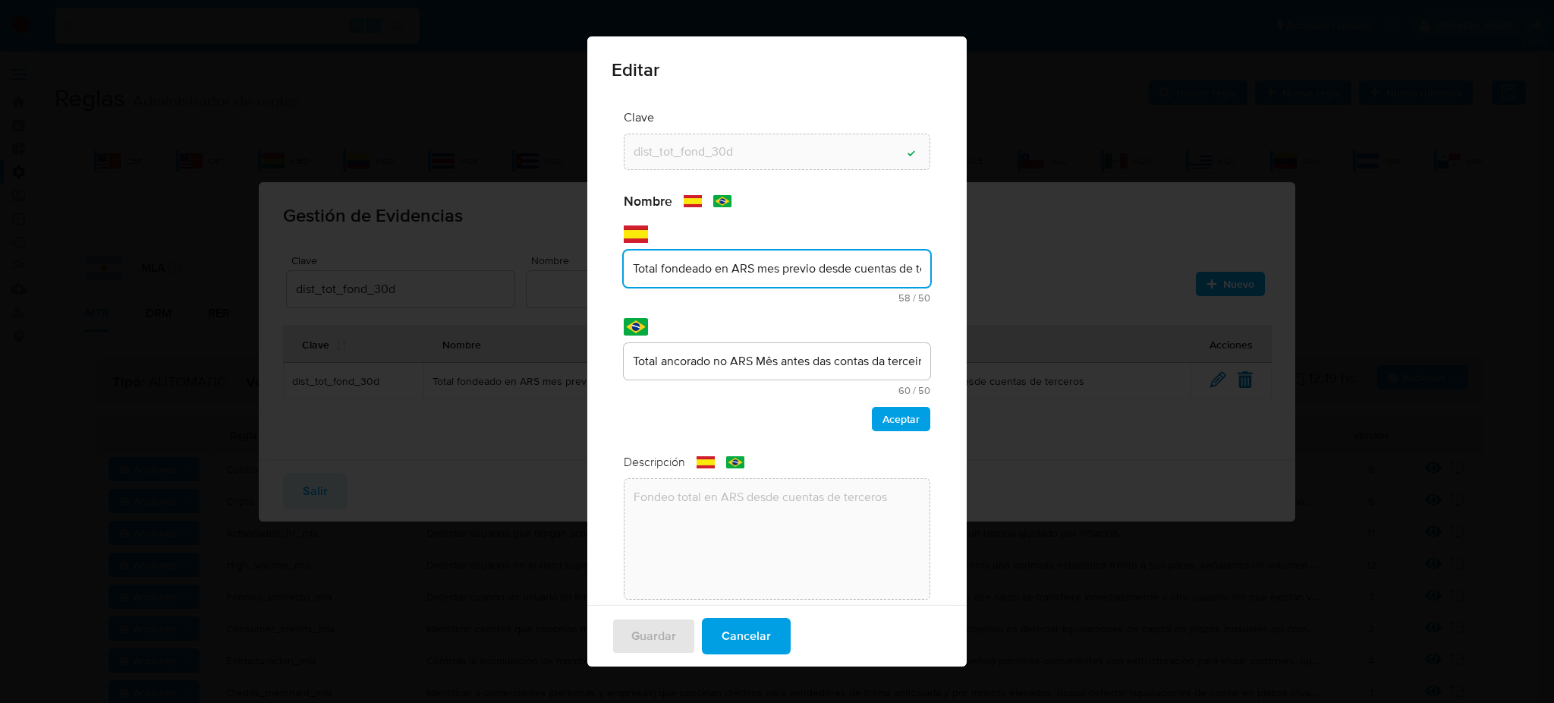
click at [744, 285] on div "Total fondeado en ARS mes previo desde cuentas de terceros" at bounding box center [777, 268] width 307 height 36
click at [751, 260] on div "Nombre text-es Total fondeado en ARS mes previo desde cuentas de terceros 58 / …" at bounding box center [777, 312] width 307 height 238
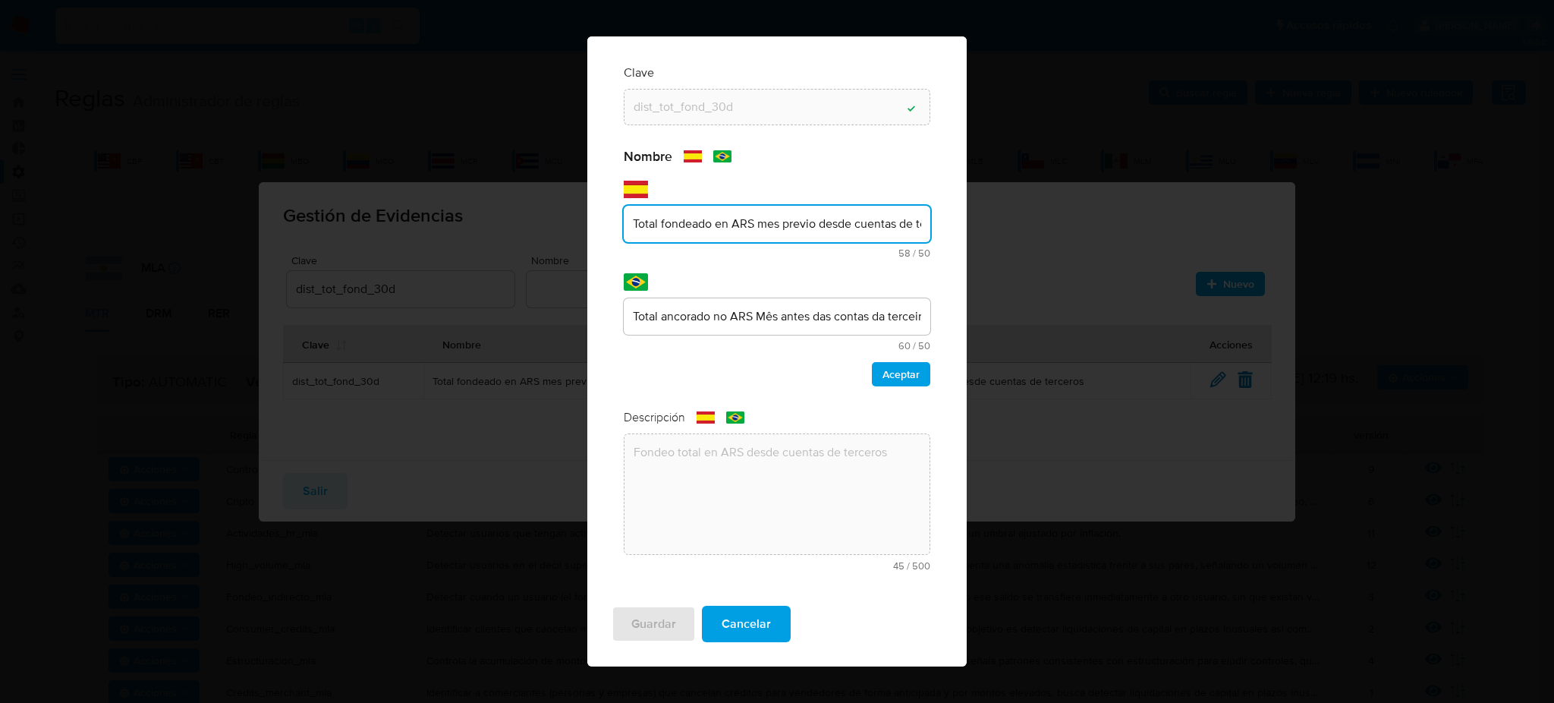
click at [735, 225] on input "Total fondeado en ARS mes previo desde cuentas de terceros" at bounding box center [777, 224] width 307 height 20
type input "Total fondeado en mes previo desde cuentas de terceros"
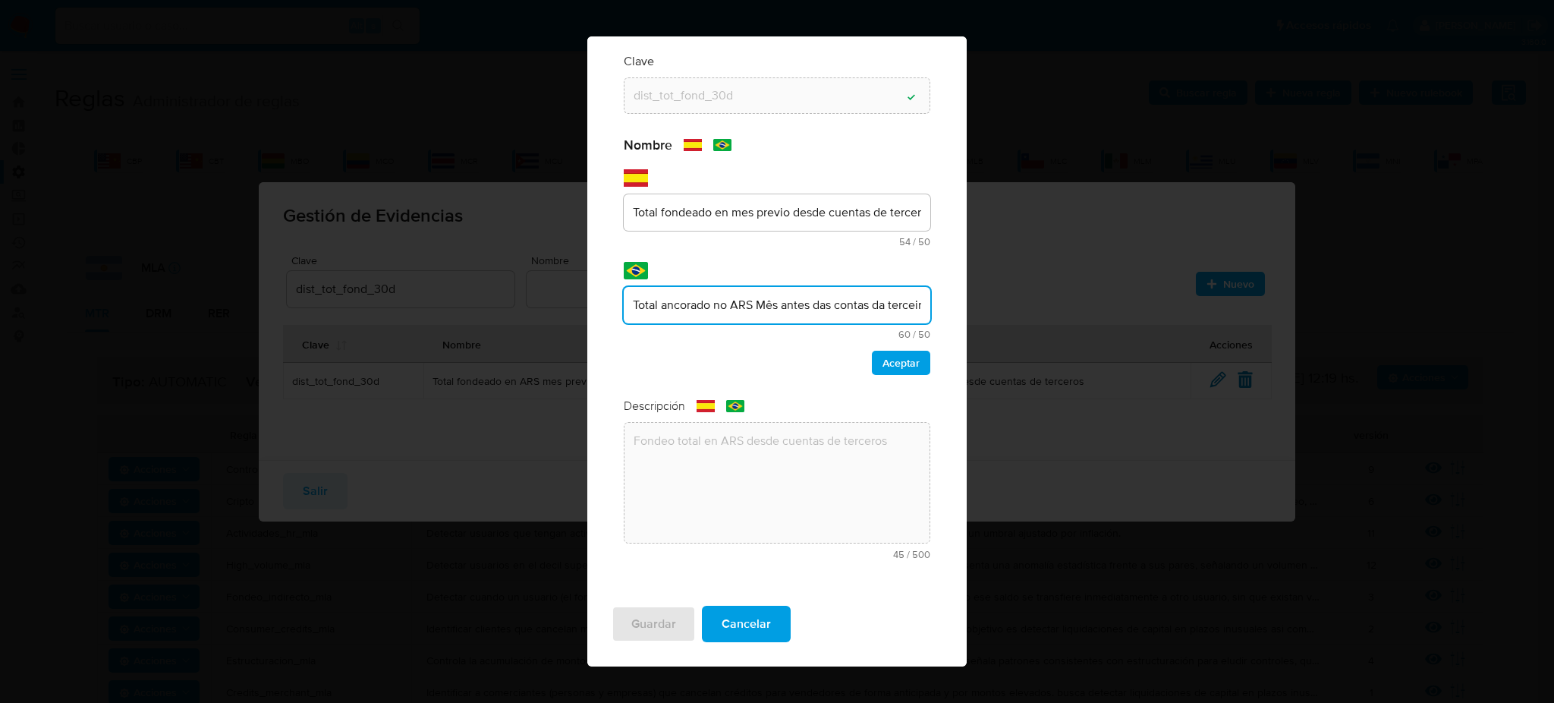
click at [747, 319] on div "Total ancorado no ARS Mês antes das contas da terceira parte" at bounding box center [777, 305] width 307 height 36
click at [745, 297] on input "Total ancorado no ARS Mês antes das contas da terceira parte" at bounding box center [777, 305] width 307 height 20
type input "Total ancorado no Mês antes das contas da terceira parte"
click at [900, 355] on span "Aceptar" at bounding box center [901, 362] width 37 height 21
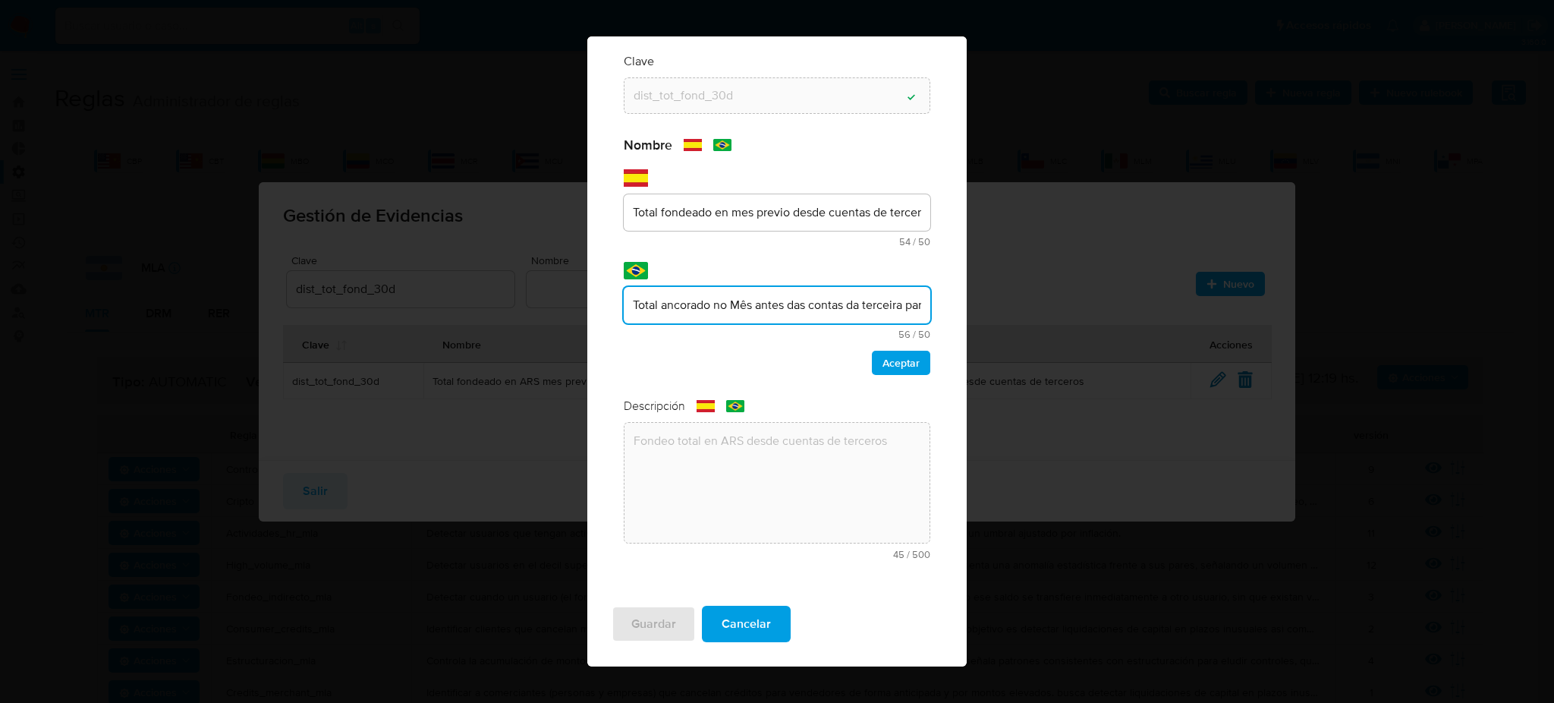
scroll to position [0, 0]
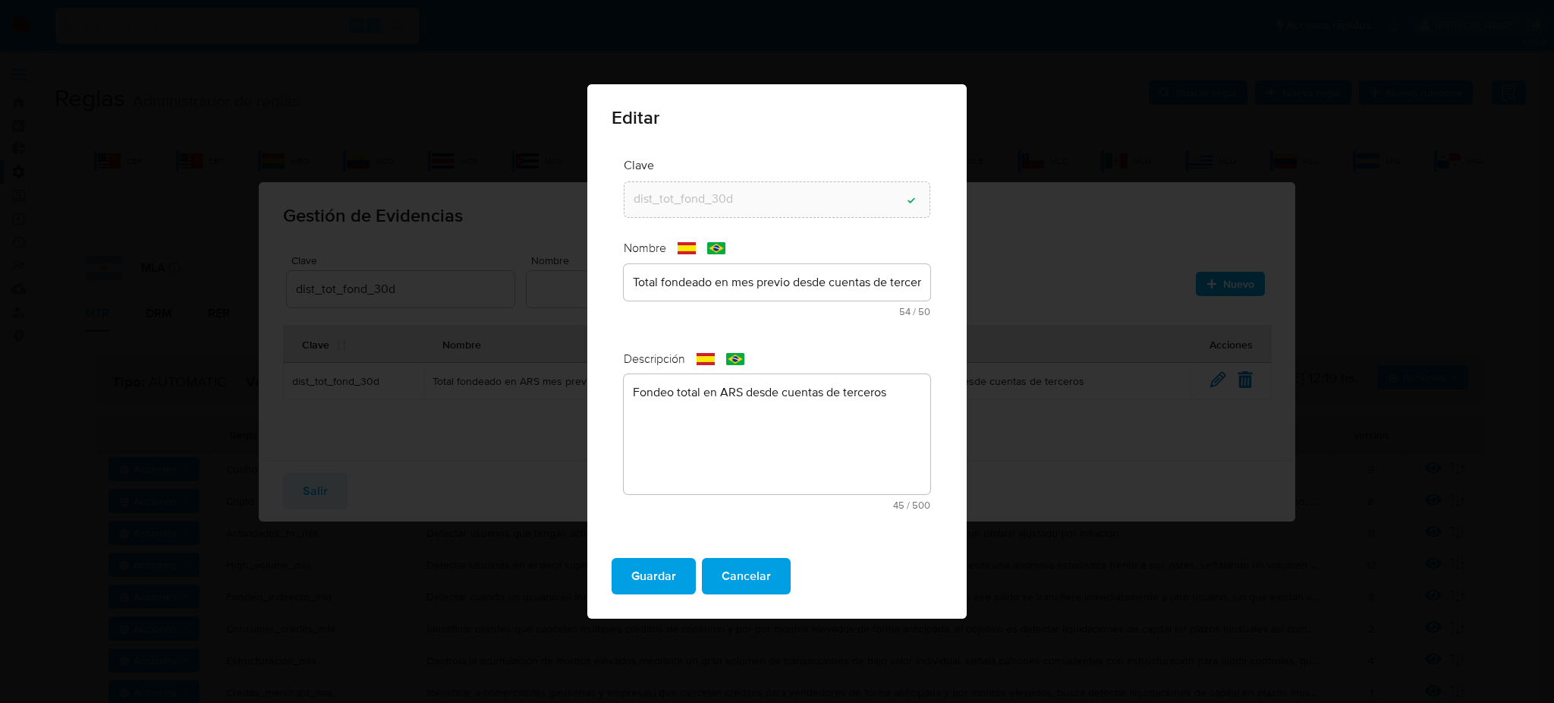
click at [732, 390] on textarea "Fondeo total en ARS desde cuentas de terceros" at bounding box center [777, 434] width 307 height 120
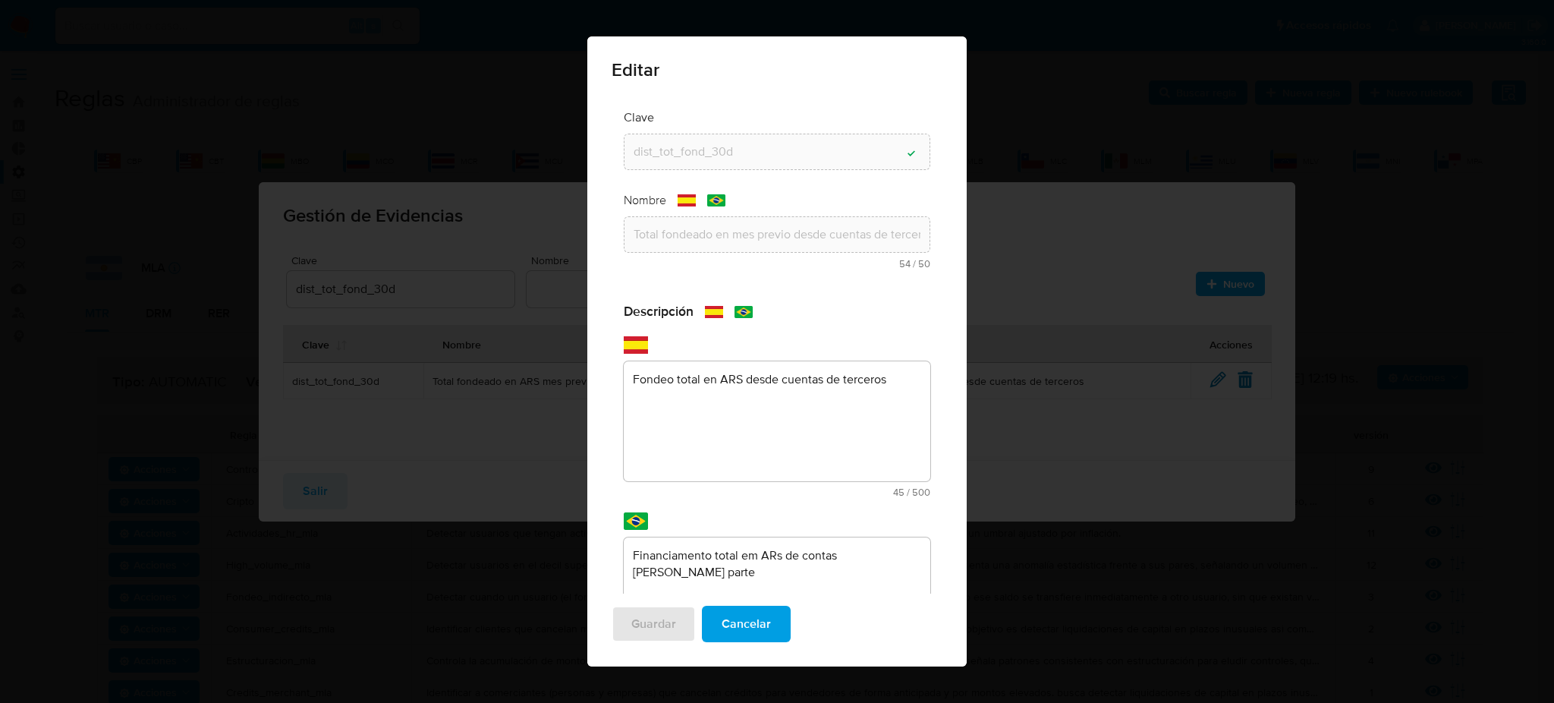
click at [731, 392] on div "Descripción text-es Fondeo total en ARS desde cuentas de terceros 45 / 500 455 …" at bounding box center [777, 505] width 307 height 405
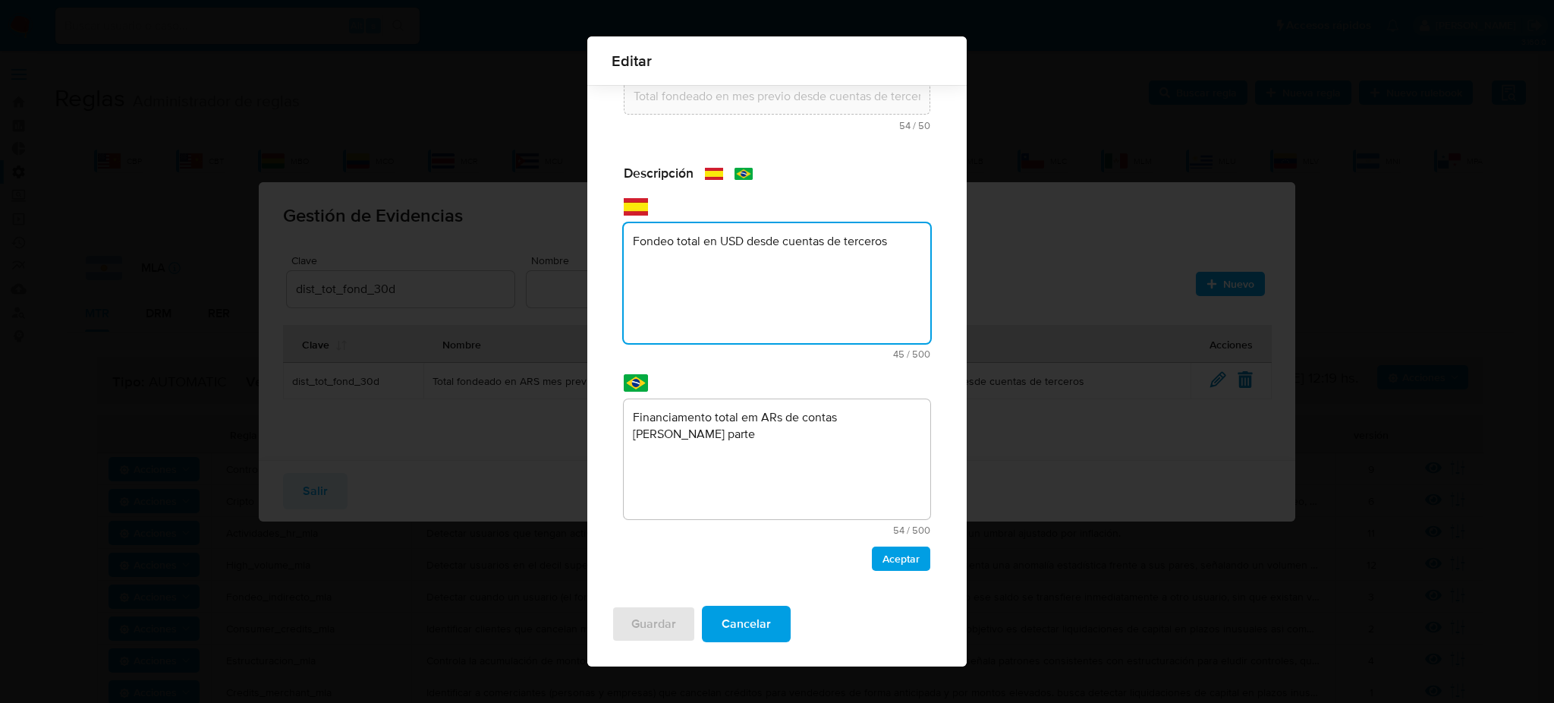
type textarea "Fondeo total en USD desde cuentas de terceros"
click at [766, 414] on textarea "Financiamento total em ARs de contas de terceira parte" at bounding box center [777, 459] width 307 height 120
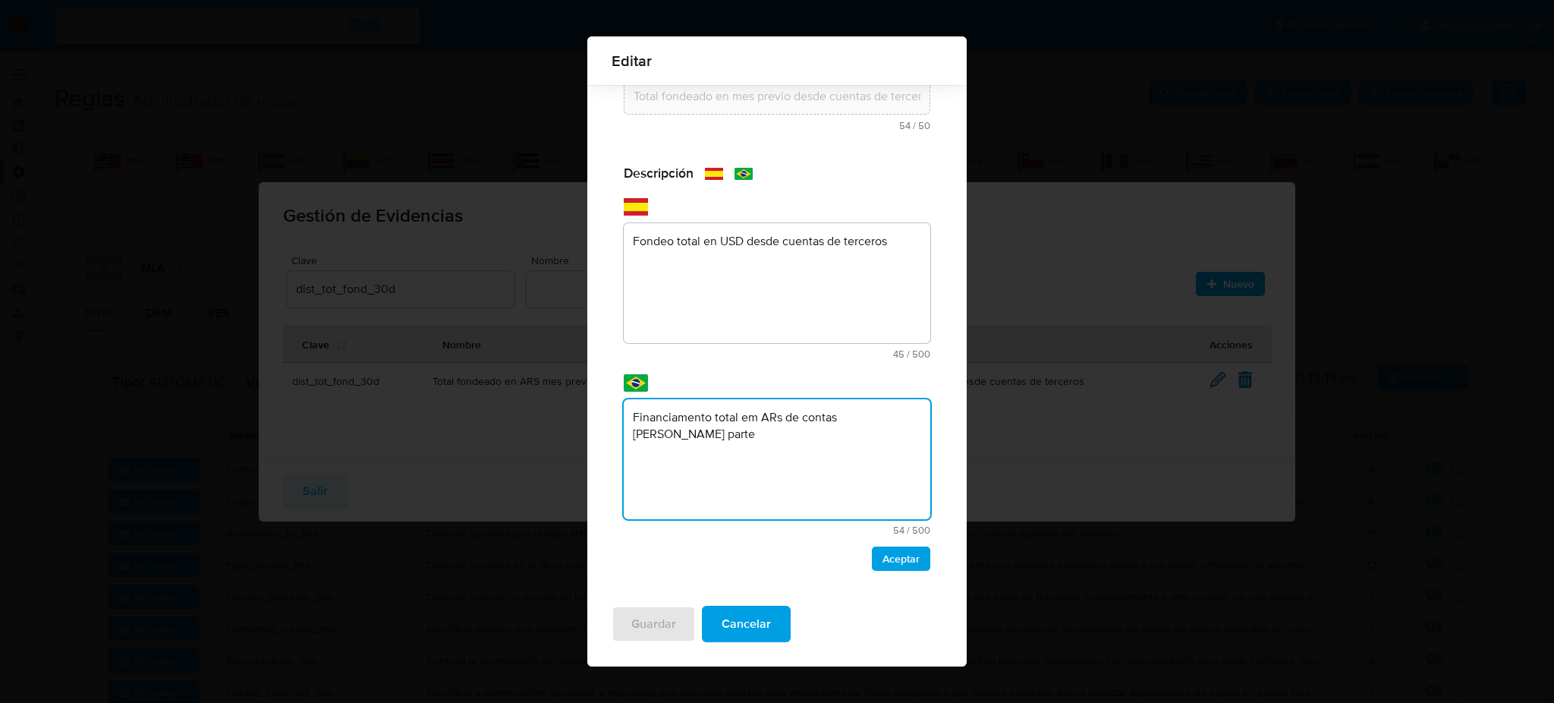
click at [766, 414] on textarea "Financiamento total em ARs de contas de terceira parte" at bounding box center [777, 459] width 307 height 120
type textarea "Financiamento total em USD de contas de terceira parte"
click at [889, 554] on span "Aceptar" at bounding box center [901, 558] width 37 height 21
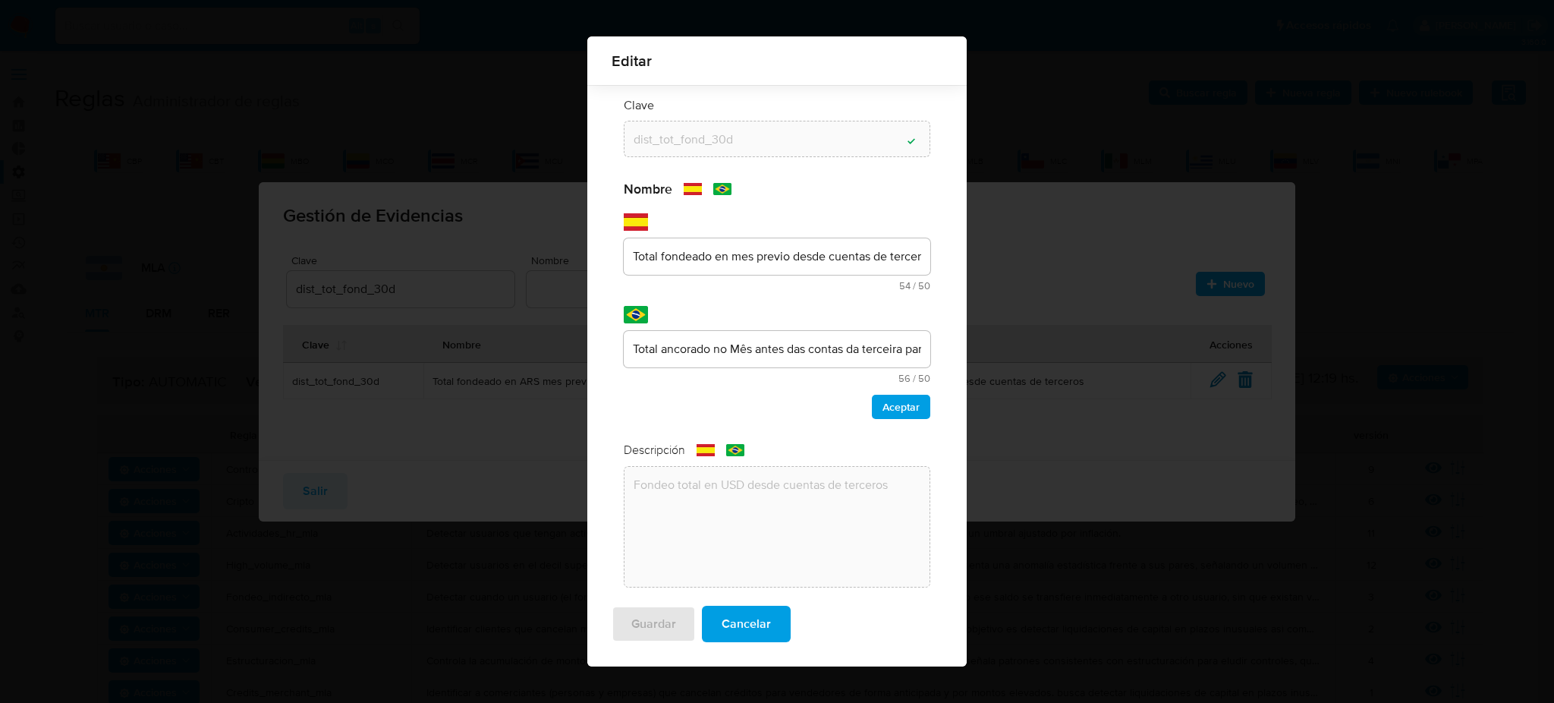
click at [735, 281] on div "text-es Total fondeado en mes previo desde cuentas de terceros 54 / 50 -4 carac…" at bounding box center [777, 264] width 307 height 52
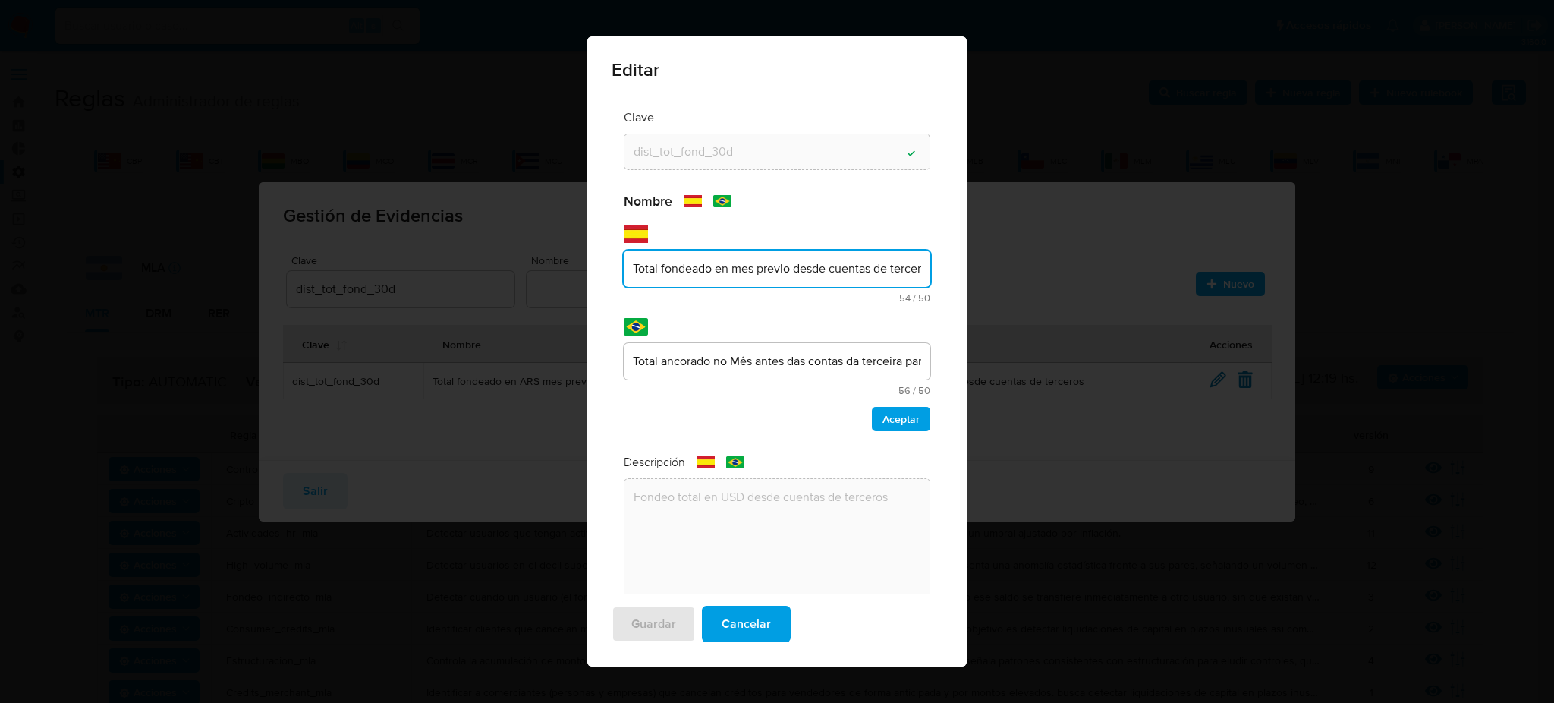
click at [770, 250] on div "text-es Total fondeado en mes previo desde cuentas de terceros 54 / 50 -4 carac…" at bounding box center [777, 276] width 307 height 52
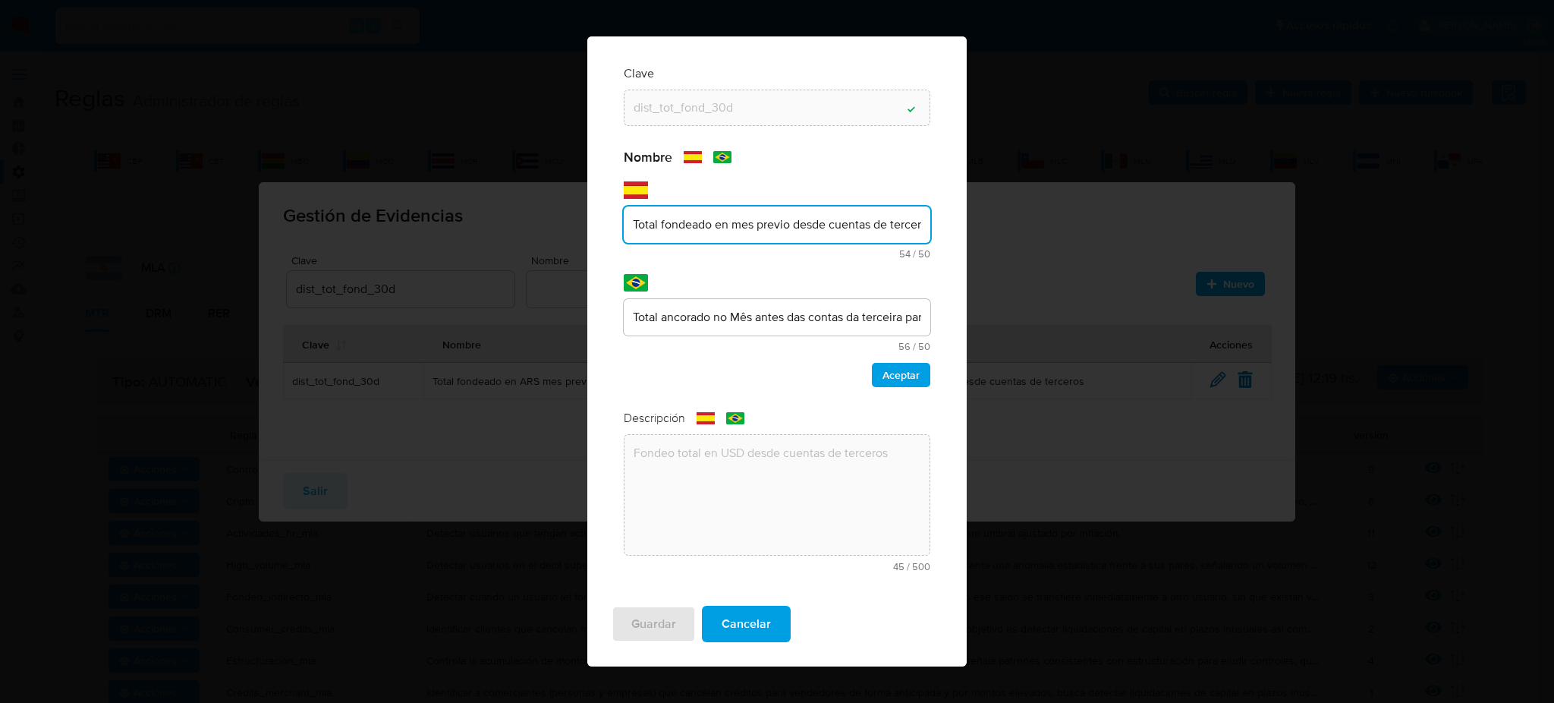
click at [772, 223] on input "Total fondeado en mes previo desde cuentas de terceros" at bounding box center [777, 225] width 307 height 20
click at [774, 316] on div "Total ancorado no Mês antes das contas da terceira parte" at bounding box center [777, 317] width 307 height 36
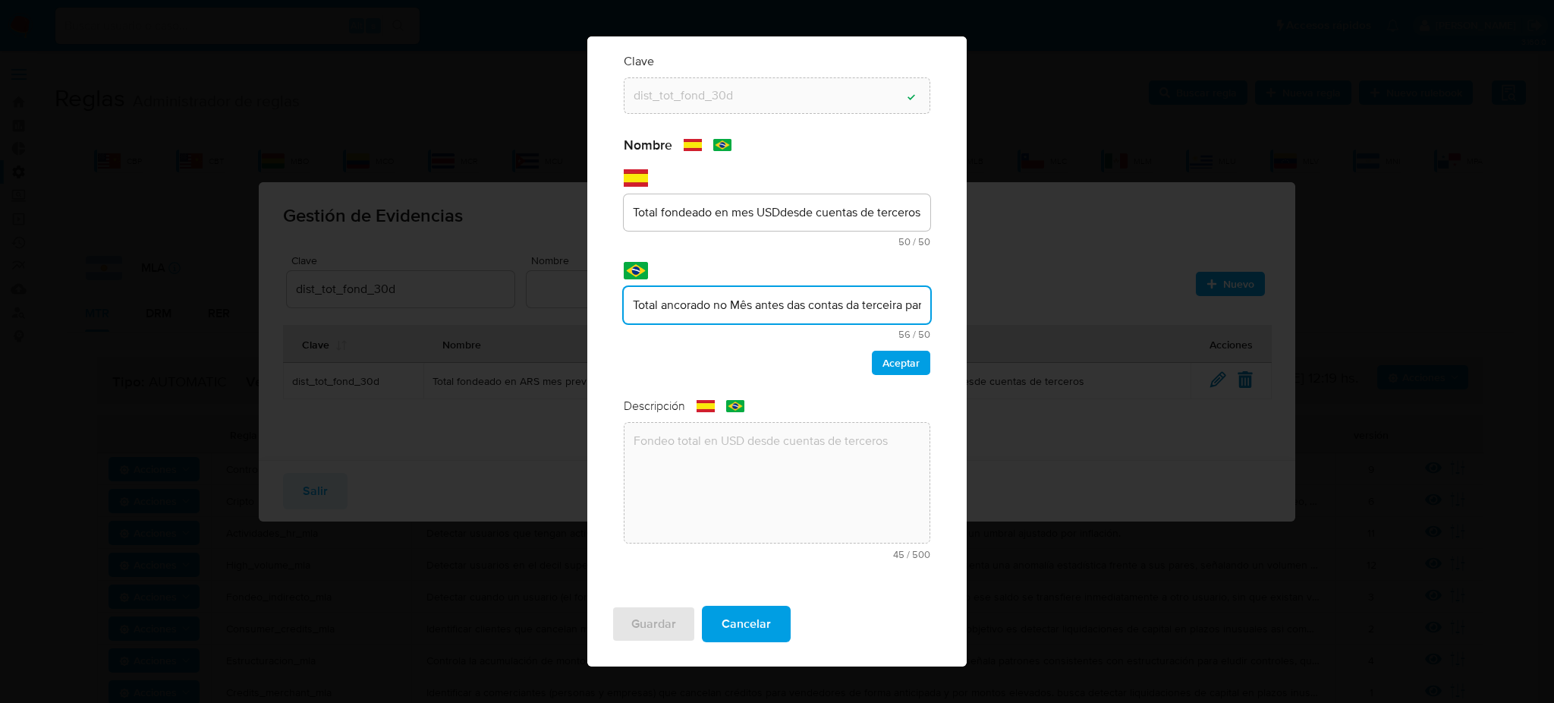
click at [774, 316] on div "Total ancorado no Mês antes das contas da terceira parte" at bounding box center [777, 305] width 307 height 36
click at [763, 311] on input "Total ancorado no Mês antes das contas da terceira parte" at bounding box center [777, 305] width 307 height 20
click at [763, 309] on input "Total ancorado no Mês antes das contas da terceira parte" at bounding box center [777, 305] width 307 height 20
click at [767, 302] on input "Total ancorado no Mês antes das contas da terceira parte" at bounding box center [777, 305] width 307 height 20
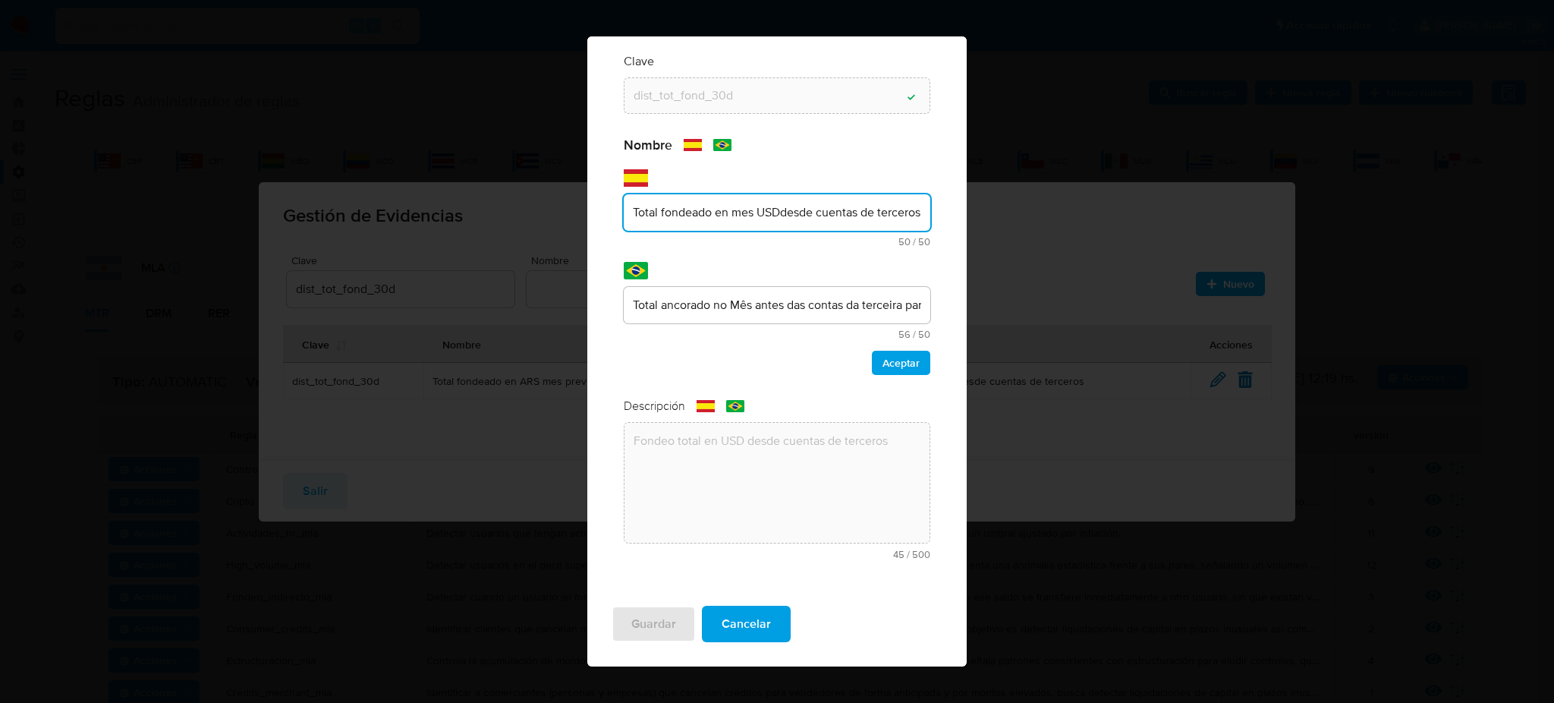
click at [779, 215] on input "Total fondeado en mes USDdesde cuentas de terceros" at bounding box center [777, 213] width 307 height 20
type input "Total fondeado en USD desde cuentas de terceros"
click at [751, 307] on input "Total ancorado no Mês antes das contas da terceira parte" at bounding box center [777, 305] width 307 height 20
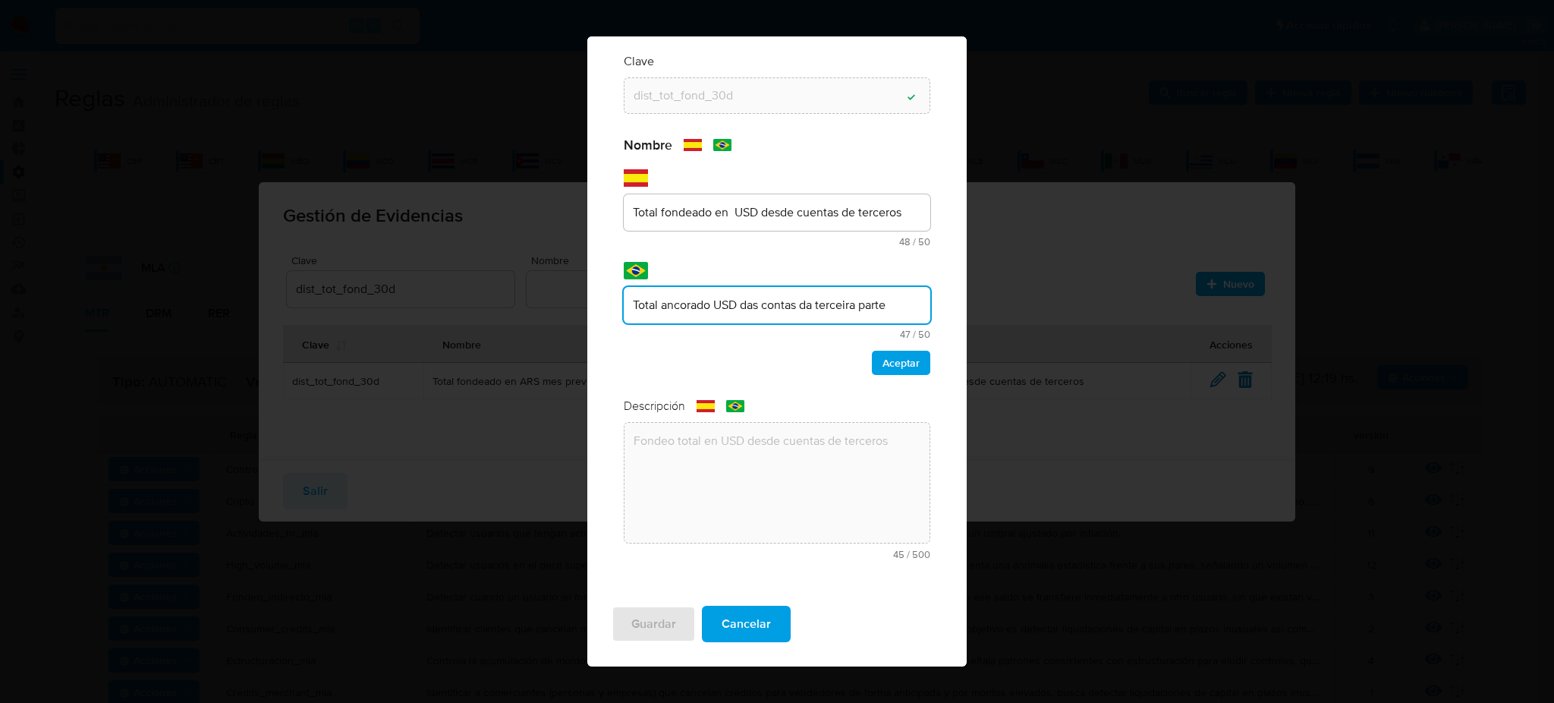
type input "Total ancorado USD das contas da terceira parte"
click at [883, 357] on span "Aceptar" at bounding box center [901, 362] width 37 height 21
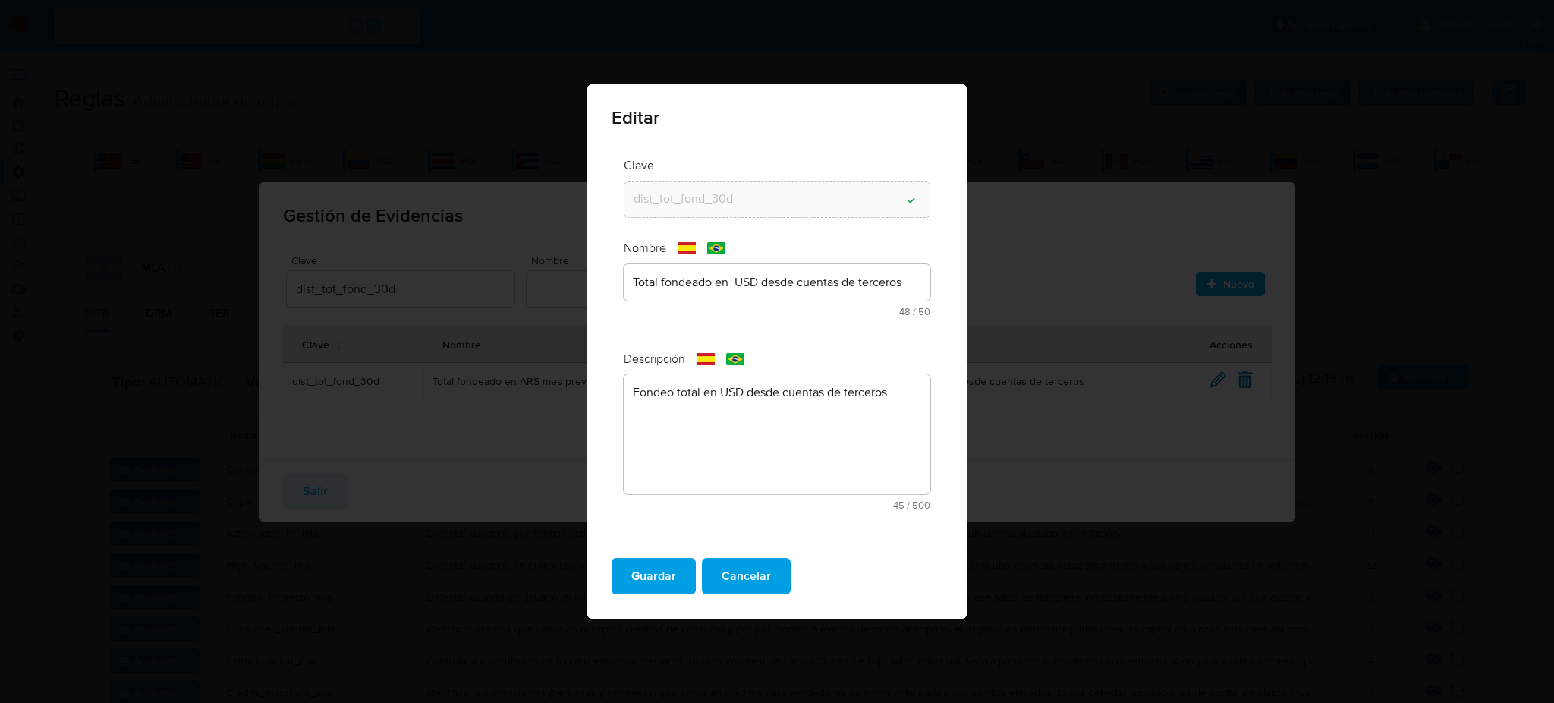
scroll to position [0, 0]
click at [631, 570] on span "Guardar" at bounding box center [653, 575] width 45 height 33
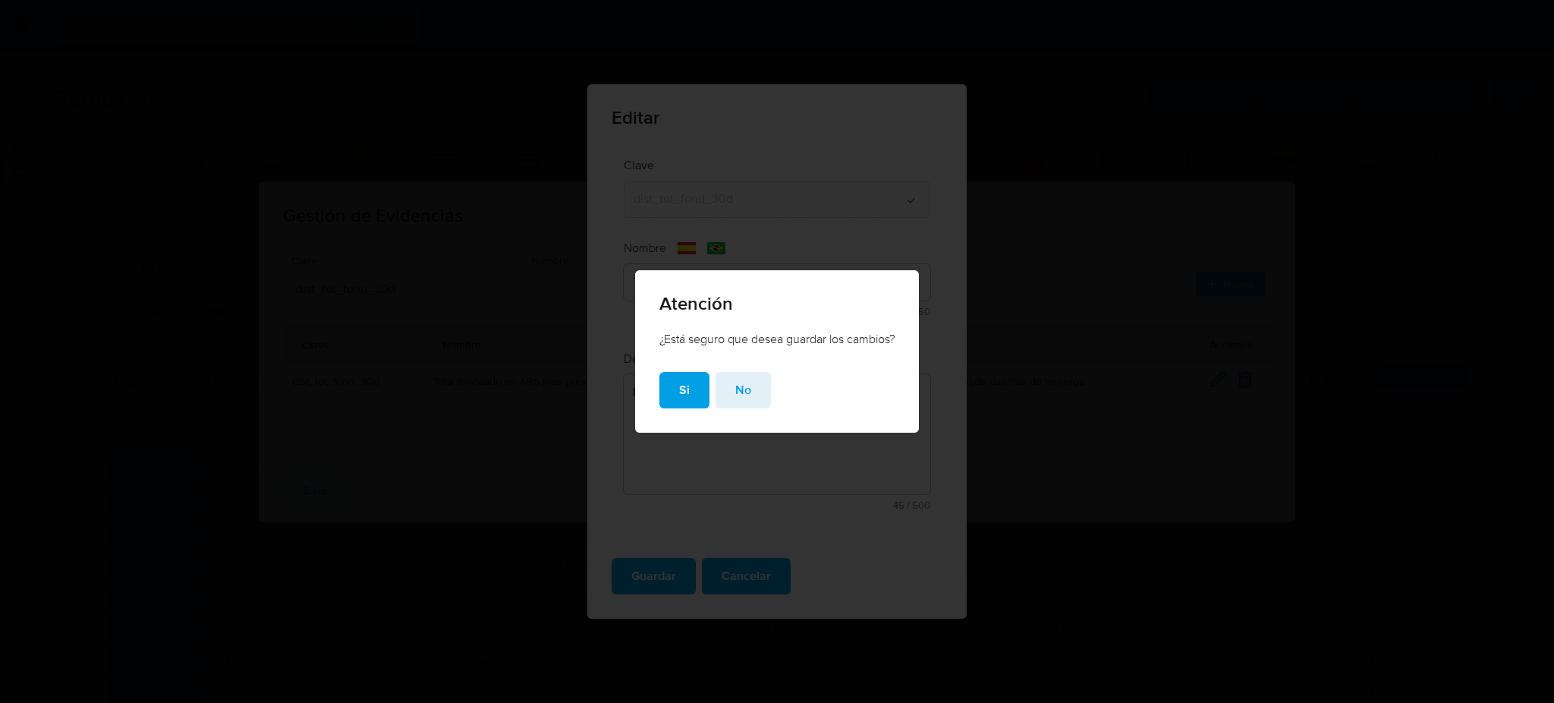
click at [682, 370] on div "¿Está seguro que desea guardar los cambios?" at bounding box center [777, 351] width 284 height 41
click at [679, 383] on span "Si" at bounding box center [684, 389] width 11 height 33
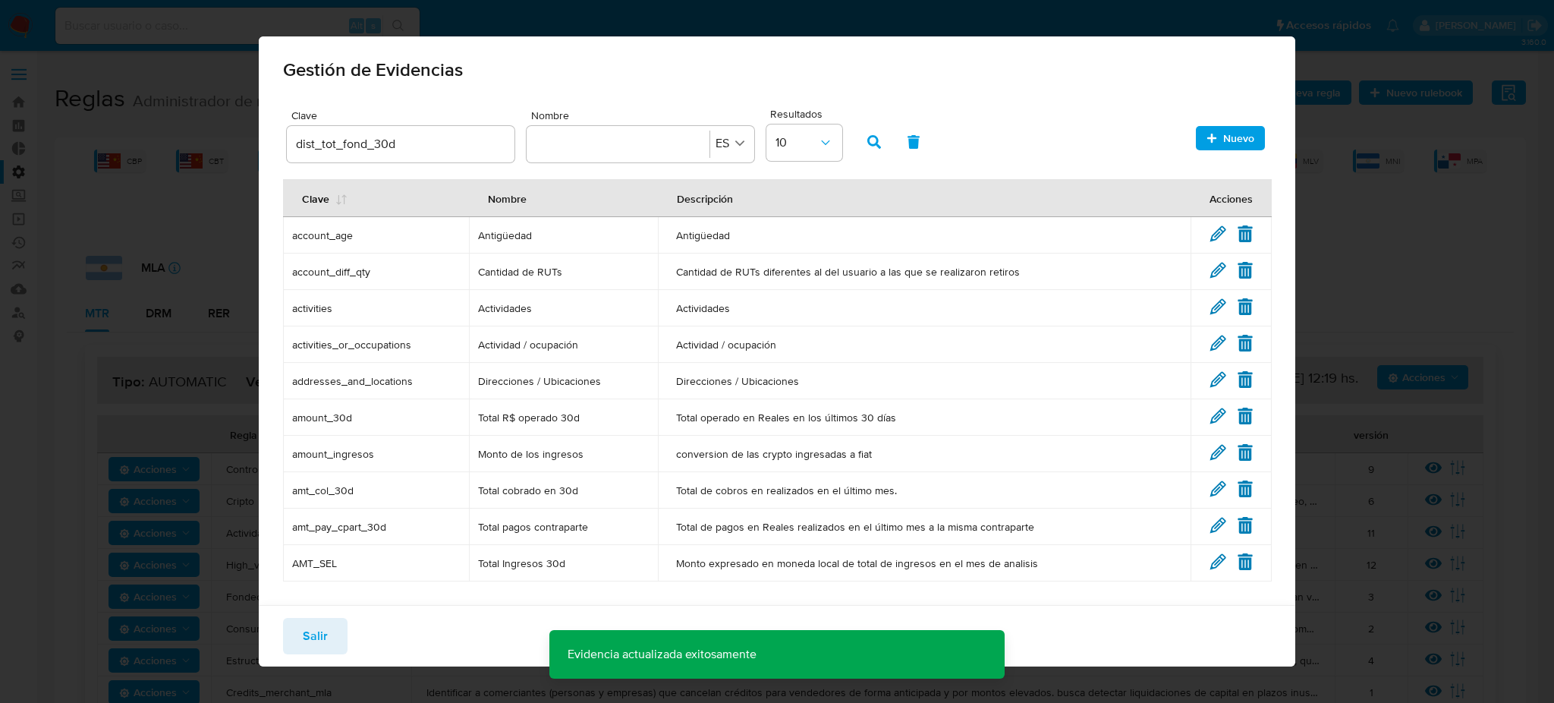
click at [430, 142] on input "dist_tot_fond_30d" at bounding box center [401, 144] width 228 height 20
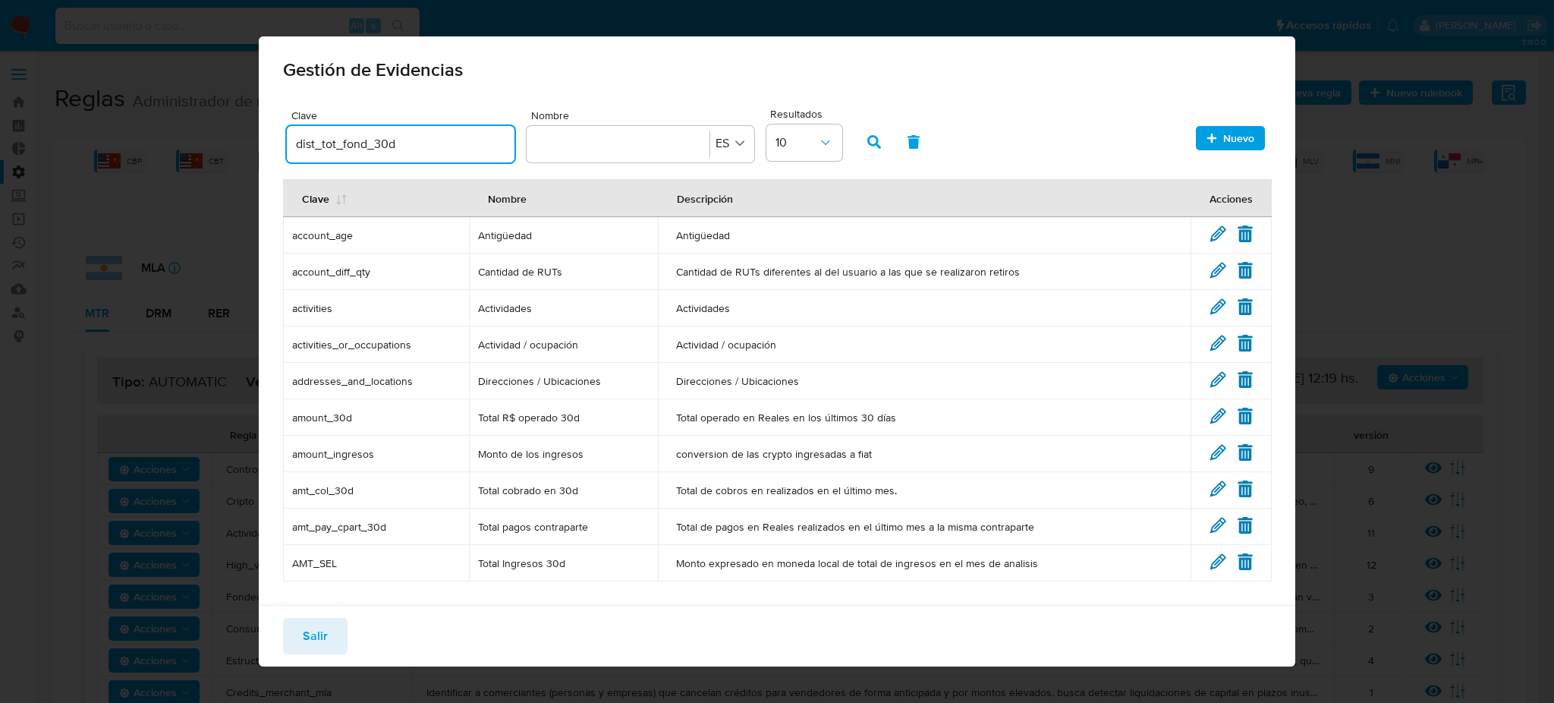
drag, startPoint x: 409, startPoint y: 141, endPoint x: 188, endPoint y: 127, distance: 221.3
click at [137, 128] on div "Gestión de Evidencias Clave dist_tot_fond_30d Nombre Nombre ES Resultados 10 Nu…" at bounding box center [777, 351] width 1554 height 703
type input "M"
type input "misma_tot_fond_30d"
click at [879, 143] on icon "button" at bounding box center [874, 142] width 14 height 14
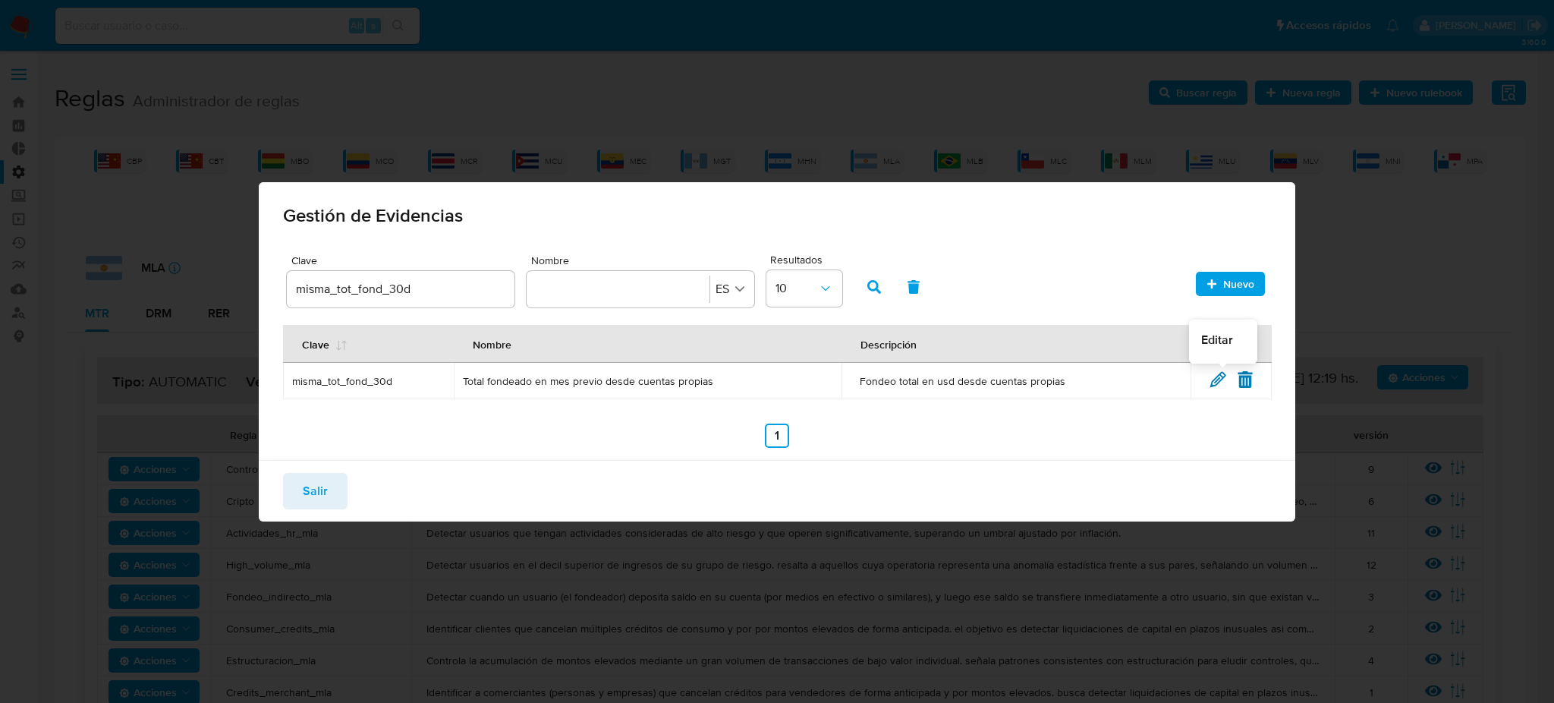
click at [1218, 372] on icon at bounding box center [1218, 379] width 17 height 17
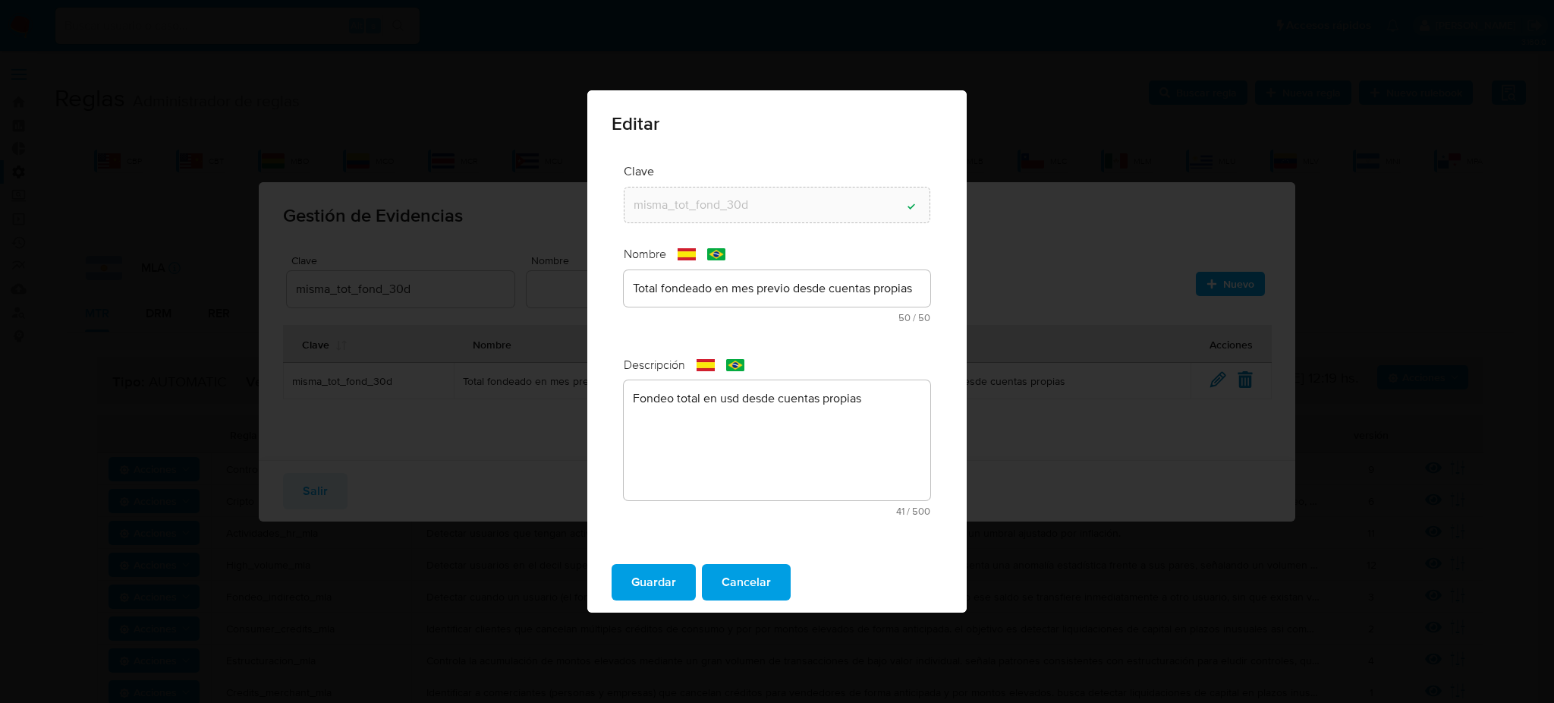
click at [743, 295] on div "text-es Total fondeado en mes previo desde cuentas propias 50 / 50 0 caracteres…" at bounding box center [777, 296] width 307 height 52
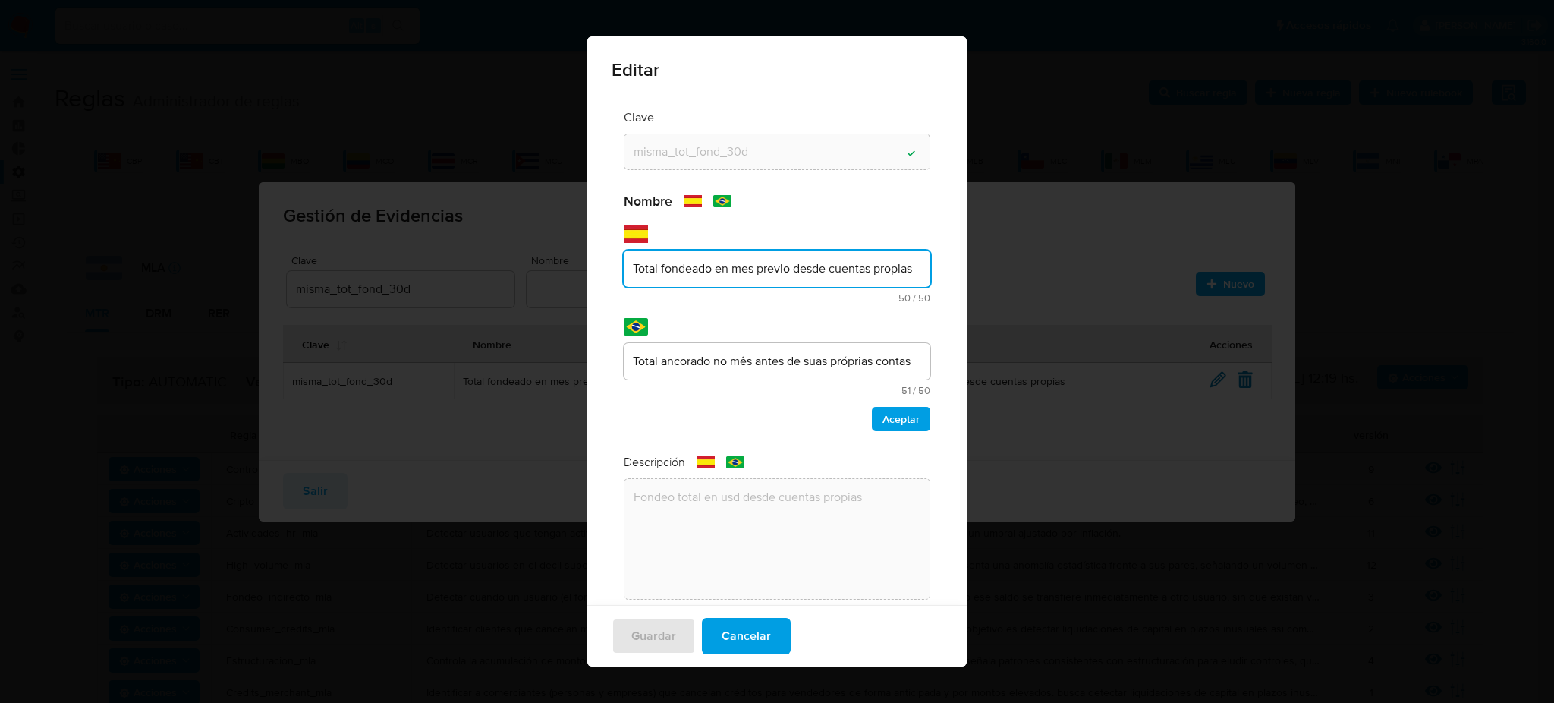
click at [720, 269] on input "Total fondeado en mes previo desde cuentas propias" at bounding box center [777, 269] width 307 height 20
drag, startPoint x: 713, startPoint y: 267, endPoint x: 751, endPoint y: 267, distance: 37.9
click at [751, 267] on input "Total fondeado en mes previo desde cuentas propias" at bounding box center [777, 269] width 307 height 20
type input "Total fondeado en USD previo desde cuentas propias"
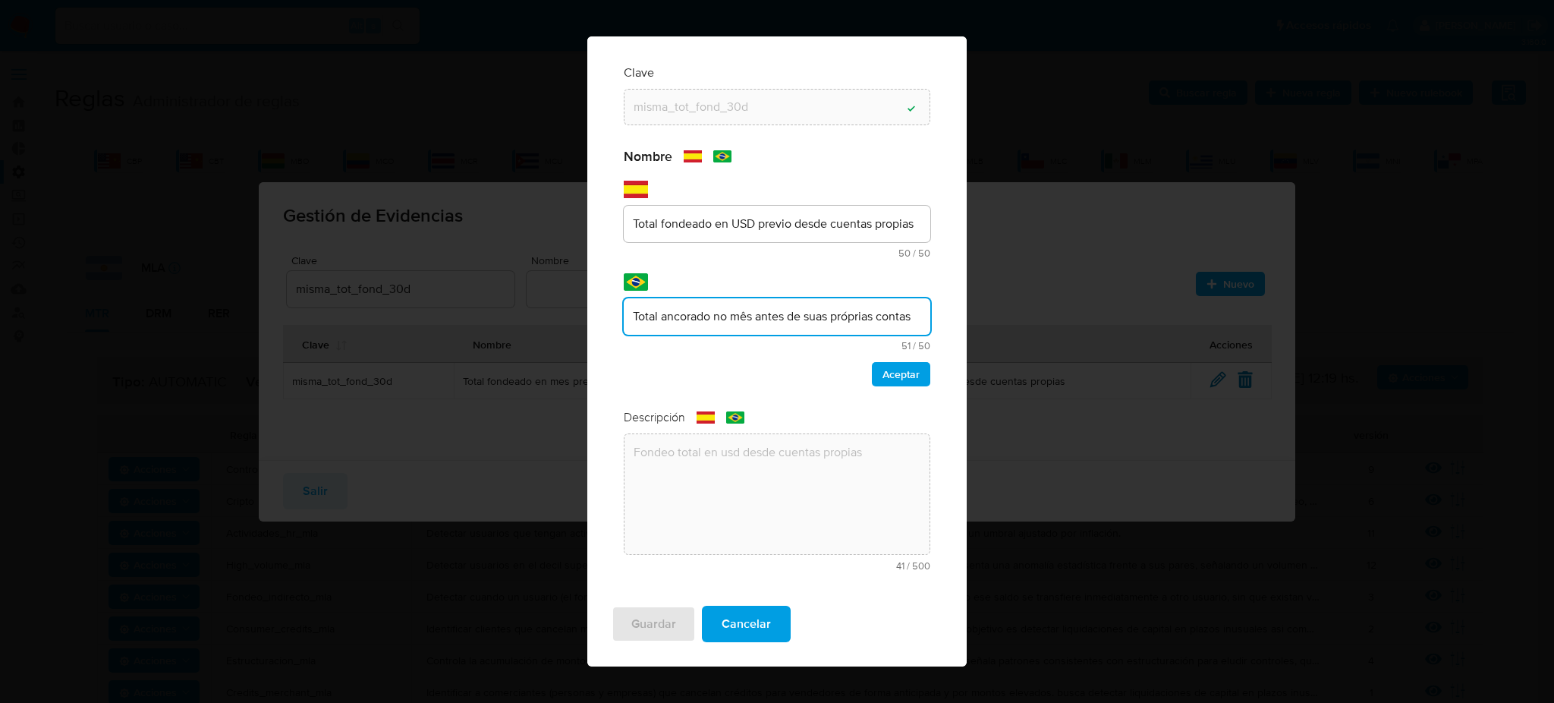
click at [741, 360] on div "Nombre text-es Total fondeado en USD previo desde cuentas propias 50 / 50 0 car…" at bounding box center [777, 267] width 307 height 238
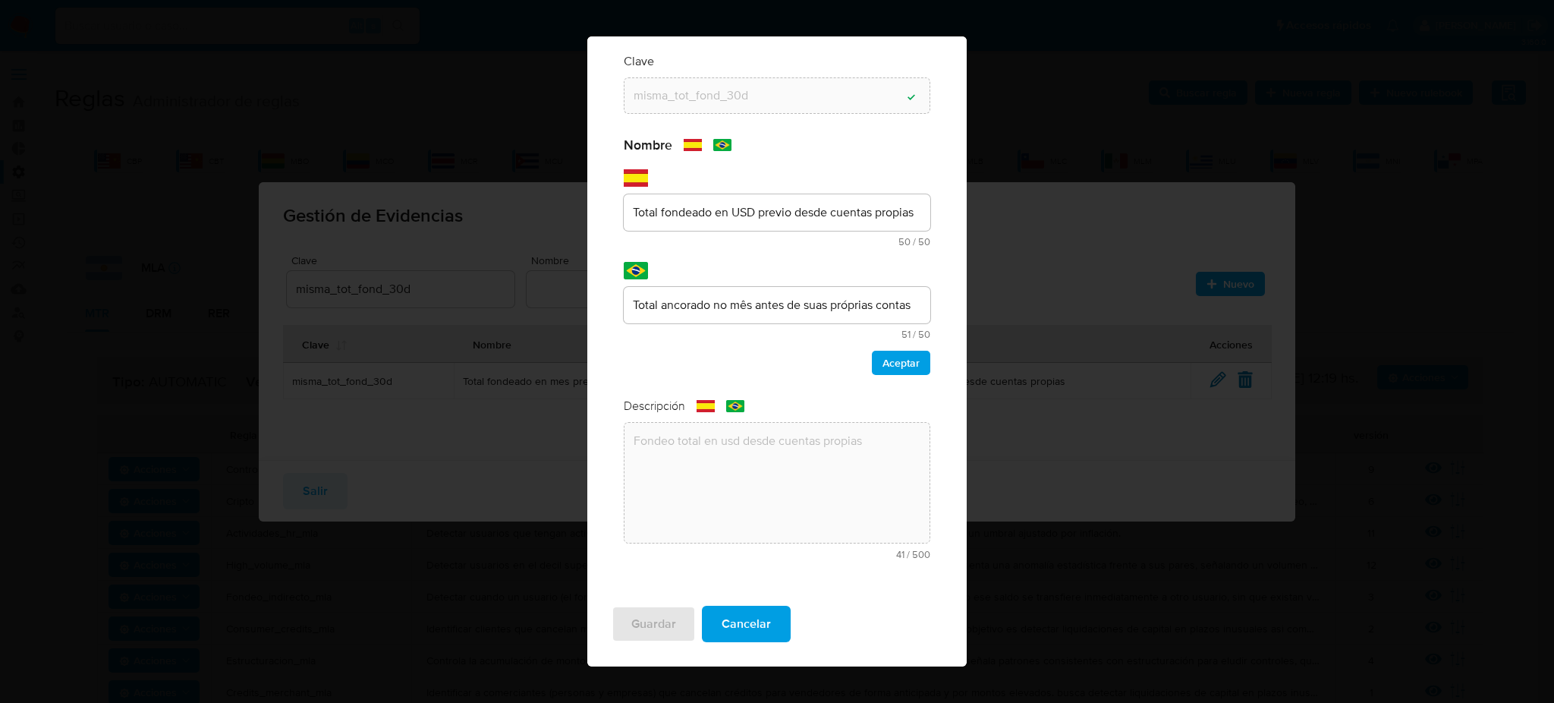
click at [741, 316] on div "Total ancorado no mês antes de suas próprias contas" at bounding box center [777, 305] width 307 height 36
click at [741, 298] on input "Total ancorado no mês antes de suas próprias contas" at bounding box center [777, 305] width 307 height 20
click at [768, 304] on input "Total ancorado no usdantes de suas próprias contas" at bounding box center [777, 305] width 307 height 20
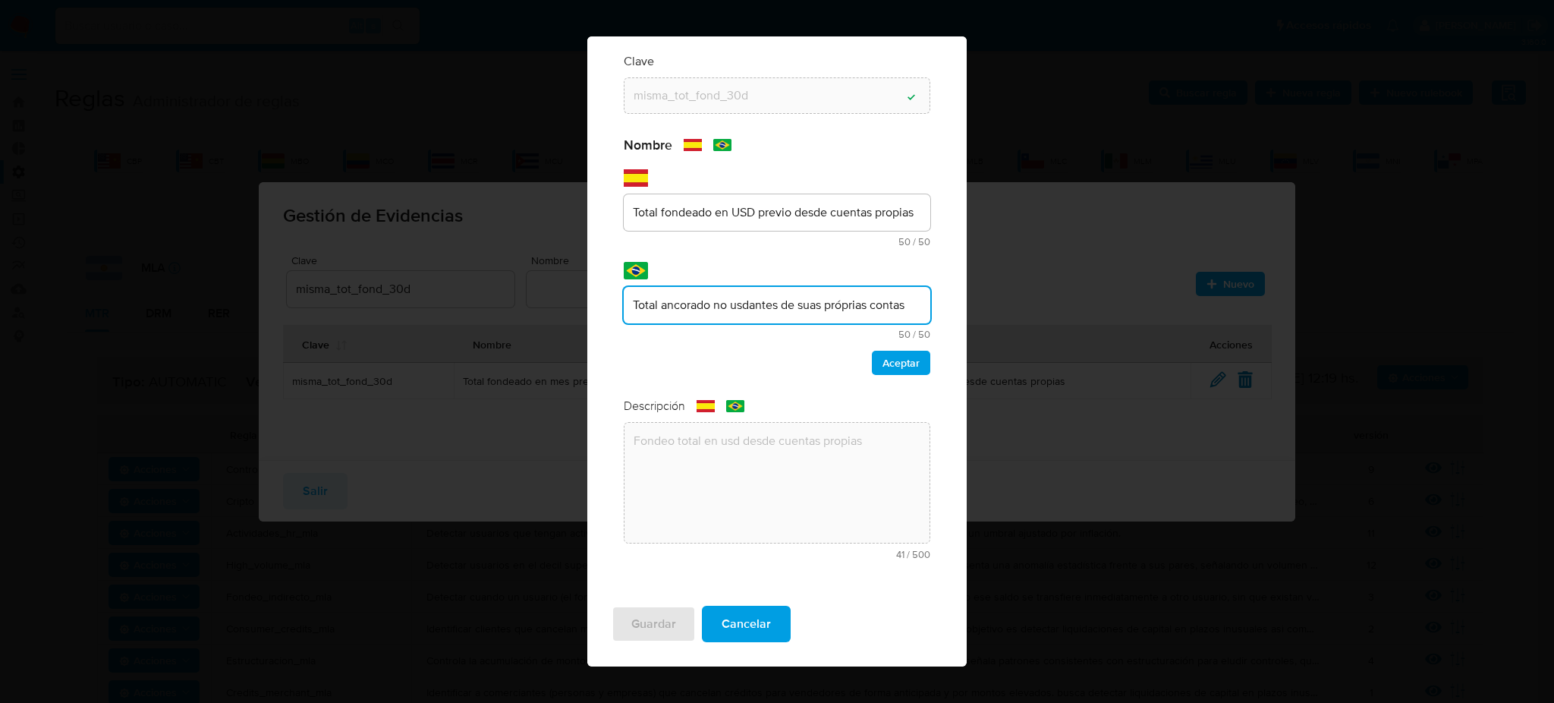
click at [768, 304] on input "Total ancorado no usdantes de suas próprias contas" at bounding box center [777, 305] width 307 height 20
type input "Total ancorado no USD suas próprias contas"
click at [883, 354] on span "Aceptar" at bounding box center [901, 362] width 37 height 21
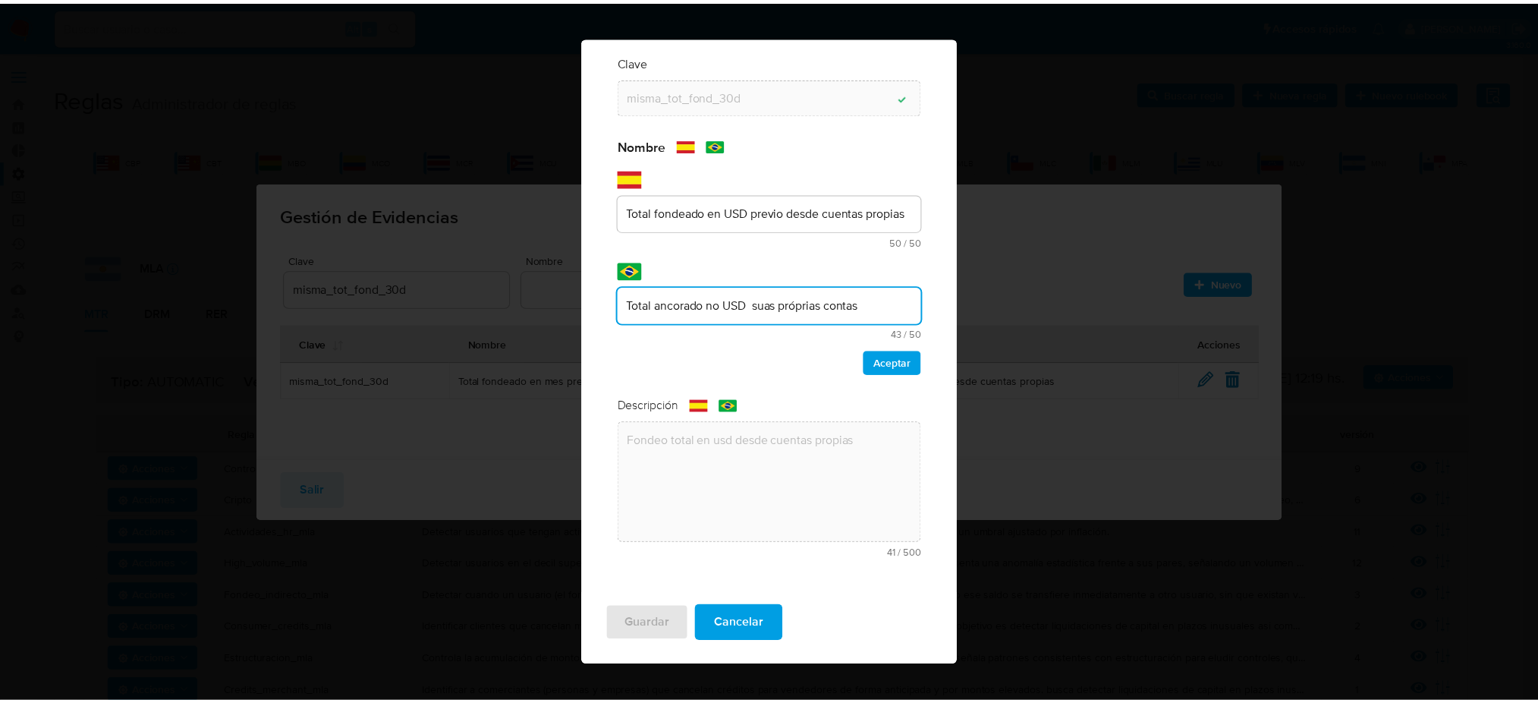
scroll to position [0, 0]
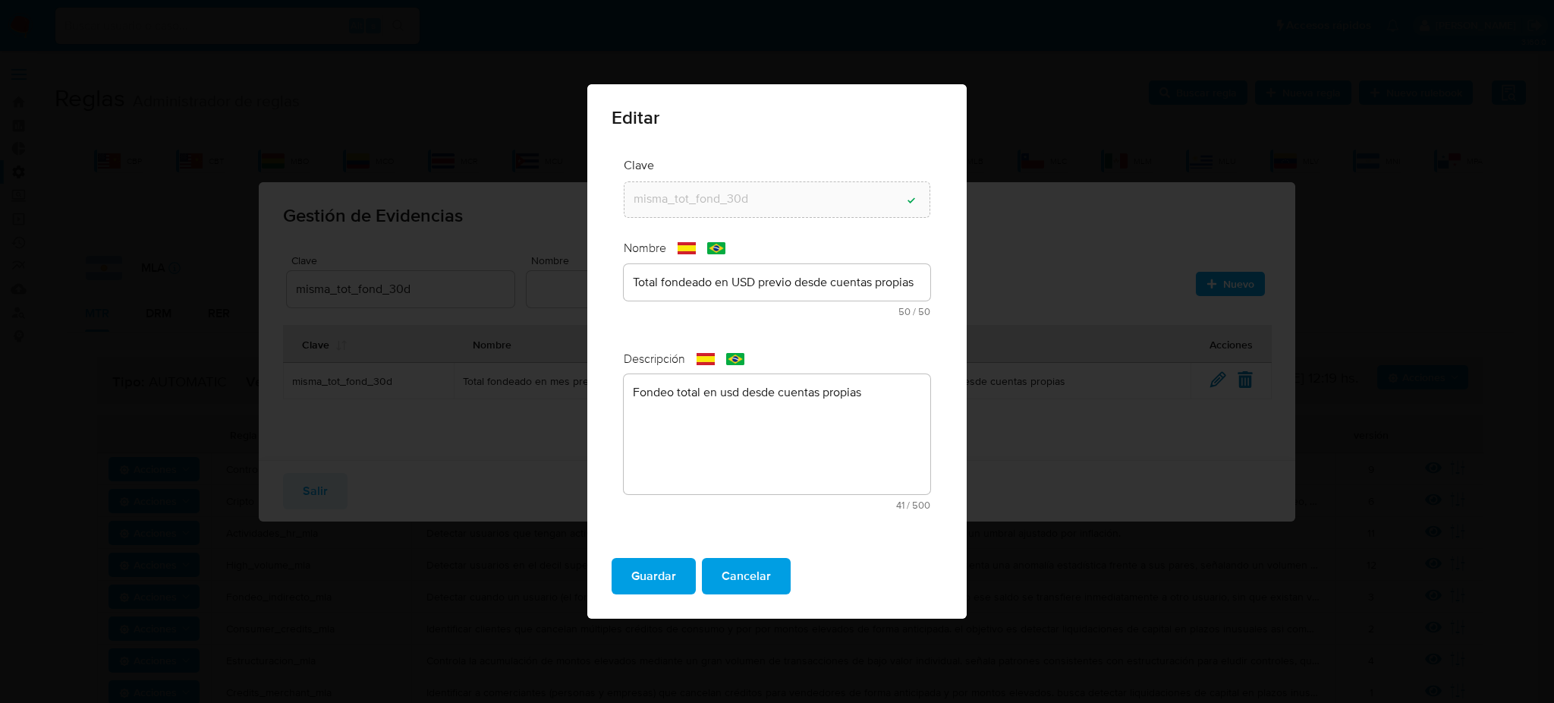
click at [670, 571] on span "Guardar" at bounding box center [653, 575] width 45 height 33
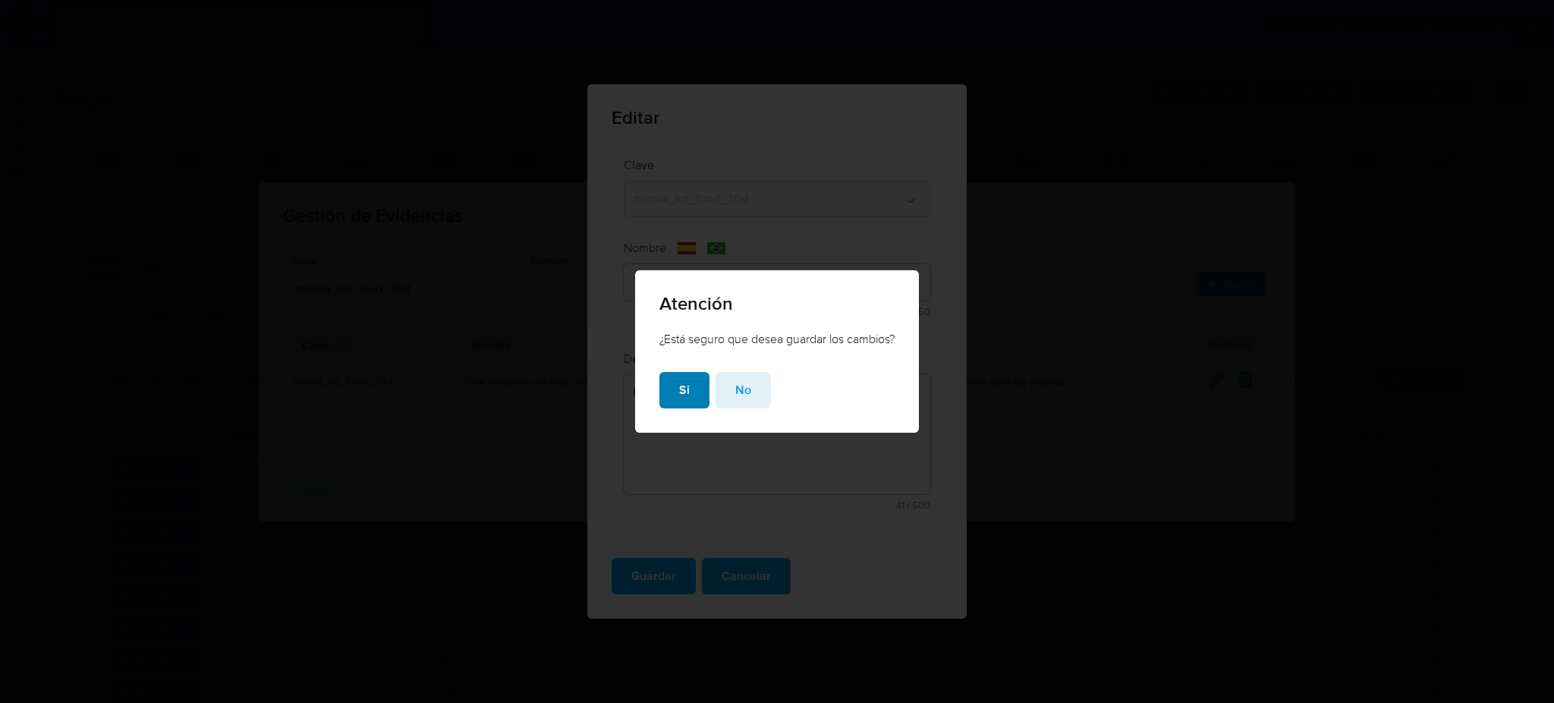
click at [672, 400] on button "Si" at bounding box center [684, 390] width 50 height 36
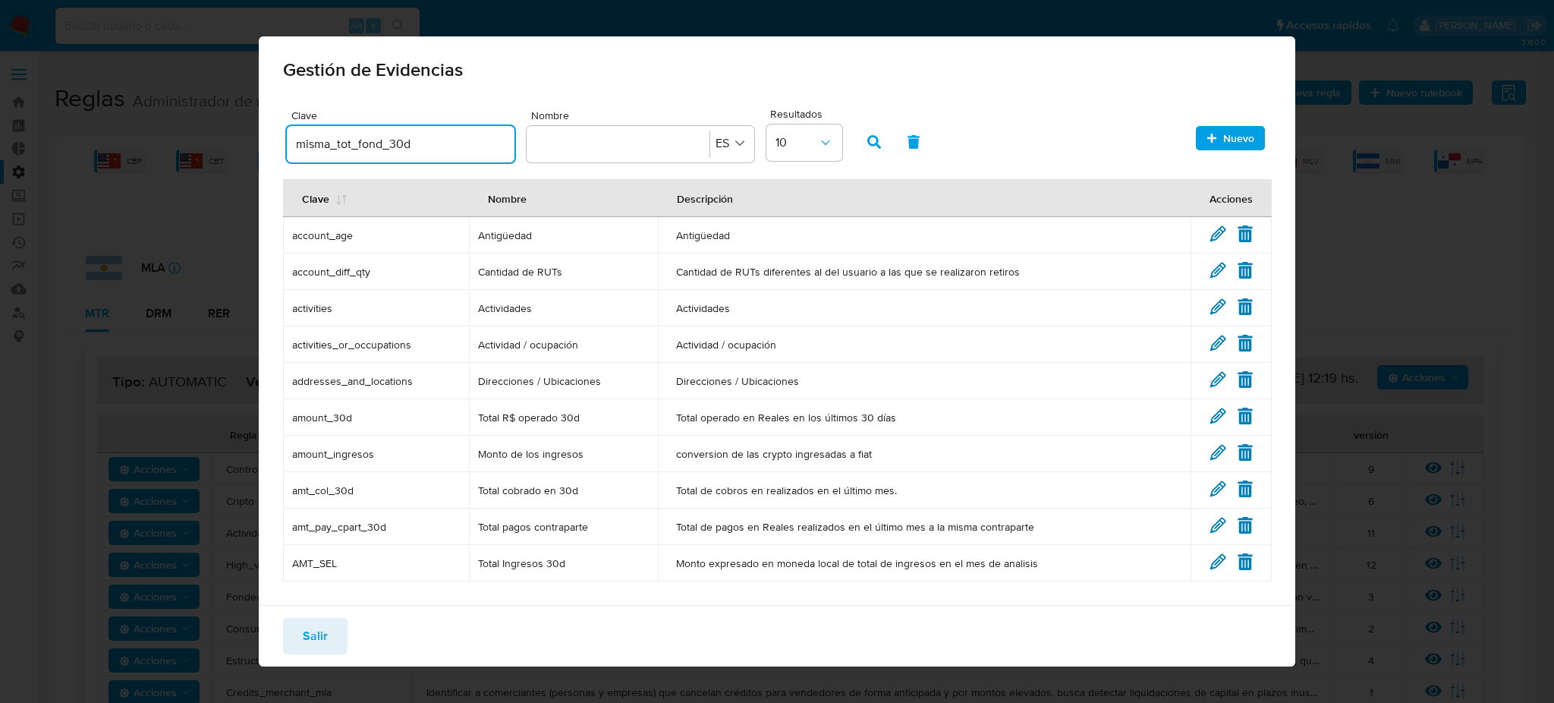
click at [420, 139] on input "misma_tot_fond_30d" at bounding box center [401, 144] width 228 height 20
drag, startPoint x: 425, startPoint y: 140, endPoint x: 266, endPoint y: 143, distance: 159.4
click at [266, 143] on div "Clave misma_tot_fond_30d Nombre Nombre ES Resultados 10 Nuevo Clave Nombre Desc…" at bounding box center [777, 373] width 1037 height 537
click at [425, 610] on div "Salir" at bounding box center [777, 635] width 1037 height 61
click at [307, 631] on span "Salir" at bounding box center [315, 635] width 25 height 33
